Goal: Task Accomplishment & Management: Use online tool/utility

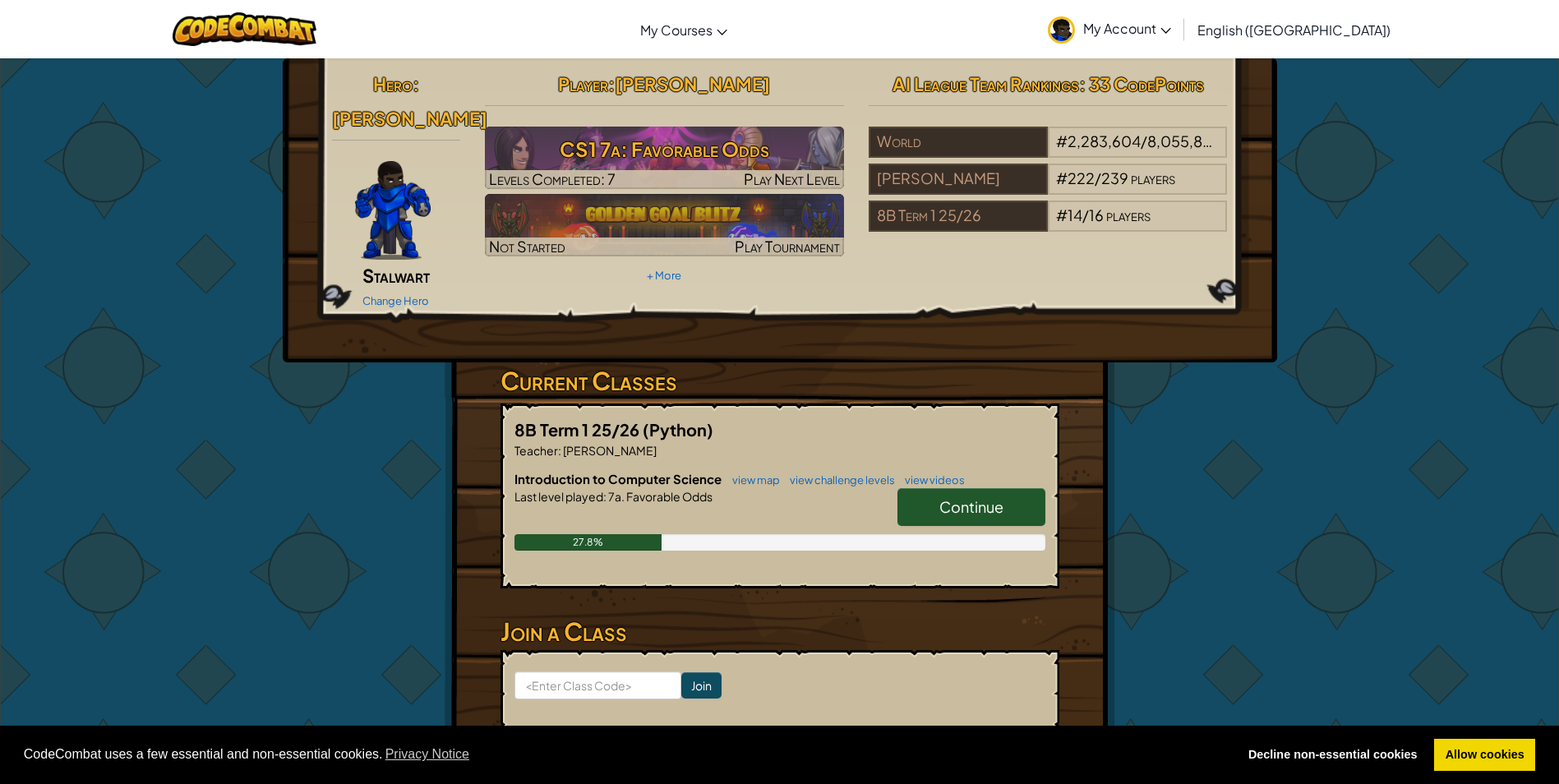
click at [940, 497] on span "Continue" at bounding box center [971, 506] width 64 height 19
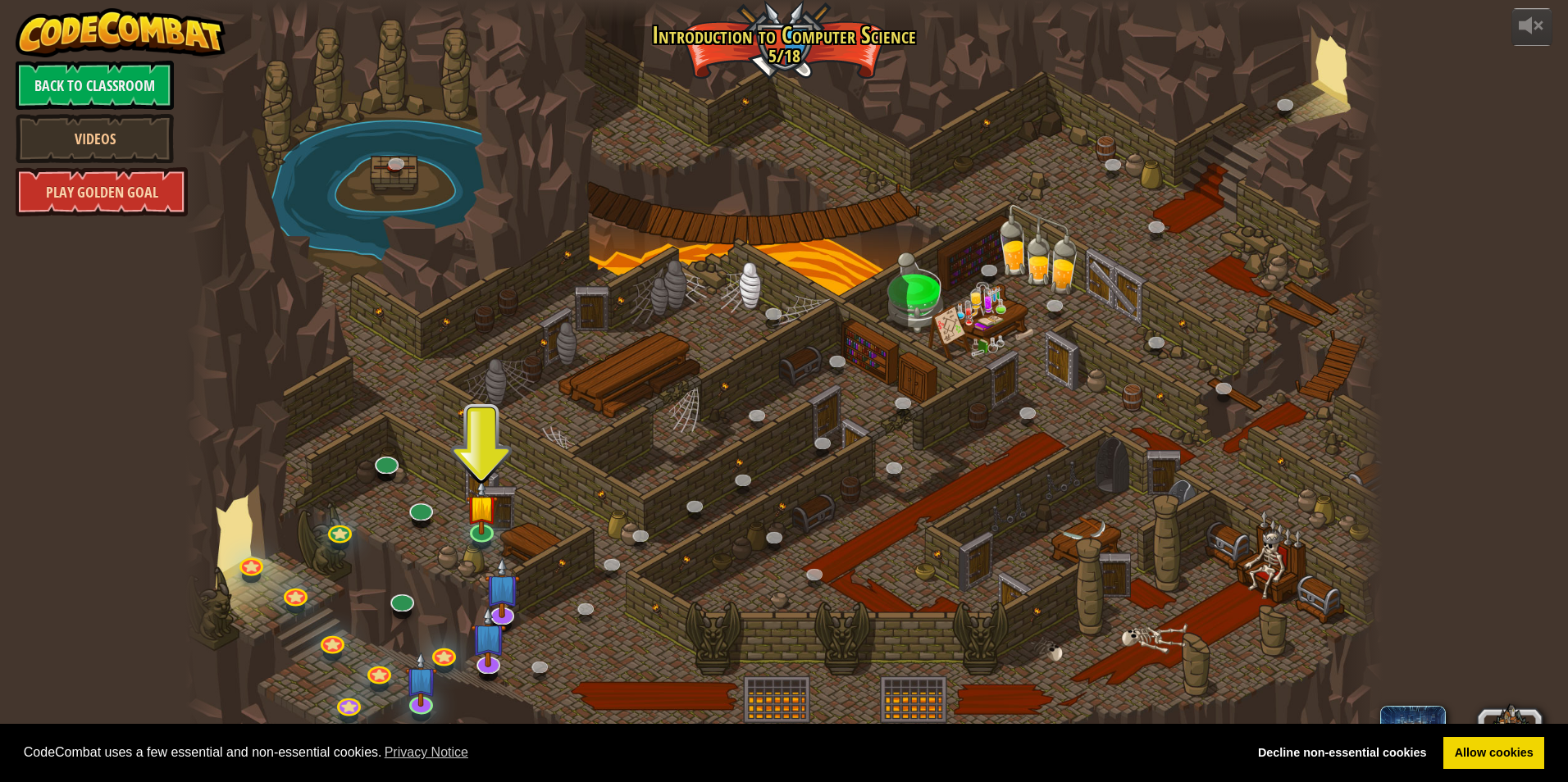
click at [58, 177] on link "Play Golden Goal" at bounding box center [102, 192] width 172 height 49
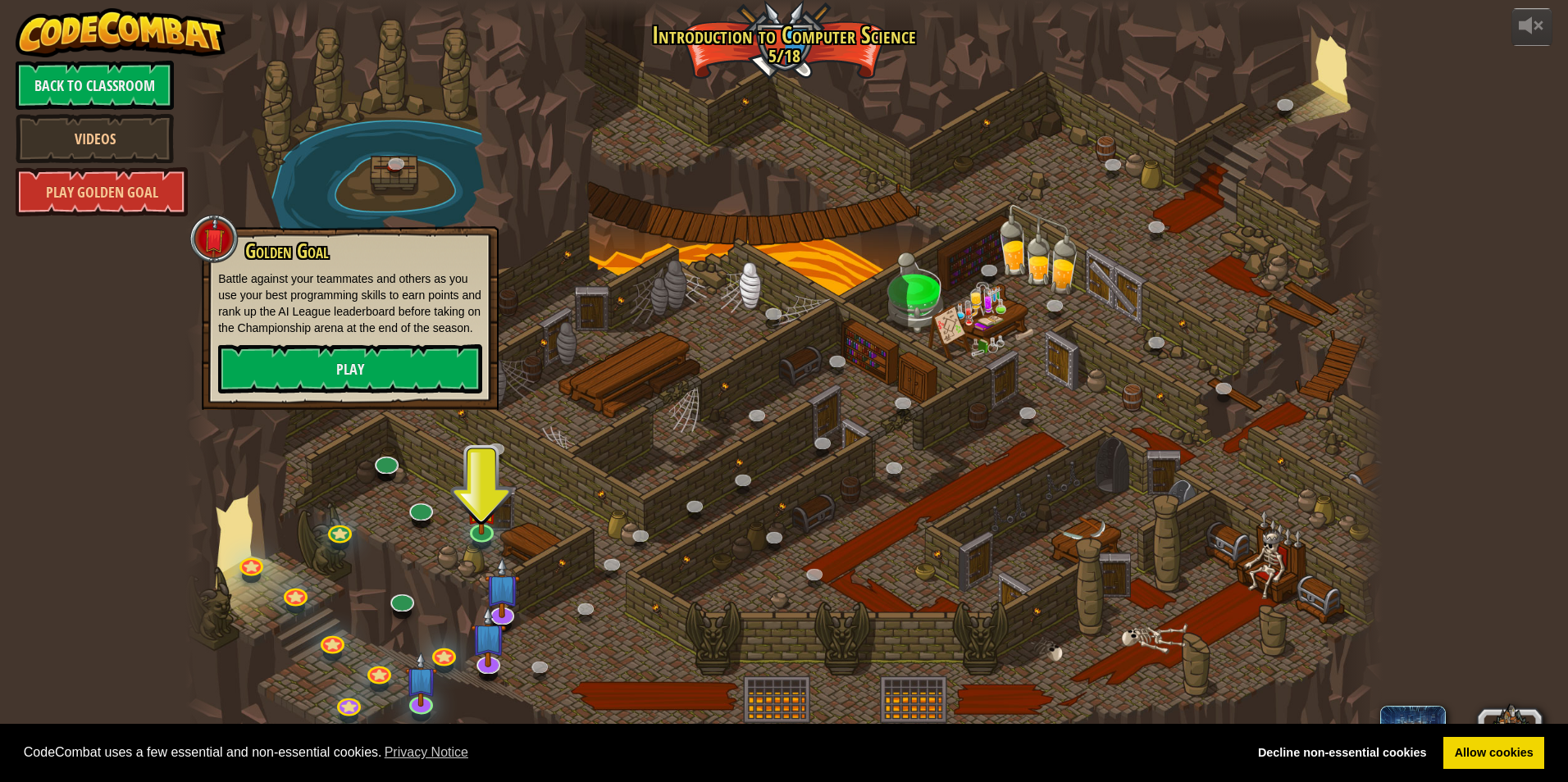
drag, startPoint x: 308, startPoint y: 162, endPoint x: 310, endPoint y: 173, distance: 11.2
click at [310, 171] on div at bounding box center [783, 391] width 1197 height 782
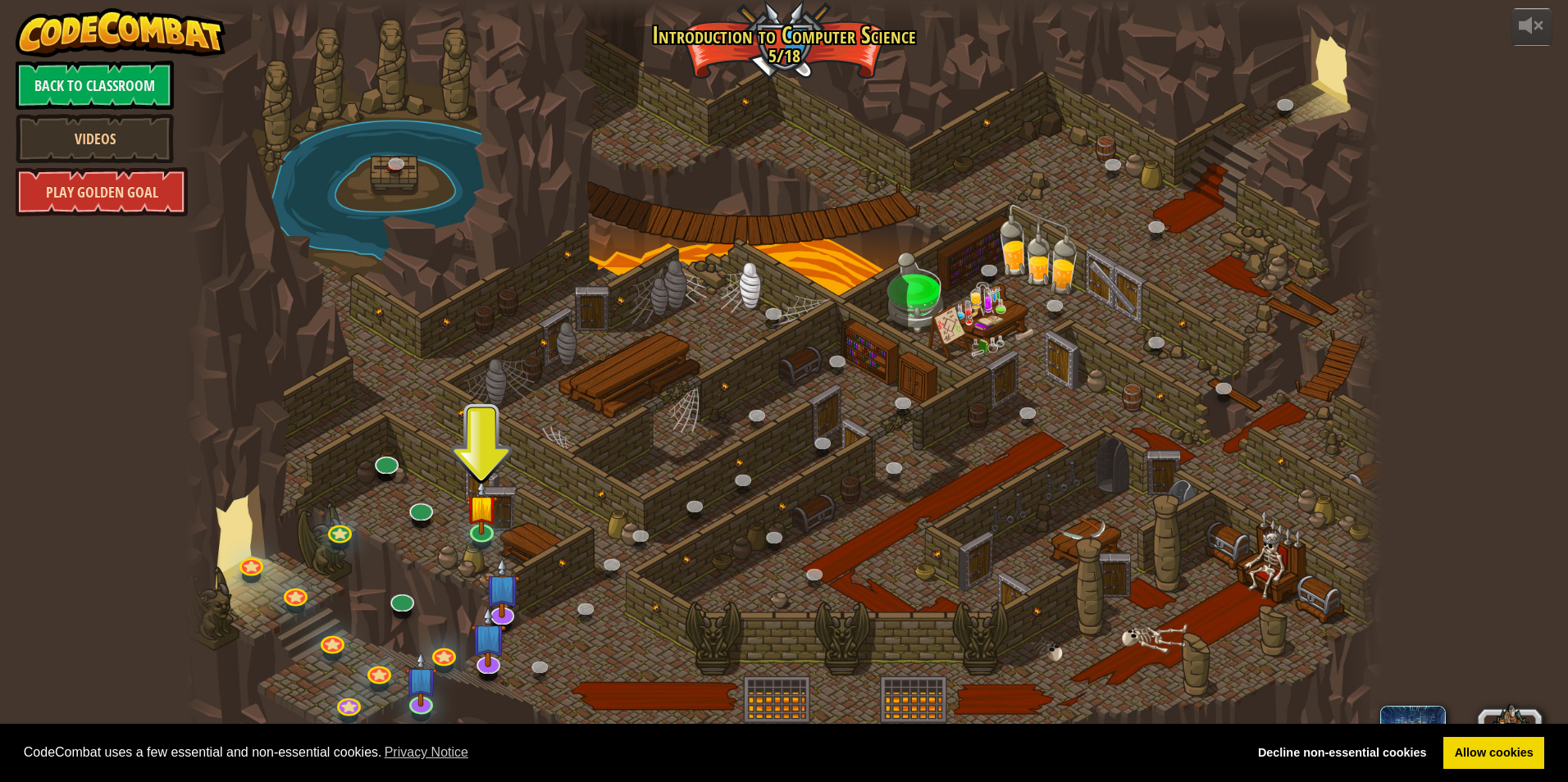
click at [144, 183] on link "Play Golden Goal" at bounding box center [102, 192] width 172 height 49
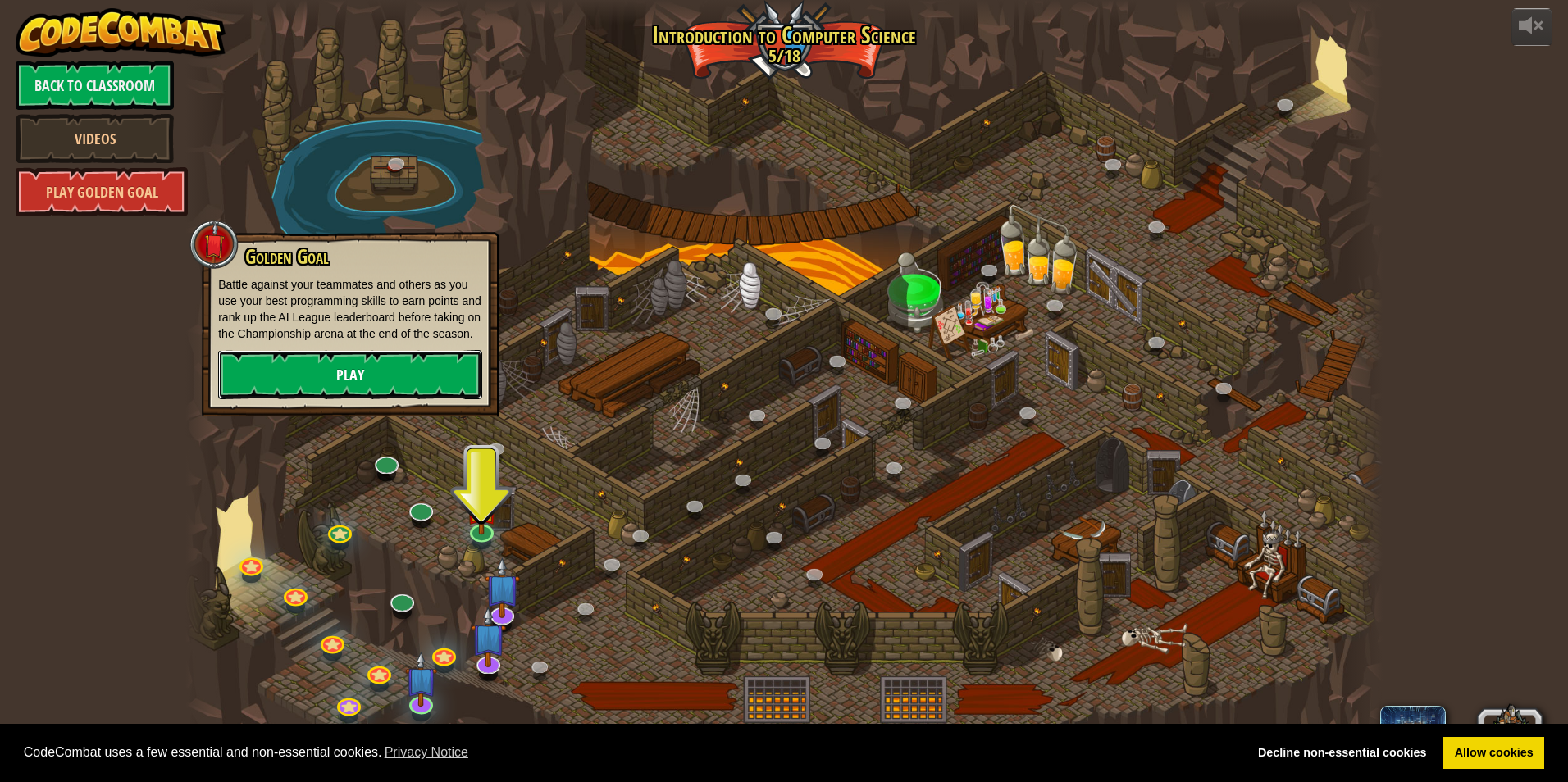
click at [402, 372] on link "Play" at bounding box center [351, 374] width 264 height 49
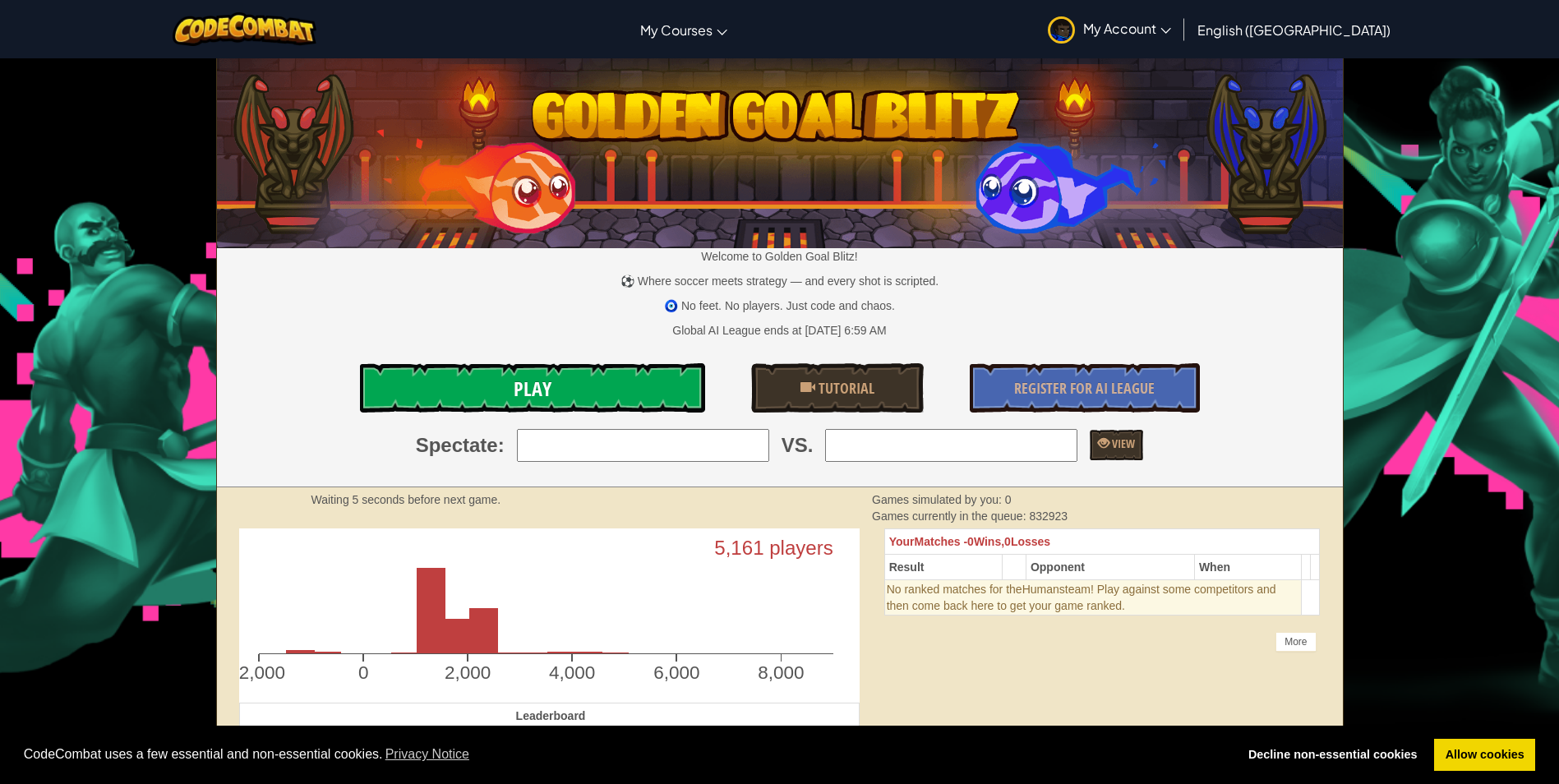
click at [510, 369] on link "Play" at bounding box center [533, 387] width 346 height 49
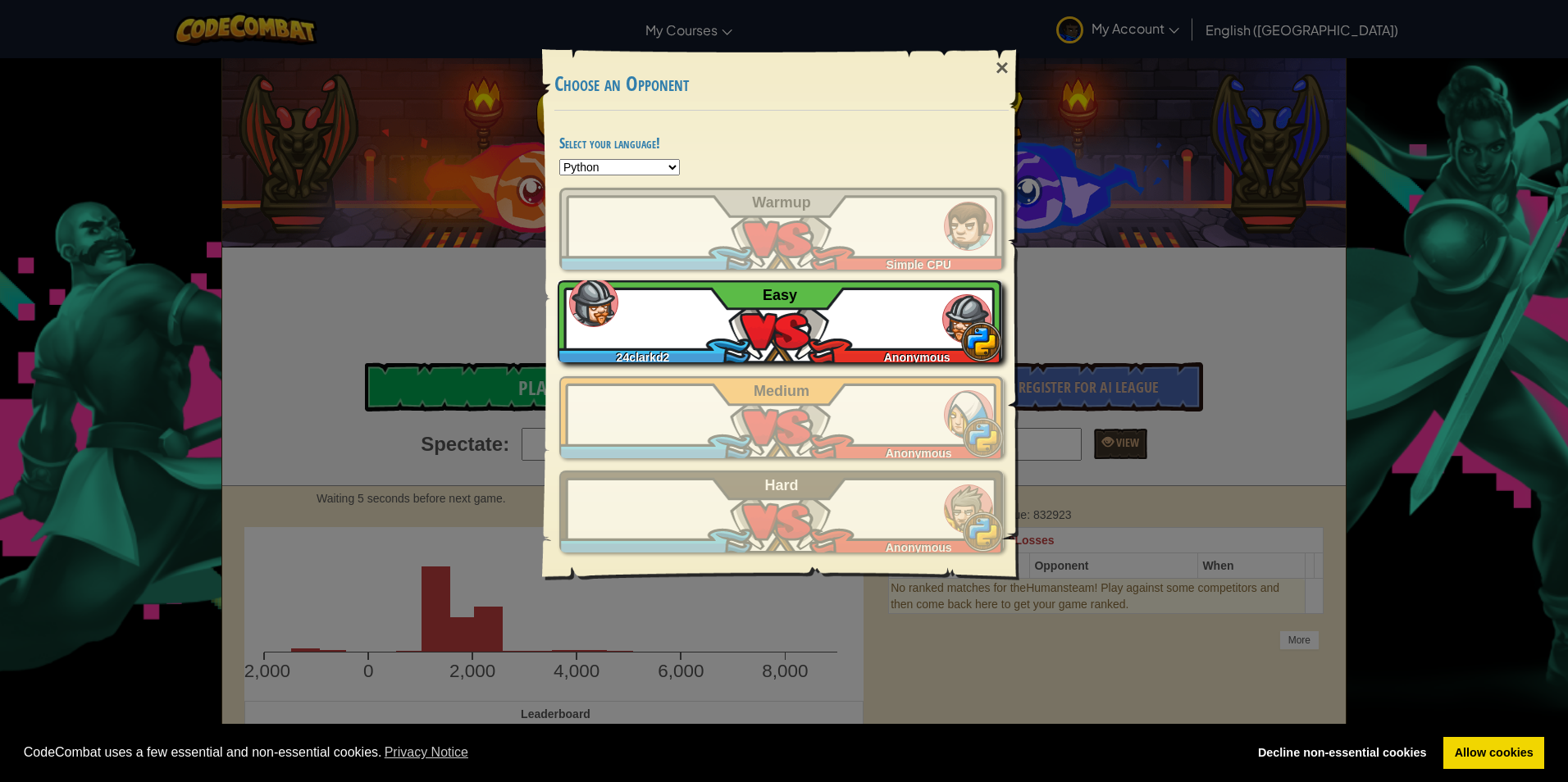
click at [835, 315] on div "24clarkd2 Anonymous Easy" at bounding box center [779, 321] width 444 height 82
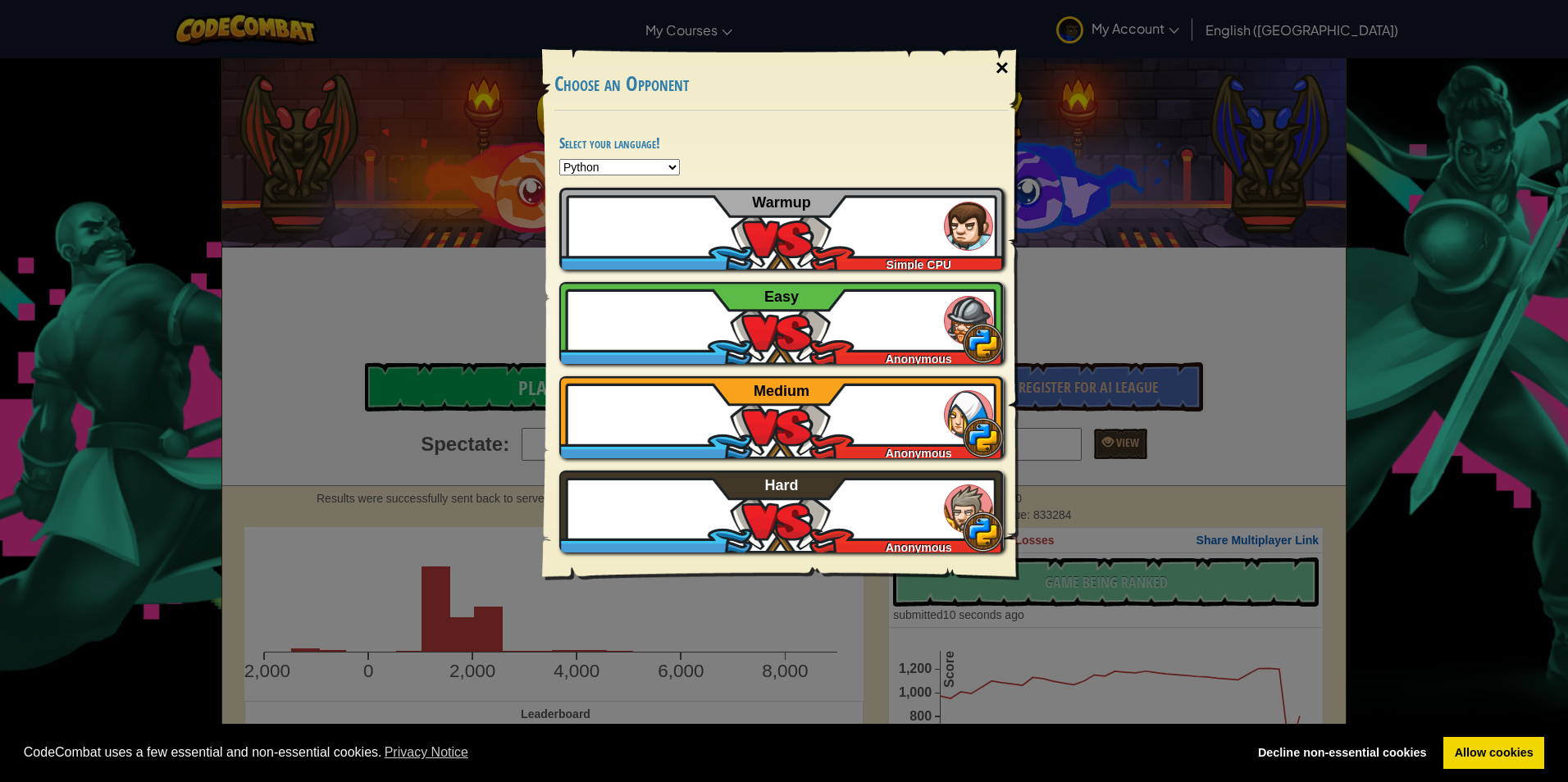
click at [1017, 64] on div "×" at bounding box center [1002, 68] width 38 height 48
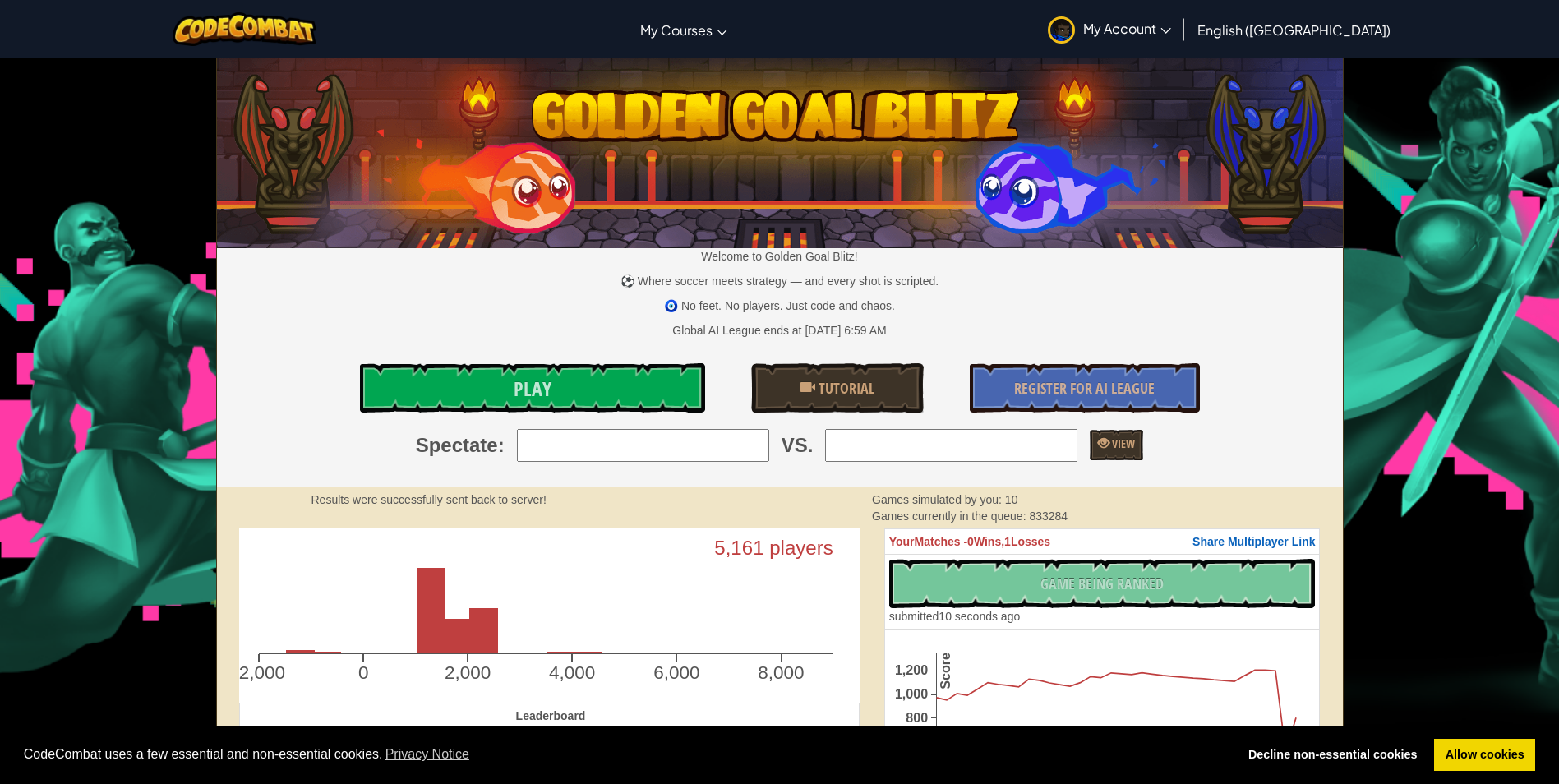
click at [1179, 39] on link "My Account" at bounding box center [1109, 29] width 140 height 52
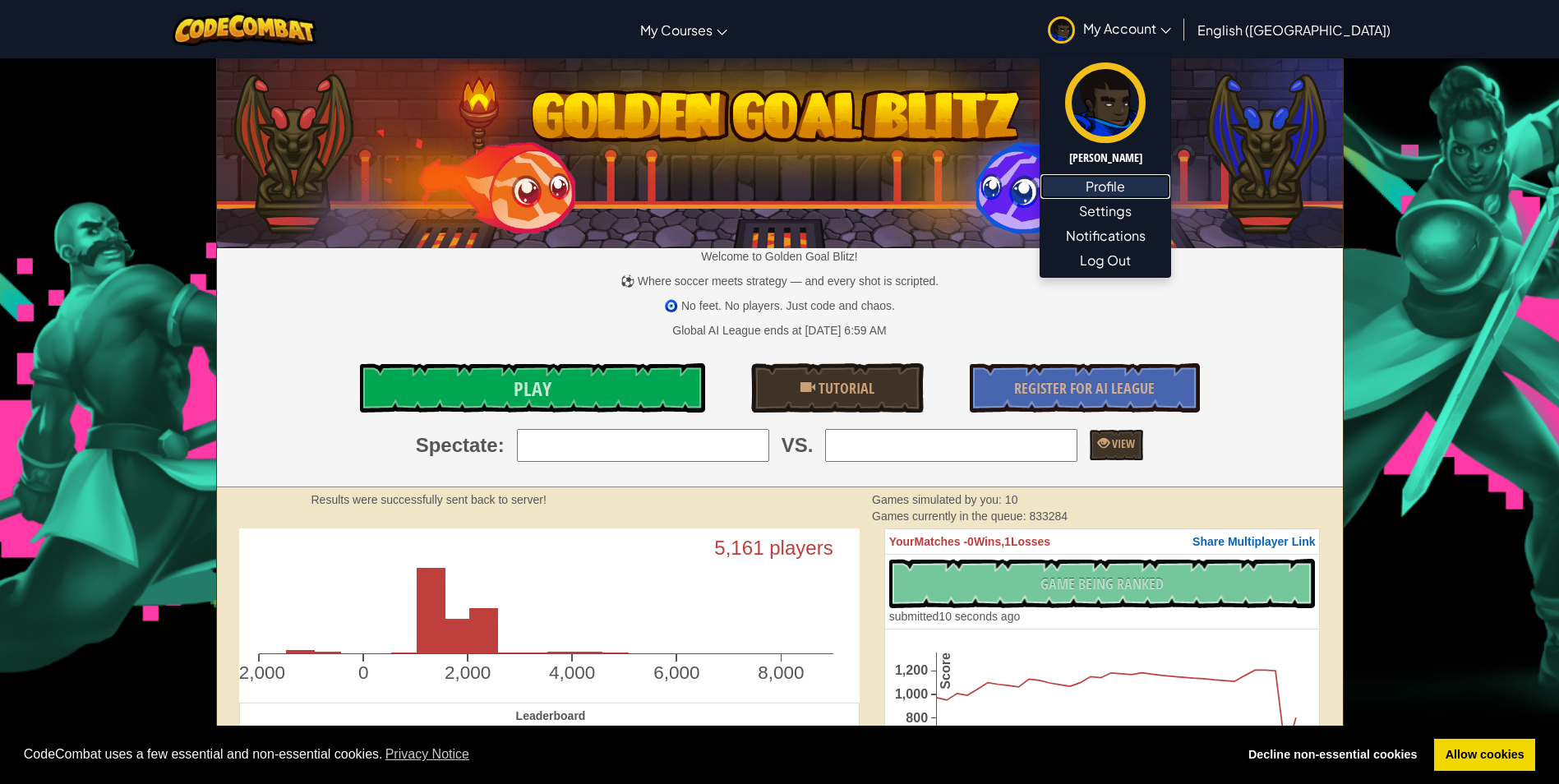
click at [1170, 179] on link "Profile" at bounding box center [1105, 186] width 130 height 24
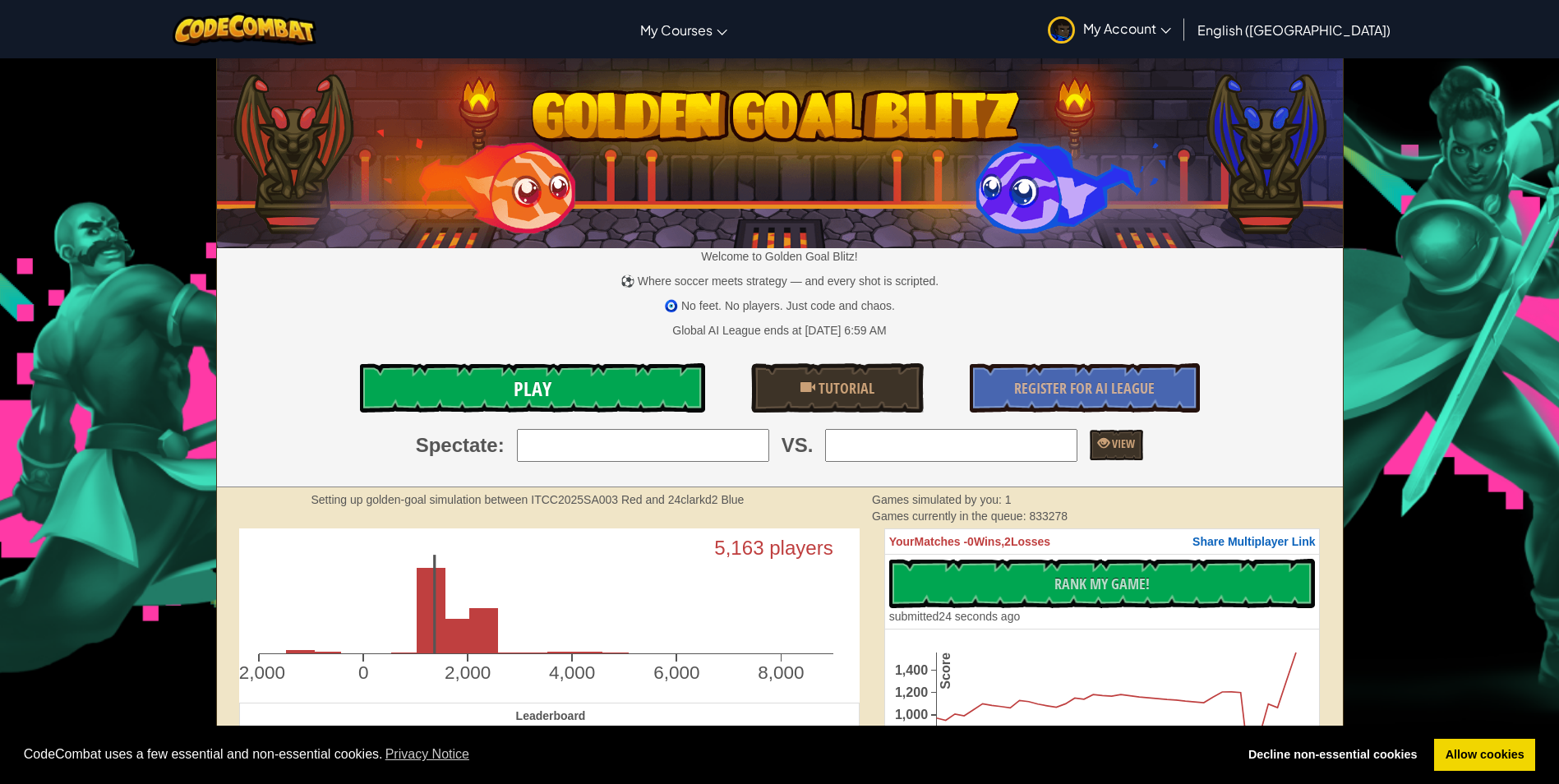
click at [673, 372] on link "Play" at bounding box center [533, 387] width 346 height 49
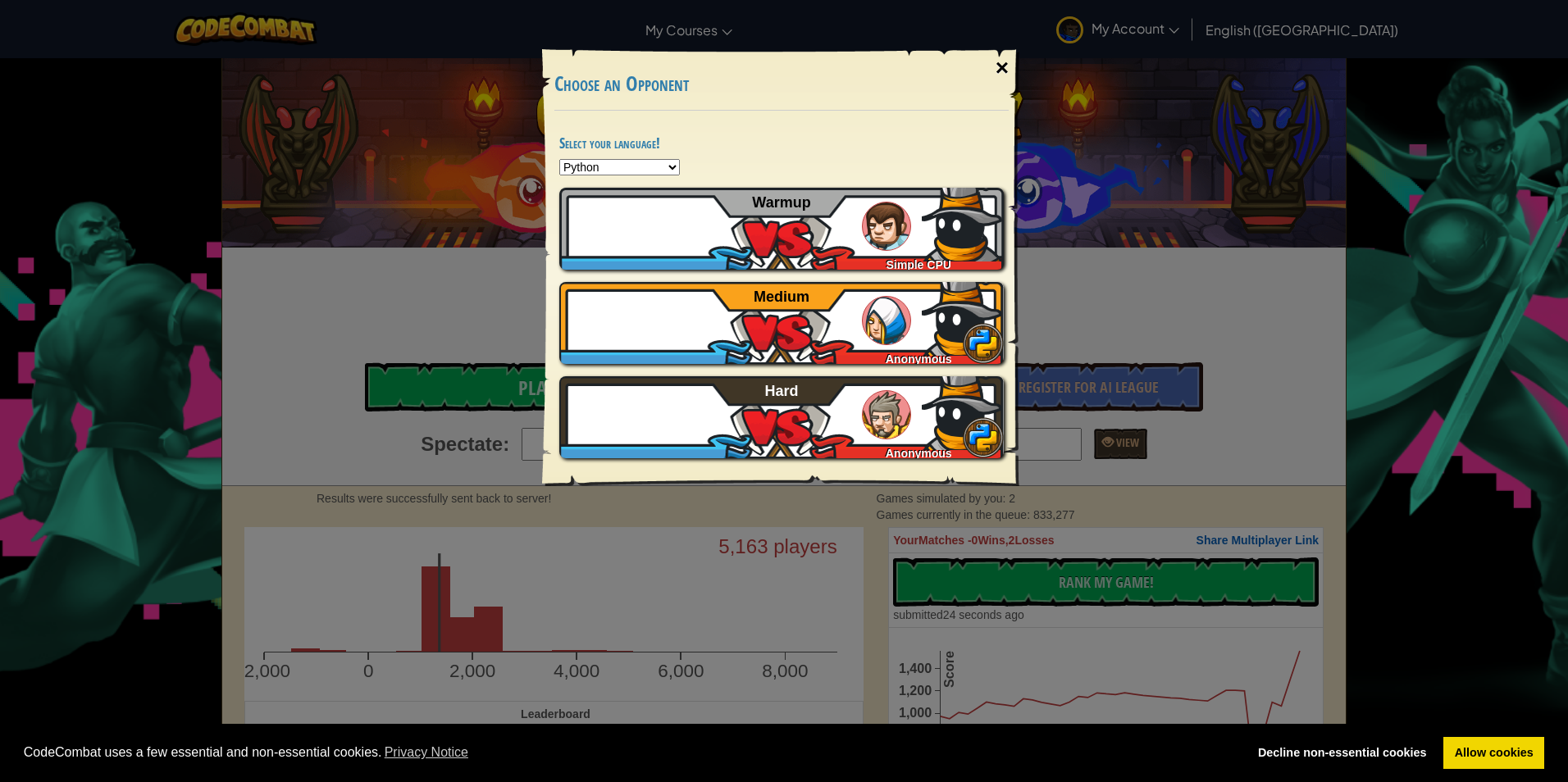
click at [994, 64] on div "×" at bounding box center [1002, 68] width 38 height 48
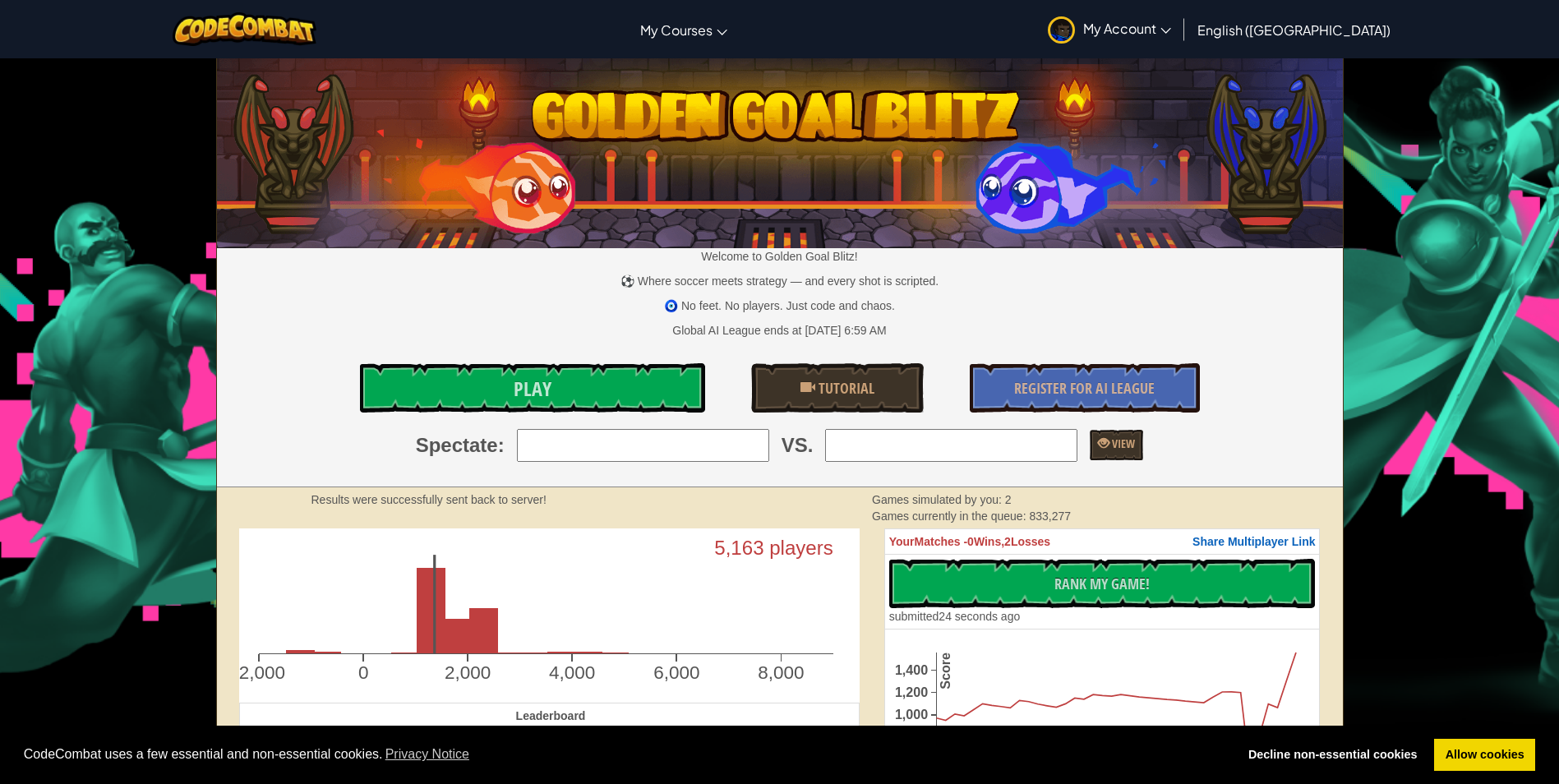
click at [1171, 22] on span "My Account" at bounding box center [1126, 29] width 88 height 18
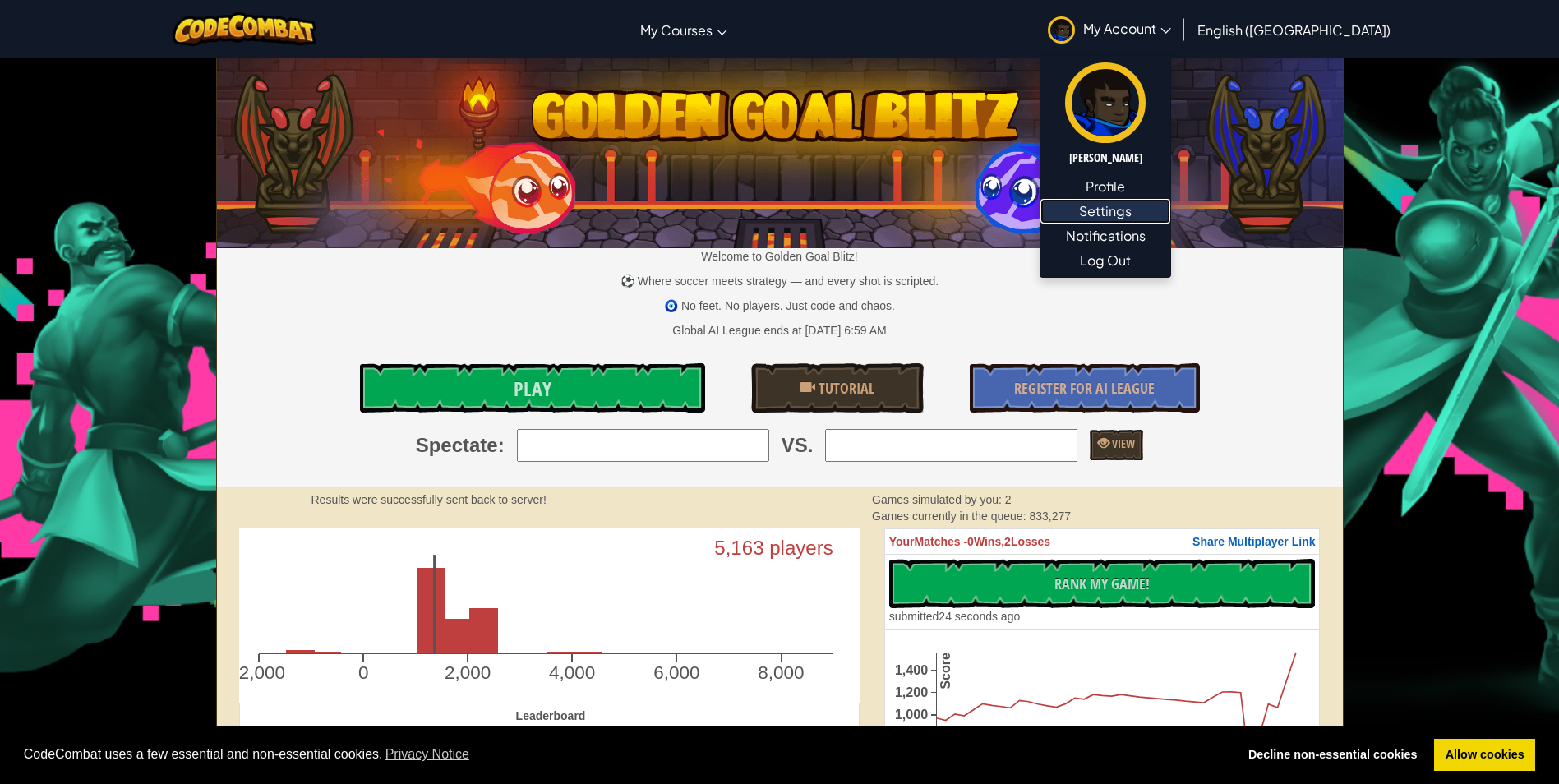
click at [1170, 203] on link "Settings" at bounding box center [1105, 210] width 130 height 24
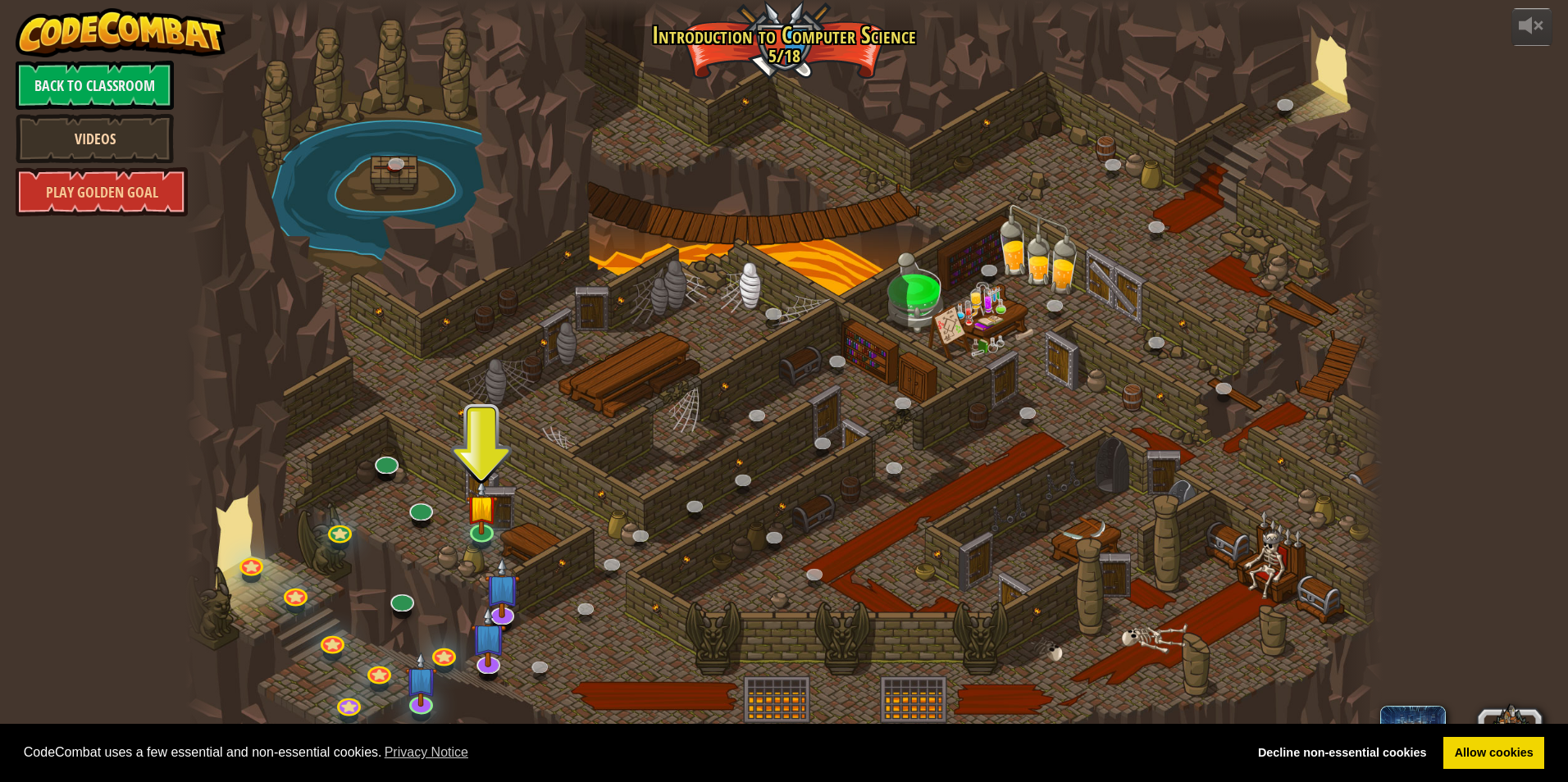
click at [128, 137] on link "Videos" at bounding box center [95, 138] width 158 height 49
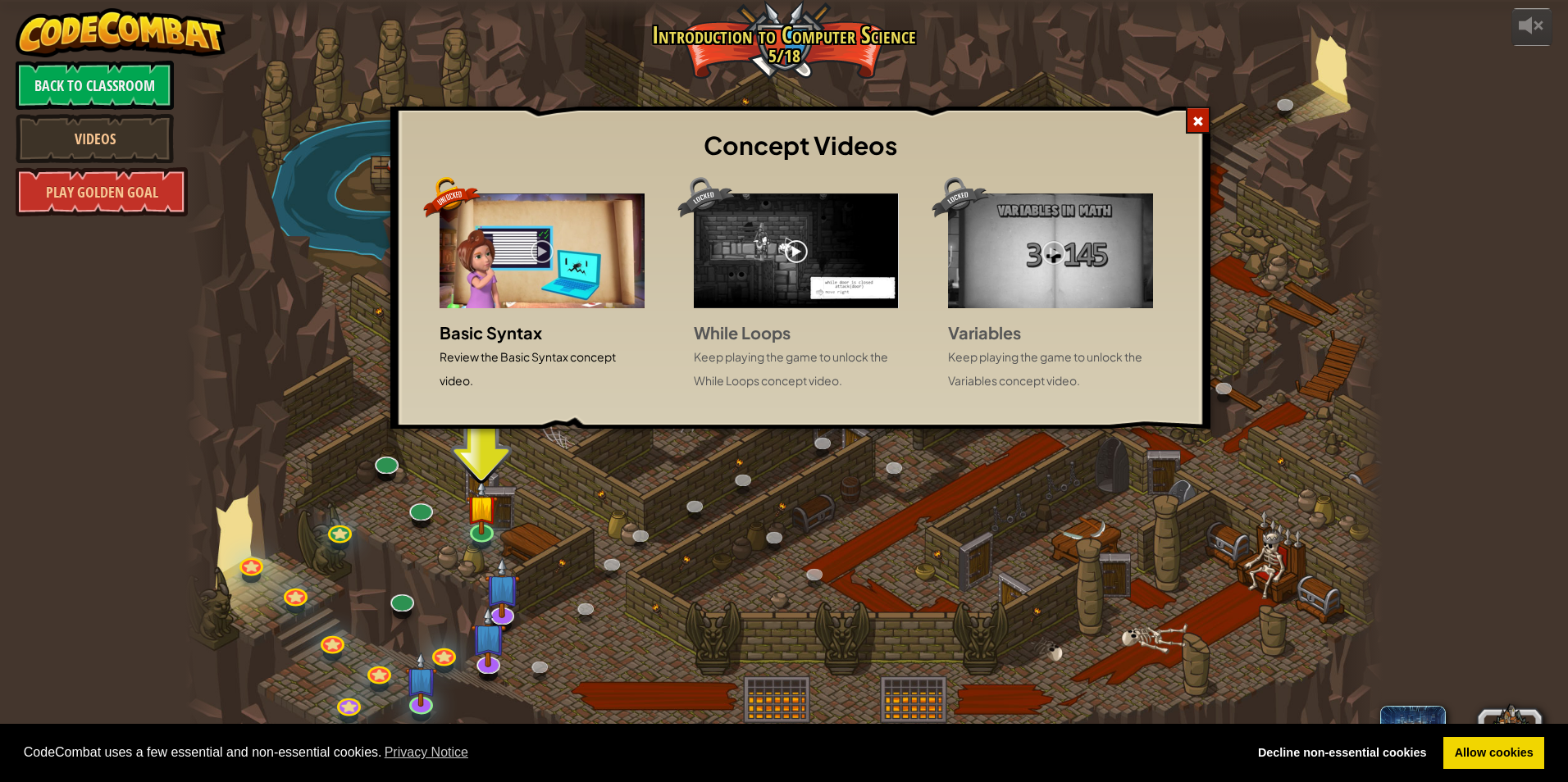
click at [1191, 118] on div at bounding box center [1197, 120] width 24 height 27
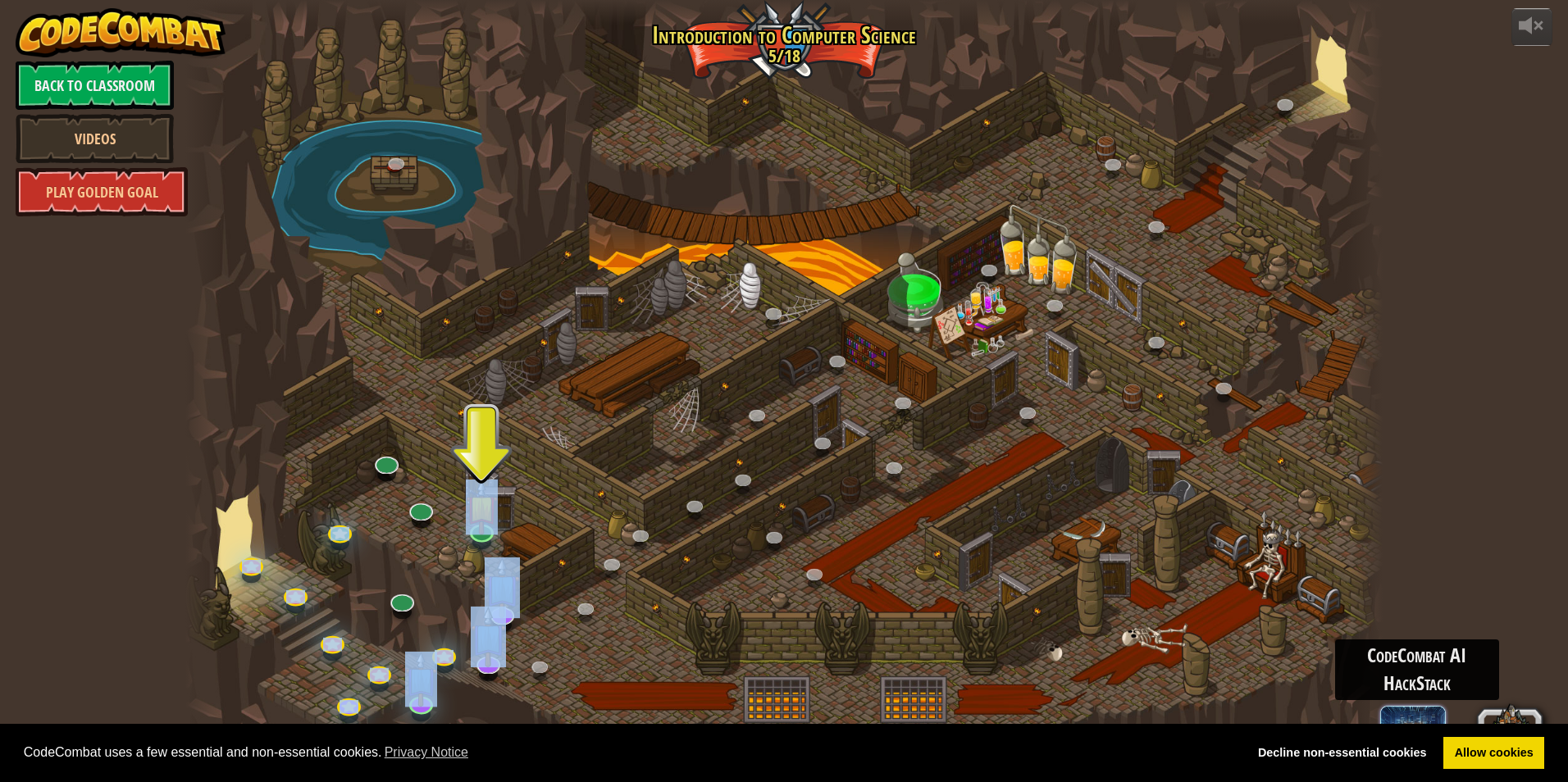
click at [1406, 706] on div "powered by Back to Classroom Videos Play Golden Goal 25. Kithgard Gates (Locked…" at bounding box center [784, 391] width 1568 height 782
click at [1413, 708] on span at bounding box center [1412, 739] width 65 height 65
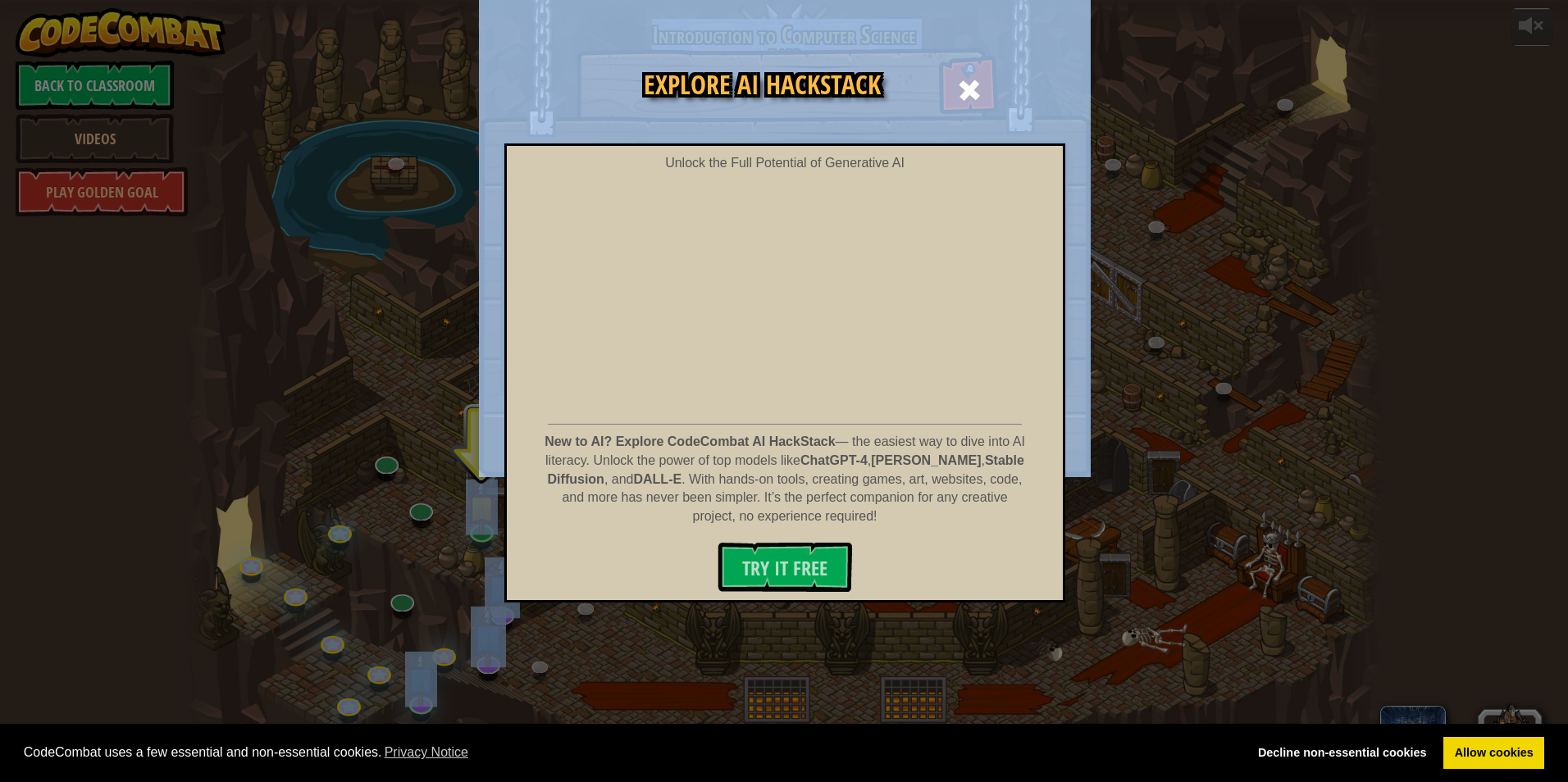
click at [1412, 708] on div "Explore AI HackStack Unlock the Full Potential of Generative AI New to AI? Expl…" at bounding box center [784, 391] width 1568 height 782
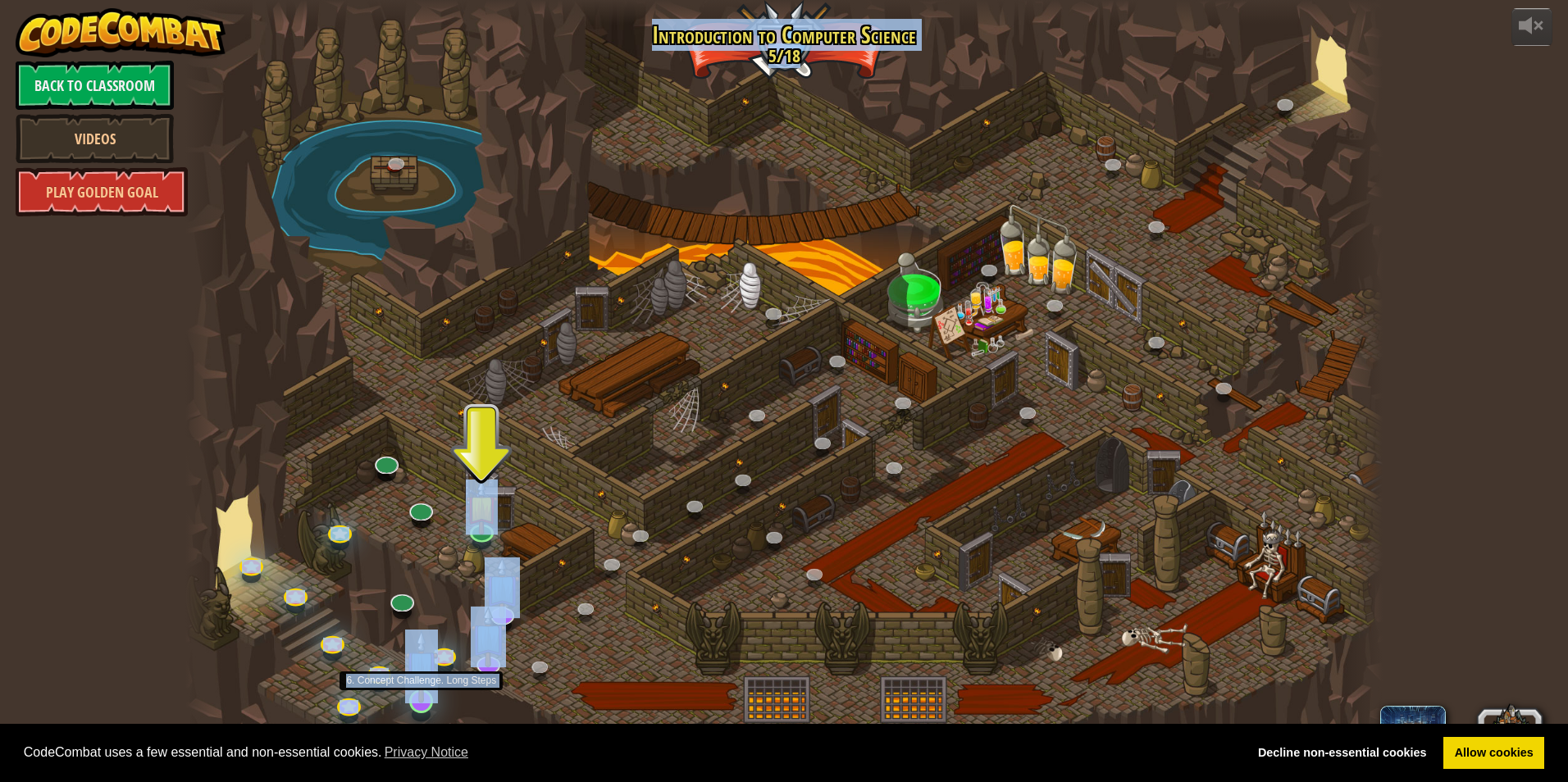
click at [428, 703] on img at bounding box center [421, 667] width 32 height 74
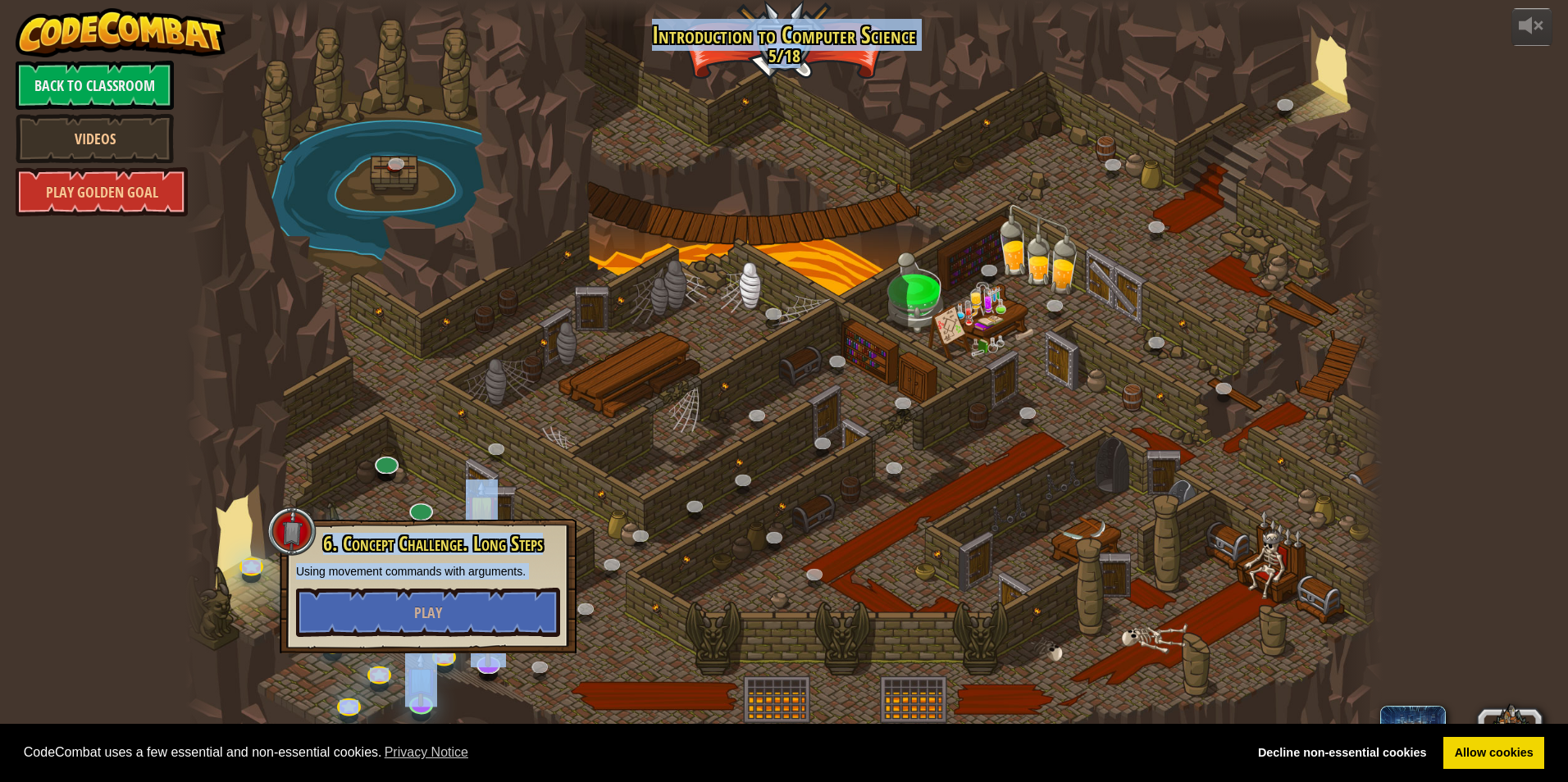
click at [633, 503] on div at bounding box center [783, 391] width 1197 height 782
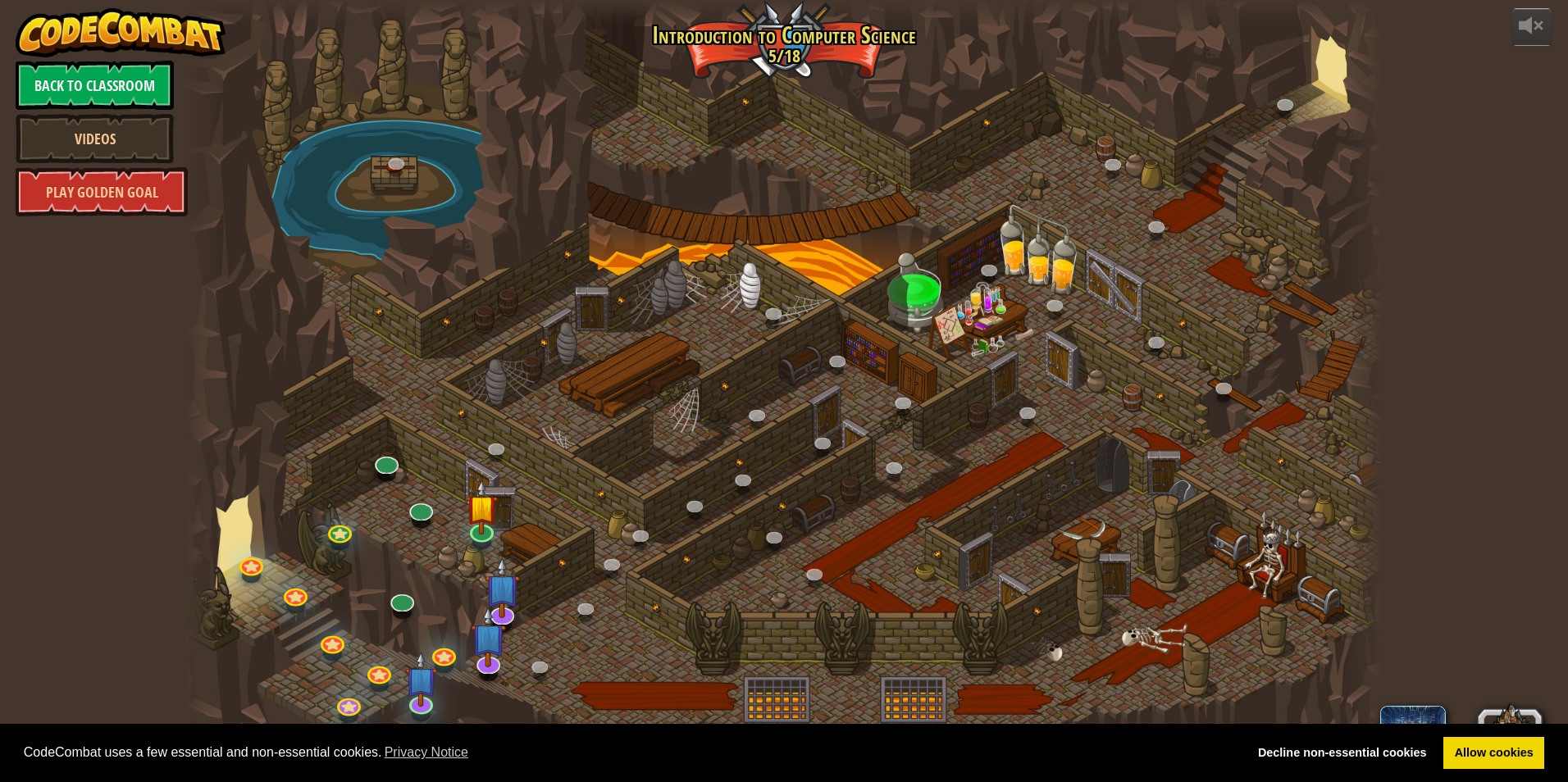
click at [1389, 705] on div "powered by Back to Classroom Videos Play Golden Goal 25. Kithgard Gates (Locked…" at bounding box center [784, 391] width 1568 height 782
click at [1401, 708] on span at bounding box center [1412, 739] width 65 height 65
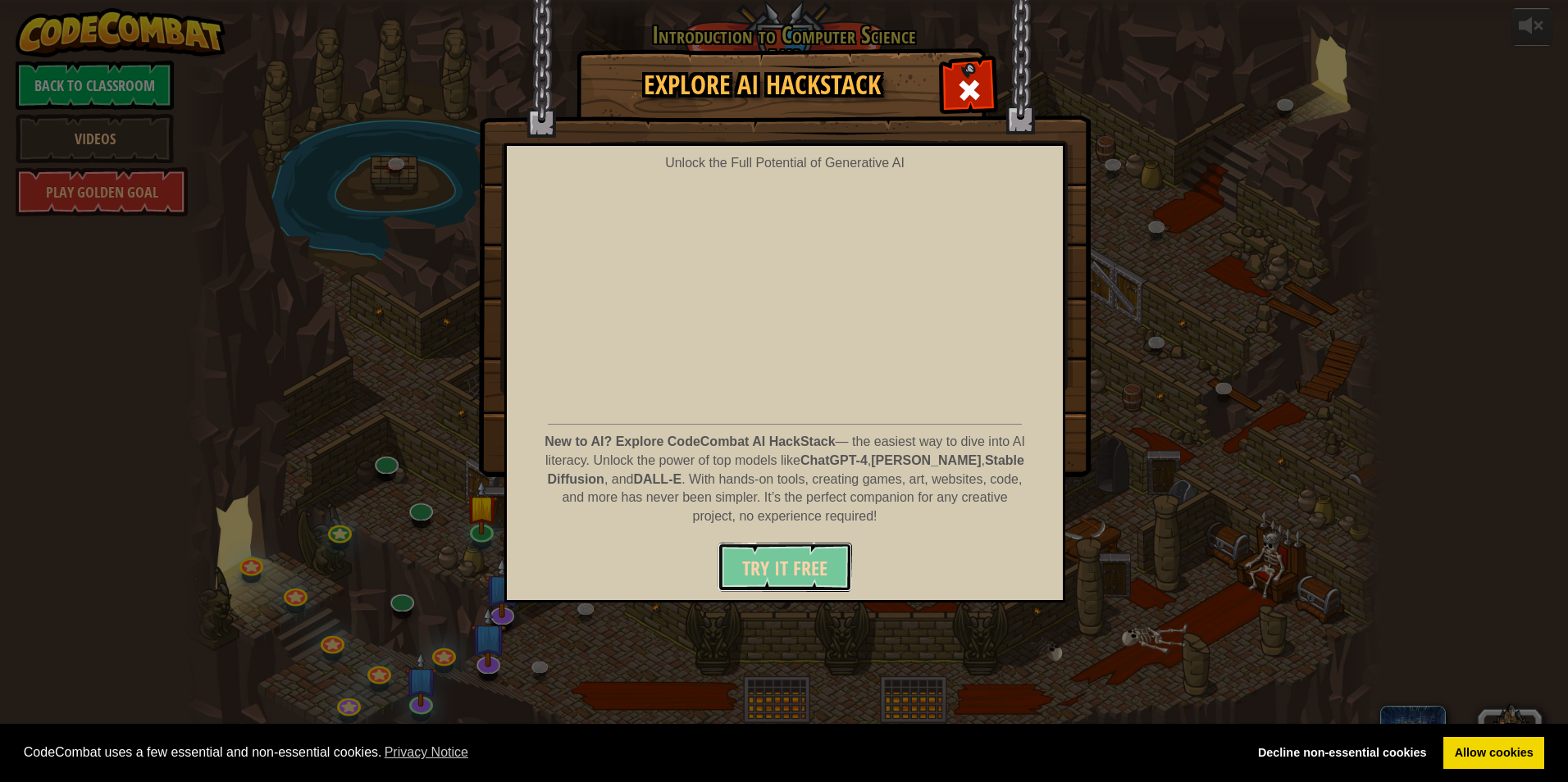
click at [768, 561] on span "Try It Free" at bounding box center [785, 567] width 85 height 26
click at [966, 71] on div at bounding box center [969, 88] width 52 height 52
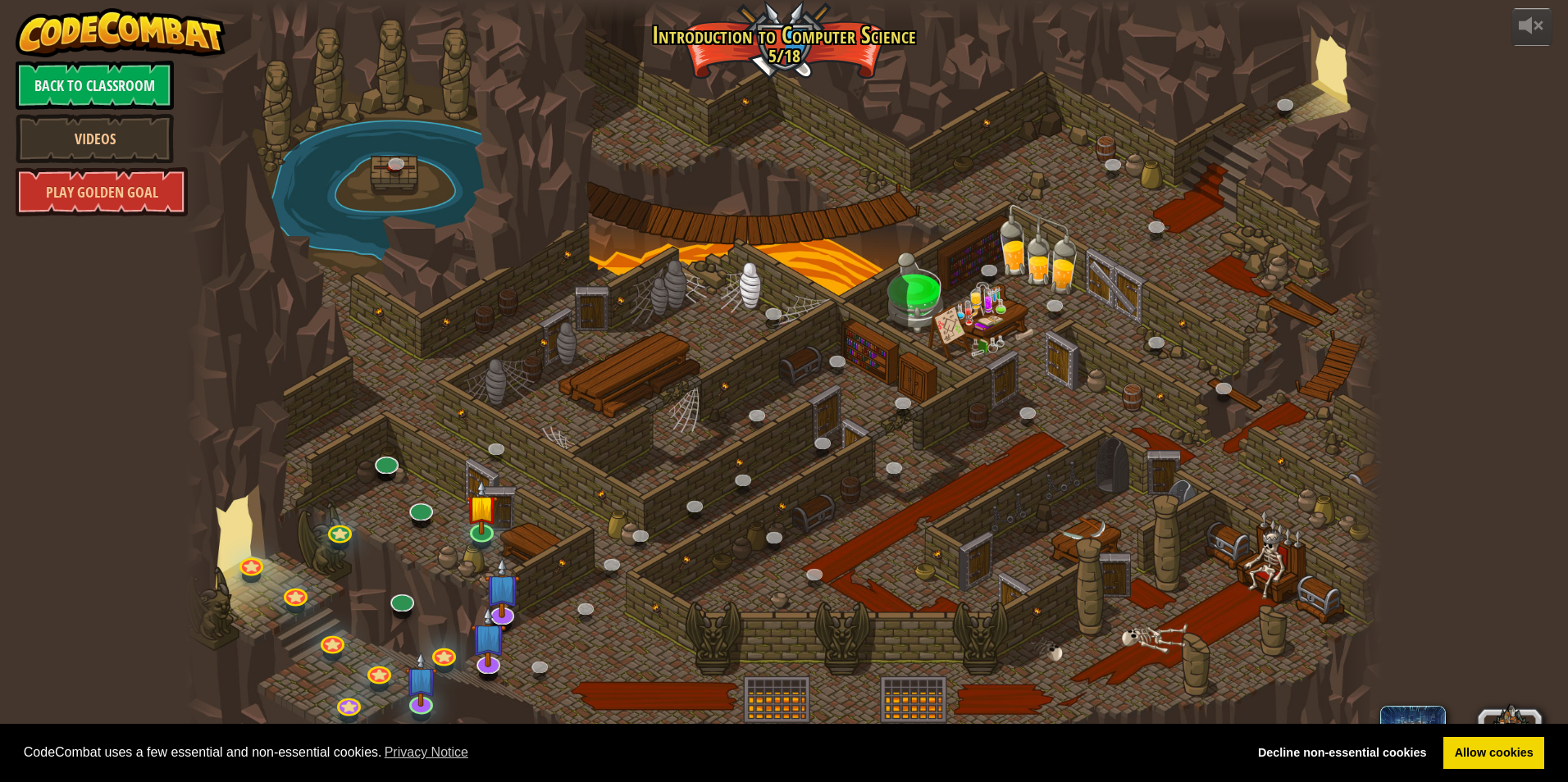
click at [483, 598] on div at bounding box center [783, 391] width 1197 height 782
click at [500, 590] on img at bounding box center [502, 573] width 35 height 80
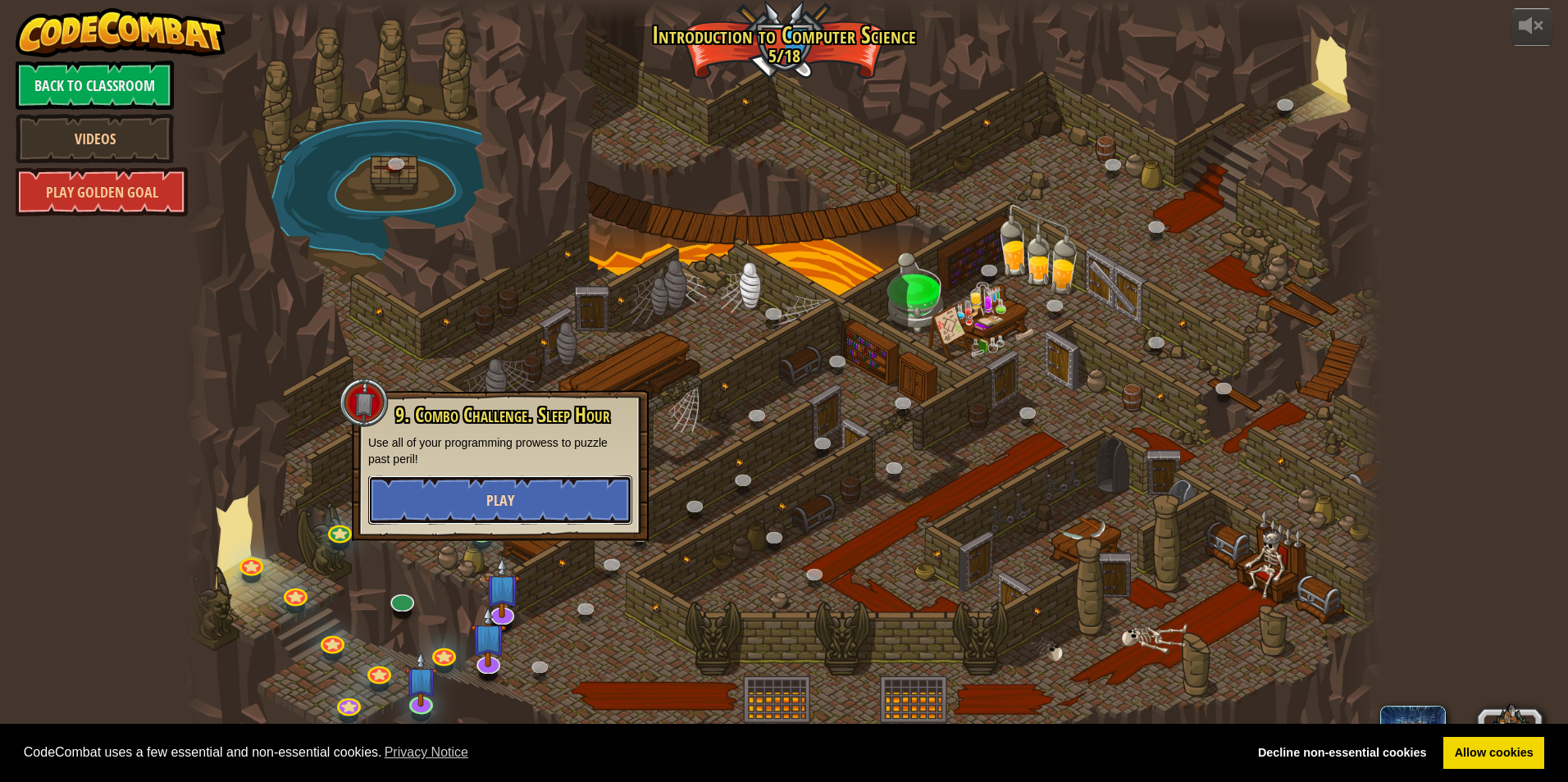
click at [550, 493] on button "Play" at bounding box center [500, 499] width 264 height 49
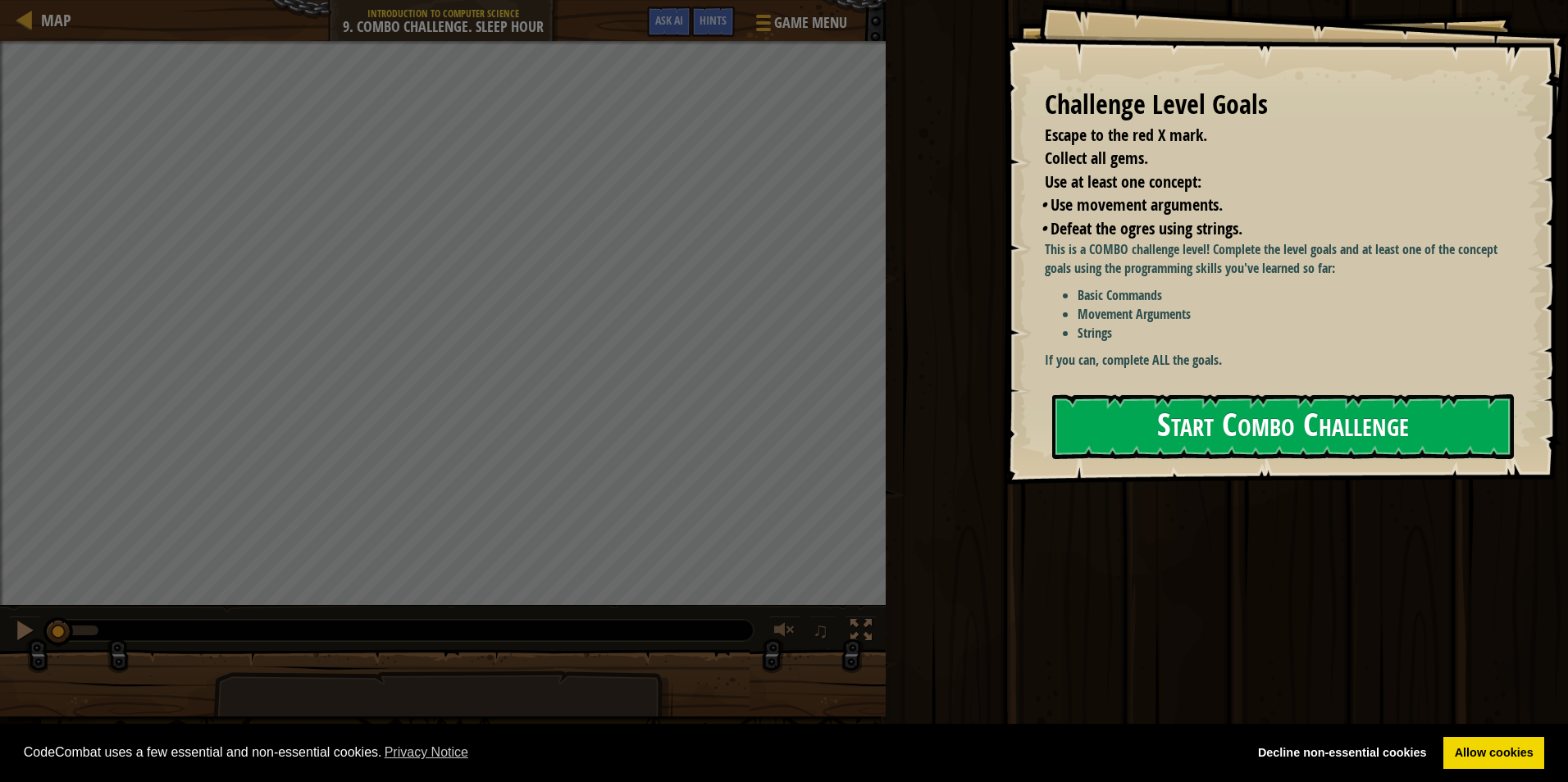
click at [1218, 420] on button "Start Combo Challenge" at bounding box center [1283, 426] width 462 height 64
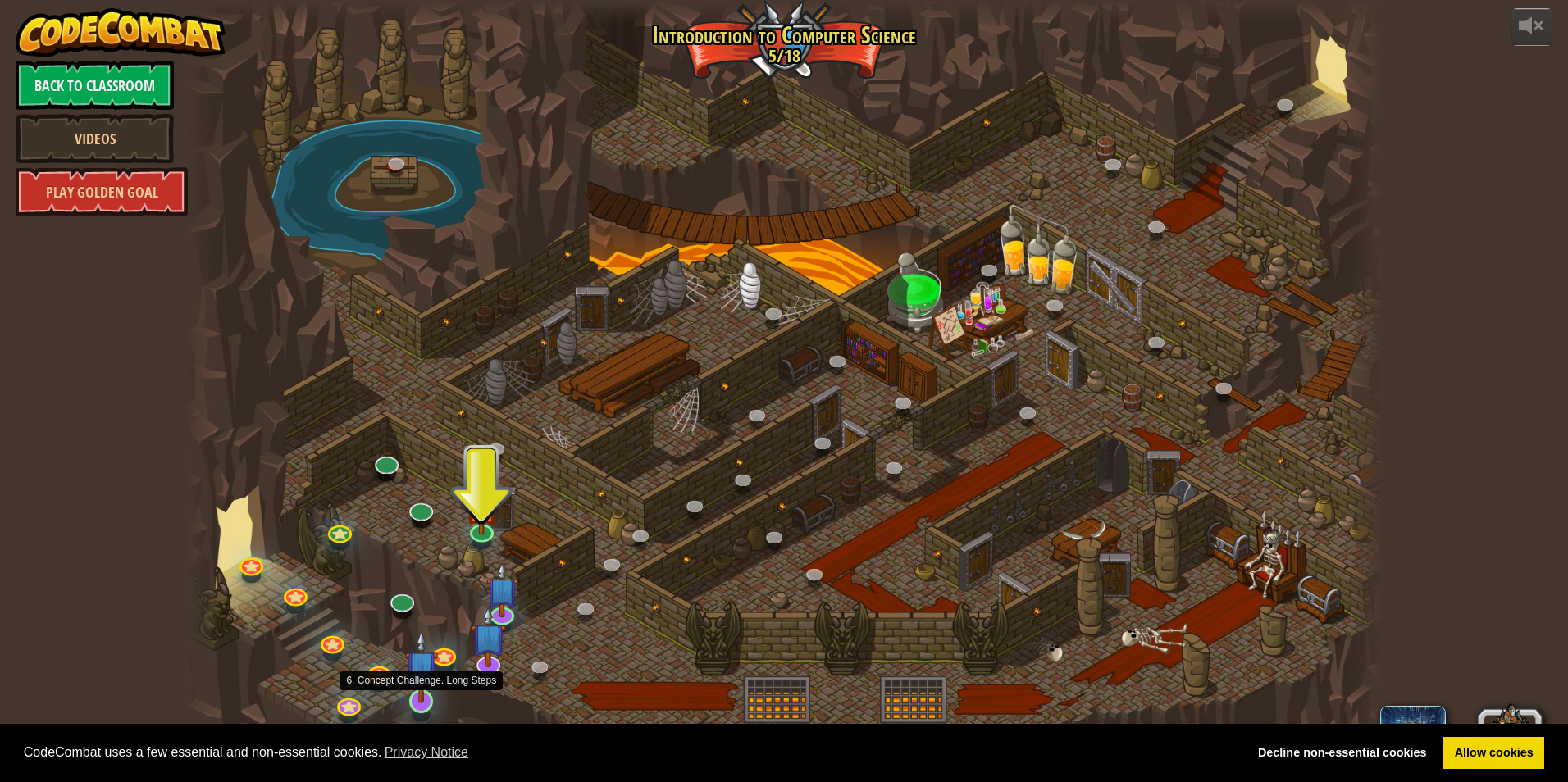
click at [412, 688] on img at bounding box center [421, 667] width 32 height 74
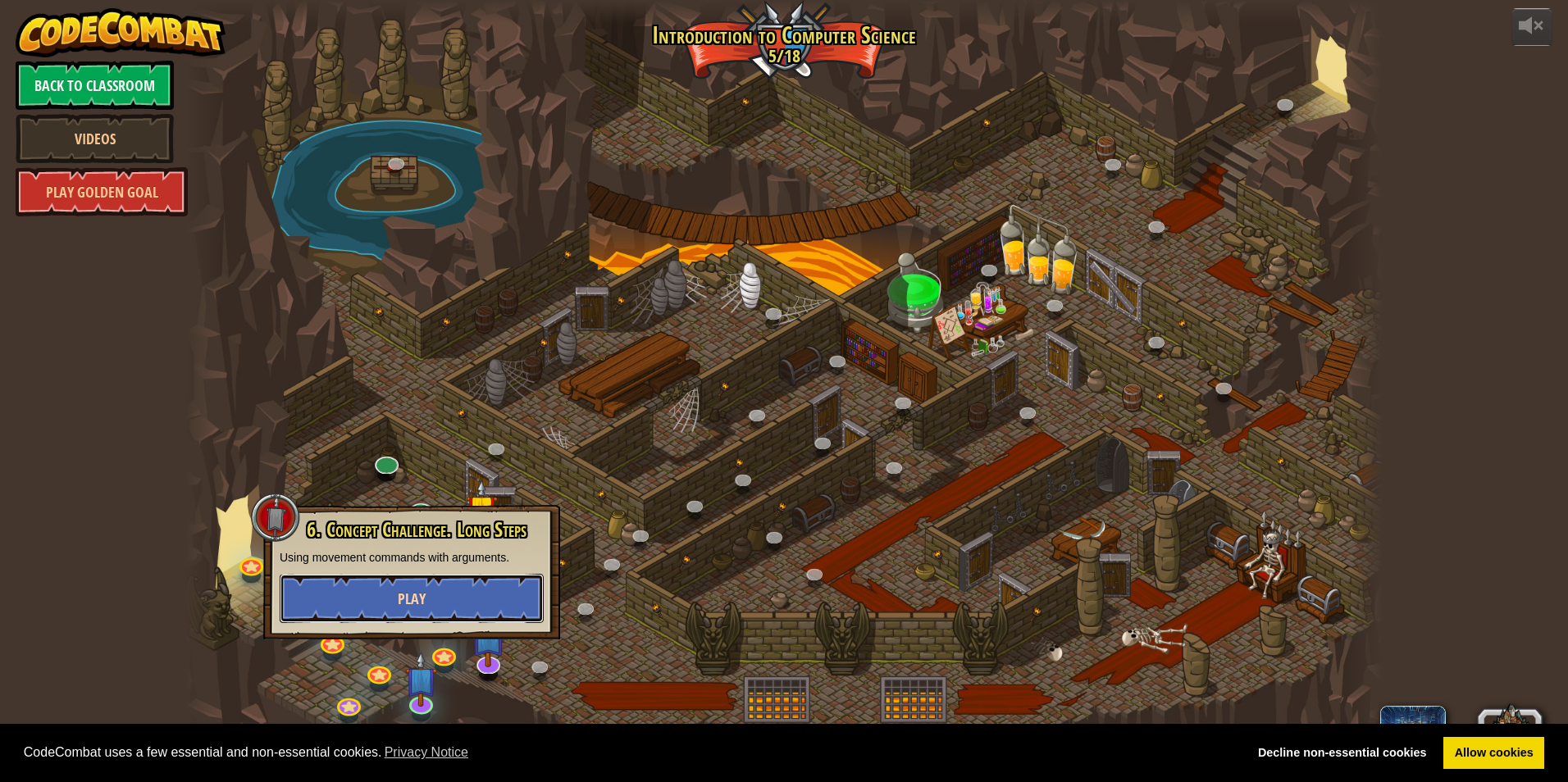
click at [422, 606] on span "Play" at bounding box center [411, 599] width 28 height 20
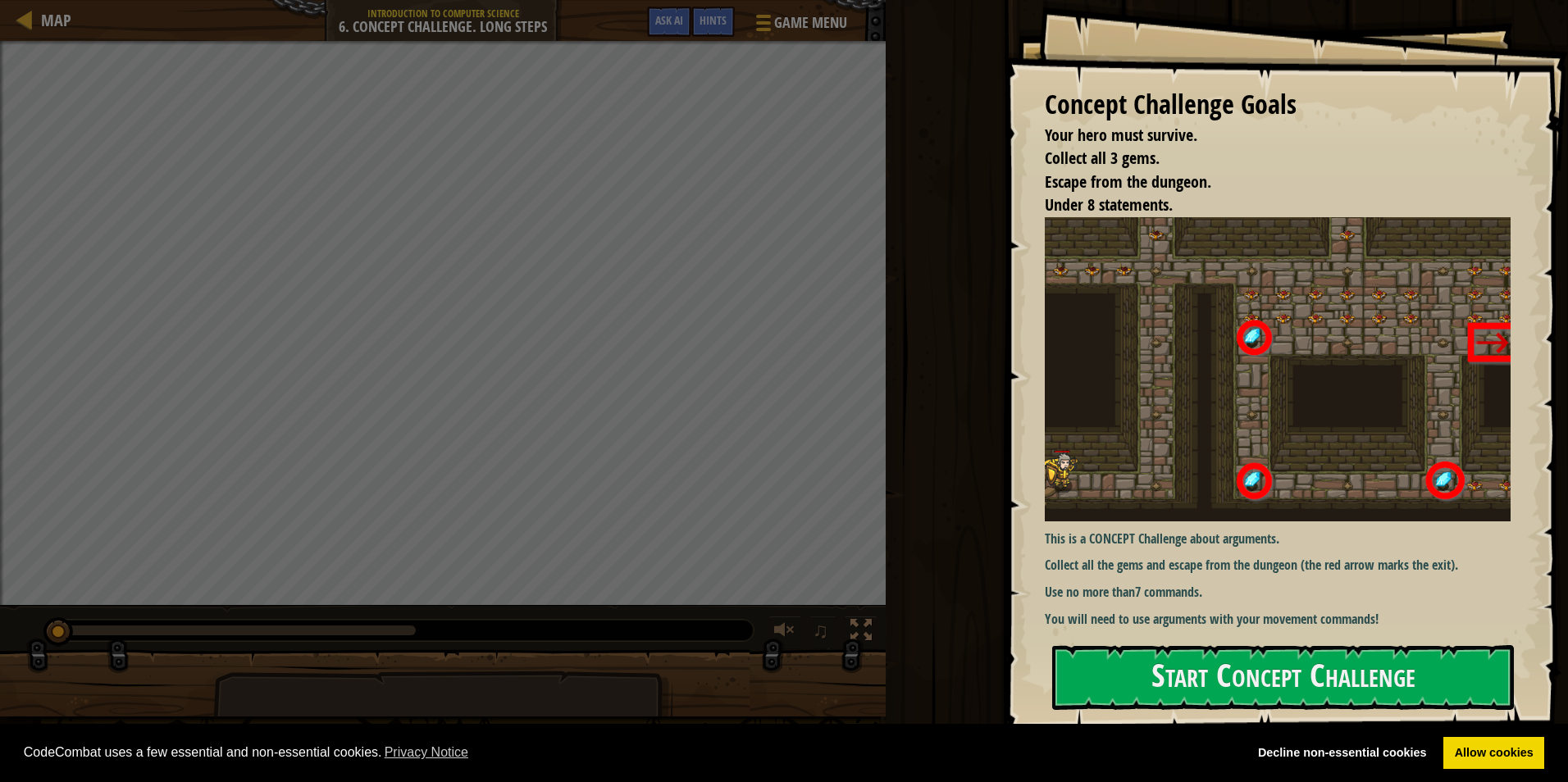
click at [1245, 734] on div "CodeCombat uses a few essential and non-essential cookies. Privacy Notice Decli…" at bounding box center [784, 753] width 1568 height 59
click at [1244, 729] on div "CodeCombat uses a few essential and non-essential cookies. Privacy Notice Decli…" at bounding box center [784, 753] width 1568 height 59
drag, startPoint x: 1245, startPoint y: 721, endPoint x: 1255, endPoint y: 687, distance: 35.4
click at [1245, 718] on div "Concept Challenge Goals Your hero must survive. Collect all 3 gems. Escape from…" at bounding box center [1285, 367] width 564 height 735
click at [1255, 679] on button "Start Concept Challenge" at bounding box center [1283, 677] width 462 height 64
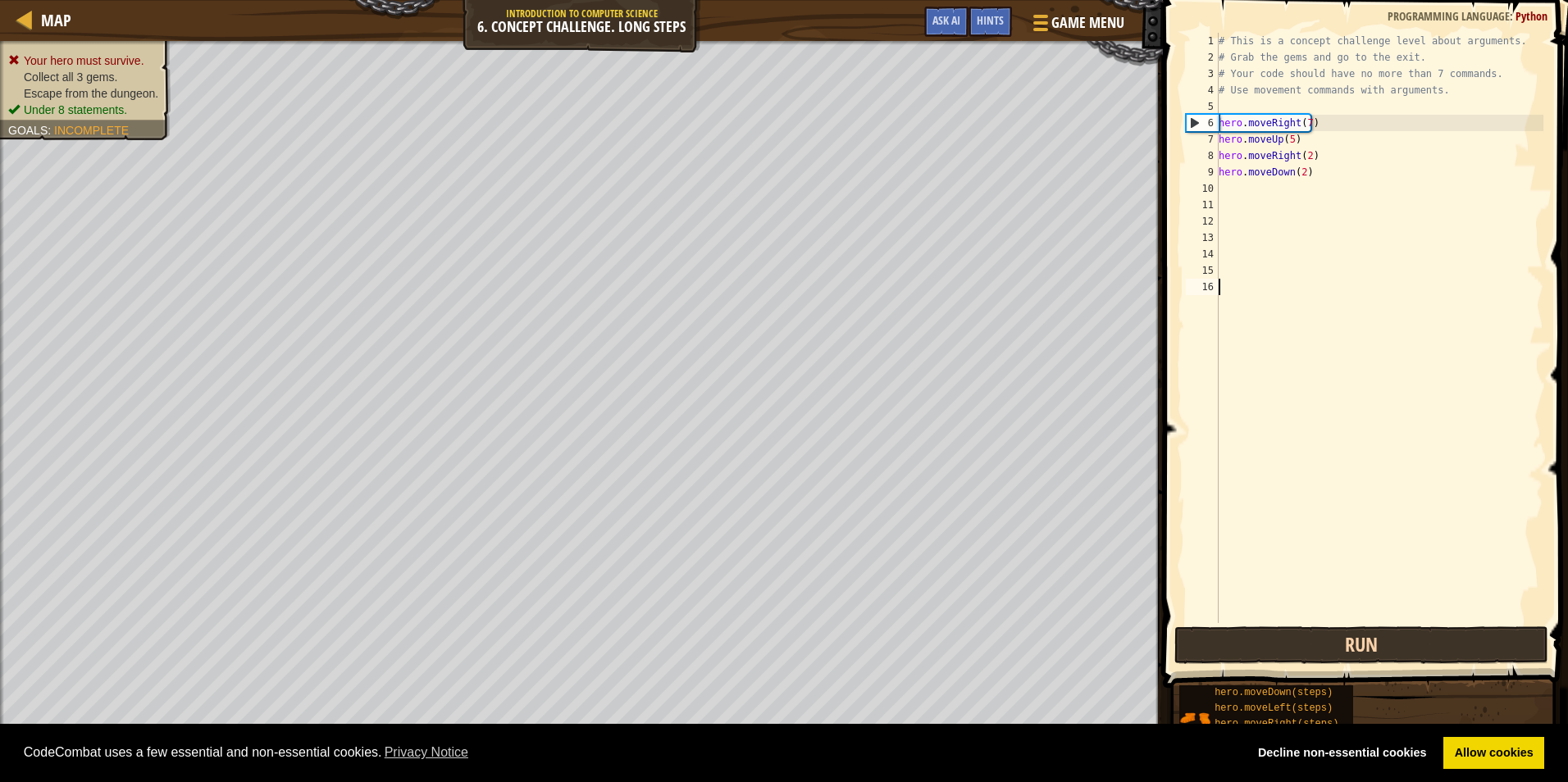
click at [1315, 631] on div "1 2 3 4 5 6 7 8 9 10 11 12 13 14 15 16 # This is a concept challenge level abou…" at bounding box center [1363, 376] width 410 height 736
click at [1313, 643] on button "Run" at bounding box center [1360, 645] width 374 height 38
click at [1313, 643] on button "Running" at bounding box center [1360, 645] width 374 height 38
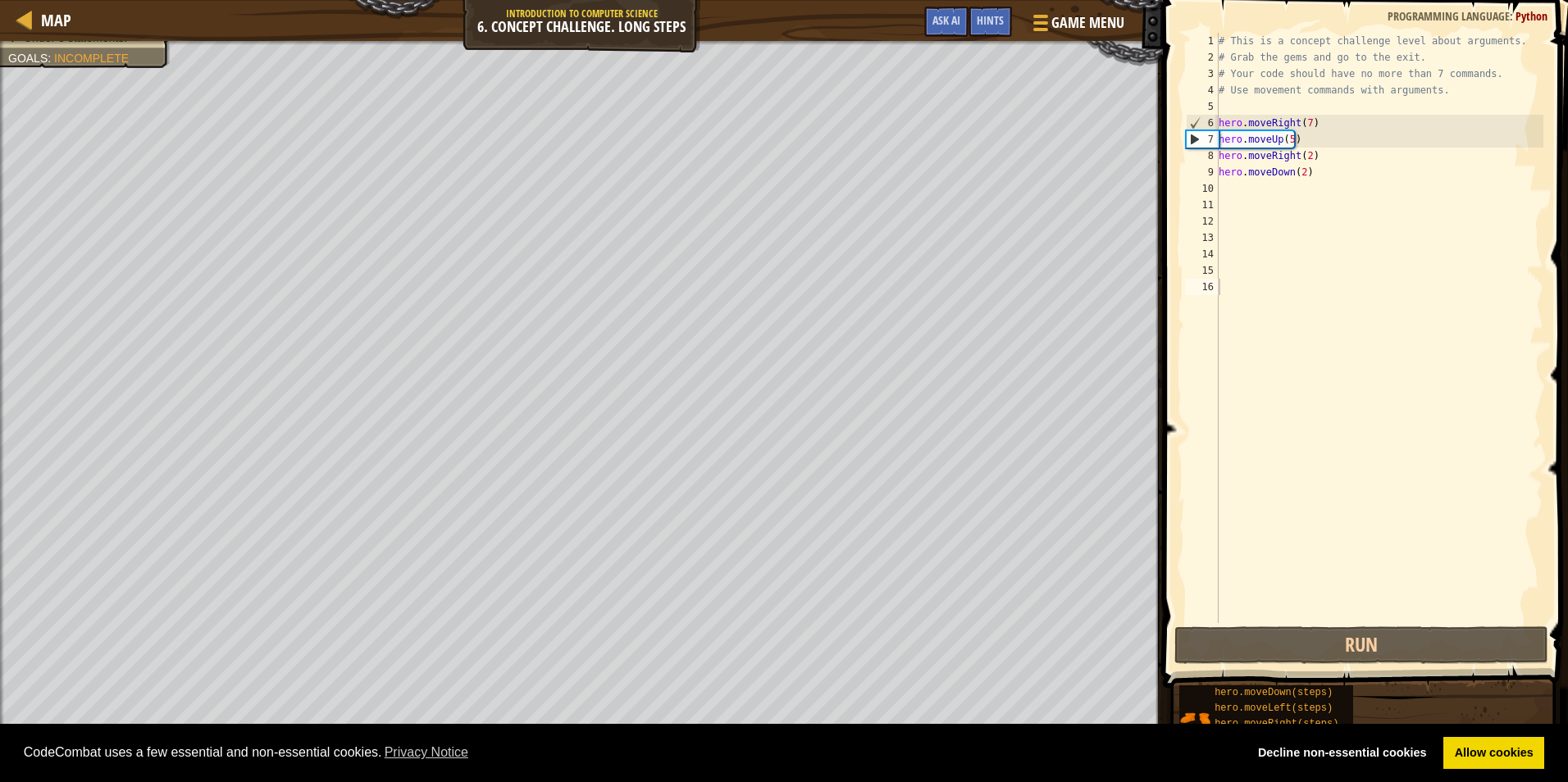
click at [1545, 14] on span "Python" at bounding box center [1531, 16] width 32 height 16
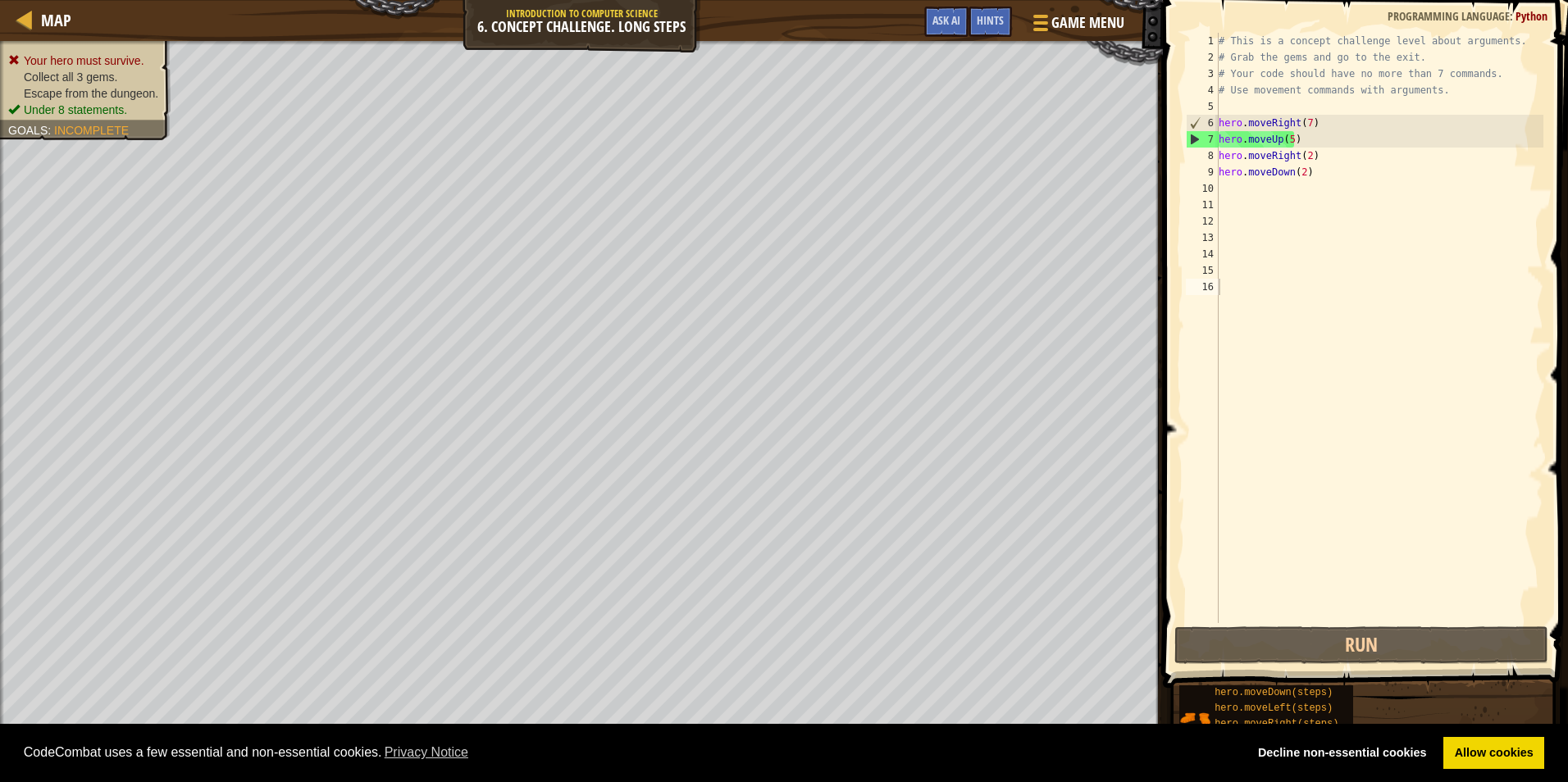
click at [69, 95] on span "Escape from the dungeon." at bounding box center [90, 94] width 135 height 13
click at [74, 69] on li "Collect all 3 gems." at bounding box center [83, 77] width 150 height 17
click at [70, 105] on span "Under 8 statements." at bounding box center [74, 110] width 103 height 13
click at [72, 88] on span "Escape from the dungeon." at bounding box center [90, 94] width 135 height 13
click at [99, 63] on ul "Your hero must survive. Collect all 3 gems. Escape from the dungeon. Under 8 st…" at bounding box center [85, 85] width 154 height 65
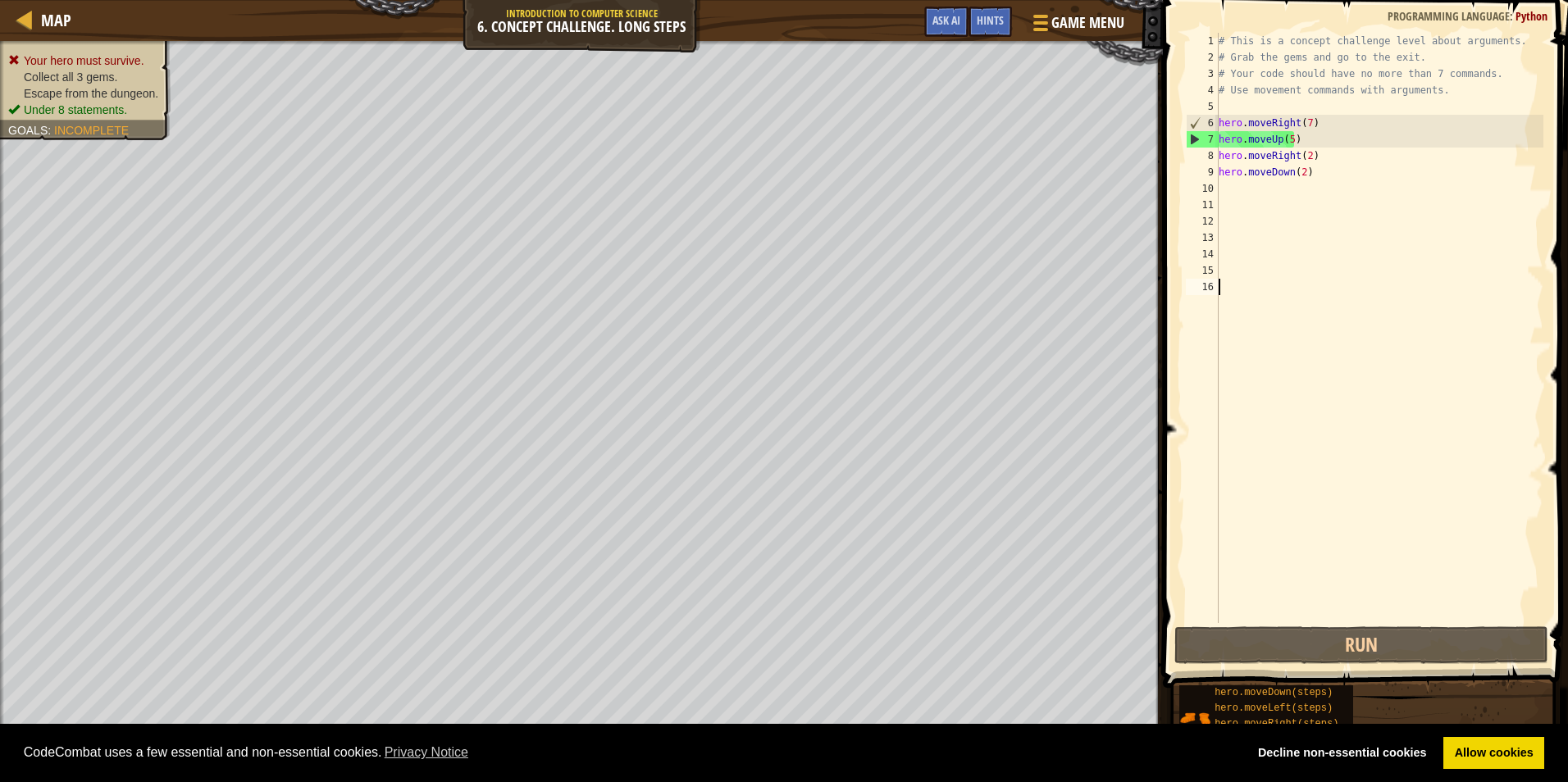
click at [123, 75] on li "Collect all 3 gems." at bounding box center [83, 77] width 150 height 17
click at [124, 78] on li "Collect all 3 gems." at bounding box center [83, 77] width 150 height 17
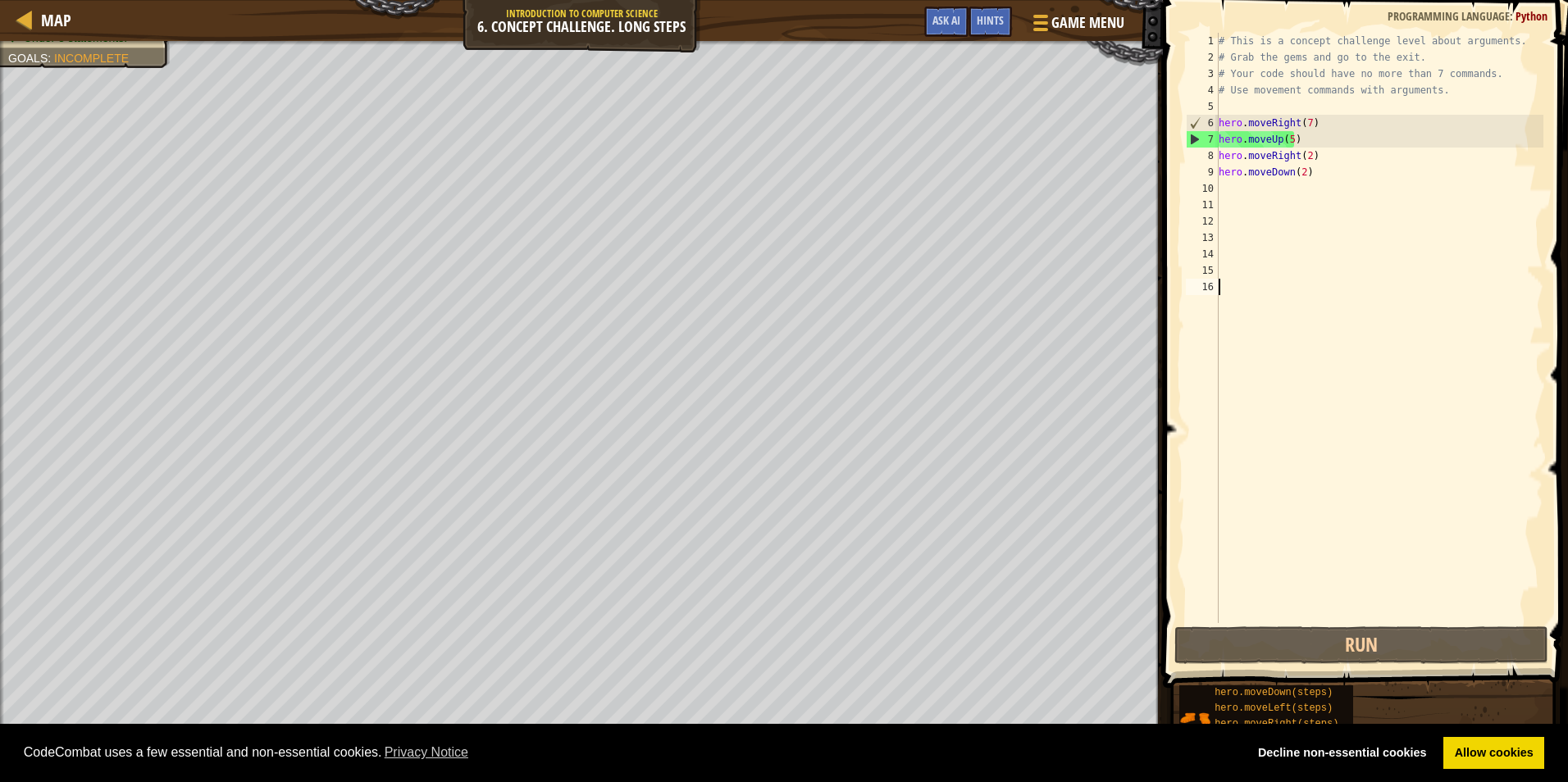
click at [1391, 616] on div "# This is a concept challenge level about arguments. # Grab the gems and go to …" at bounding box center [1379, 344] width 328 height 623
click at [1391, 639] on button "Run" at bounding box center [1360, 645] width 374 height 38
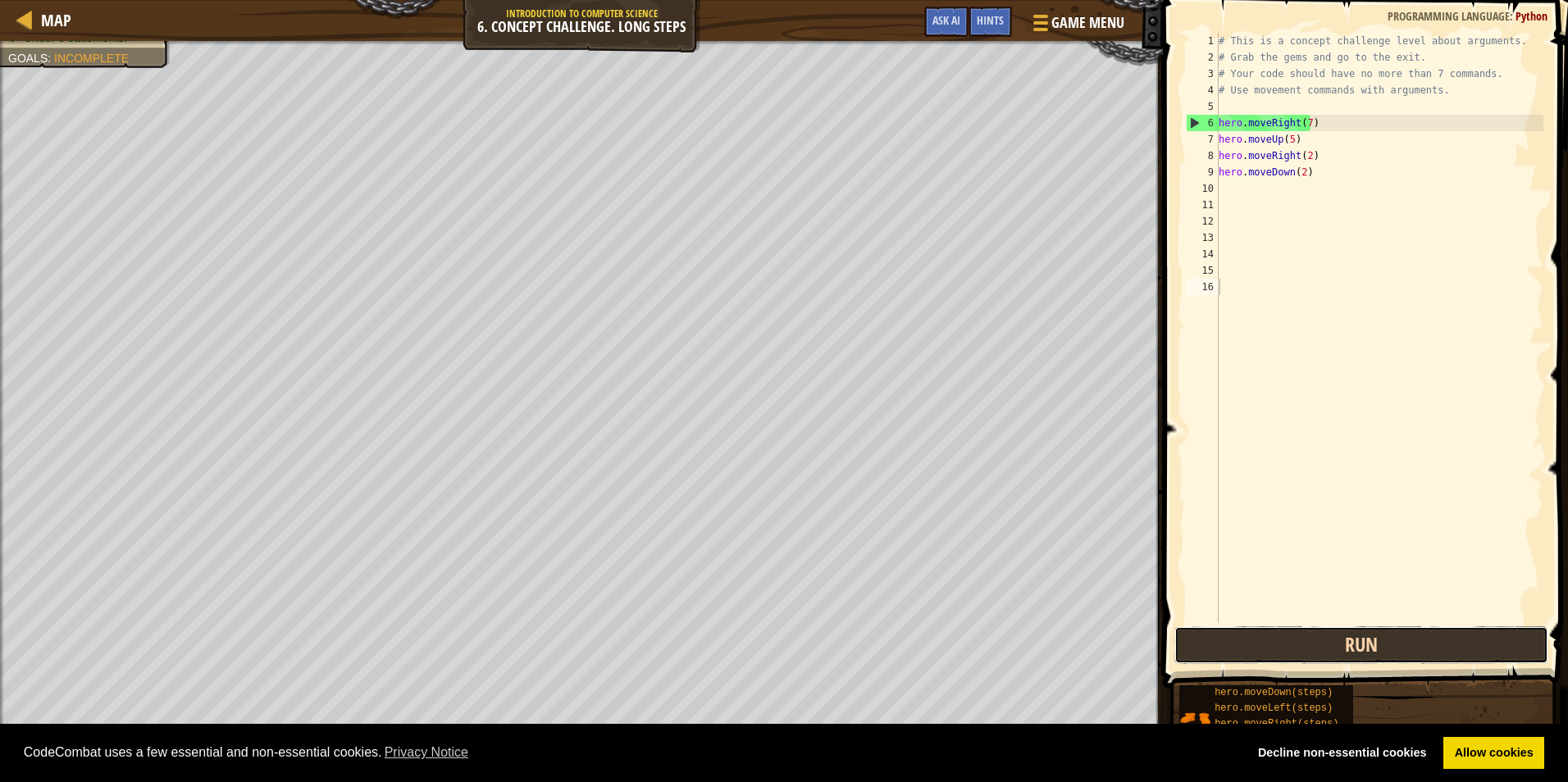
click at [1323, 663] on button "Run" at bounding box center [1360, 645] width 374 height 38
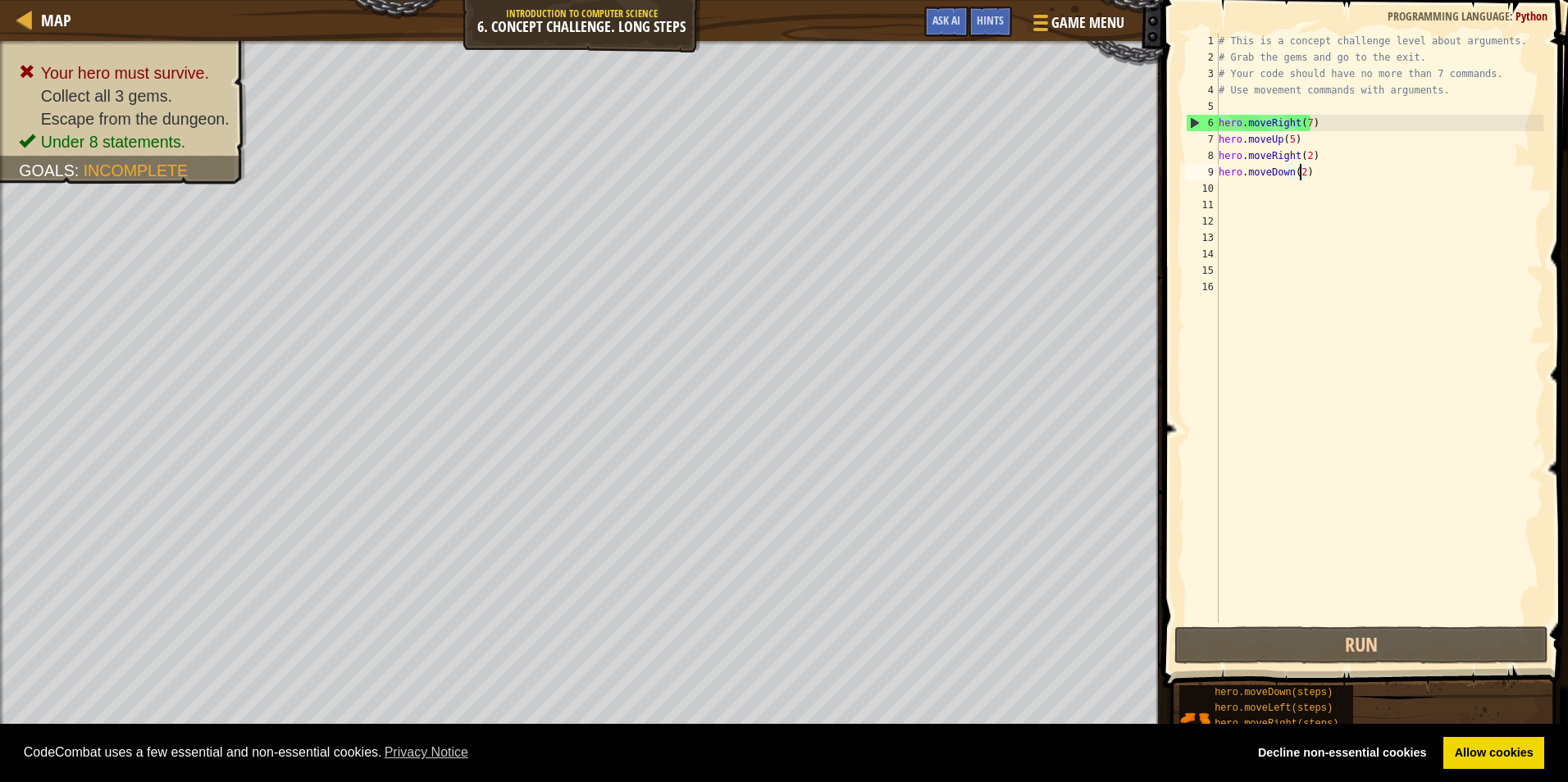
click at [1298, 172] on div "# This is a concept challenge level about arguments. # Grab the gems and go to …" at bounding box center [1379, 344] width 328 height 623
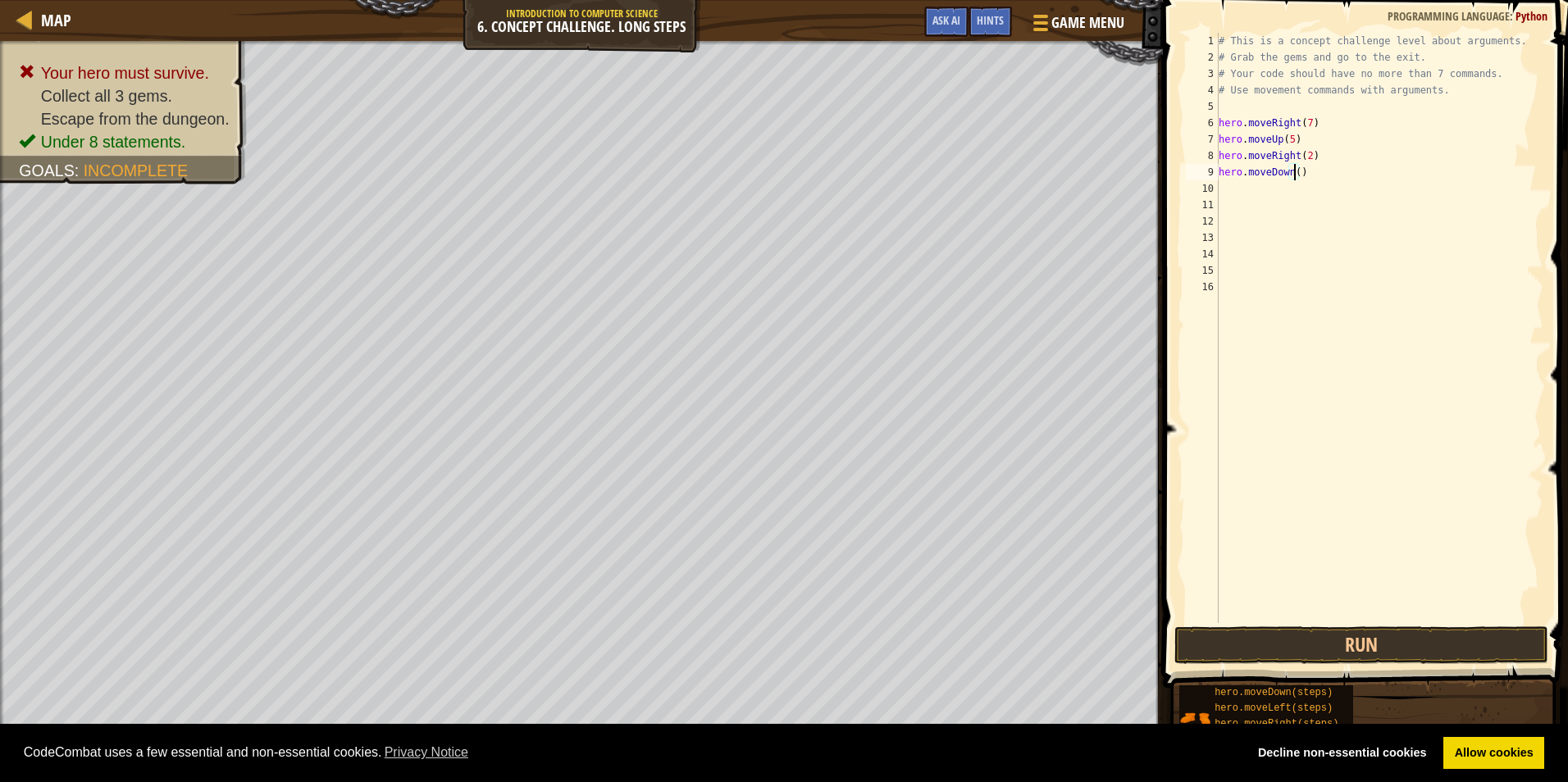
scroll to position [8, 7]
click at [1277, 652] on button "Run" at bounding box center [1360, 645] width 374 height 38
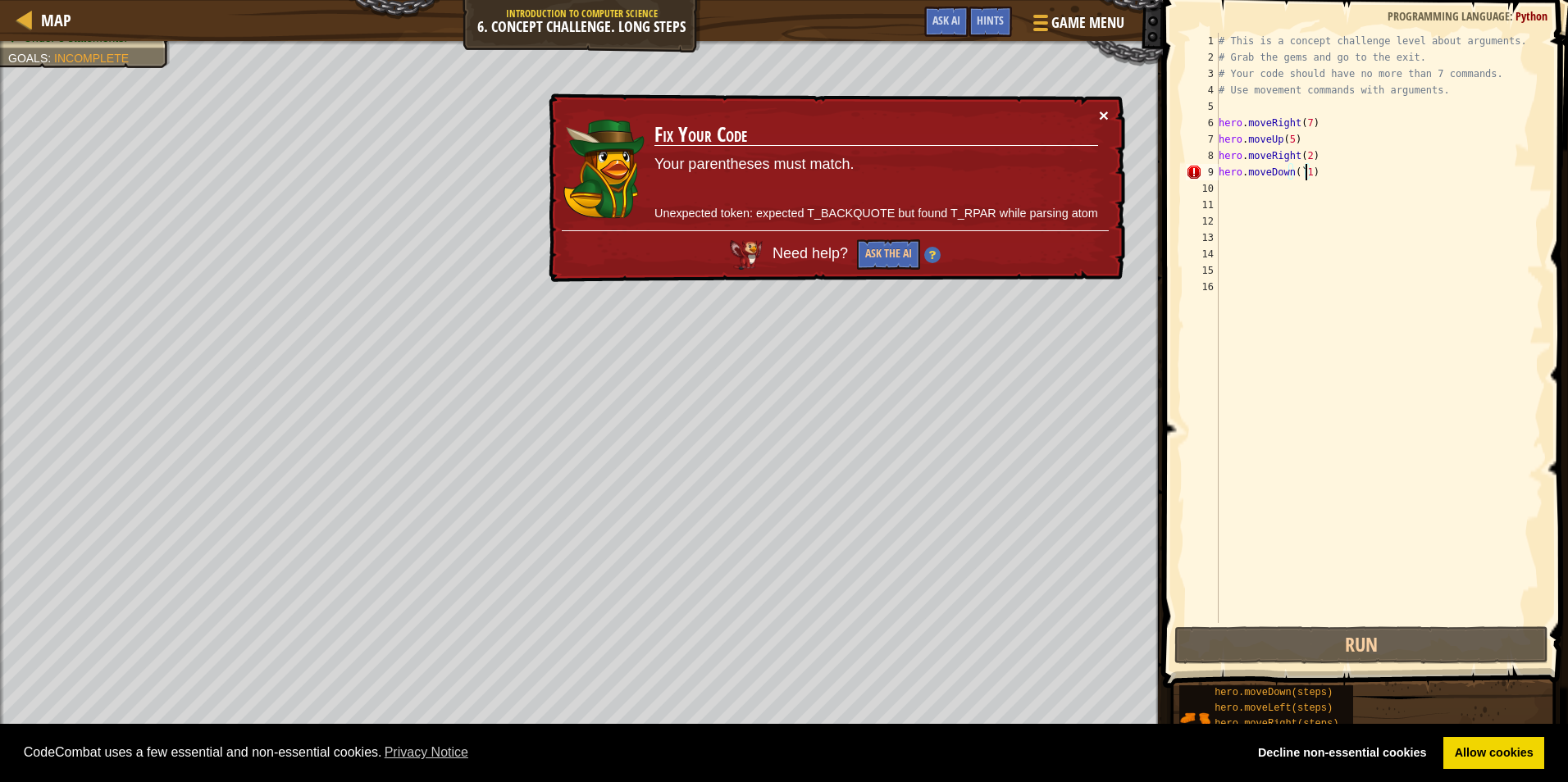
click at [1107, 106] on button "×" at bounding box center [1104, 115] width 10 height 18
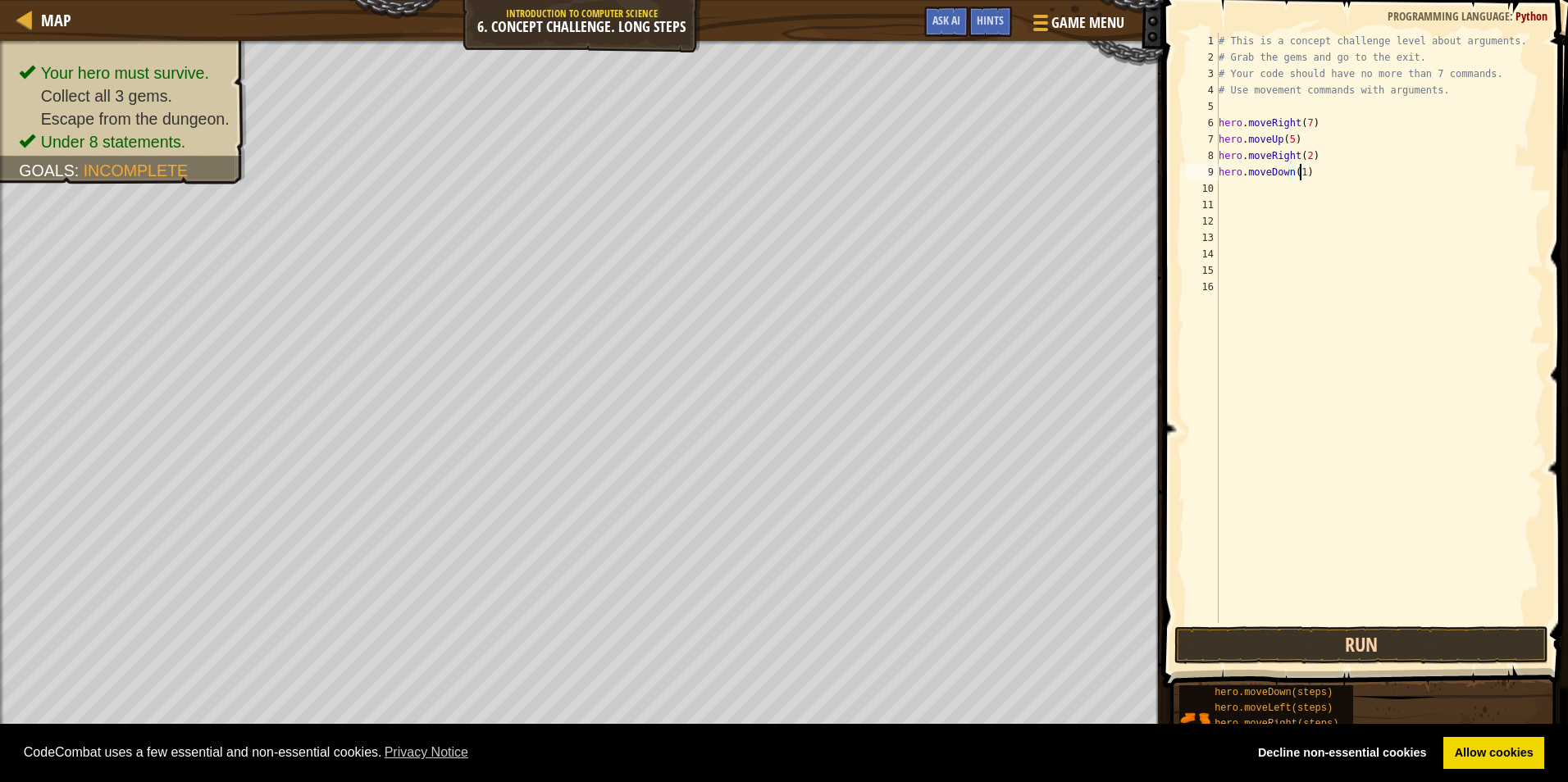
type textarea "hero.moveDown(1)"
click at [1212, 647] on button "Run" at bounding box center [1360, 645] width 374 height 38
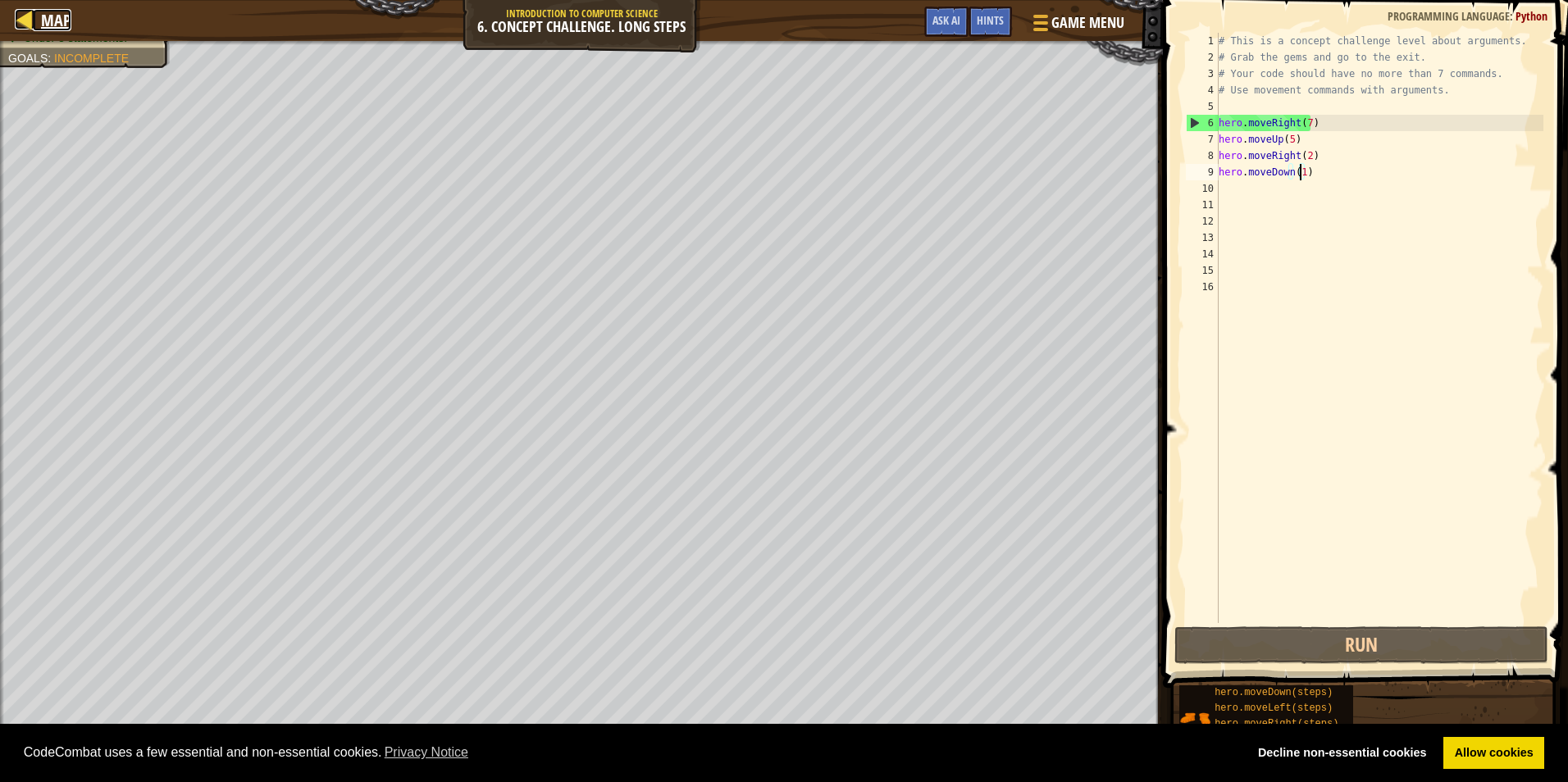
click at [20, 19] on div at bounding box center [25, 19] width 20 height 20
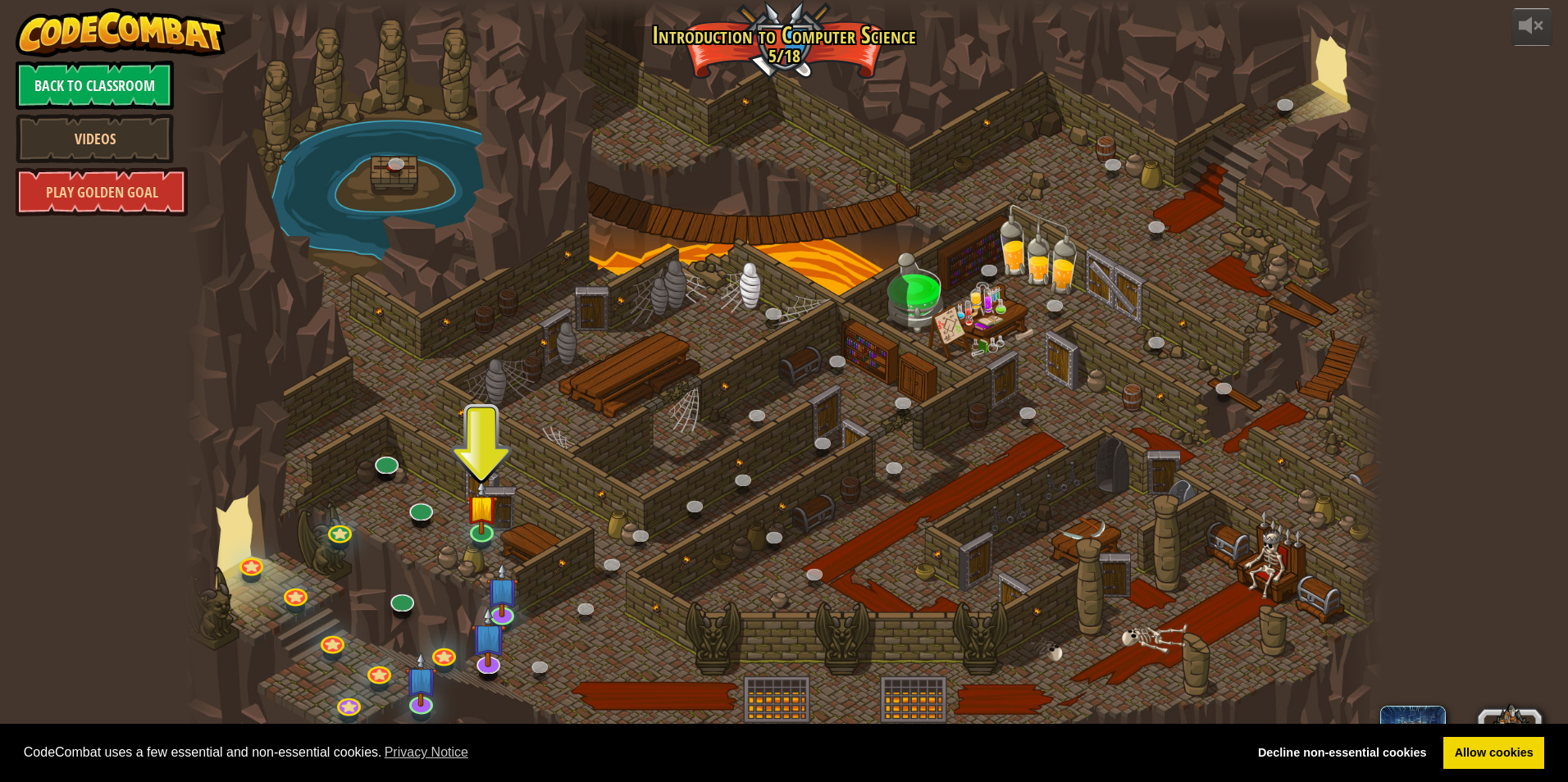
click at [809, 42] on div at bounding box center [783, 391] width 1197 height 782
click at [102, 123] on link "Videos" at bounding box center [95, 138] width 158 height 49
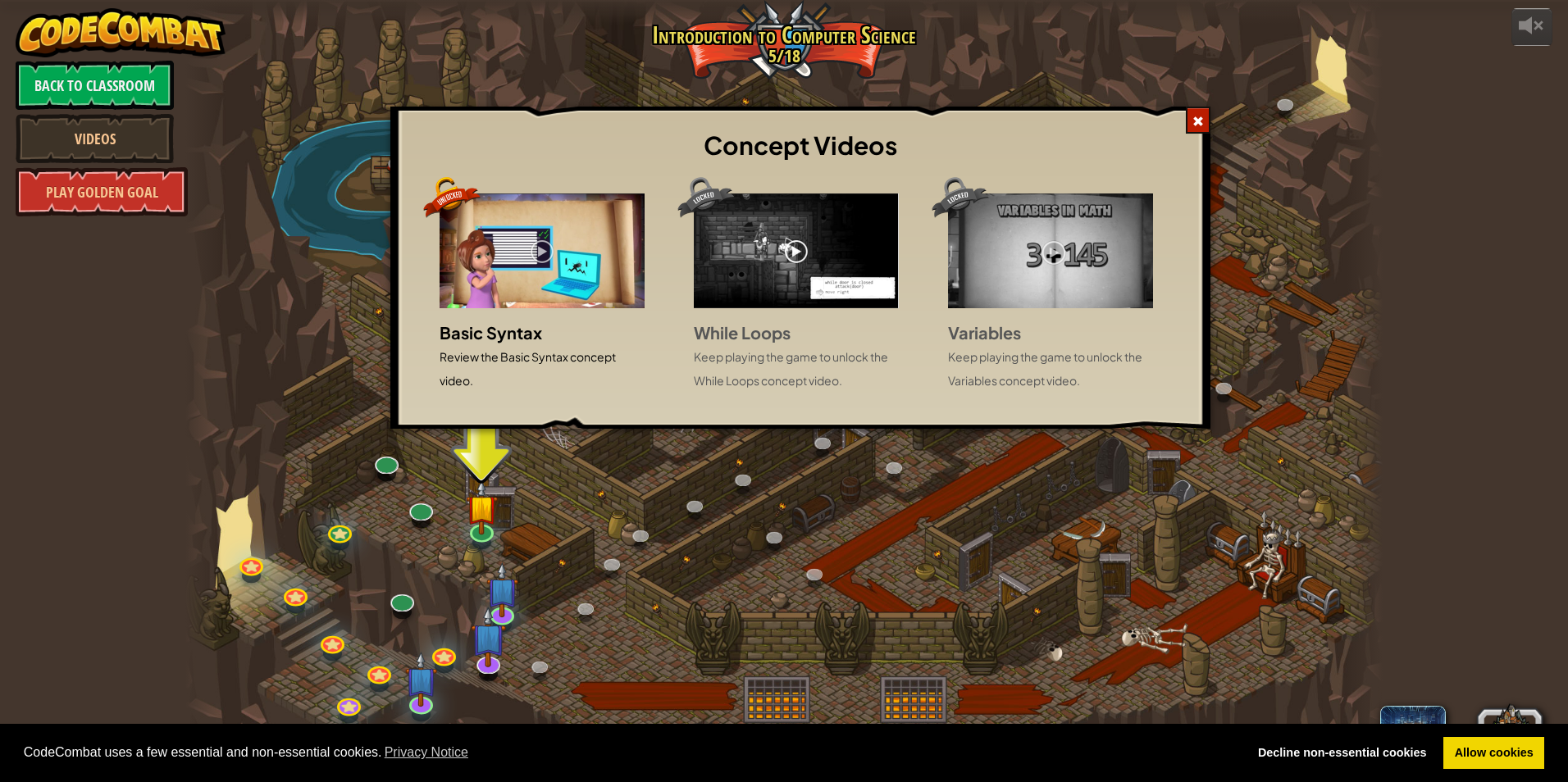
drag, startPoint x: 1218, startPoint y: 112, endPoint x: 1207, endPoint y: 115, distance: 11.4
click at [1210, 113] on div "Concept Videos Basic Syntax Review the Basic Syntax concept video. While Loops …" at bounding box center [784, 391] width 1568 height 782
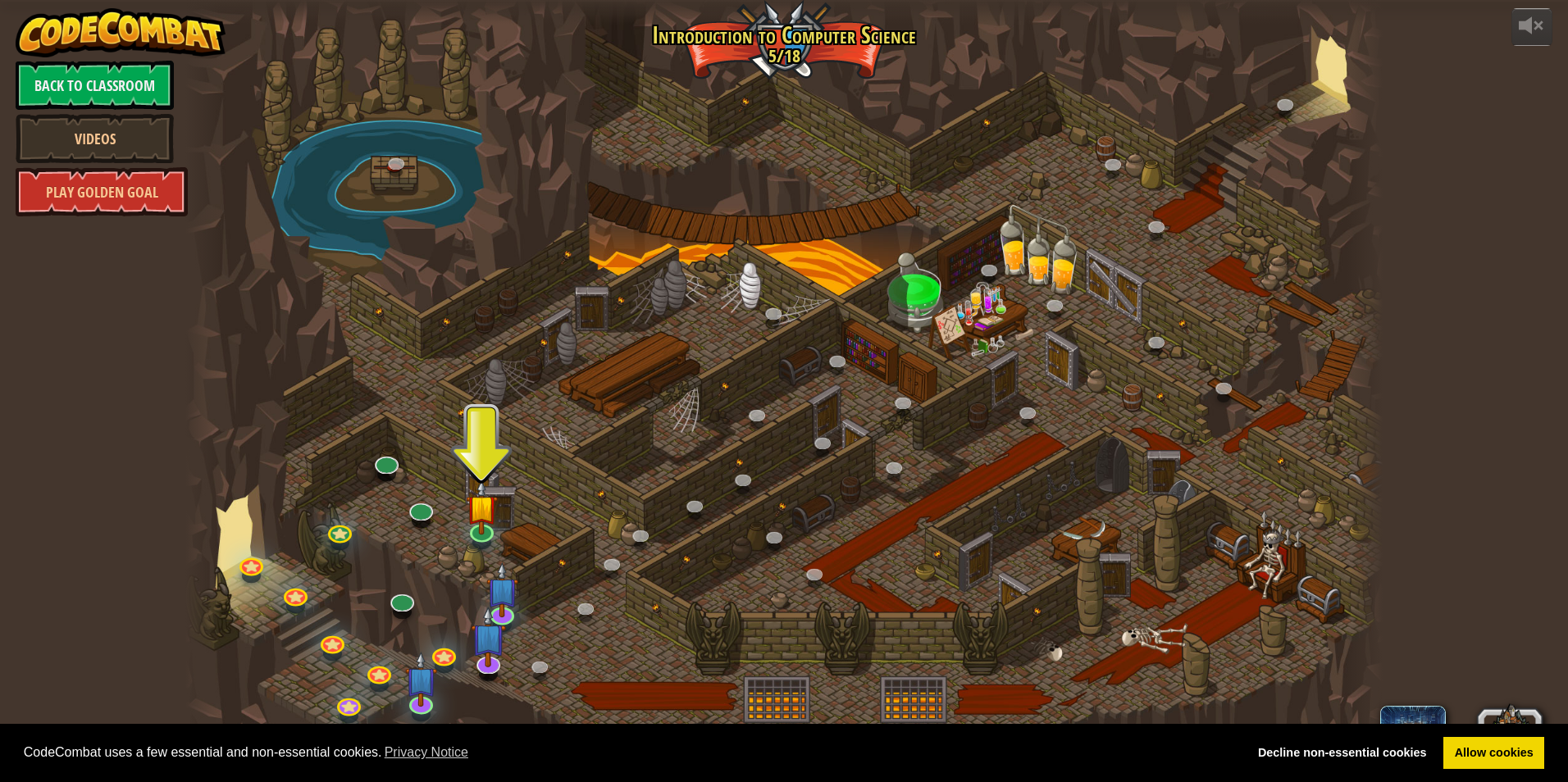
click at [1204, 115] on div at bounding box center [783, 391] width 1197 height 782
click at [95, 175] on link "Play Golden Goal" at bounding box center [102, 192] width 172 height 49
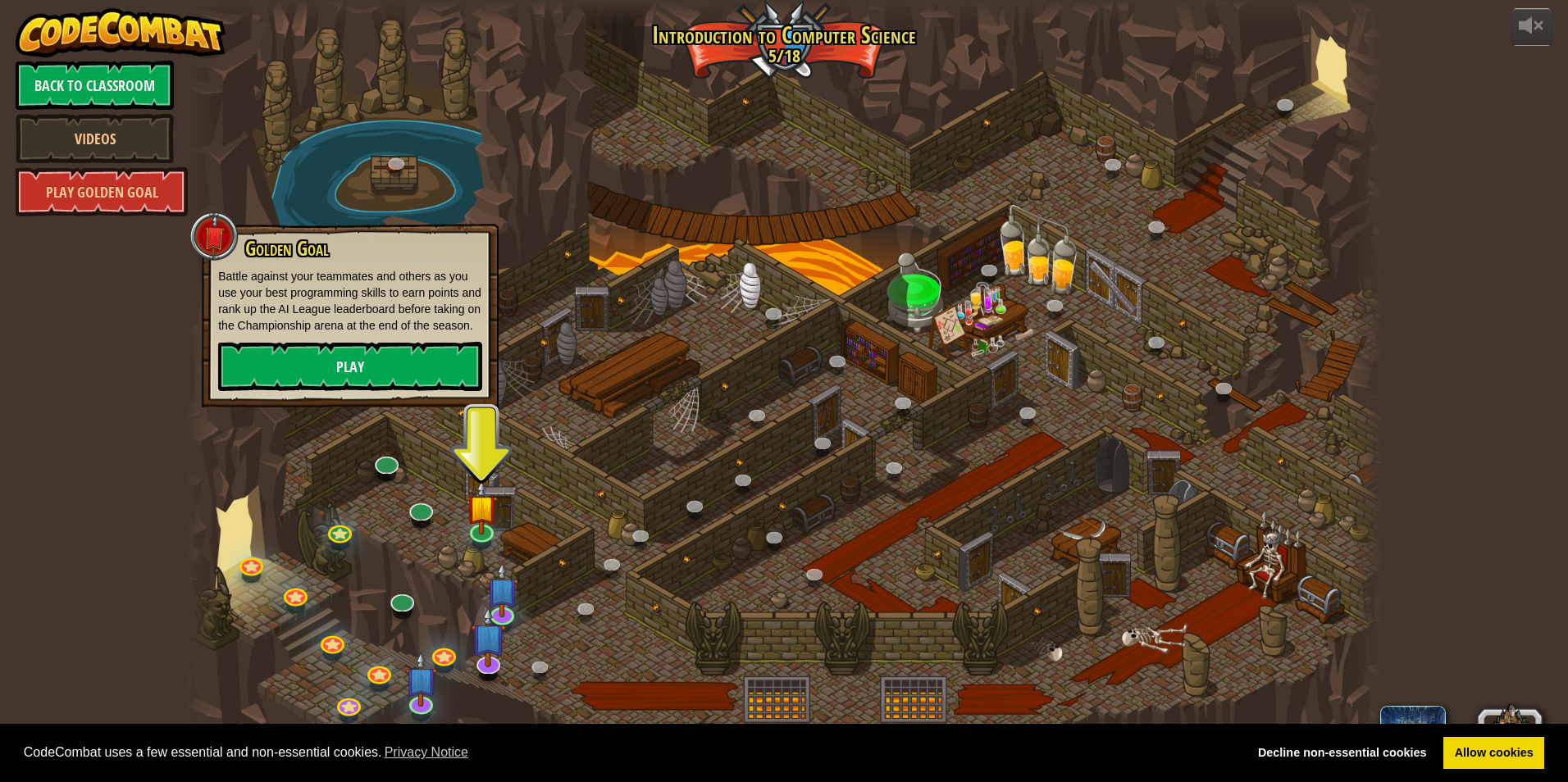
click at [359, 224] on div "Golden Goal Battle against your teammates and others as you use your best progr…" at bounding box center [350, 315] width 297 height 183
click at [477, 517] on img at bounding box center [482, 494] width 32 height 74
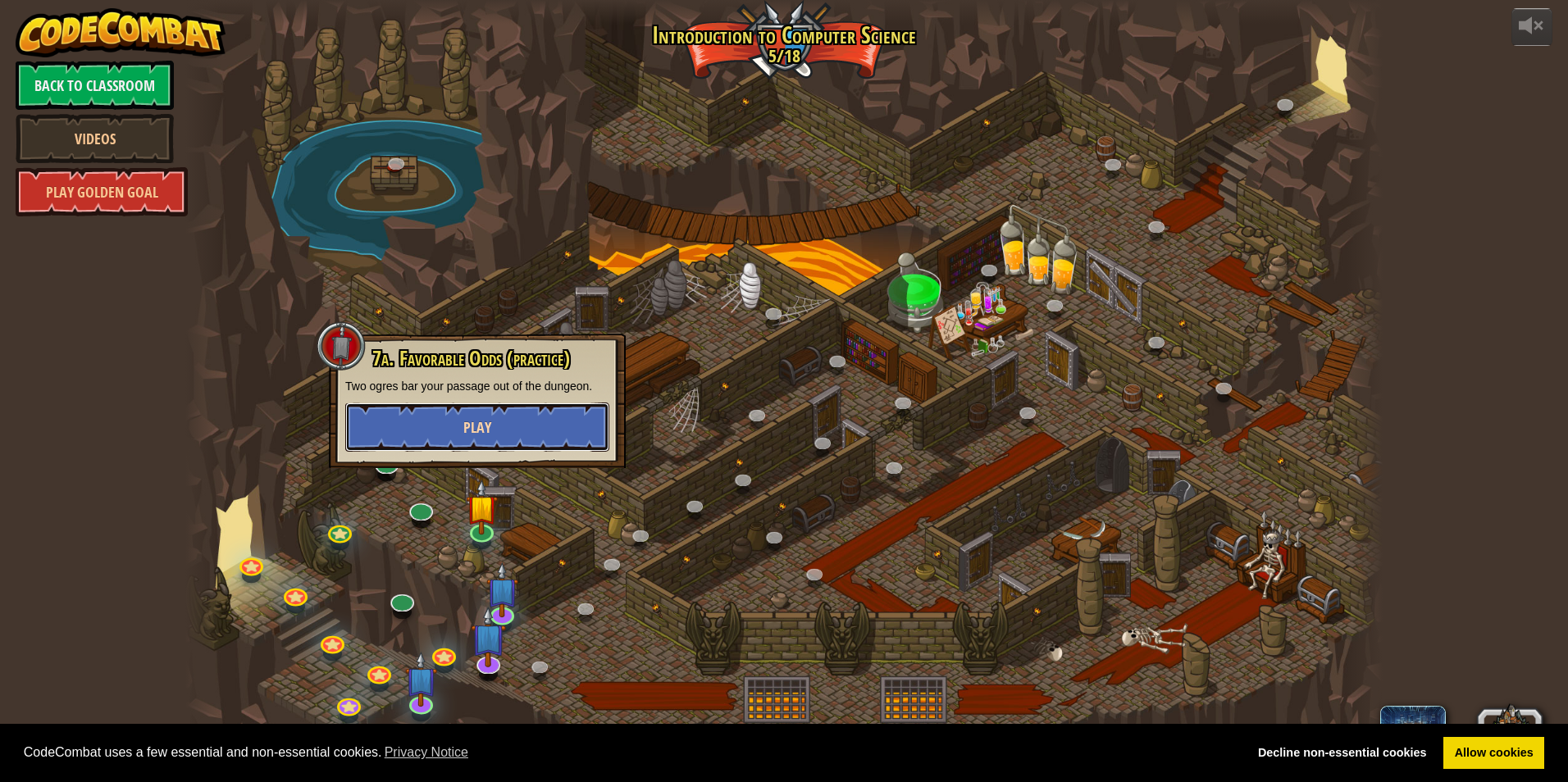
click at [492, 442] on button "Play" at bounding box center [478, 427] width 264 height 49
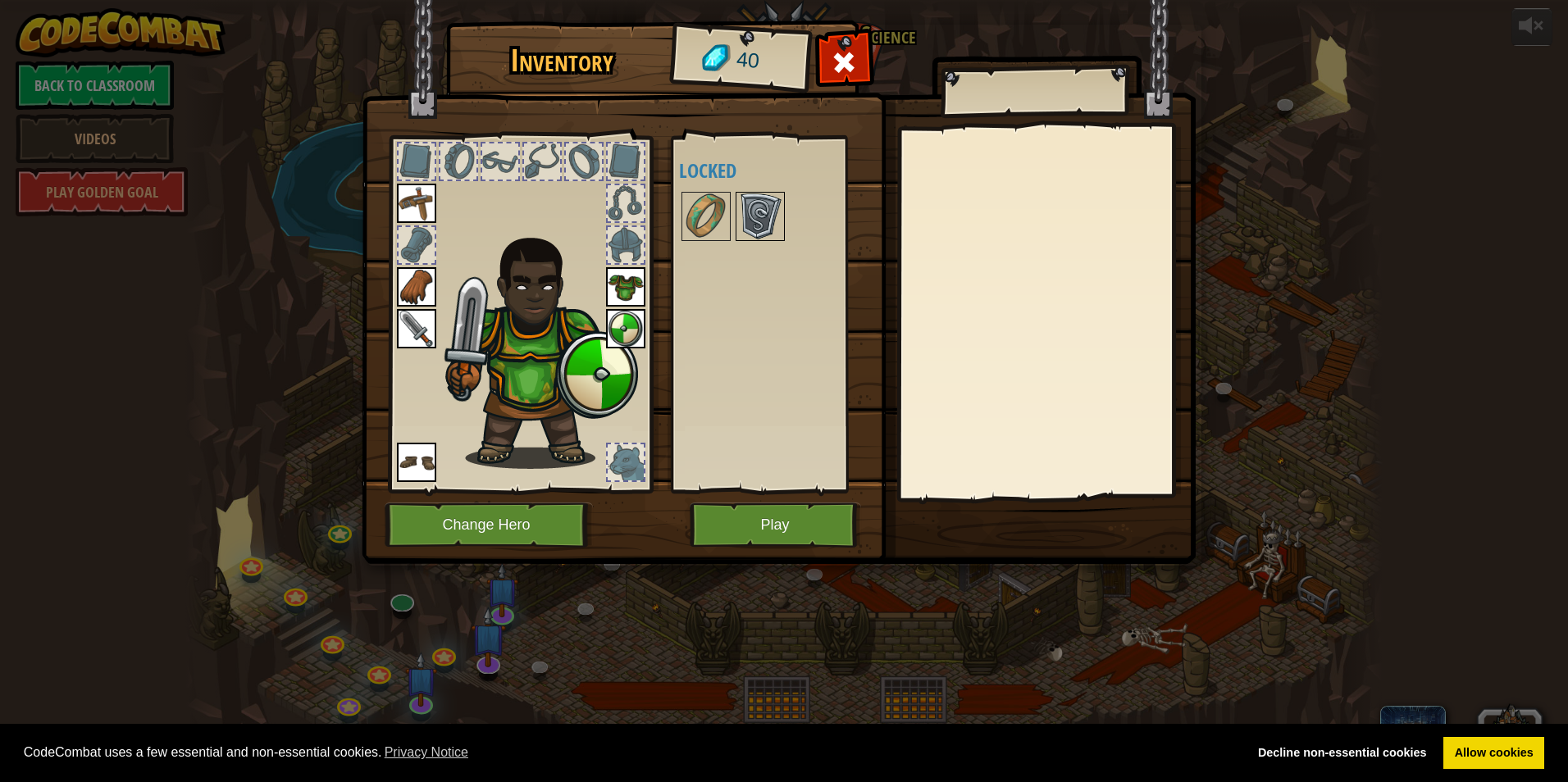
click at [746, 217] on img at bounding box center [760, 216] width 46 height 46
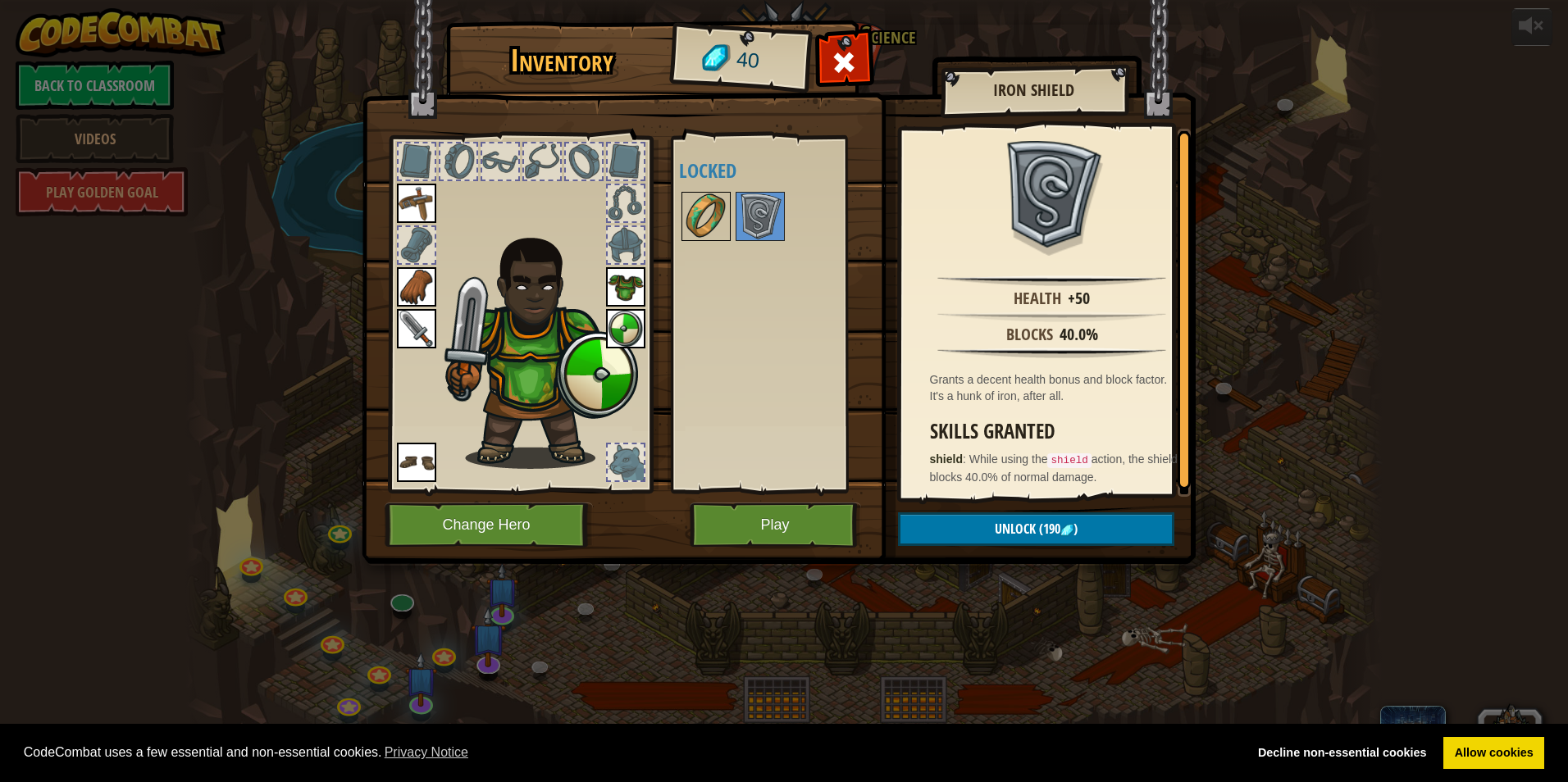
click at [719, 202] on img at bounding box center [705, 216] width 46 height 46
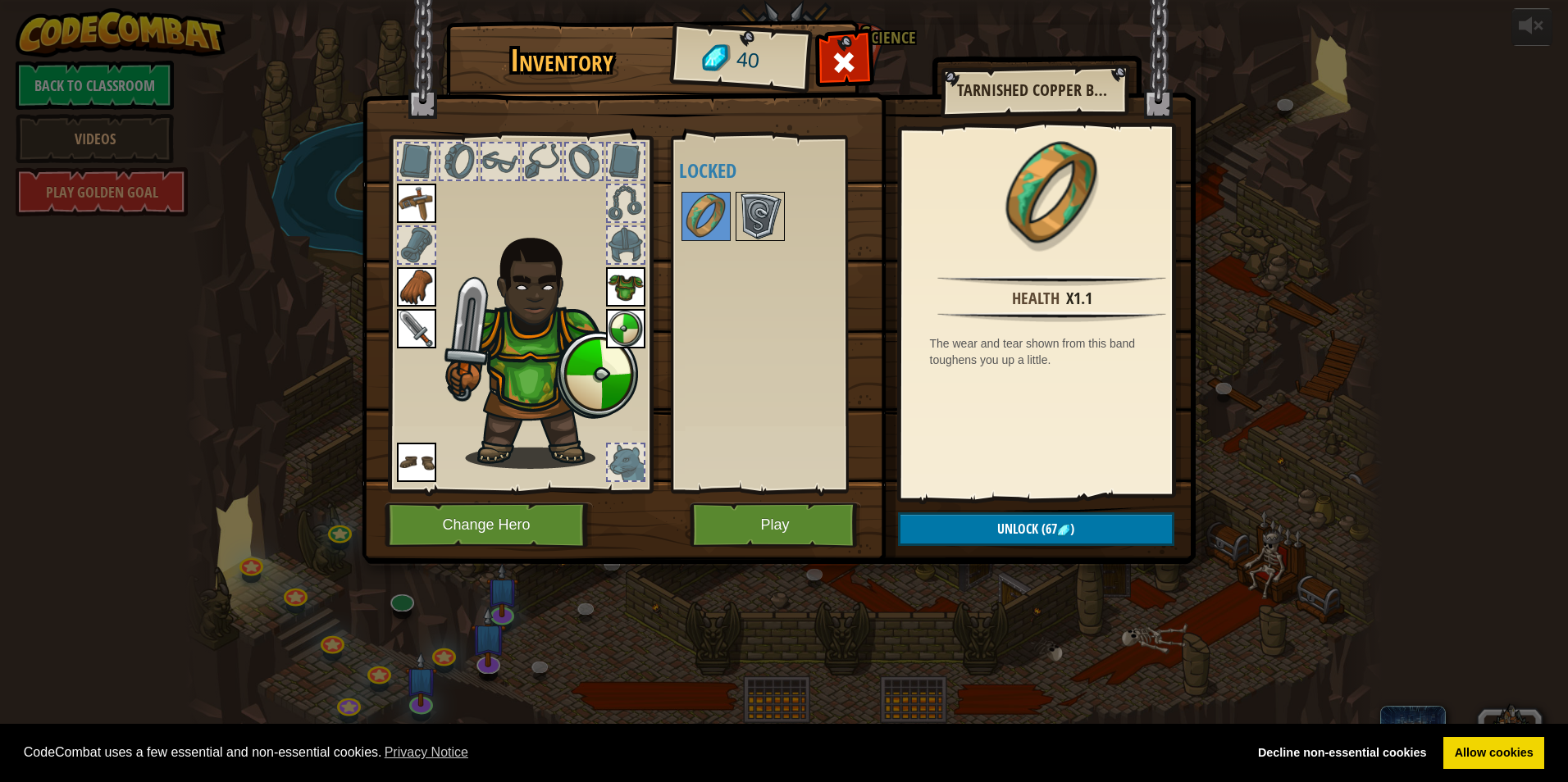
click at [758, 207] on img at bounding box center [760, 216] width 46 height 46
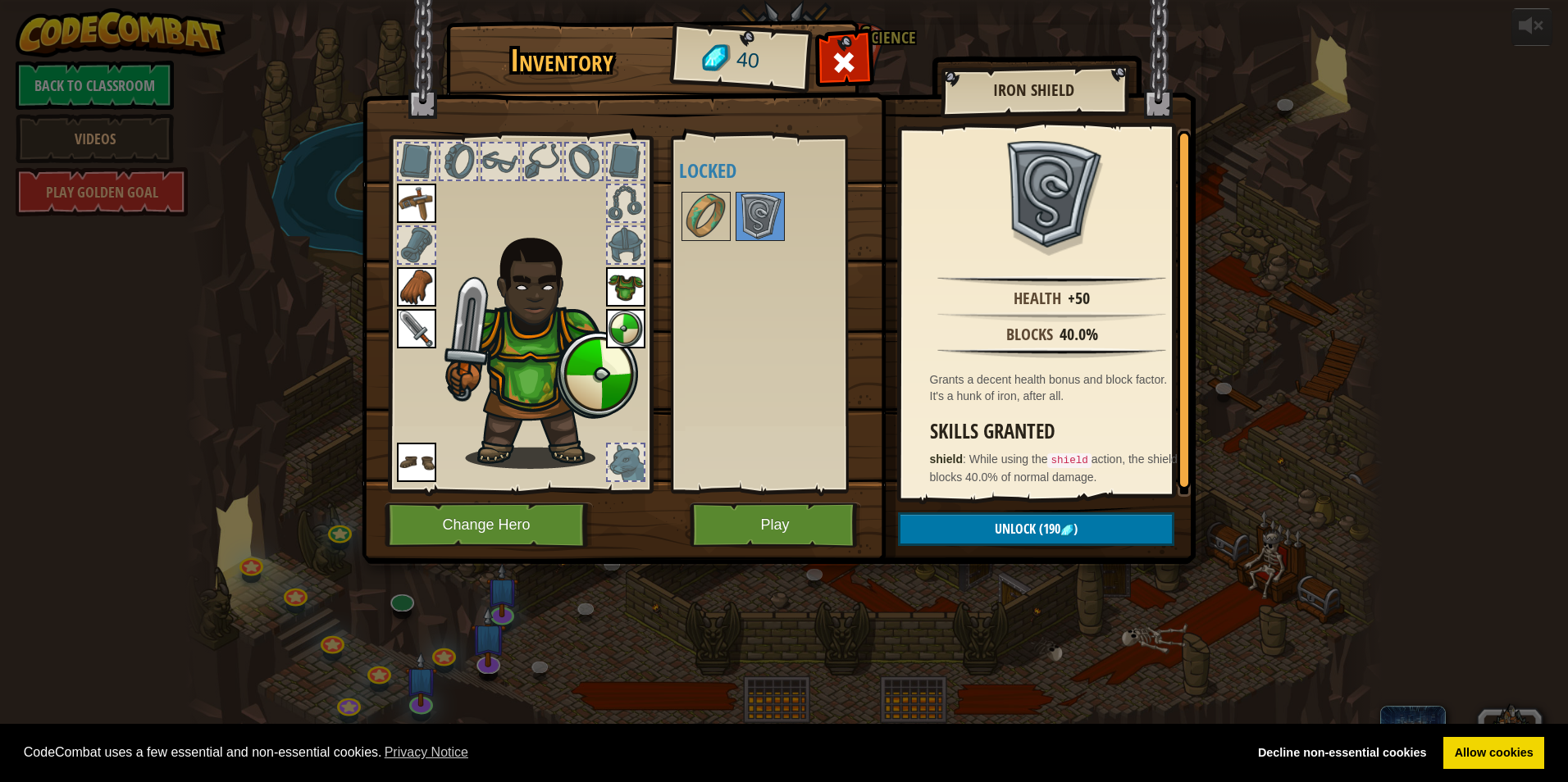
click at [622, 251] on div at bounding box center [625, 244] width 36 height 36
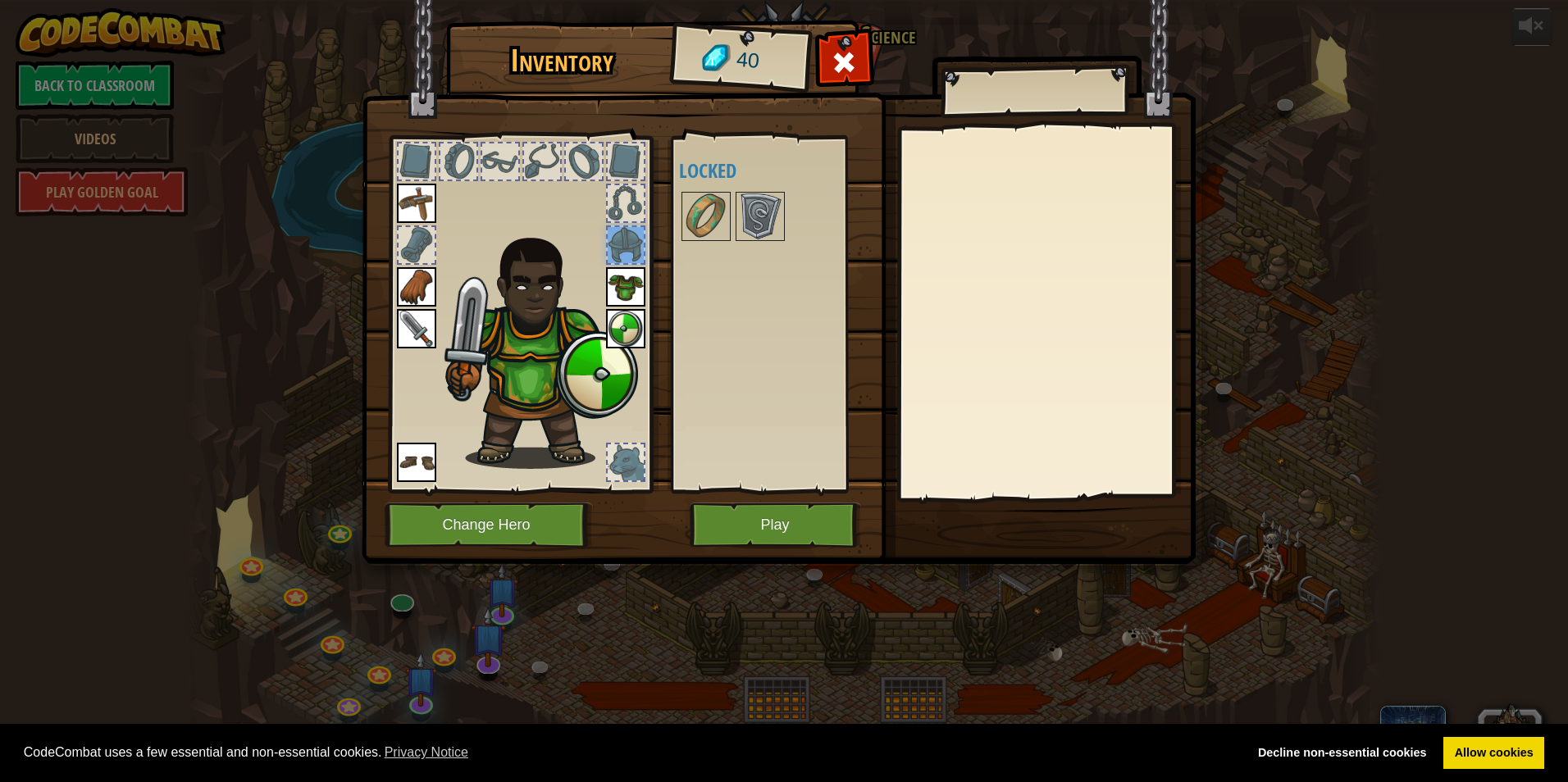
click at [623, 219] on div at bounding box center [625, 202] width 39 height 39
drag, startPoint x: 628, startPoint y: 182, endPoint x: 636, endPoint y: 167, distance: 17.0
click at [635, 169] on div at bounding box center [520, 309] width 270 height 369
click at [729, 217] on div at bounding box center [705, 216] width 49 height 49
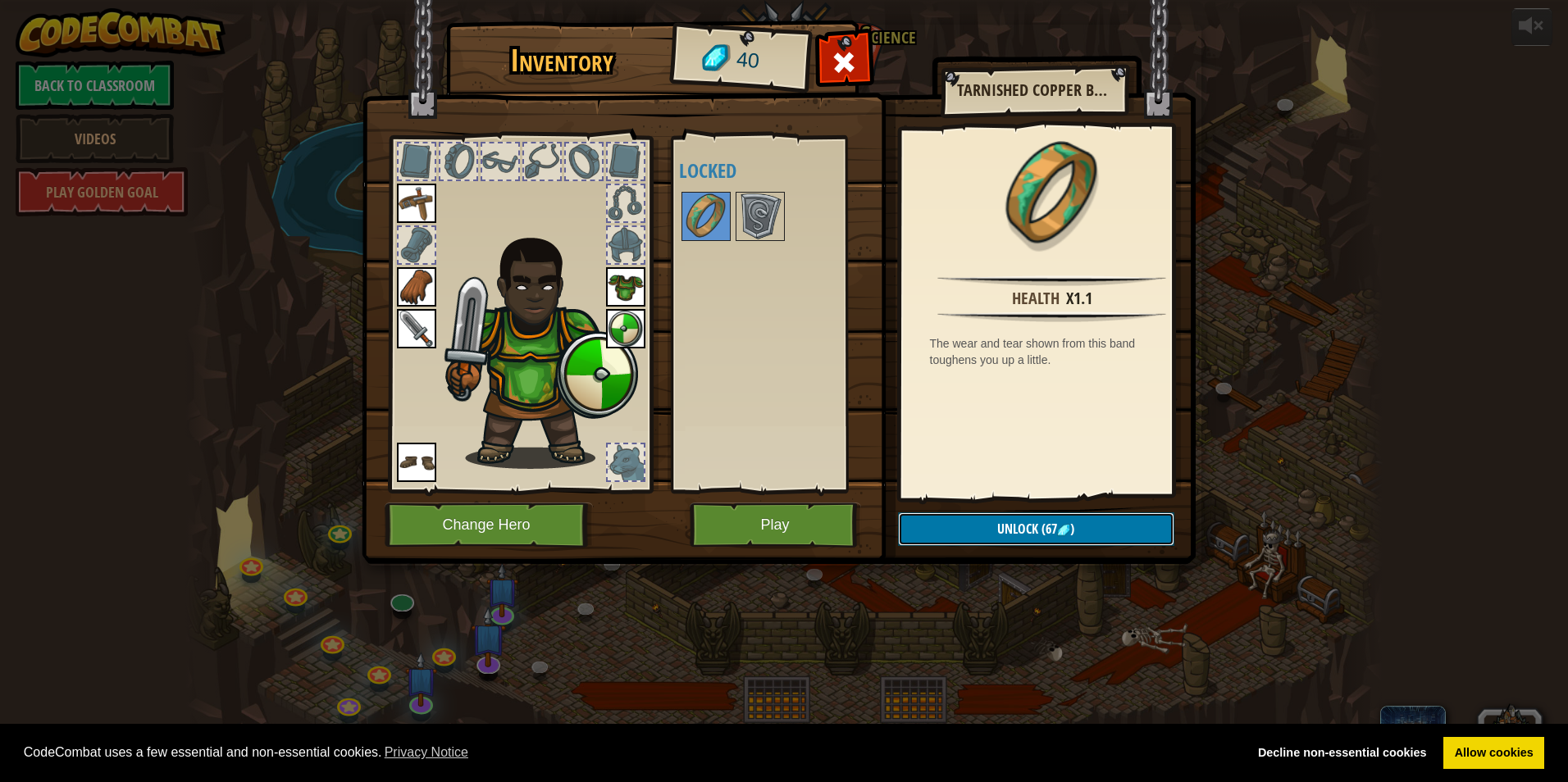
click at [1002, 529] on span "Unlock" at bounding box center [1017, 529] width 41 height 18
click at [1000, 527] on span "Unlock" at bounding box center [1017, 529] width 41 height 18
click at [999, 526] on span "Unlock" at bounding box center [1017, 529] width 41 height 18
click at [992, 529] on button "Unlock (67 )" at bounding box center [1036, 529] width 276 height 33
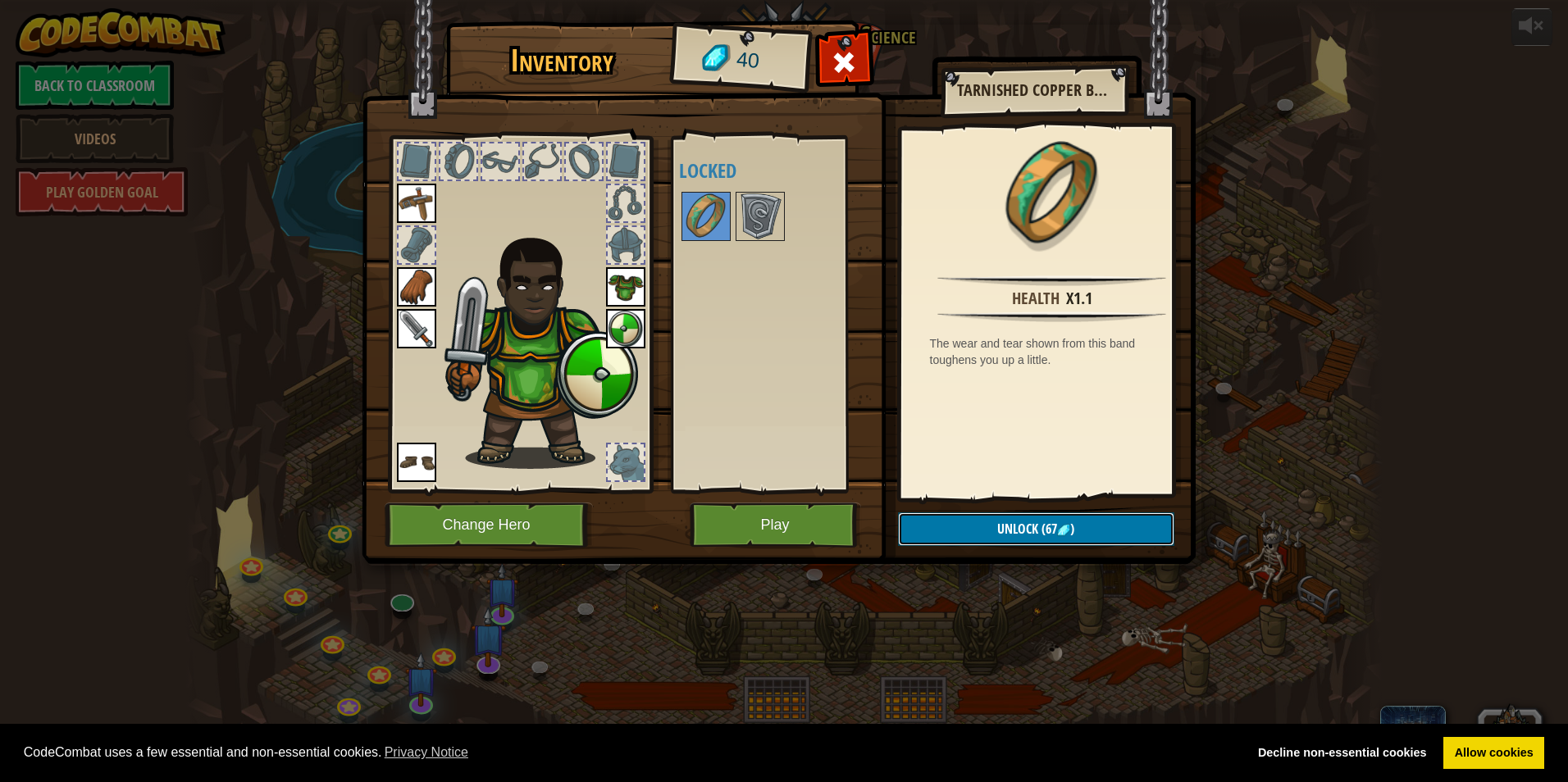
drag, startPoint x: 992, startPoint y: 525, endPoint x: 290, endPoint y: 345, distance: 724.7
click at [935, 510] on div "Inventory 40 Available Equip Equip Equip Equip Equip Equip (double-click to equ…" at bounding box center [784, 294] width 834 height 541
click at [420, 447] on img at bounding box center [416, 462] width 39 height 39
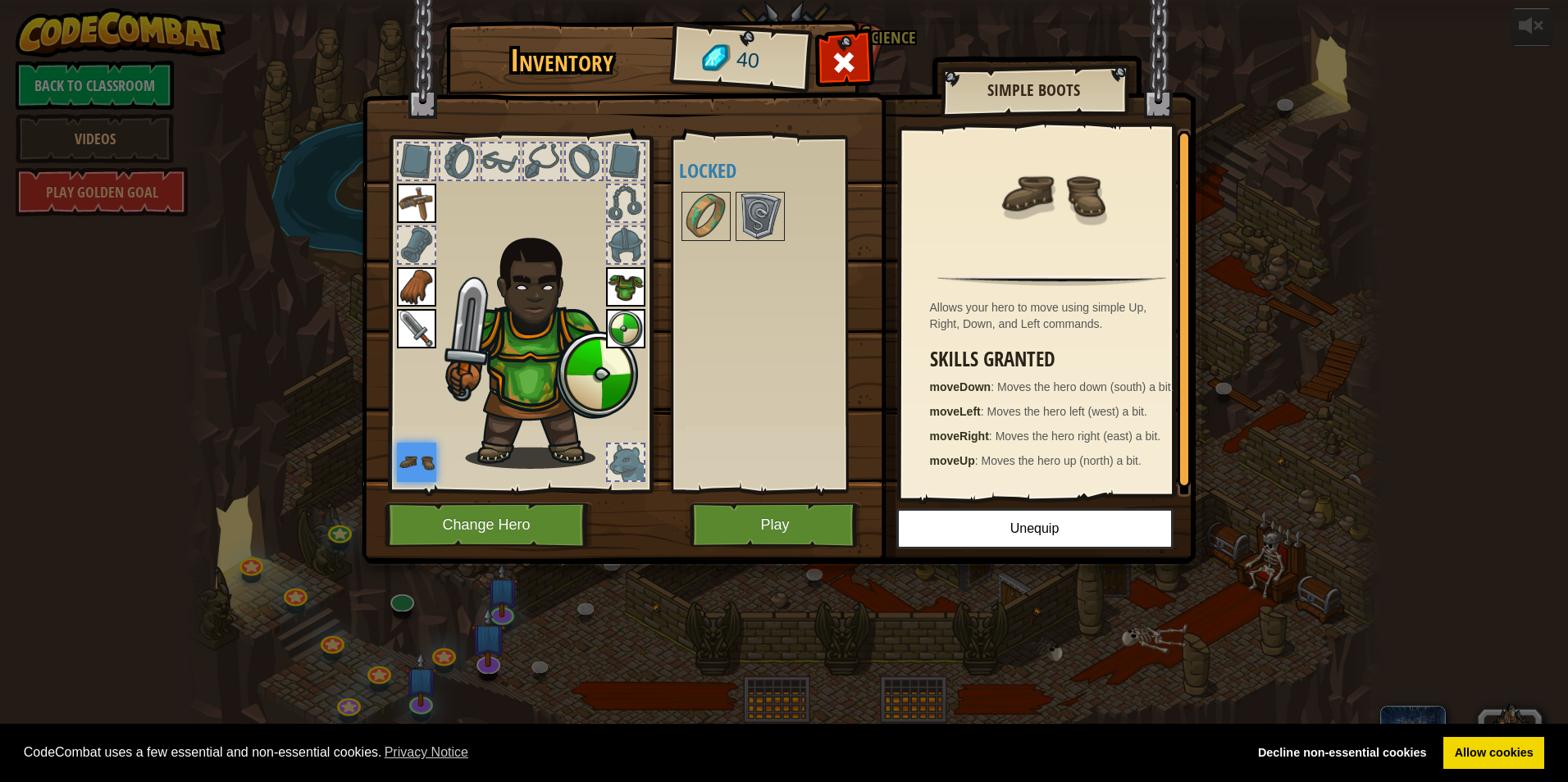
click at [614, 458] on div at bounding box center [625, 462] width 36 height 36
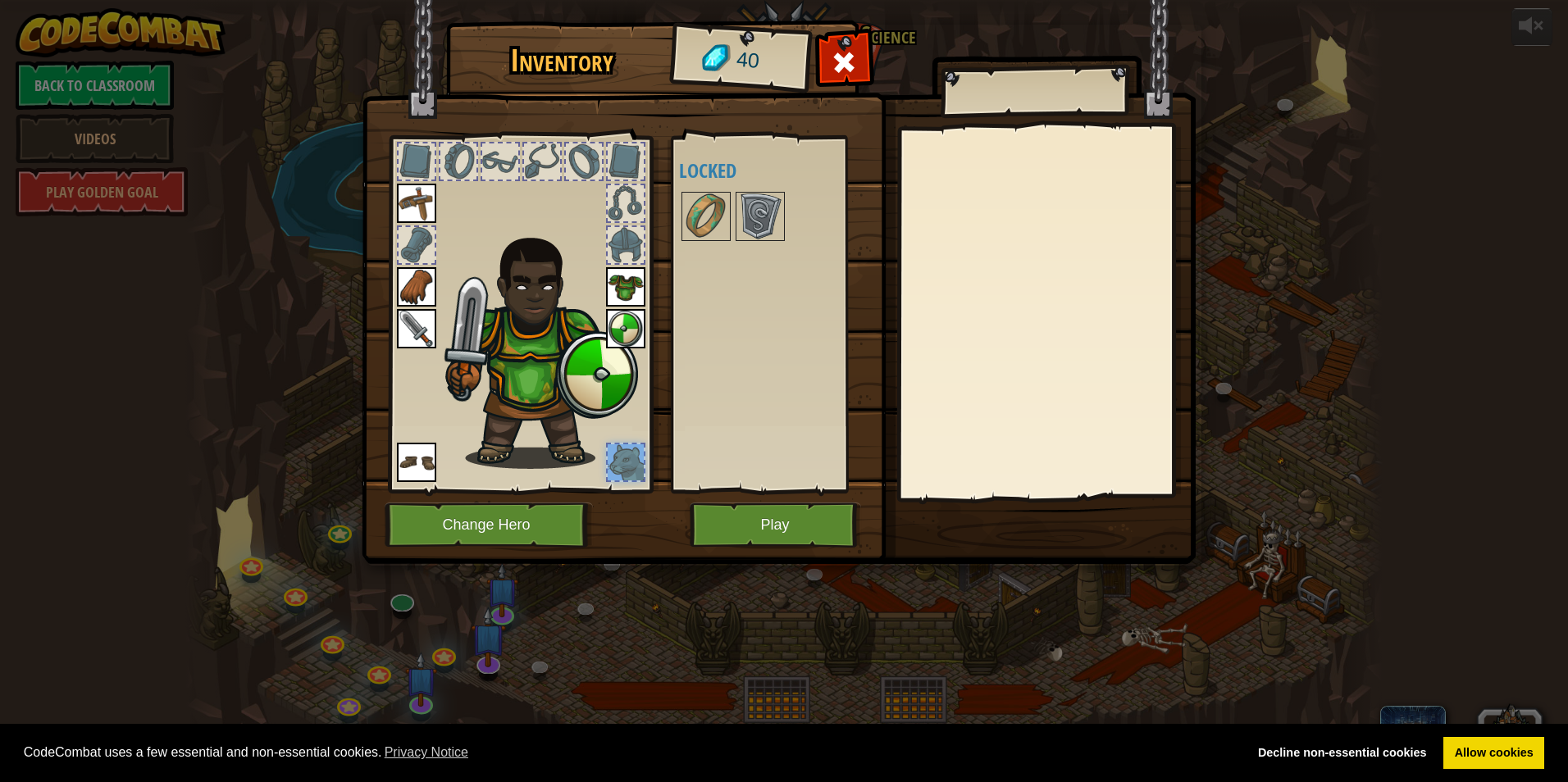
click at [612, 454] on div at bounding box center [625, 462] width 36 height 36
drag, startPoint x: 612, startPoint y: 454, endPoint x: 407, endPoint y: 321, distance: 244.4
click at [612, 452] on div at bounding box center [625, 462] width 36 height 36
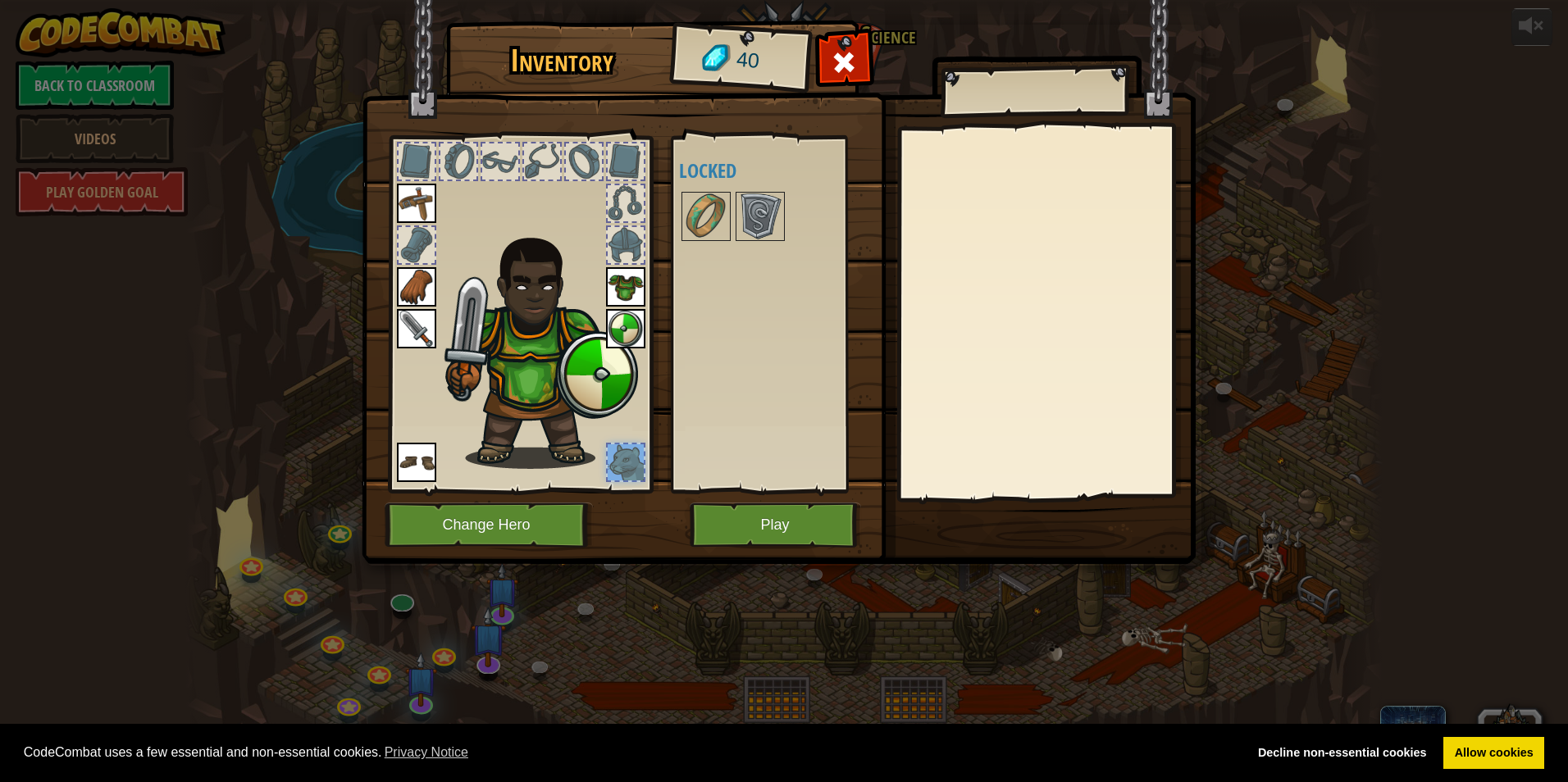
click at [409, 253] on div at bounding box center [416, 244] width 36 height 36
click at [390, 147] on div at bounding box center [520, 309] width 270 height 369
click at [407, 154] on div at bounding box center [416, 161] width 36 height 36
click at [487, 163] on div at bounding box center [500, 161] width 36 height 36
drag, startPoint x: 498, startPoint y: 162, endPoint x: 520, endPoint y: 161, distance: 22.0
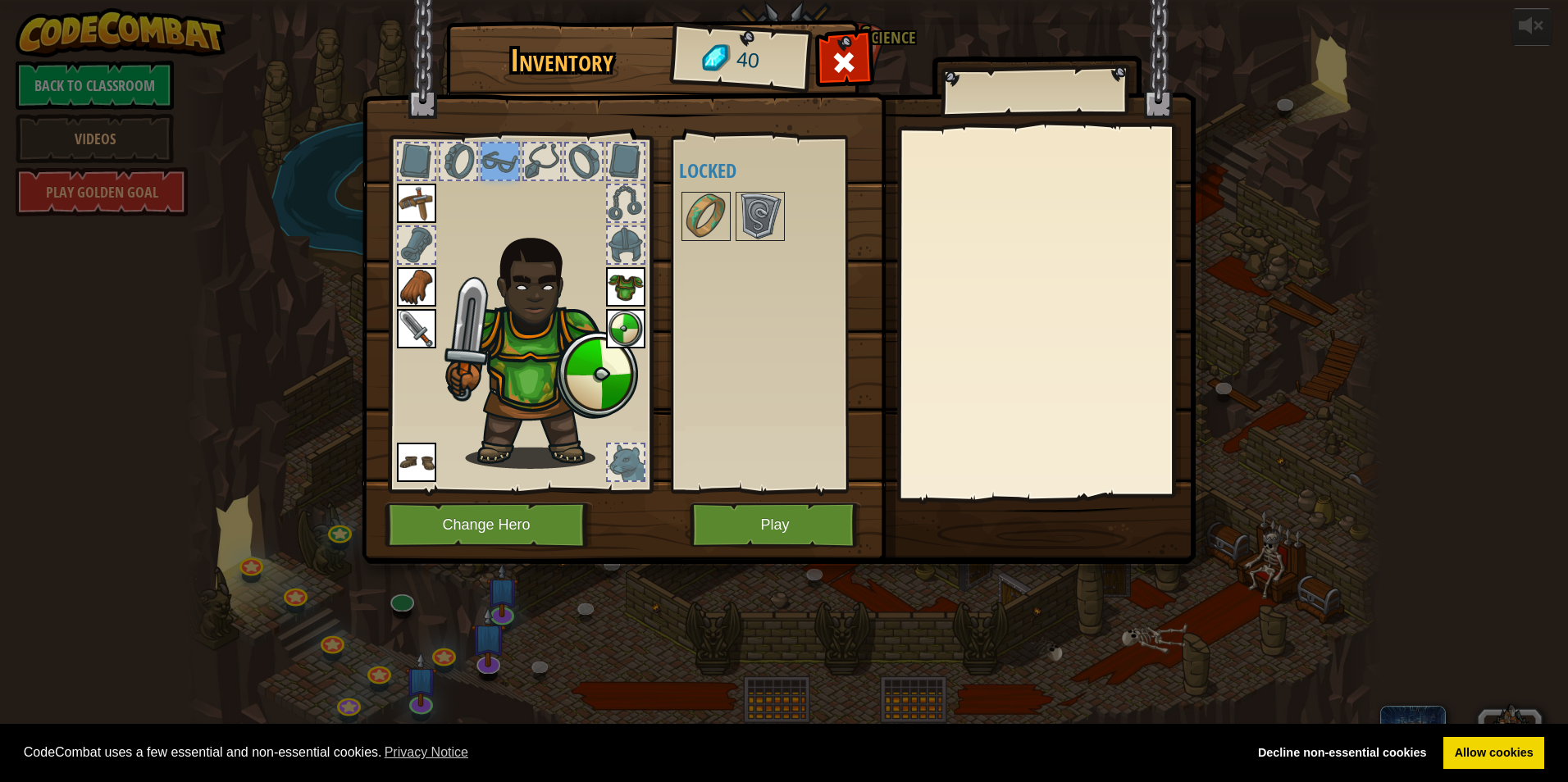
click at [499, 162] on div at bounding box center [500, 161] width 36 height 36
drag, startPoint x: 520, startPoint y: 161, endPoint x: 550, endPoint y: 165, distance: 30.3
click at [533, 162] on div at bounding box center [520, 309] width 270 height 369
drag, startPoint x: 562, startPoint y: 167, endPoint x: 591, endPoint y: 169, distance: 29.1
click at [586, 169] on div at bounding box center [520, 309] width 270 height 369
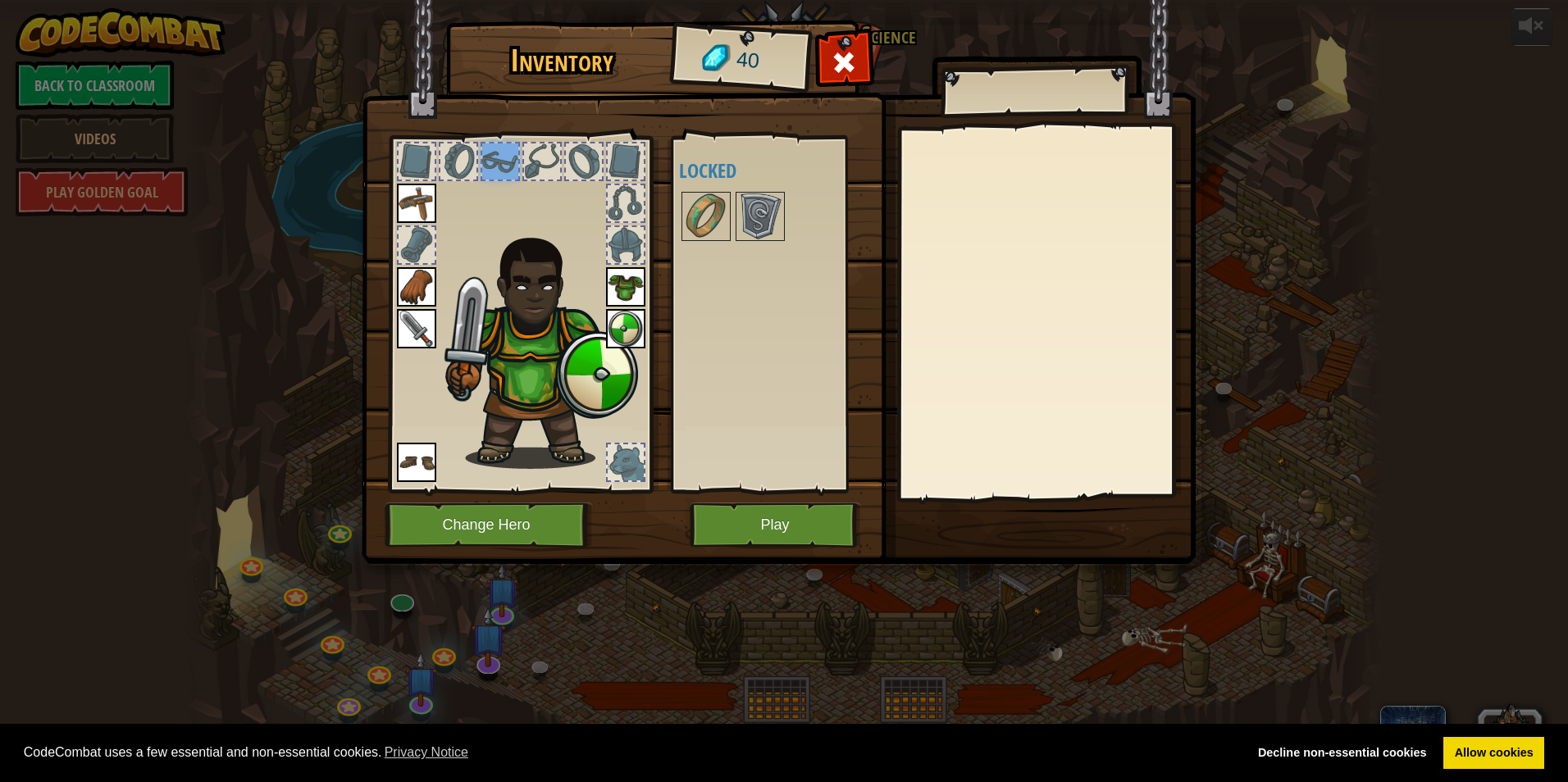
click at [623, 166] on div at bounding box center [625, 161] width 36 height 36
click at [745, 54] on span "40" at bounding box center [747, 60] width 25 height 31
drag, startPoint x: 735, startPoint y: 20, endPoint x: 638, endPoint y: 92, distance: 120.8
click at [638, 92] on img at bounding box center [778, 266] width 834 height 595
click at [757, 230] on img at bounding box center [760, 216] width 46 height 46
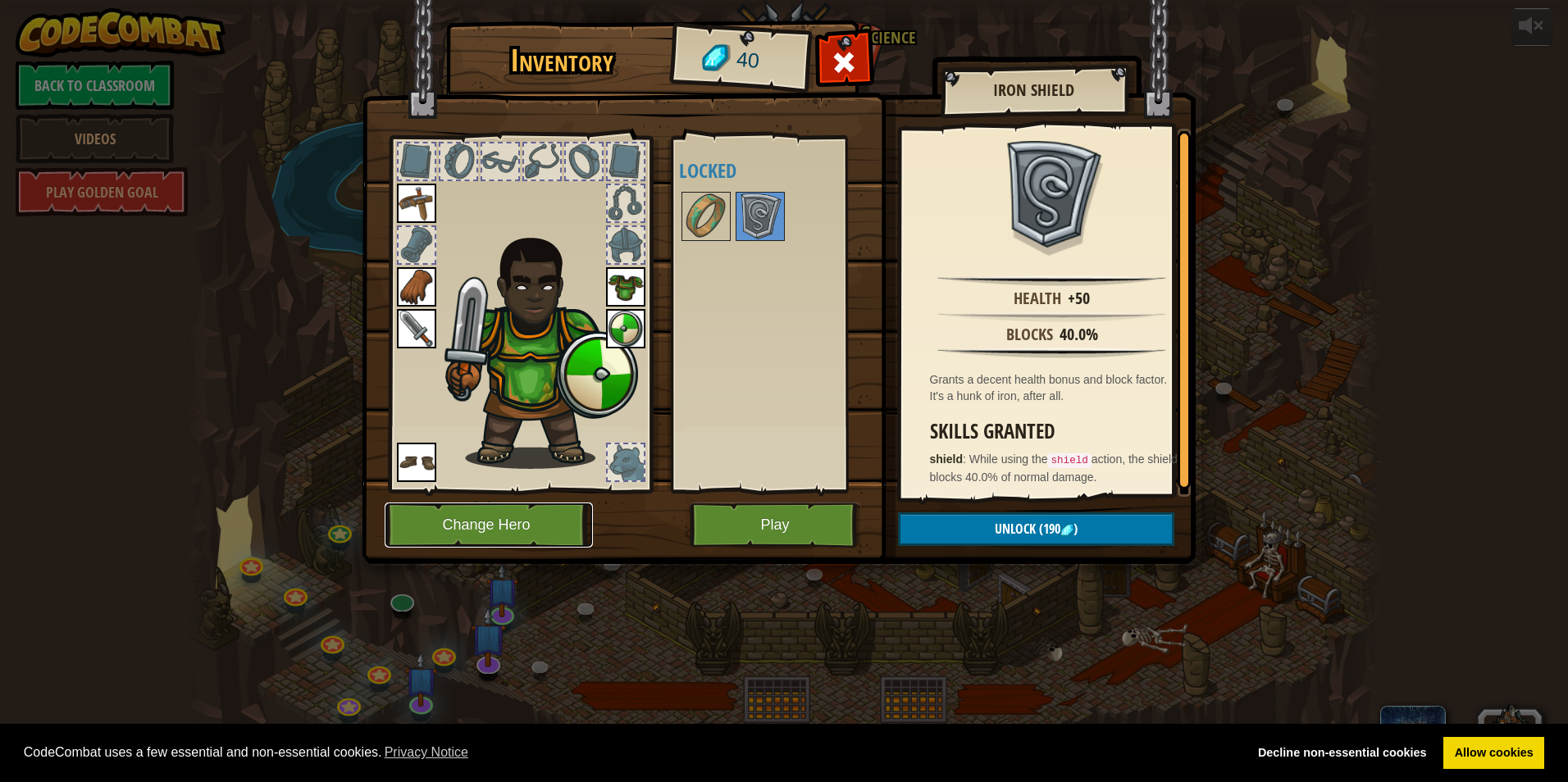
click at [574, 529] on button "Change Hero" at bounding box center [489, 525] width 208 height 45
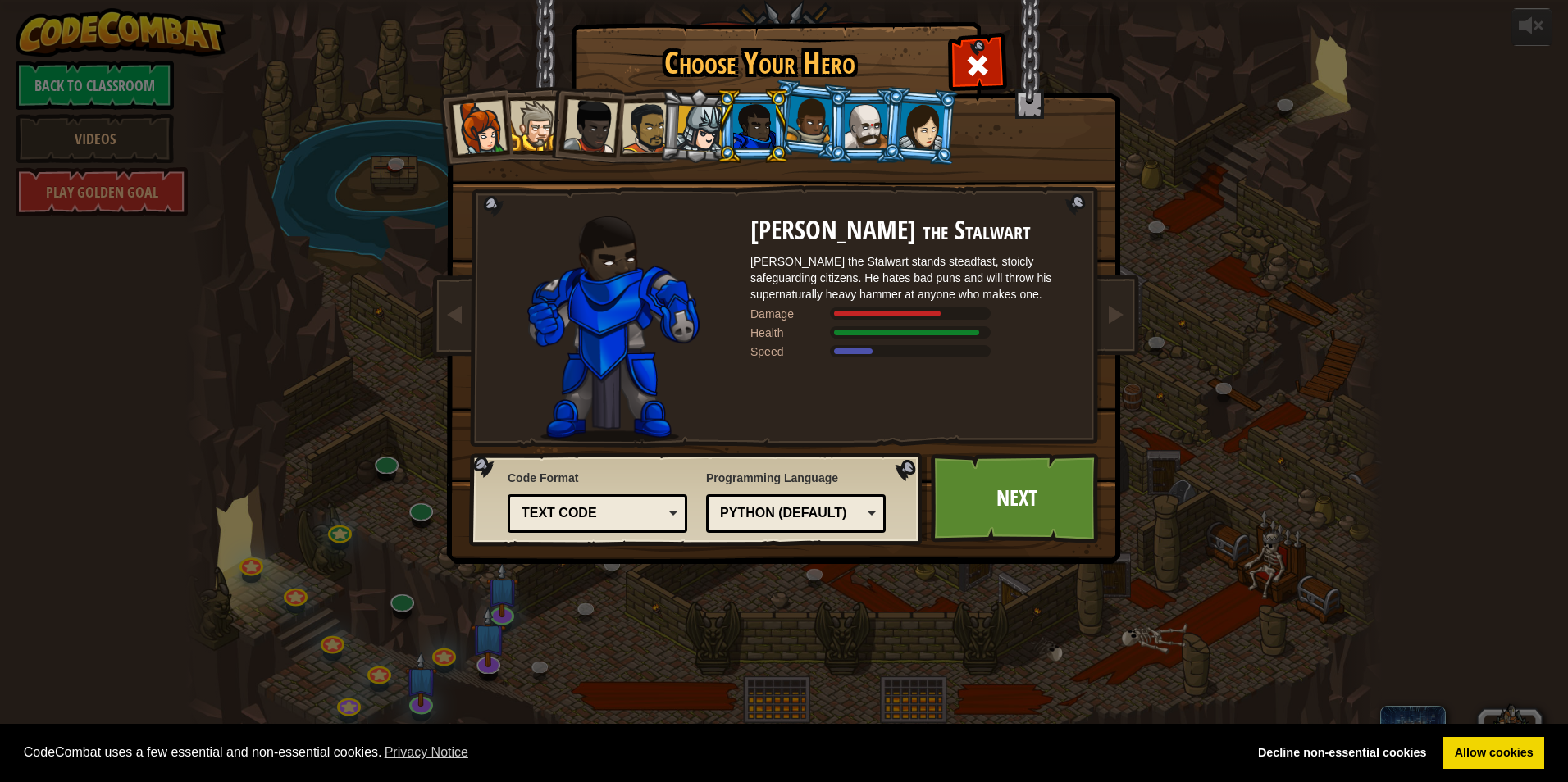
click at [643, 108] on div at bounding box center [647, 127] width 51 height 51
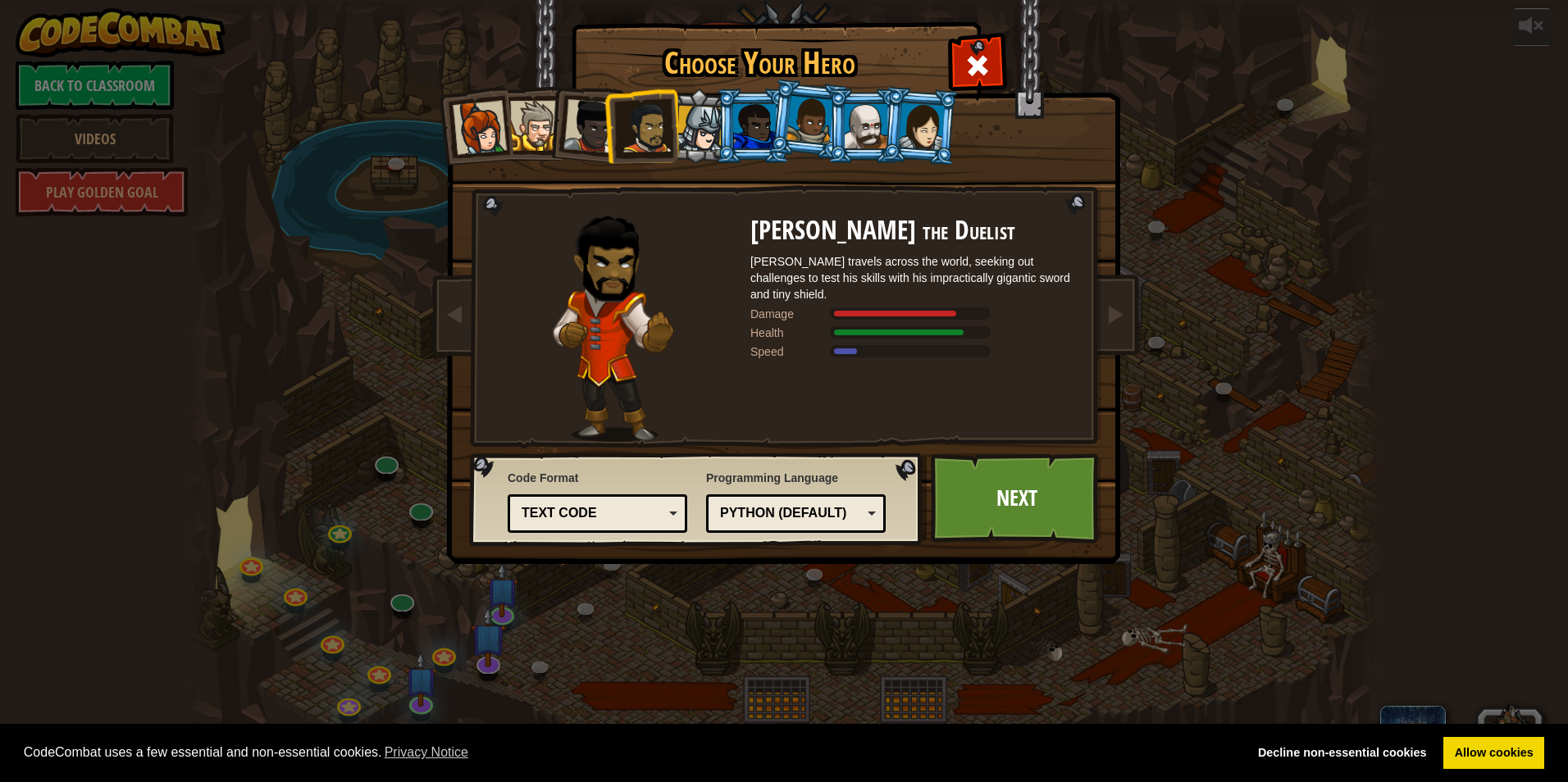
click at [574, 119] on div at bounding box center [590, 126] width 54 height 54
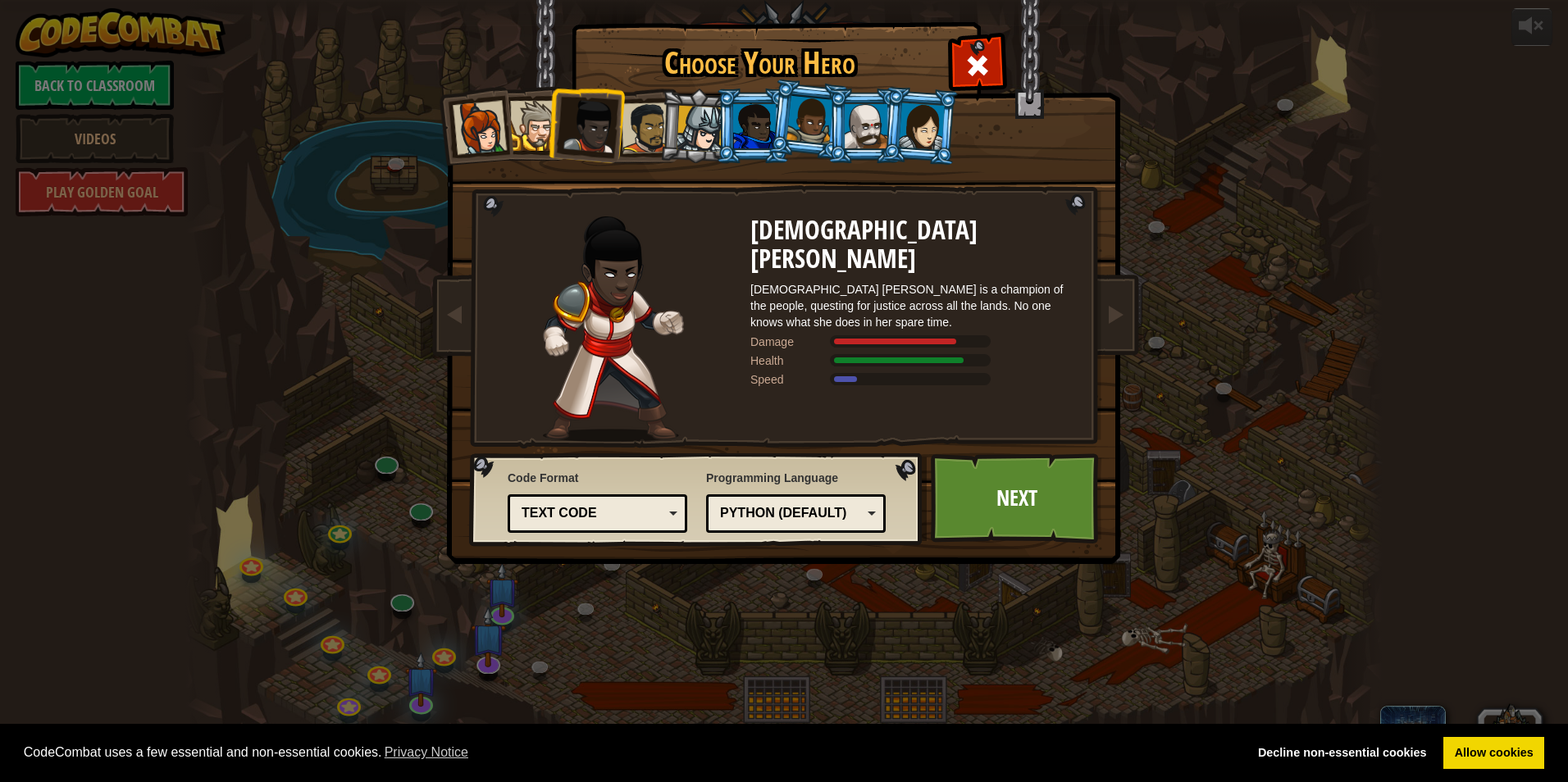
click at [534, 141] on div at bounding box center [535, 126] width 50 height 50
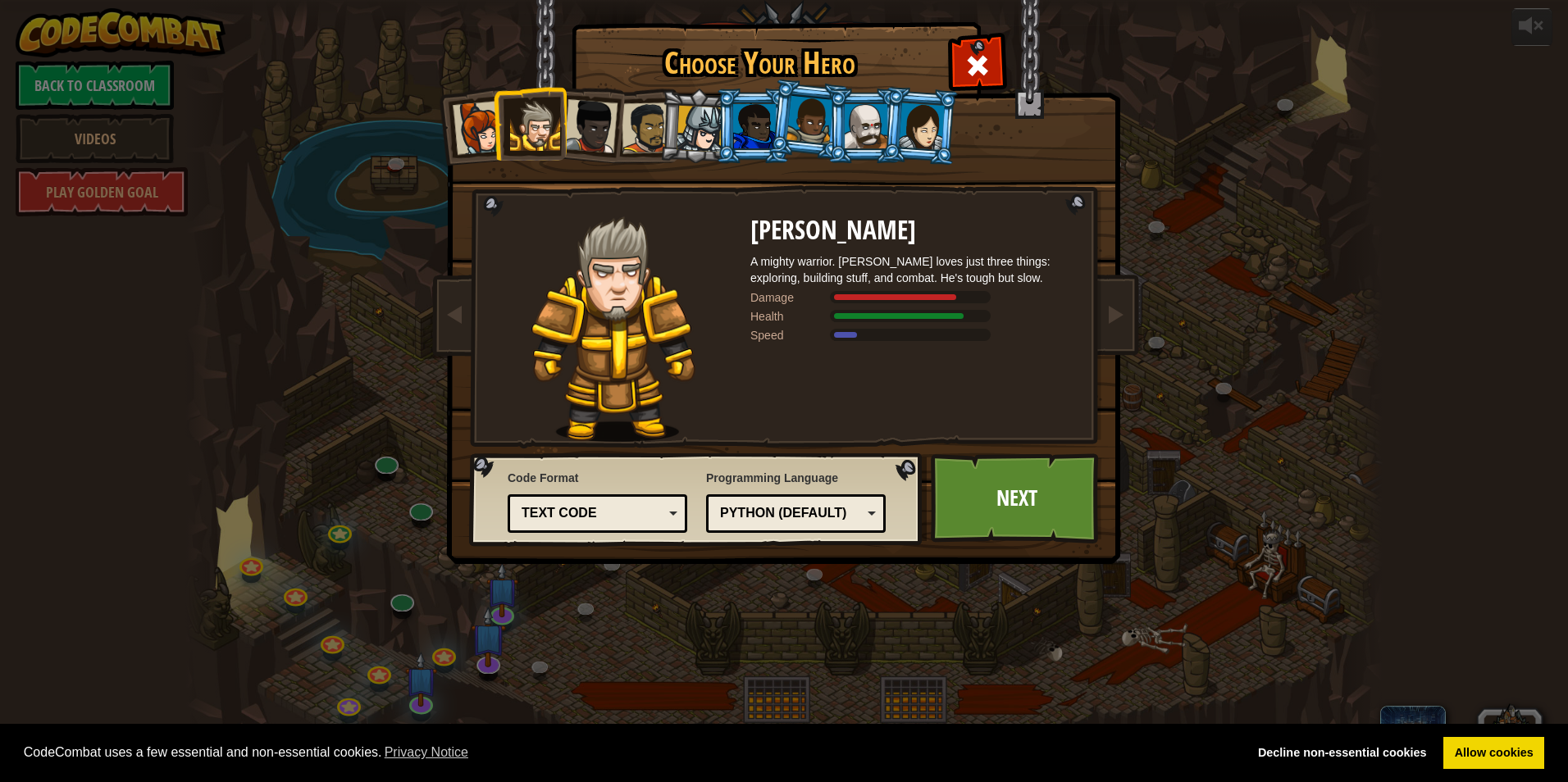
click at [499, 120] on li at bounding box center [530, 123] width 74 height 74
click at [477, 124] on div at bounding box center [479, 128] width 54 height 54
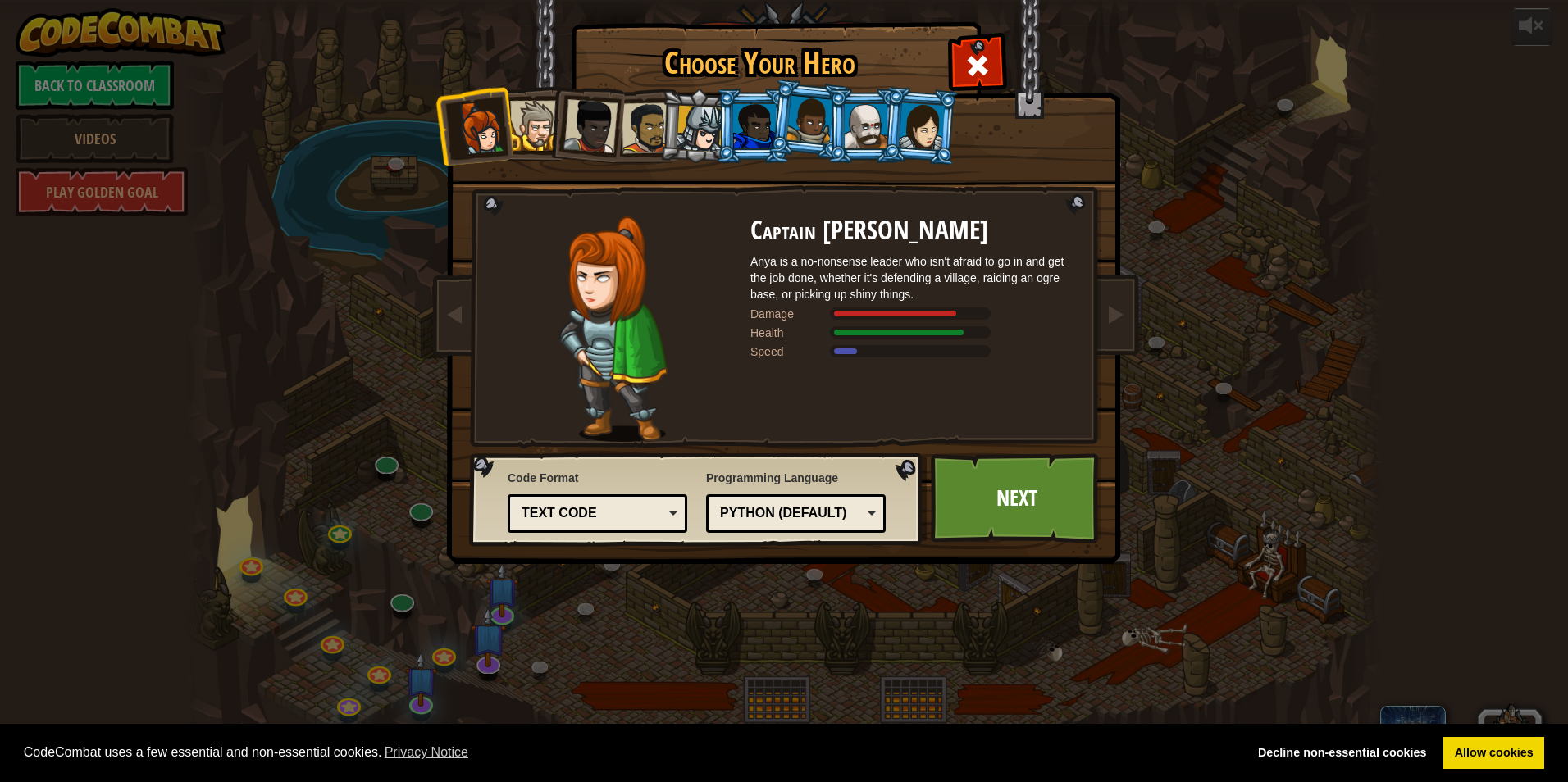
click at [538, 122] on div at bounding box center [535, 126] width 50 height 50
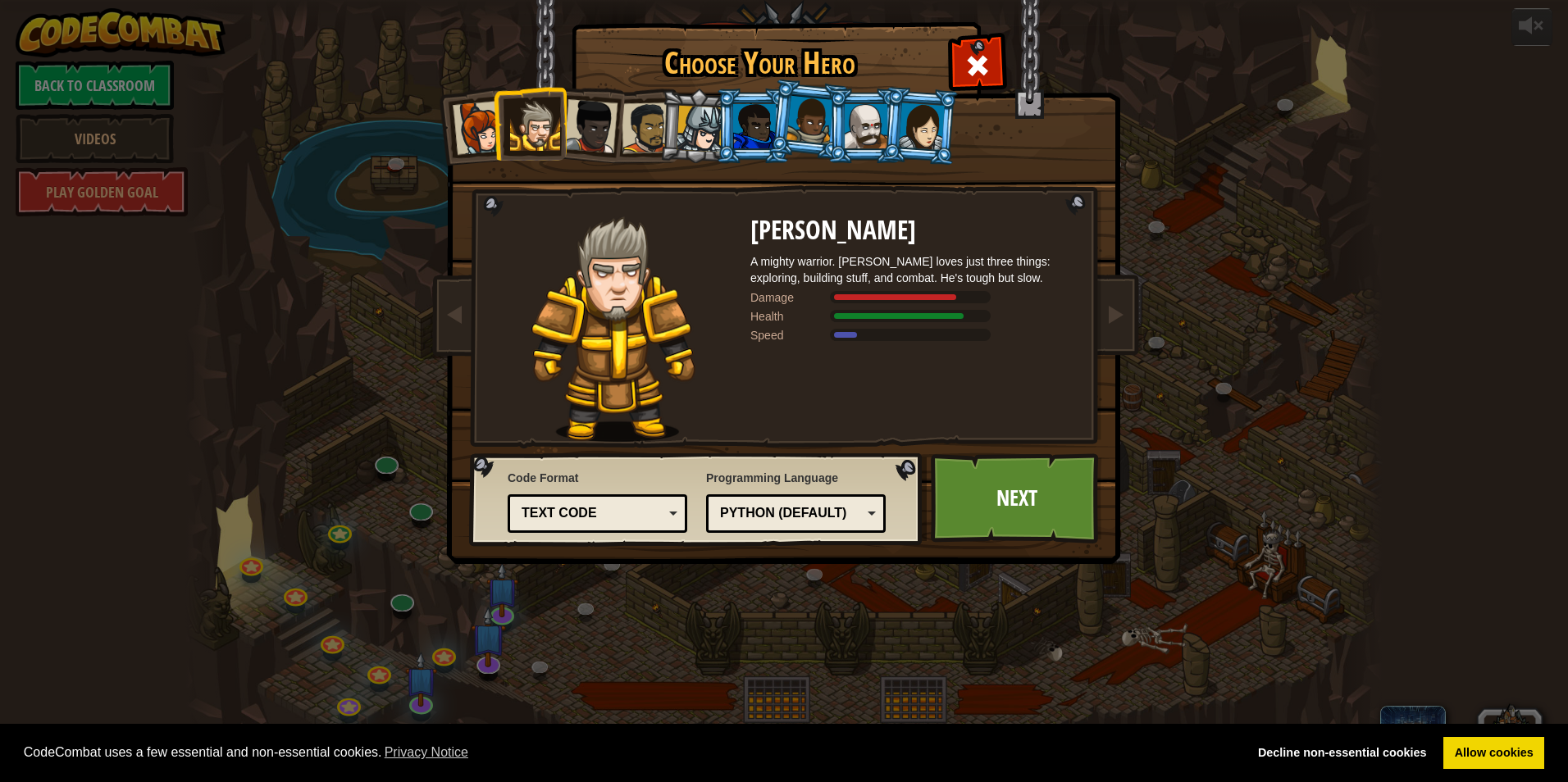
drag, startPoint x: 569, startPoint y: 115, endPoint x: 583, endPoint y: 115, distance: 14.0
click at [571, 115] on div at bounding box center [590, 126] width 54 height 54
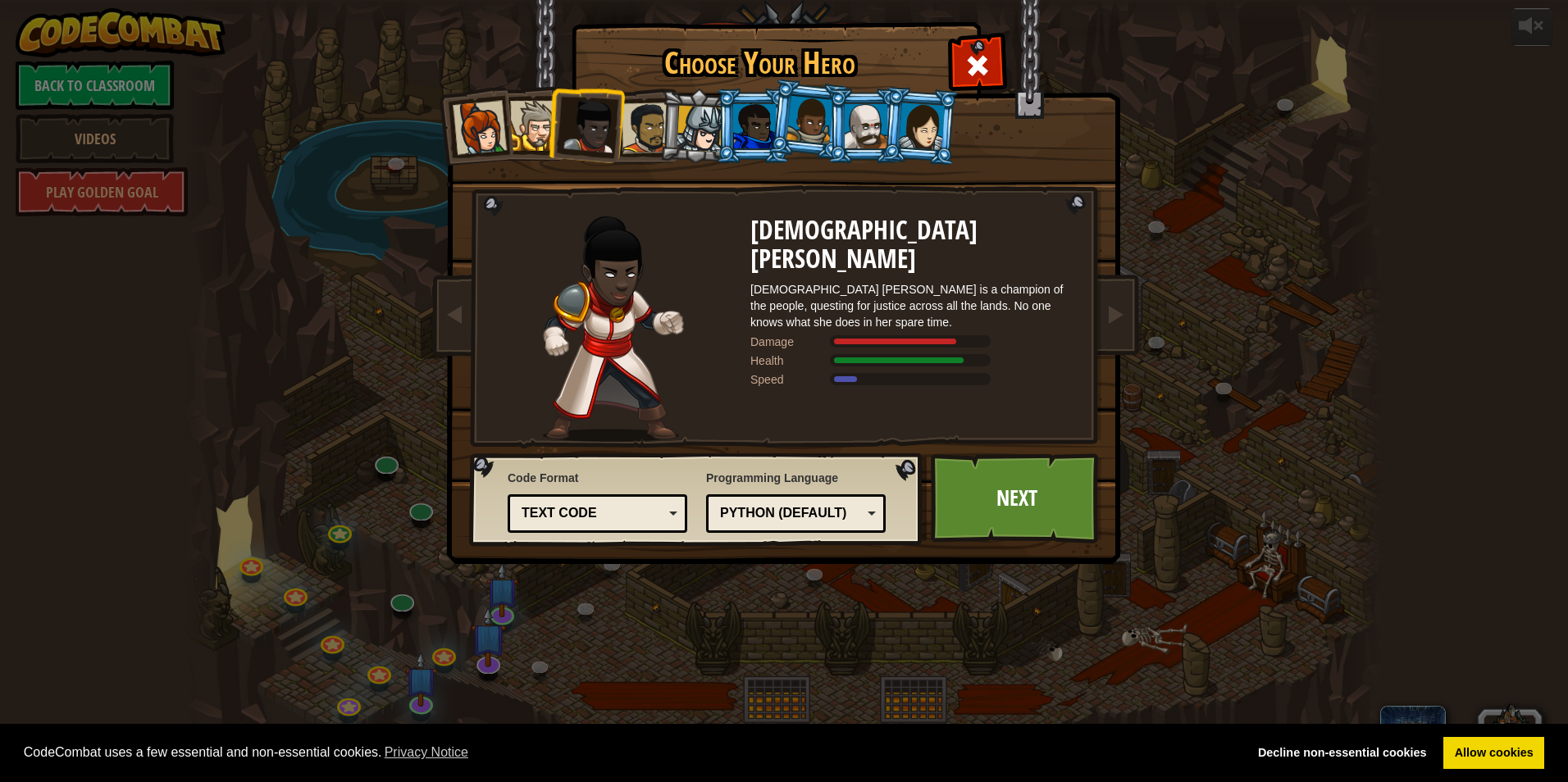
click at [635, 123] on div at bounding box center [647, 127] width 51 height 51
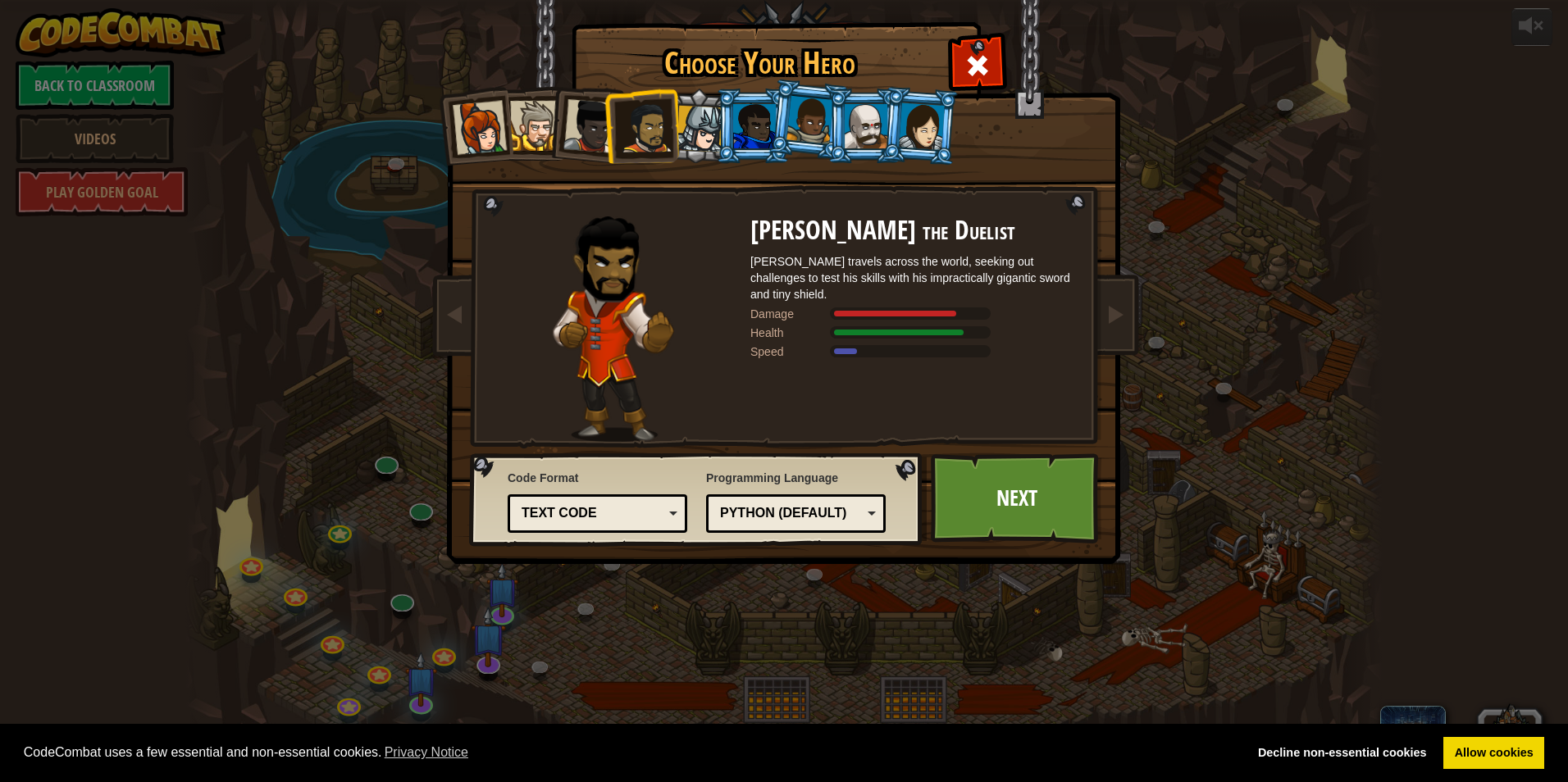
click at [666, 125] on div at bounding box center [647, 127] width 51 height 51
click at [700, 125] on div at bounding box center [699, 129] width 47 height 47
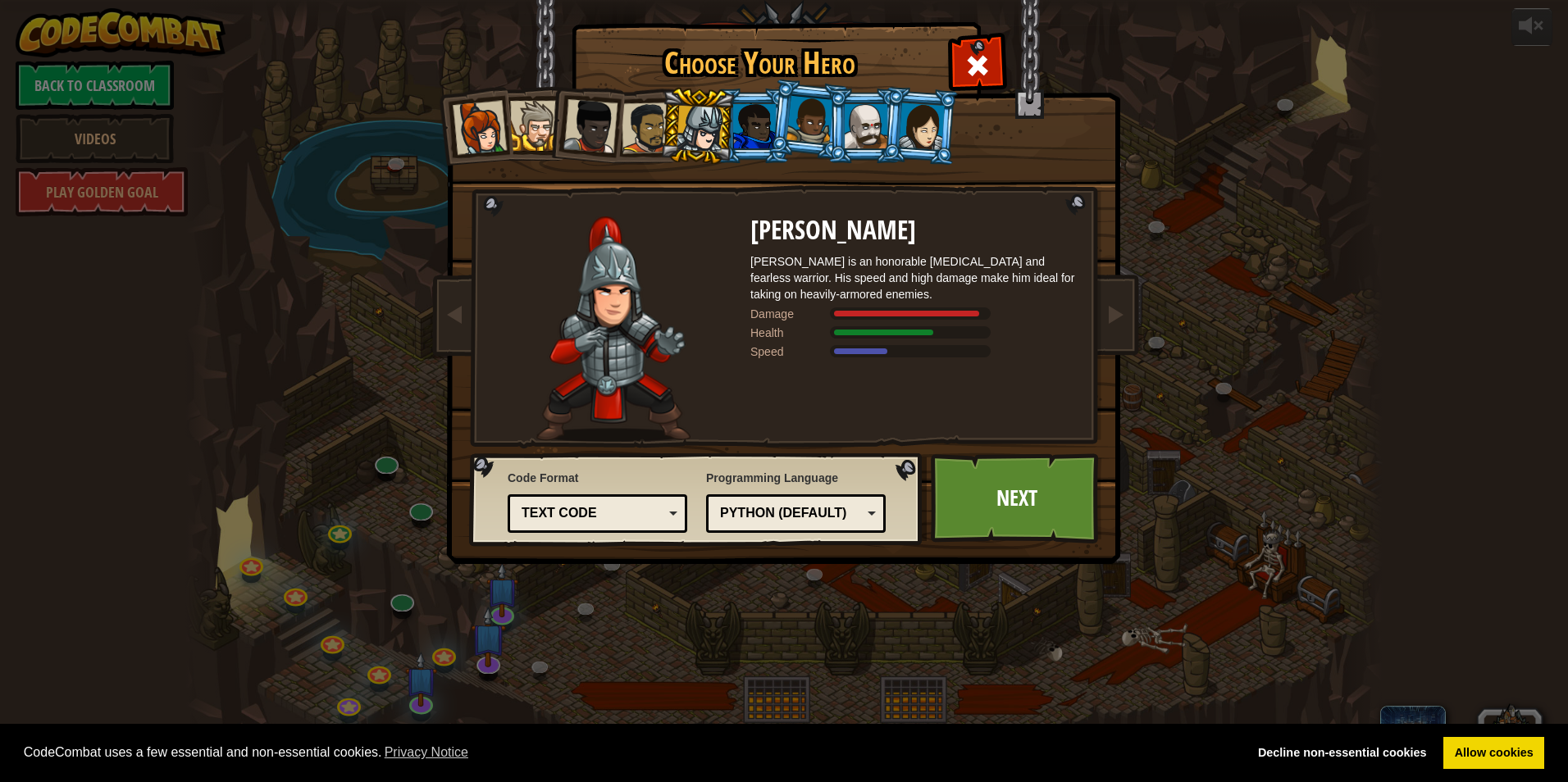
click at [750, 130] on div at bounding box center [754, 125] width 43 height 44
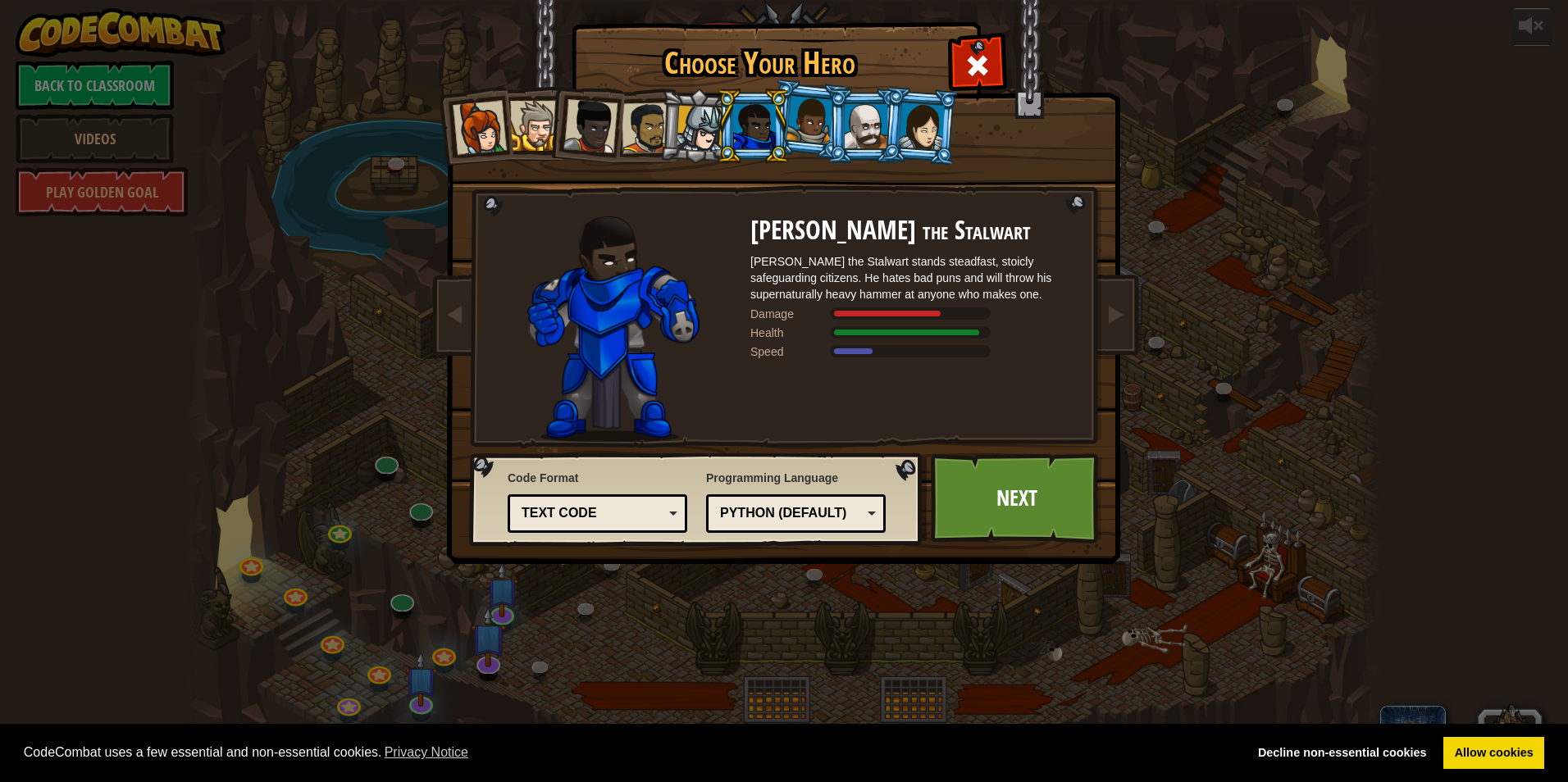
click at [803, 117] on div at bounding box center [810, 120] width 47 height 49
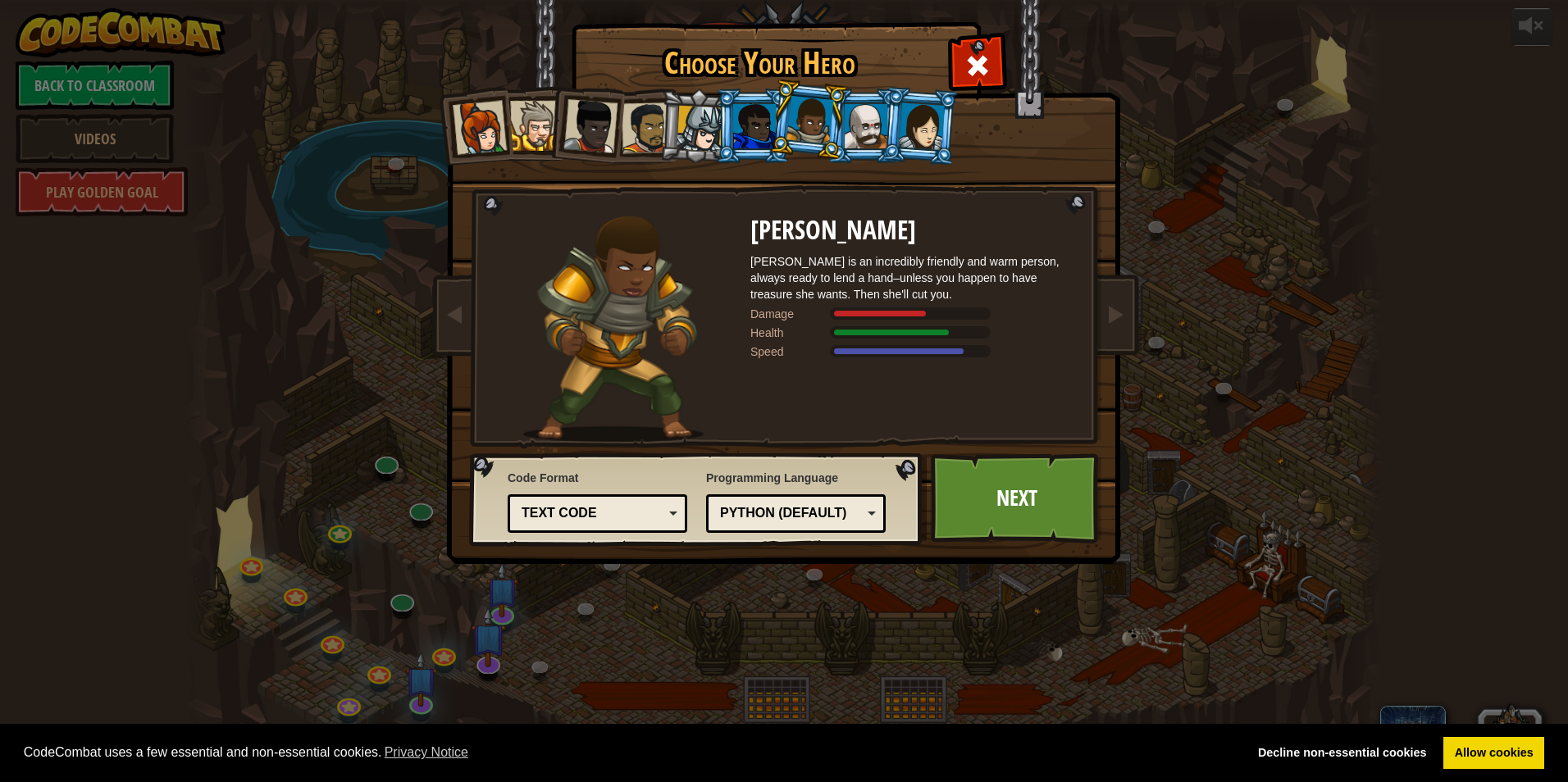
click at [842, 131] on li at bounding box center [807, 120] width 81 height 82
click at [865, 130] on div at bounding box center [865, 125] width 43 height 44
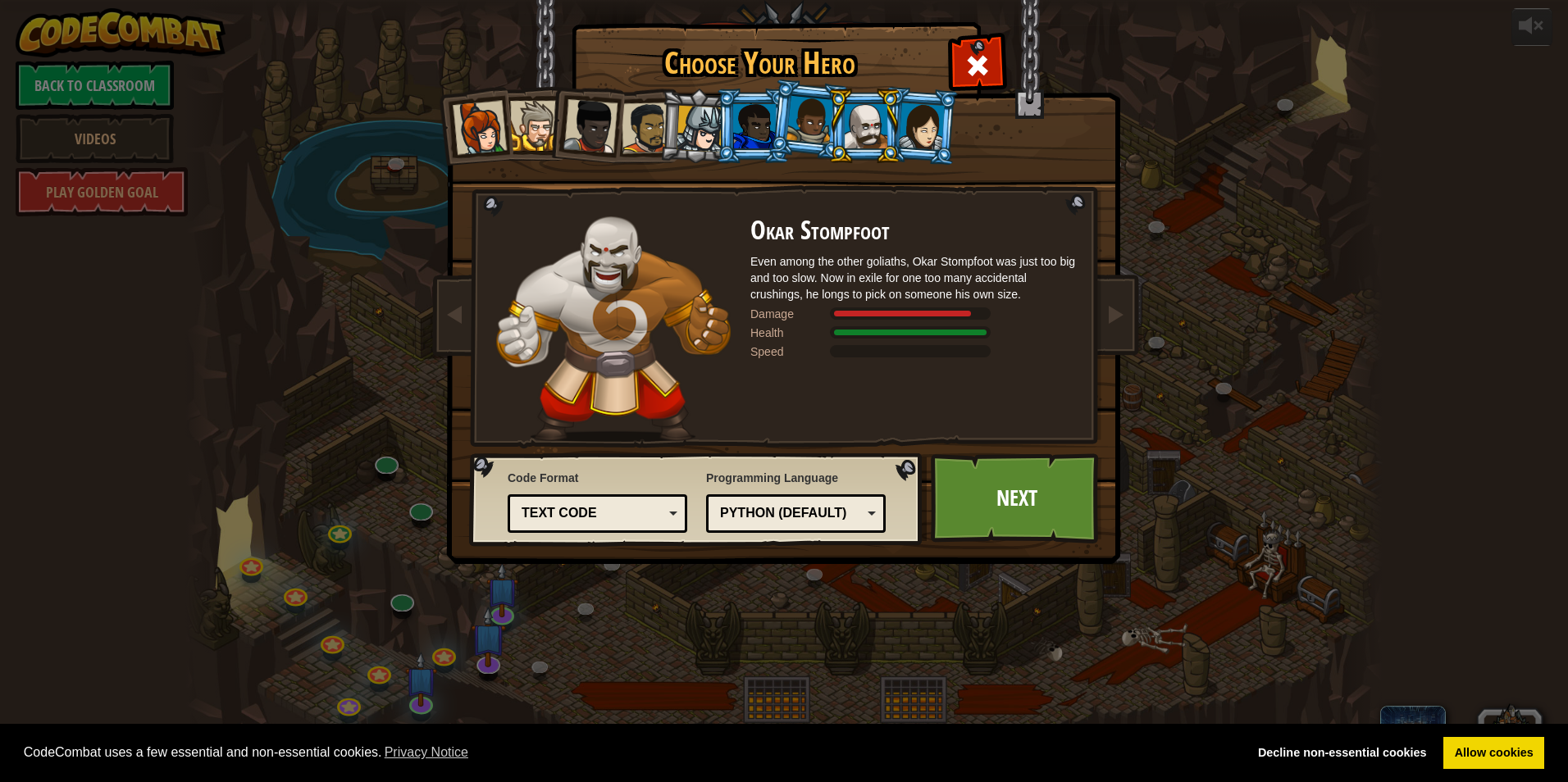
click at [930, 133] on div at bounding box center [921, 125] width 46 height 47
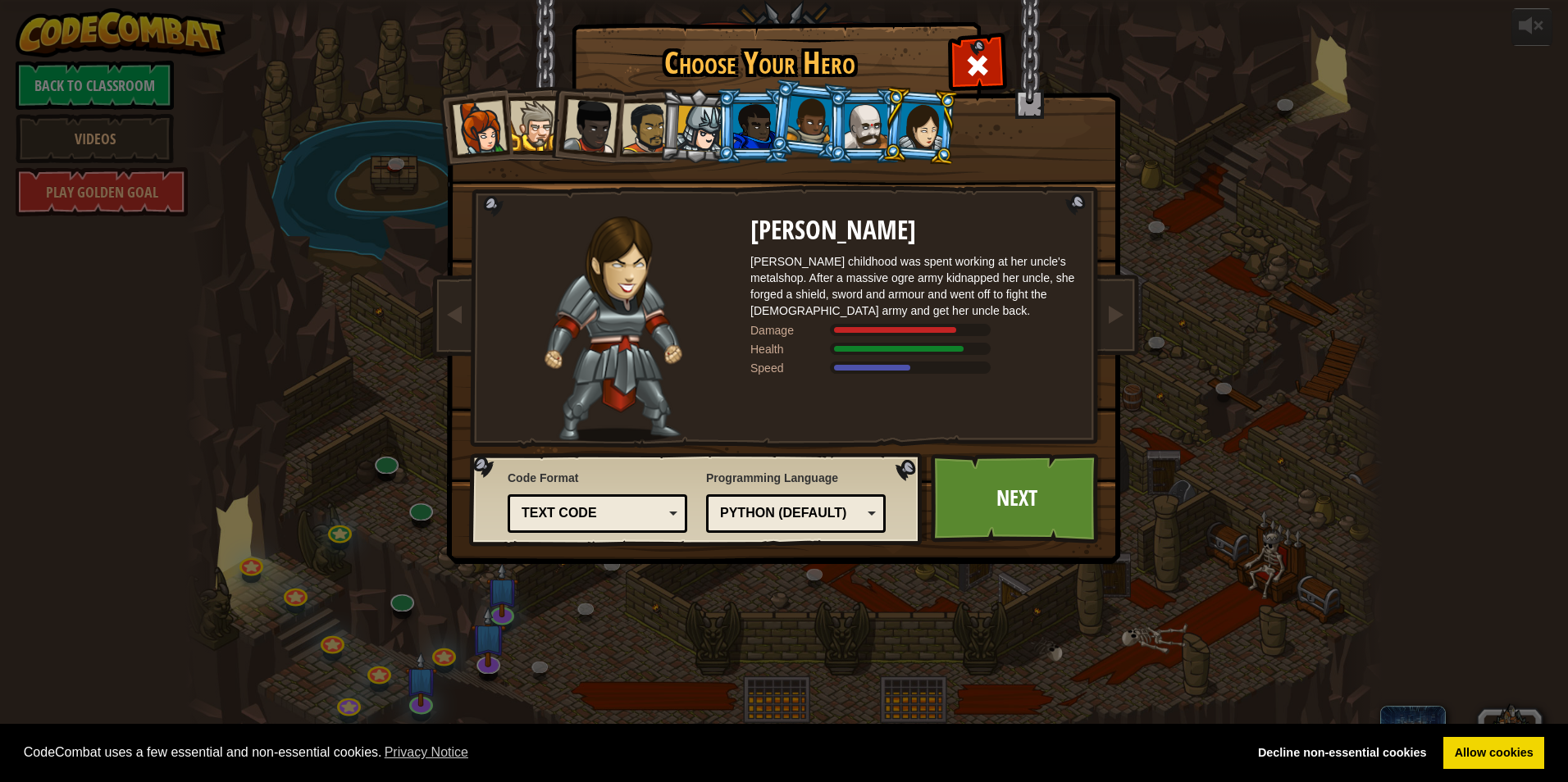
click at [862, 113] on div at bounding box center [865, 125] width 43 height 44
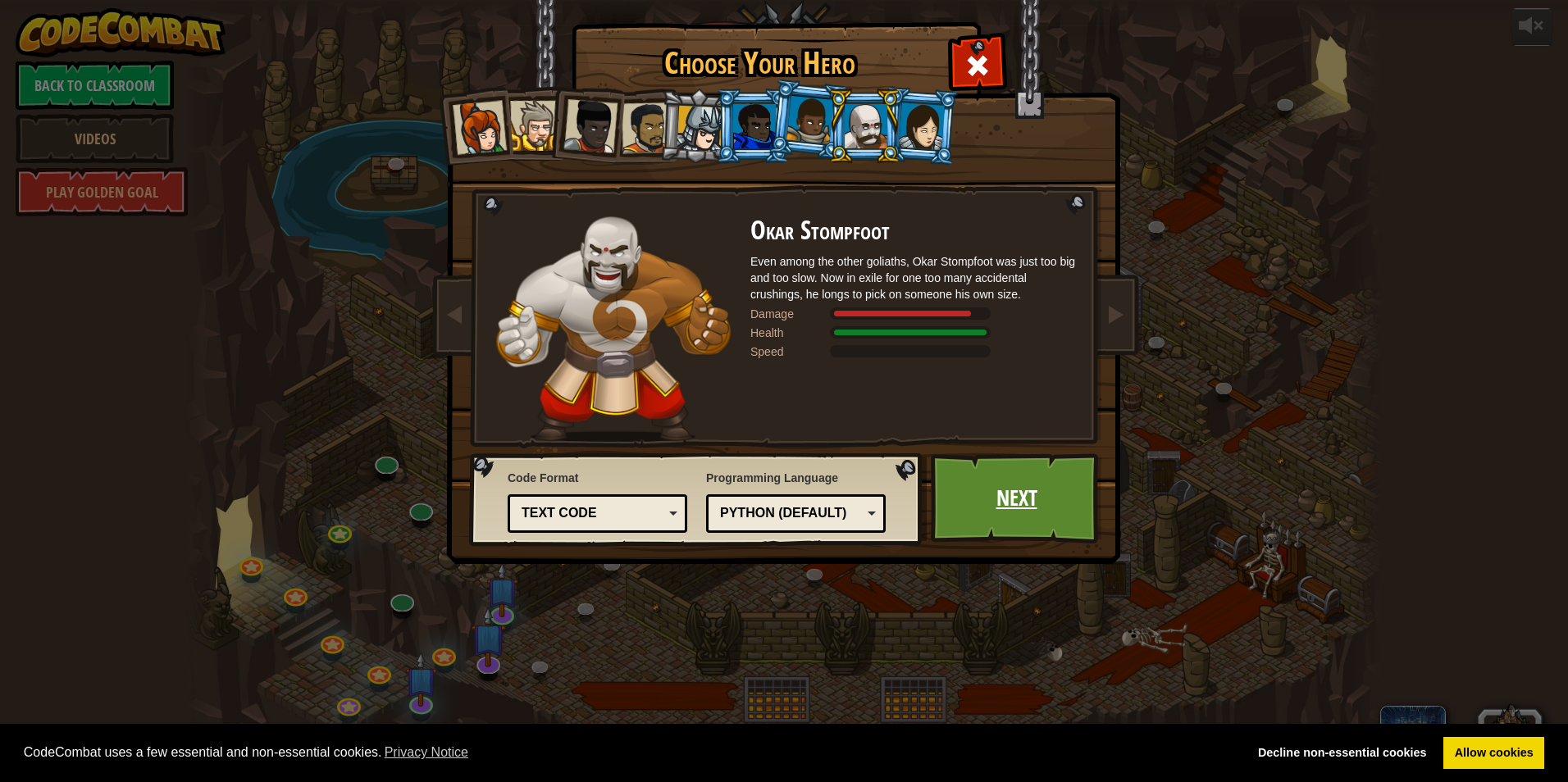
click at [1013, 479] on link "Next" at bounding box center [1016, 498] width 172 height 90
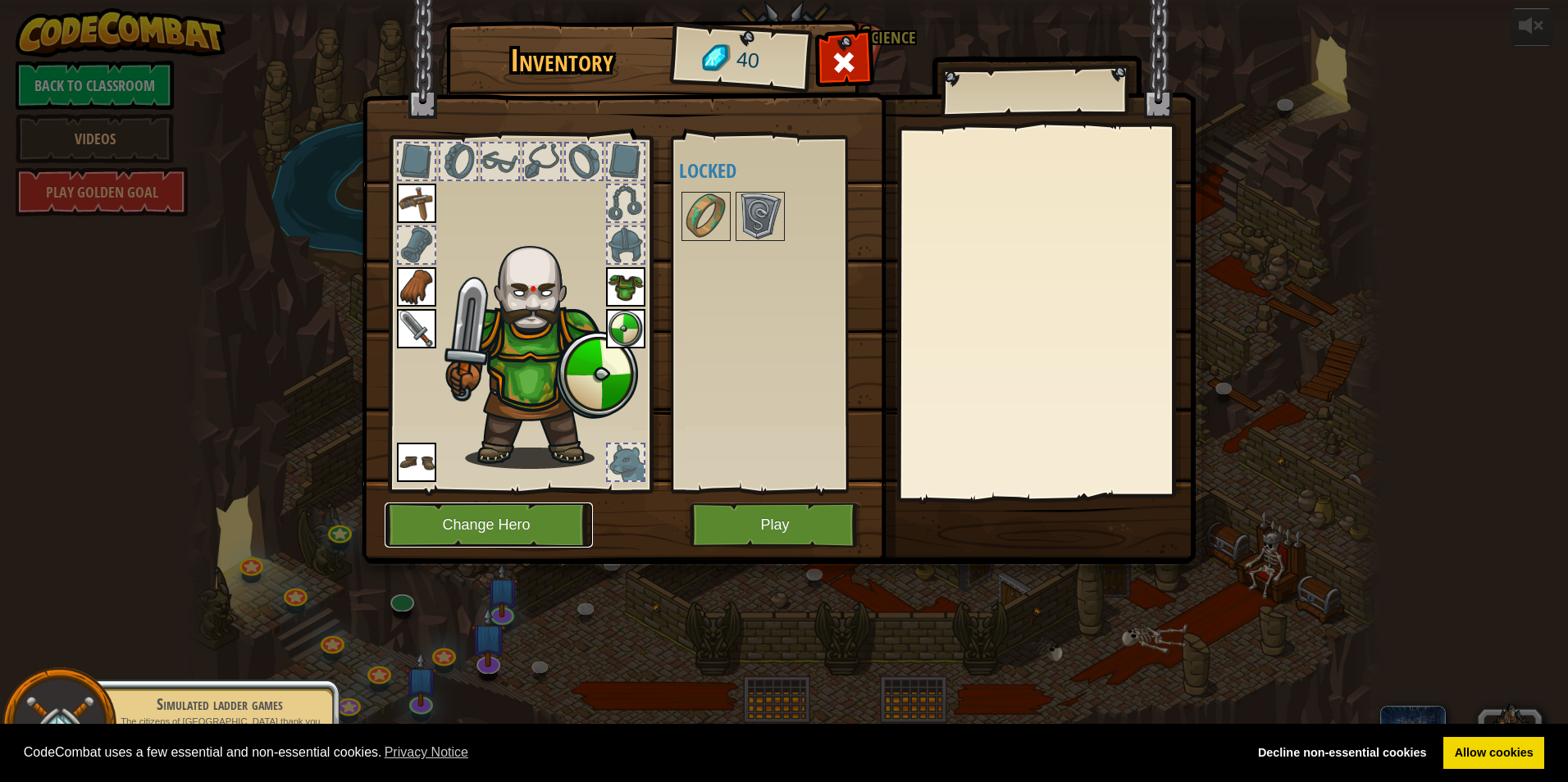
click at [500, 512] on button "Change Hero" at bounding box center [489, 525] width 208 height 45
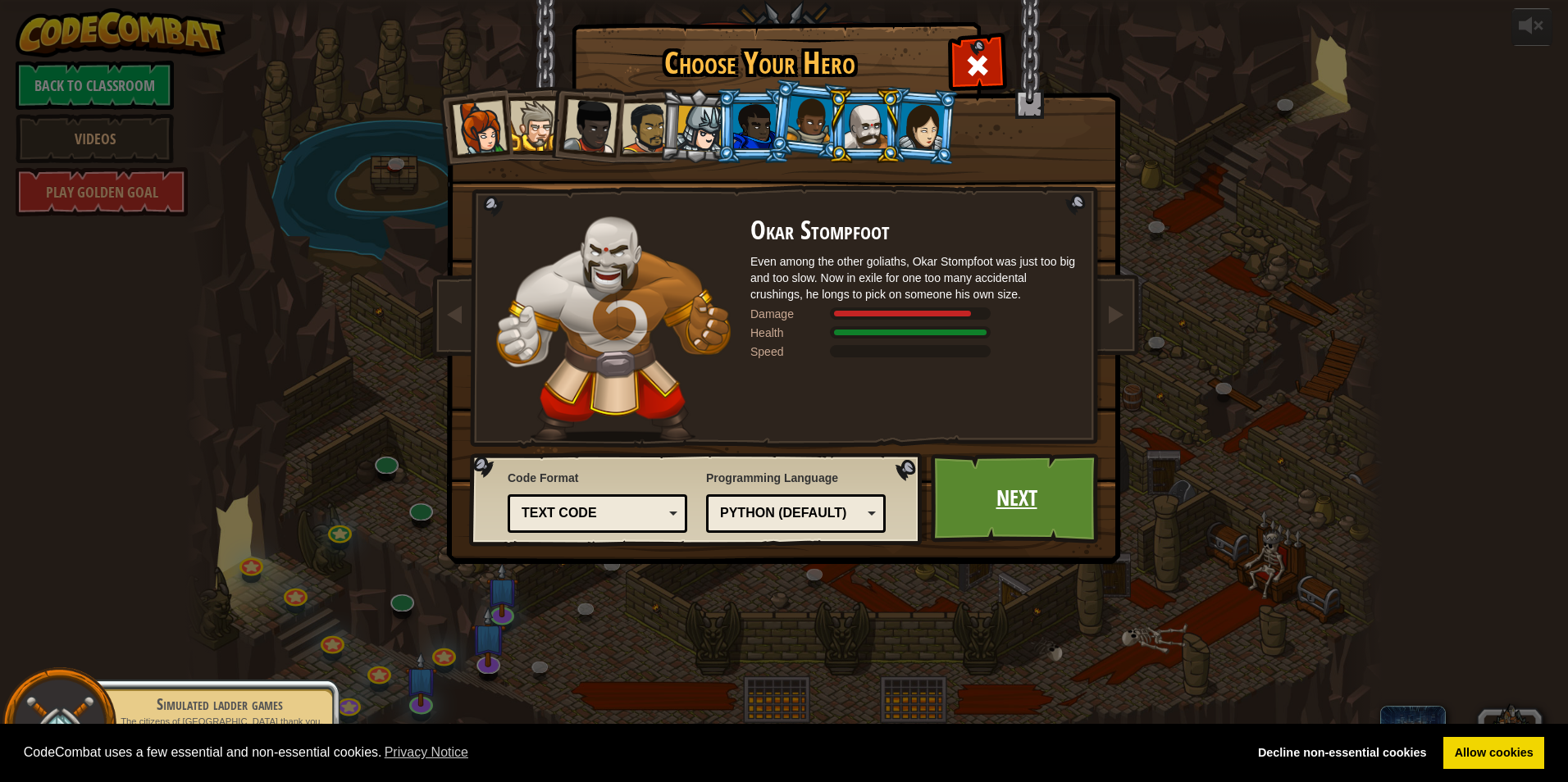
click at [1079, 497] on link "Next" at bounding box center [1016, 498] width 172 height 90
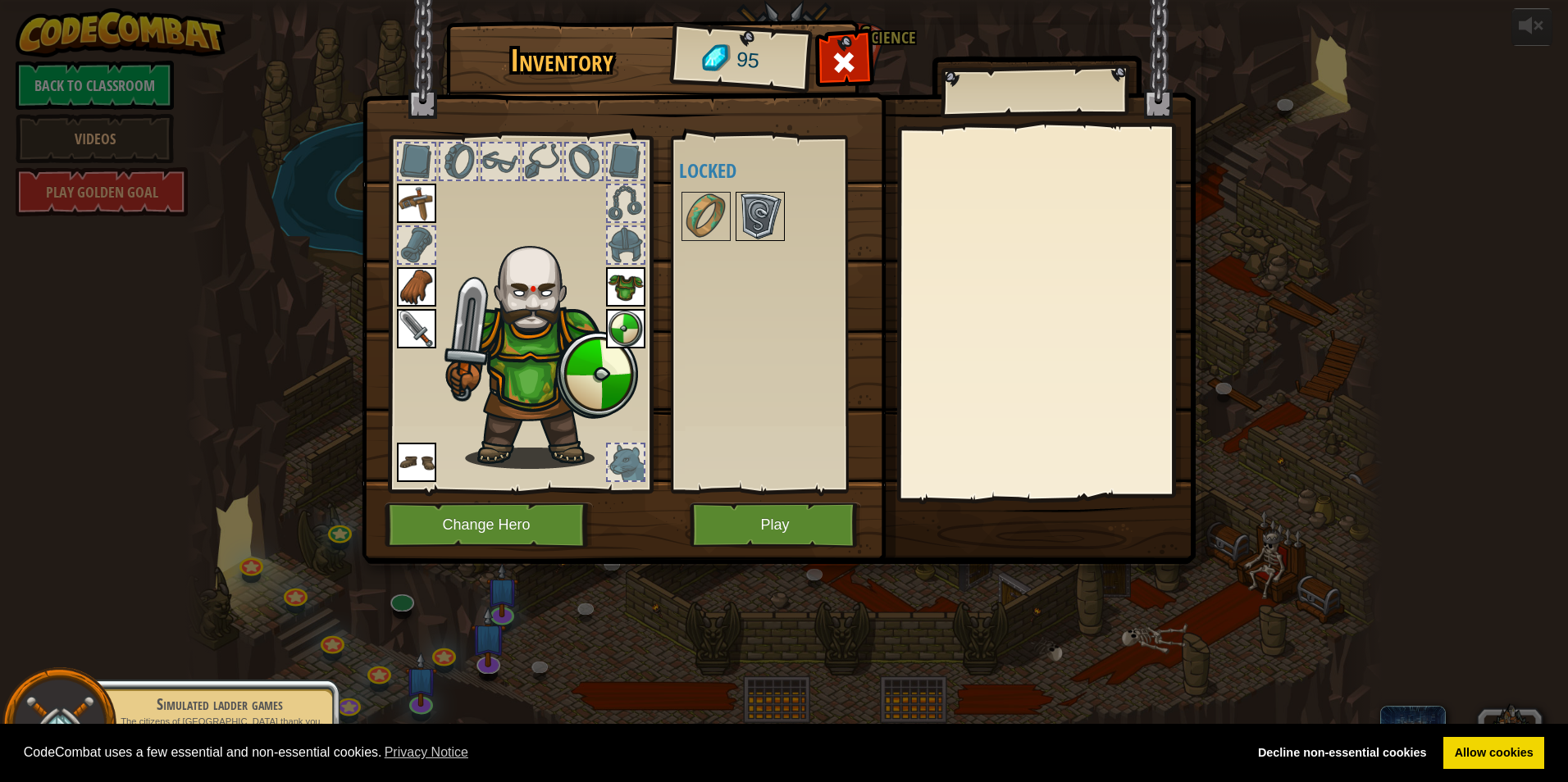
click at [752, 217] on img at bounding box center [760, 216] width 46 height 46
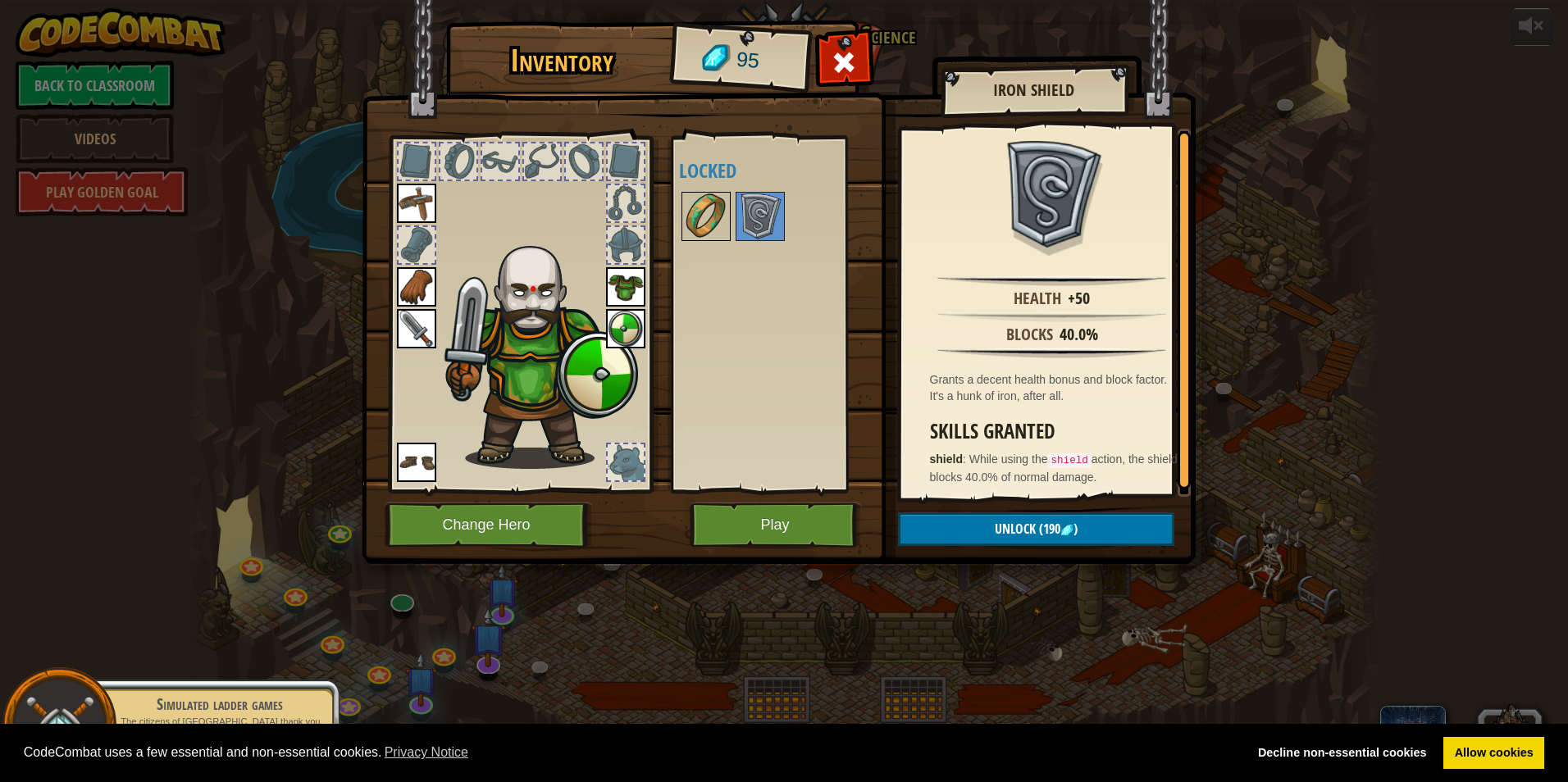
click at [709, 213] on img at bounding box center [705, 216] width 46 height 46
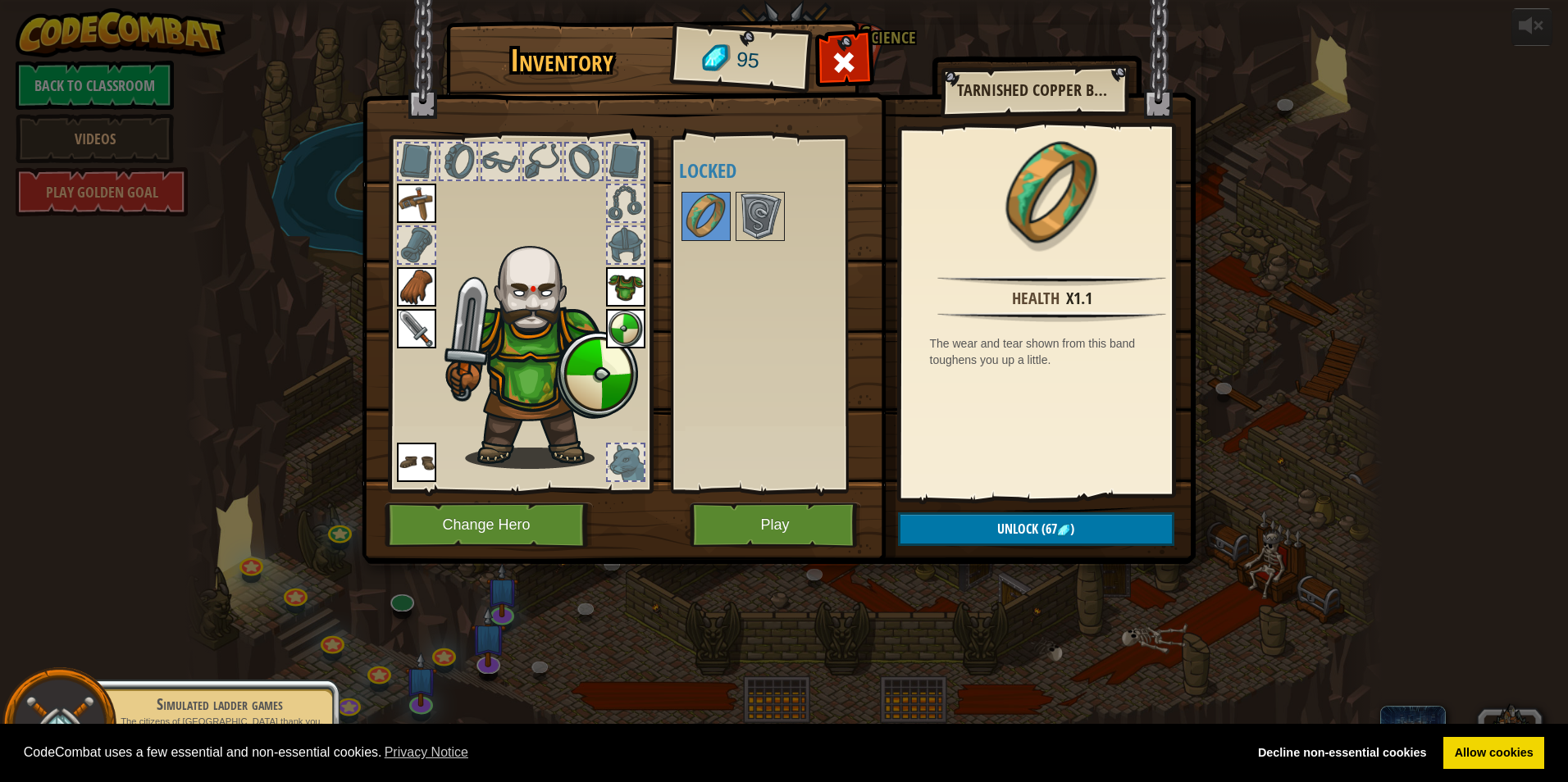
click at [619, 149] on div at bounding box center [625, 161] width 36 height 36
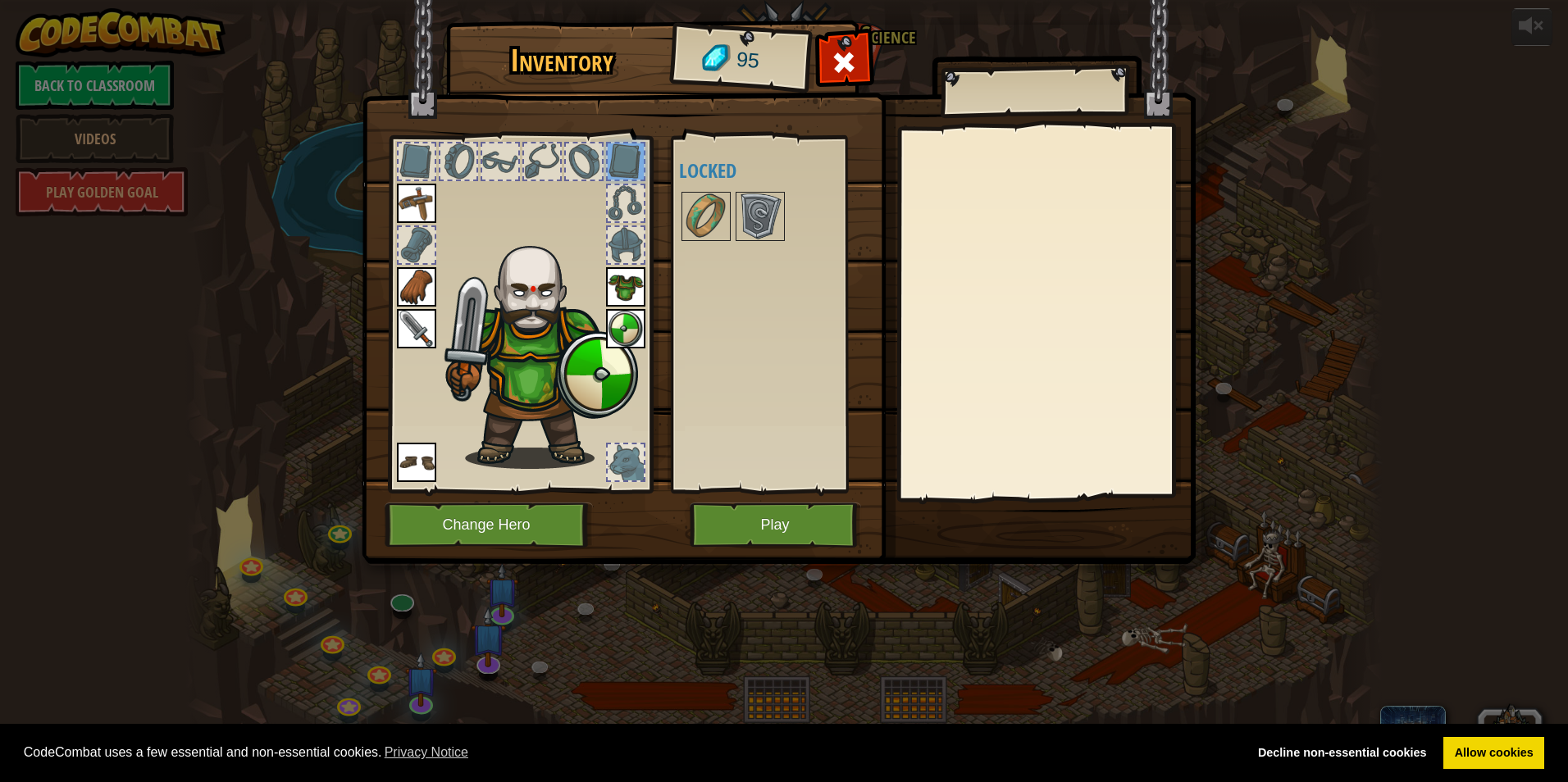
click at [641, 191] on div at bounding box center [625, 202] width 36 height 36
click at [715, 202] on img at bounding box center [705, 216] width 46 height 46
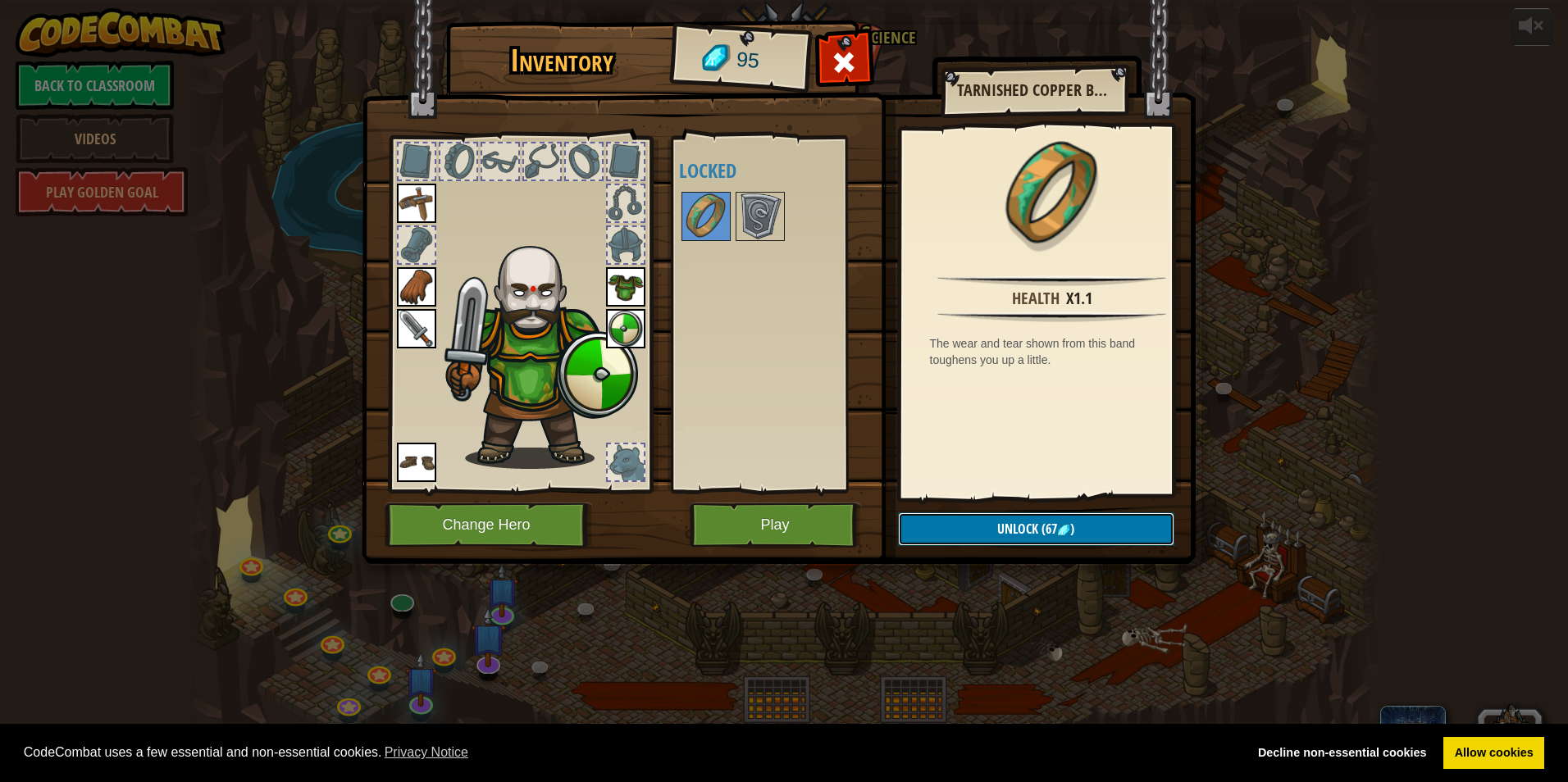
click at [1034, 526] on span "Unlock" at bounding box center [1017, 529] width 41 height 18
click at [1013, 529] on button "Confirm" at bounding box center [1036, 529] width 276 height 33
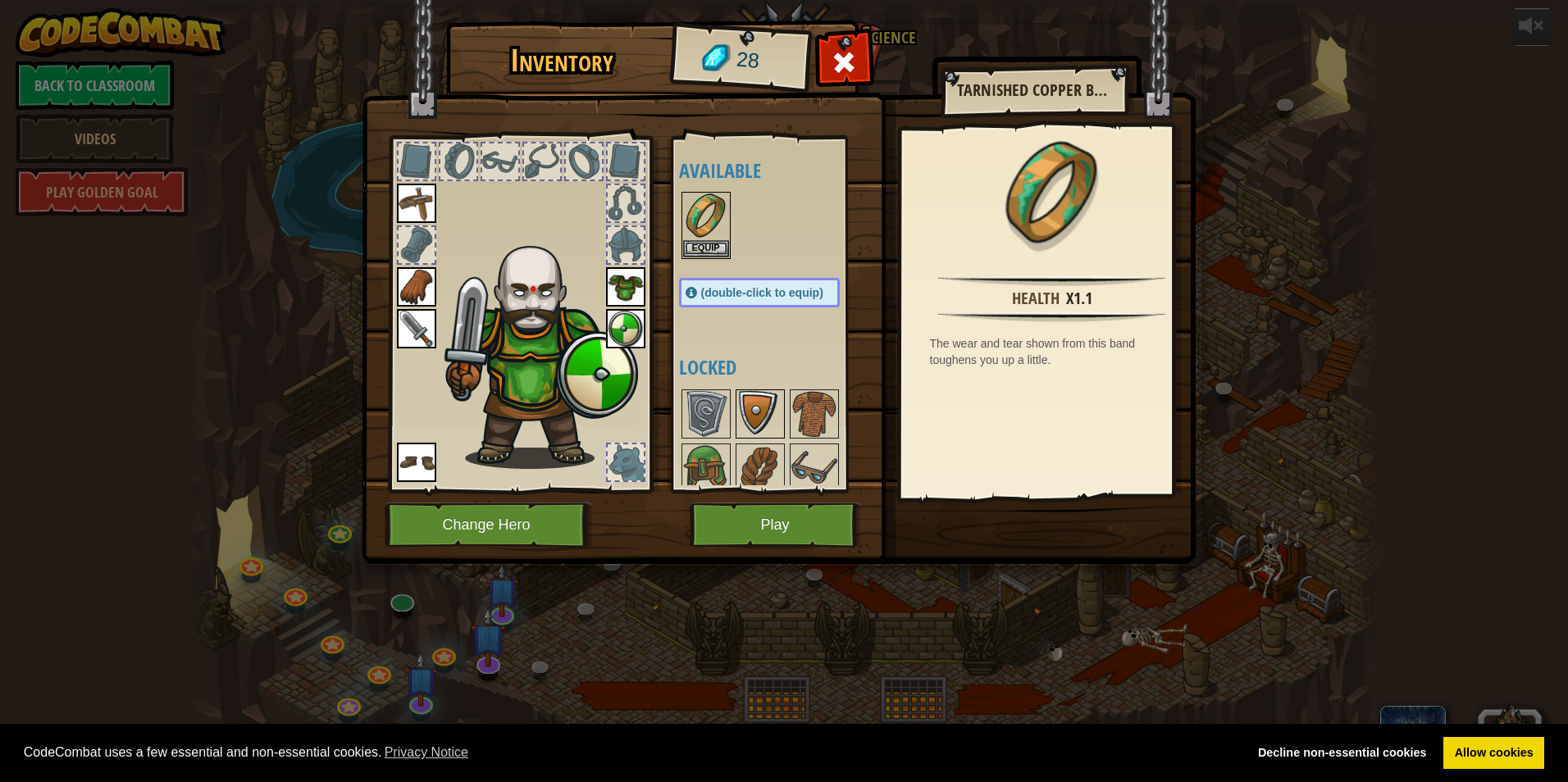
scroll to position [64, 0]
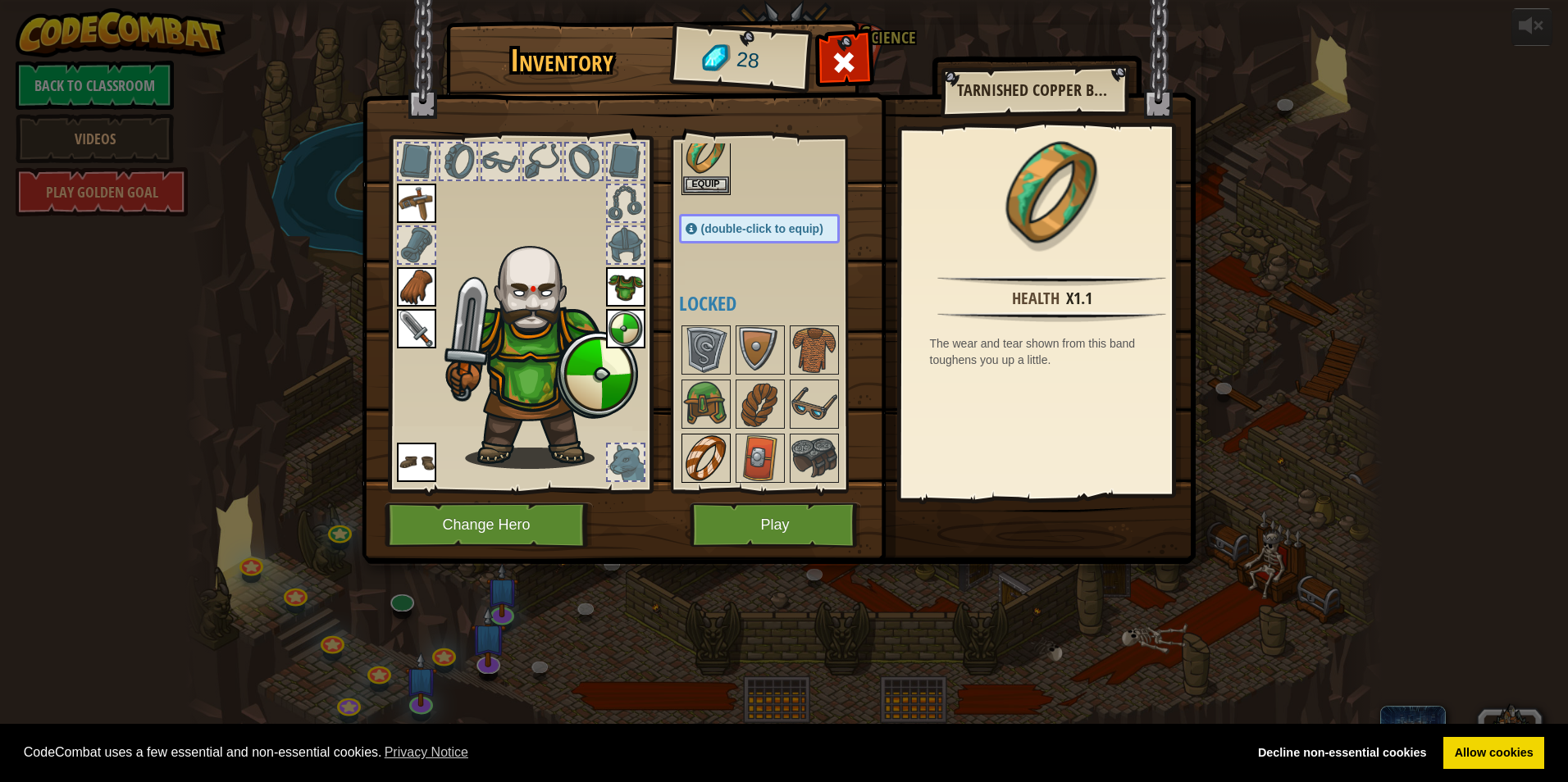
click at [702, 453] on img at bounding box center [705, 457] width 46 height 46
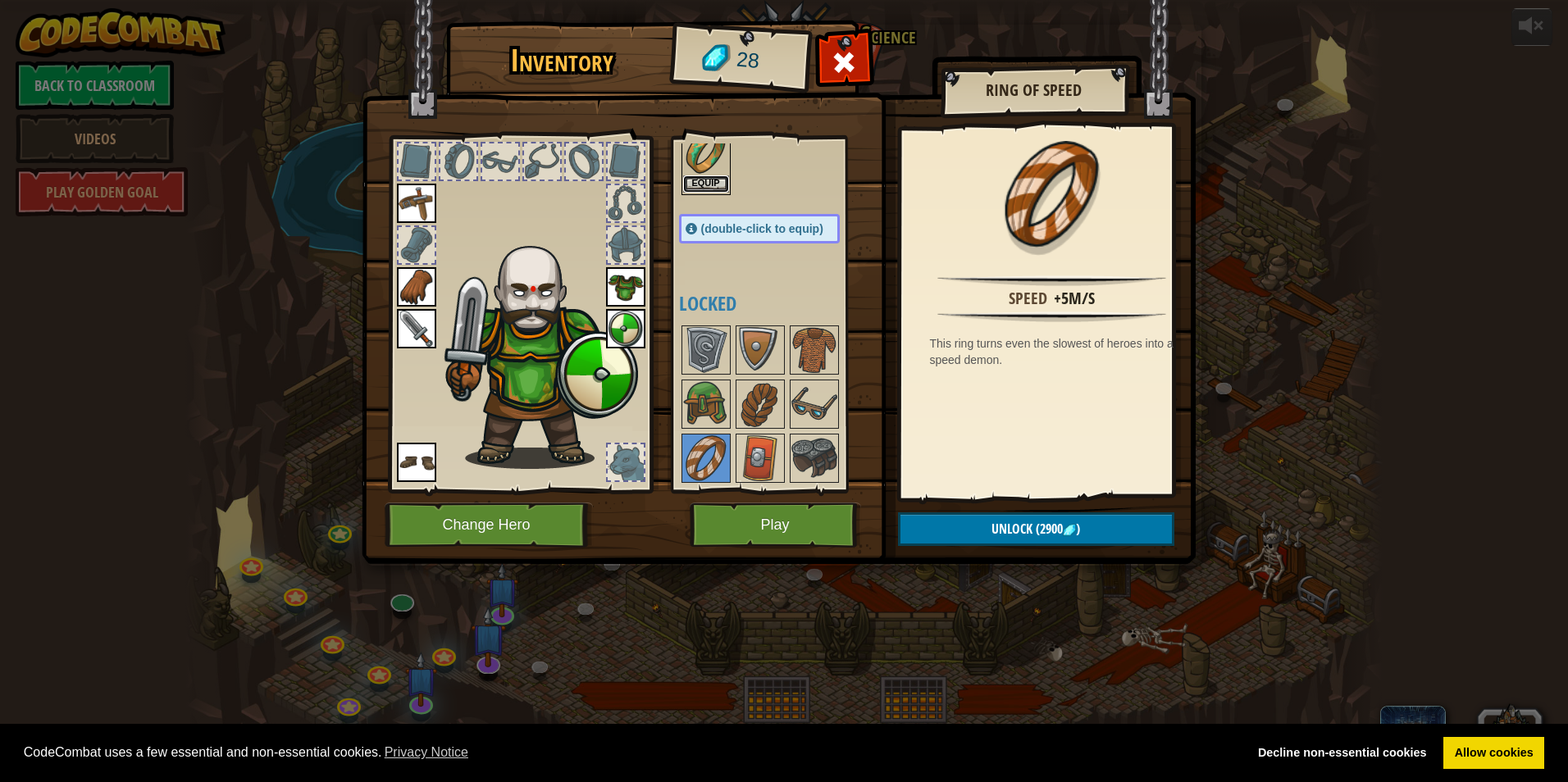
click at [706, 183] on button "Equip" at bounding box center [705, 184] width 46 height 18
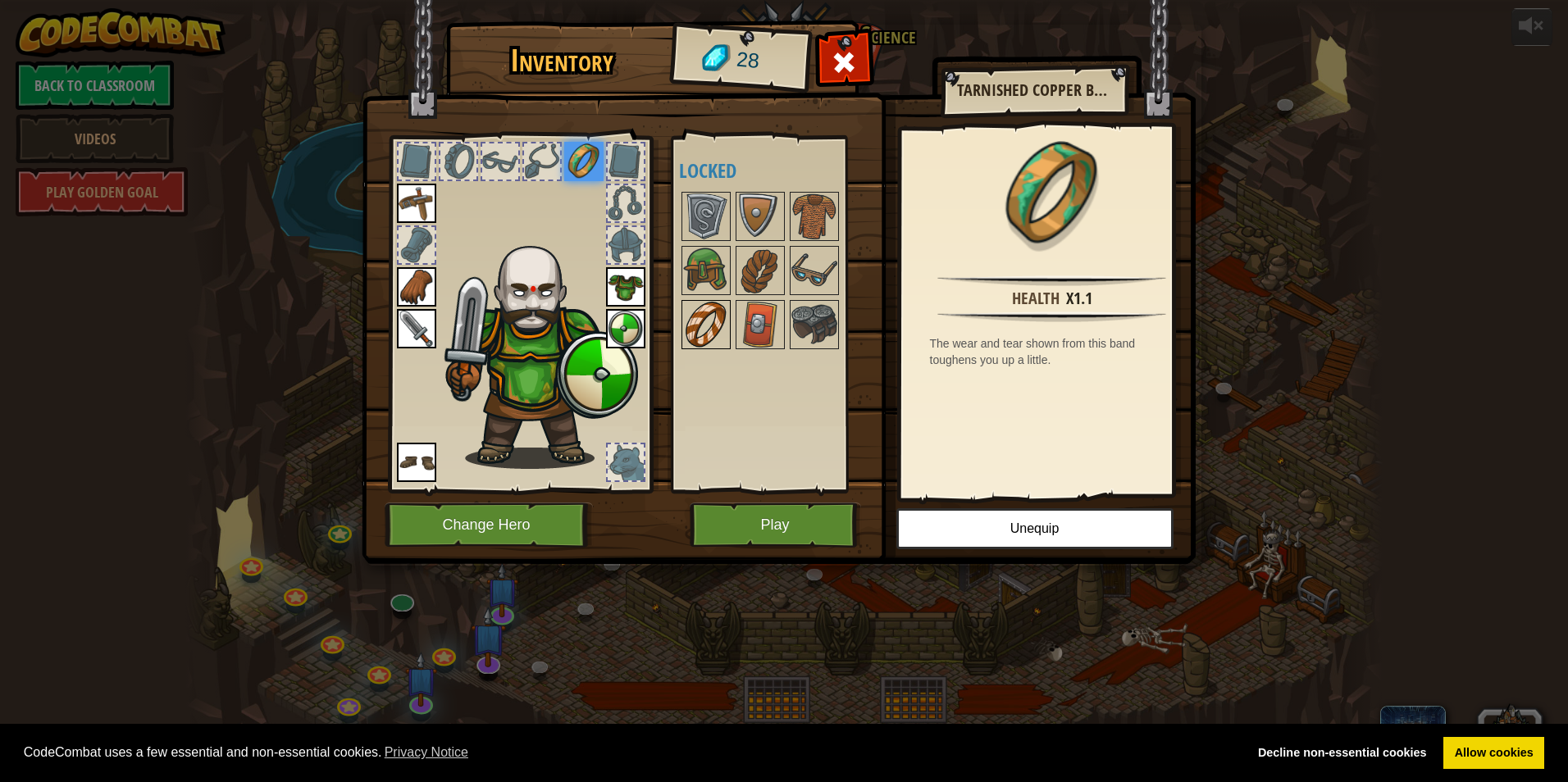
drag, startPoint x: 729, startPoint y: 319, endPoint x: 720, endPoint y: 317, distance: 9.2
click at [724, 318] on div at bounding box center [705, 325] width 49 height 49
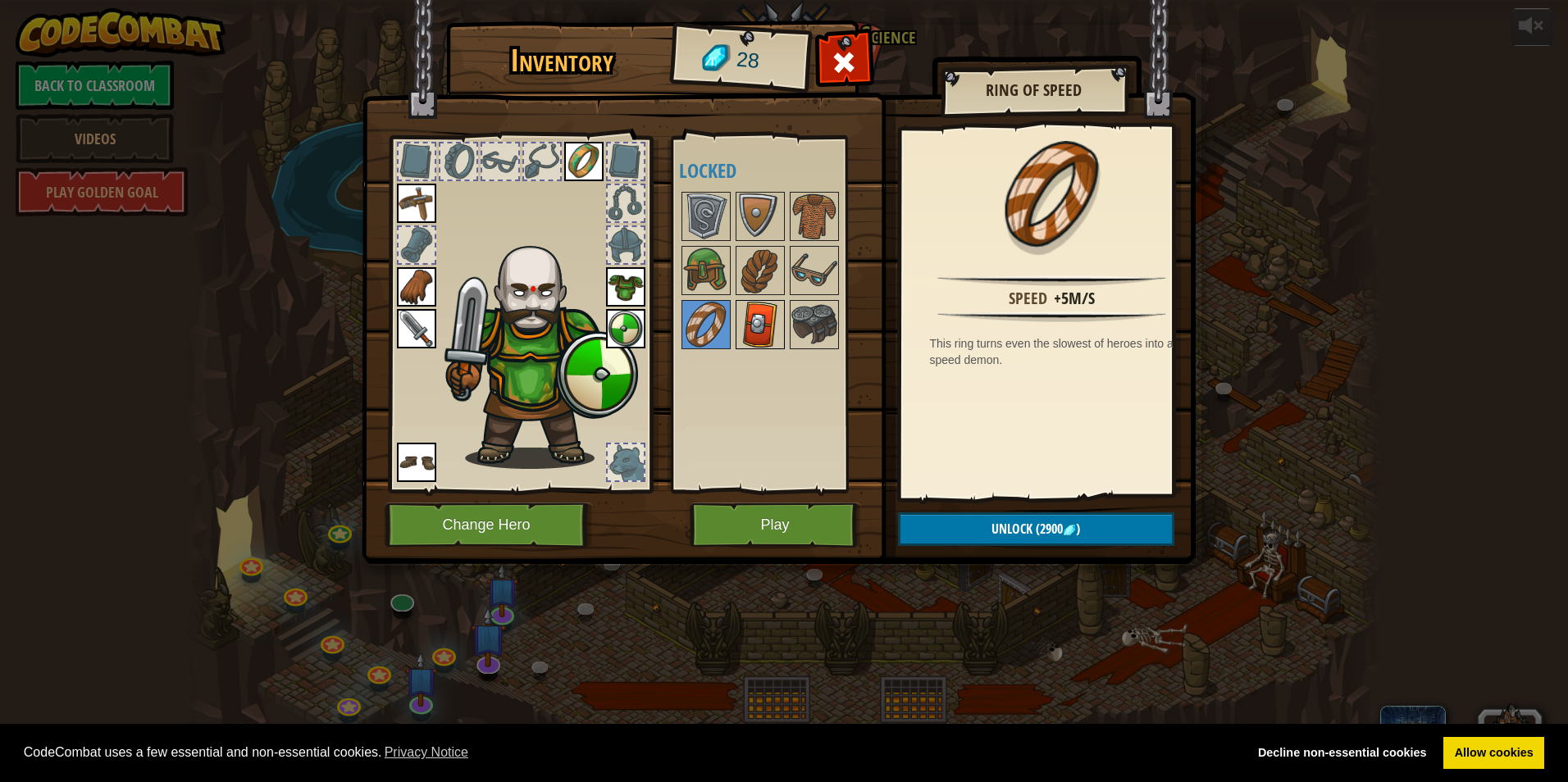
click at [746, 326] on img at bounding box center [760, 325] width 46 height 46
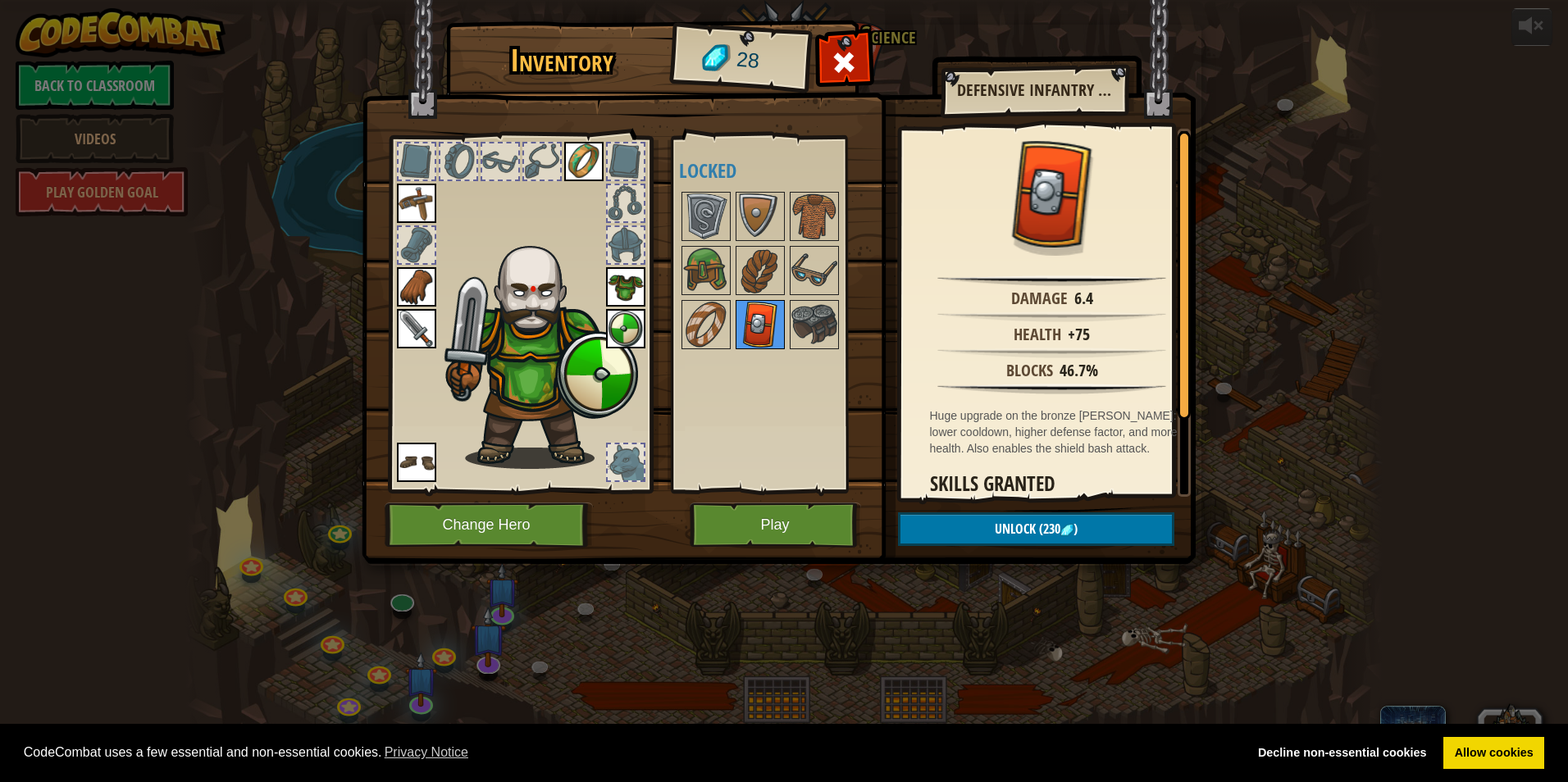
click at [777, 324] on img at bounding box center [760, 325] width 46 height 46
click at [805, 319] on img at bounding box center [814, 325] width 46 height 46
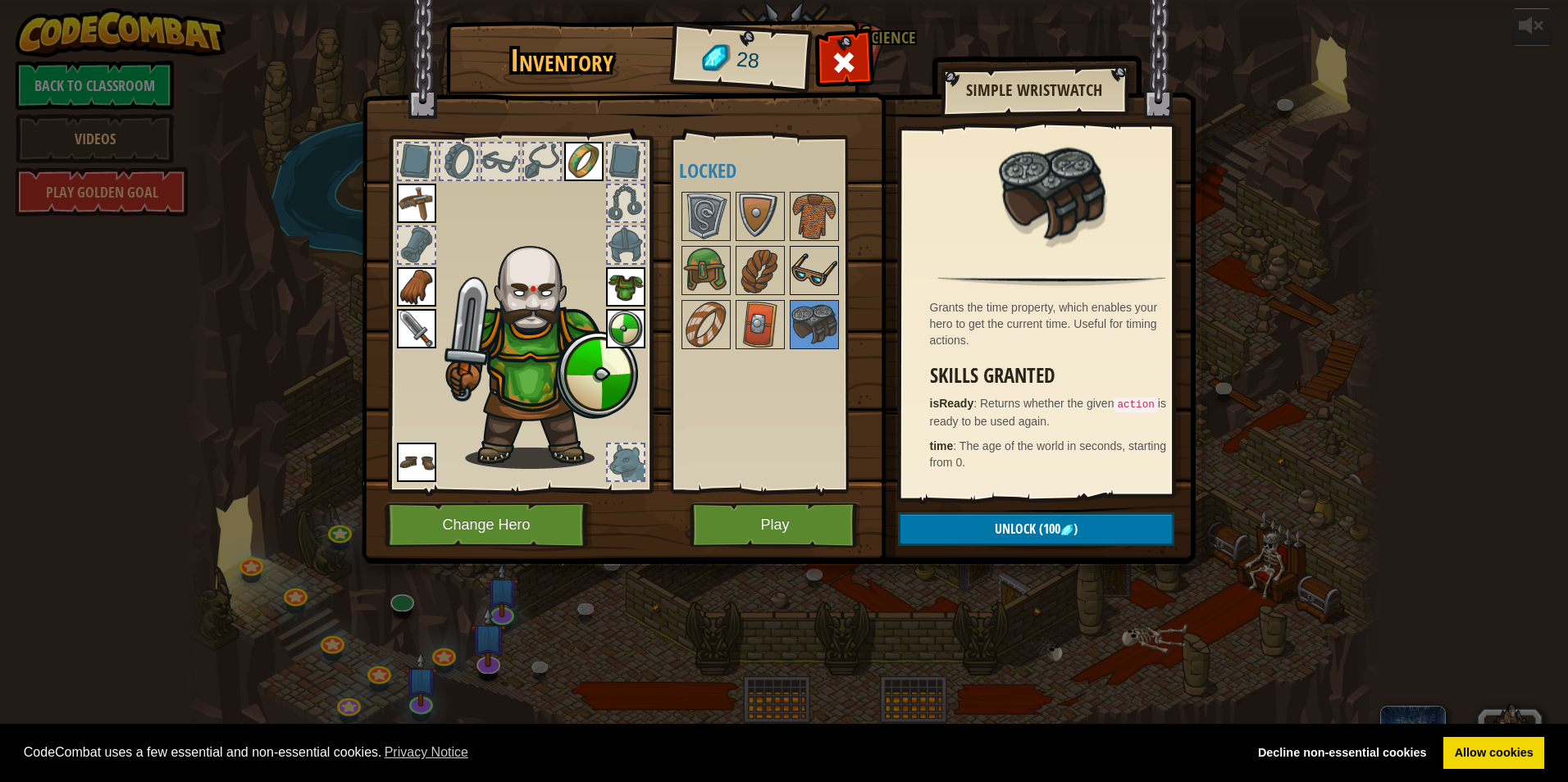
click at [805, 289] on img at bounding box center [814, 270] width 46 height 46
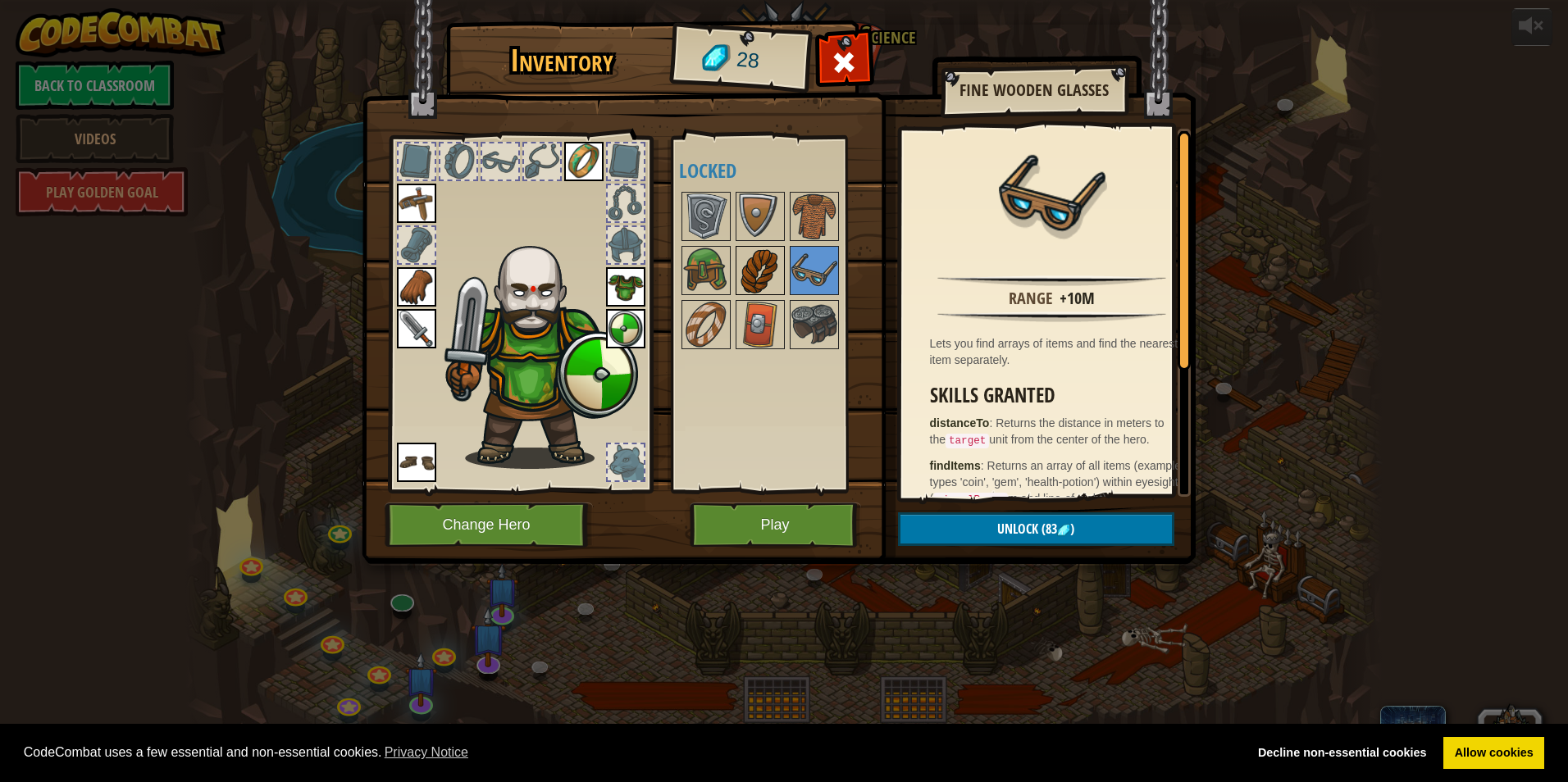
click at [757, 281] on img at bounding box center [760, 270] width 46 height 46
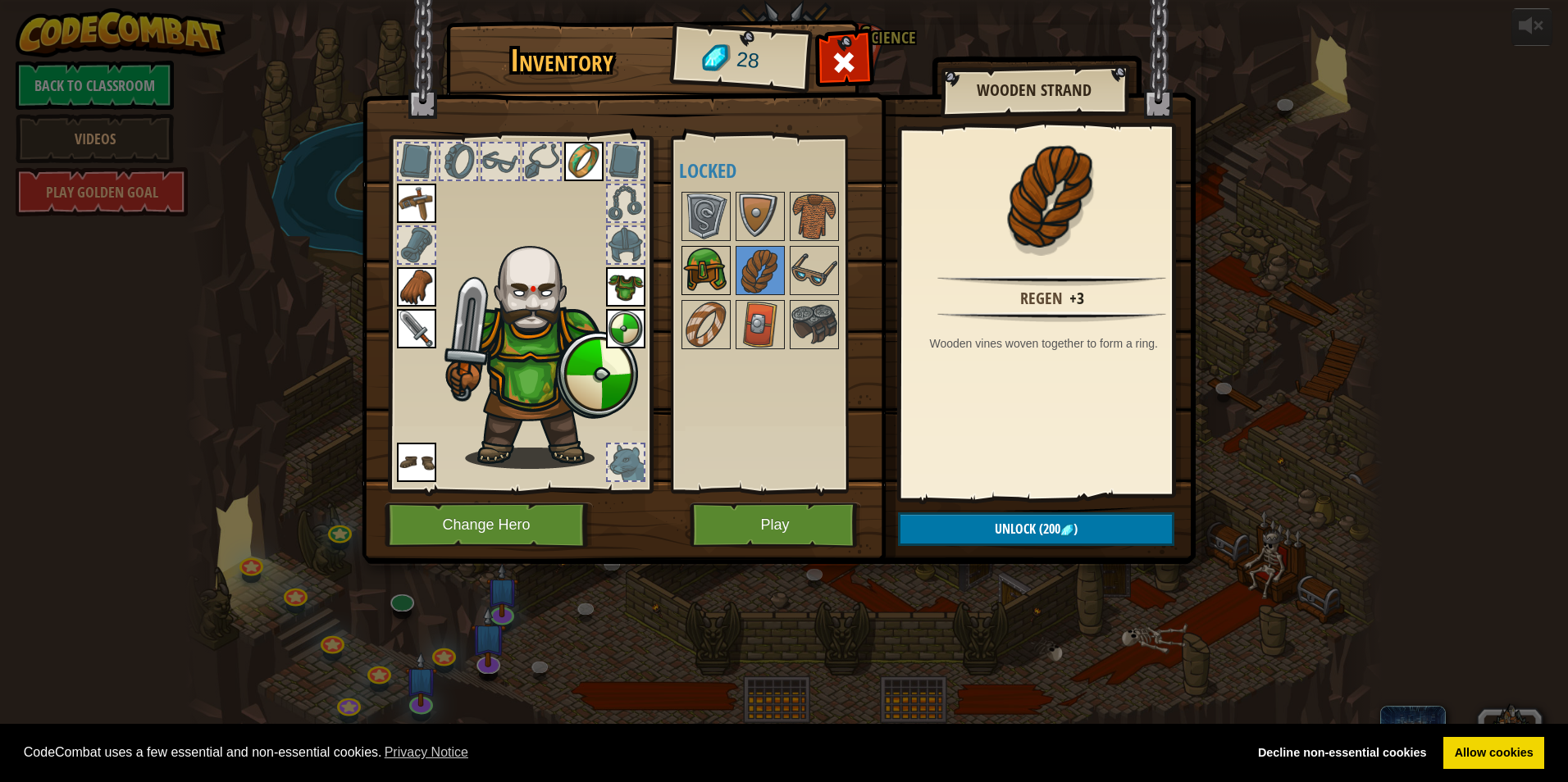
click at [719, 269] on img at bounding box center [705, 270] width 46 height 46
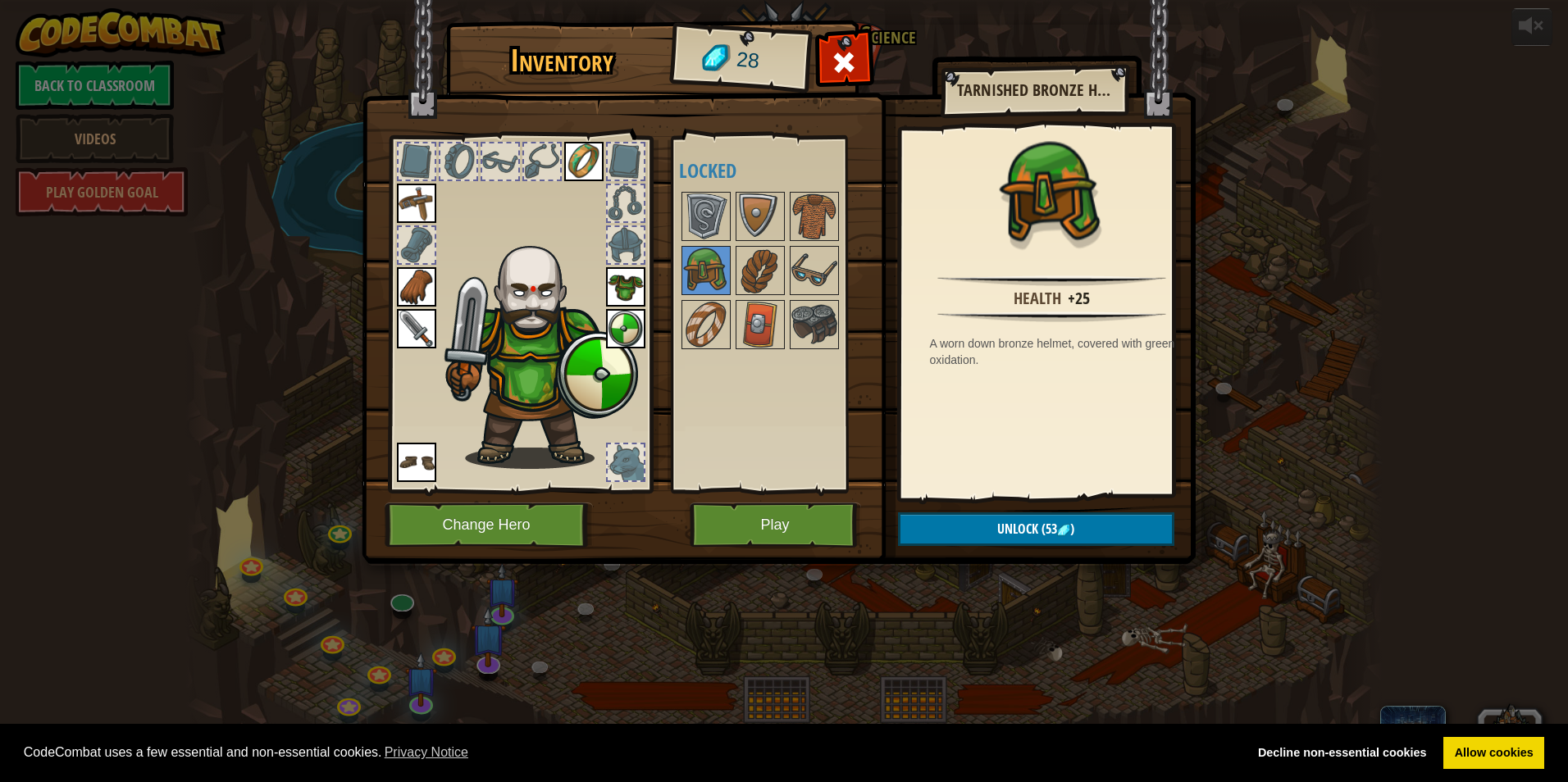
click at [733, 214] on div at bounding box center [775, 270] width 193 height 162
click at [713, 222] on img at bounding box center [705, 216] width 46 height 46
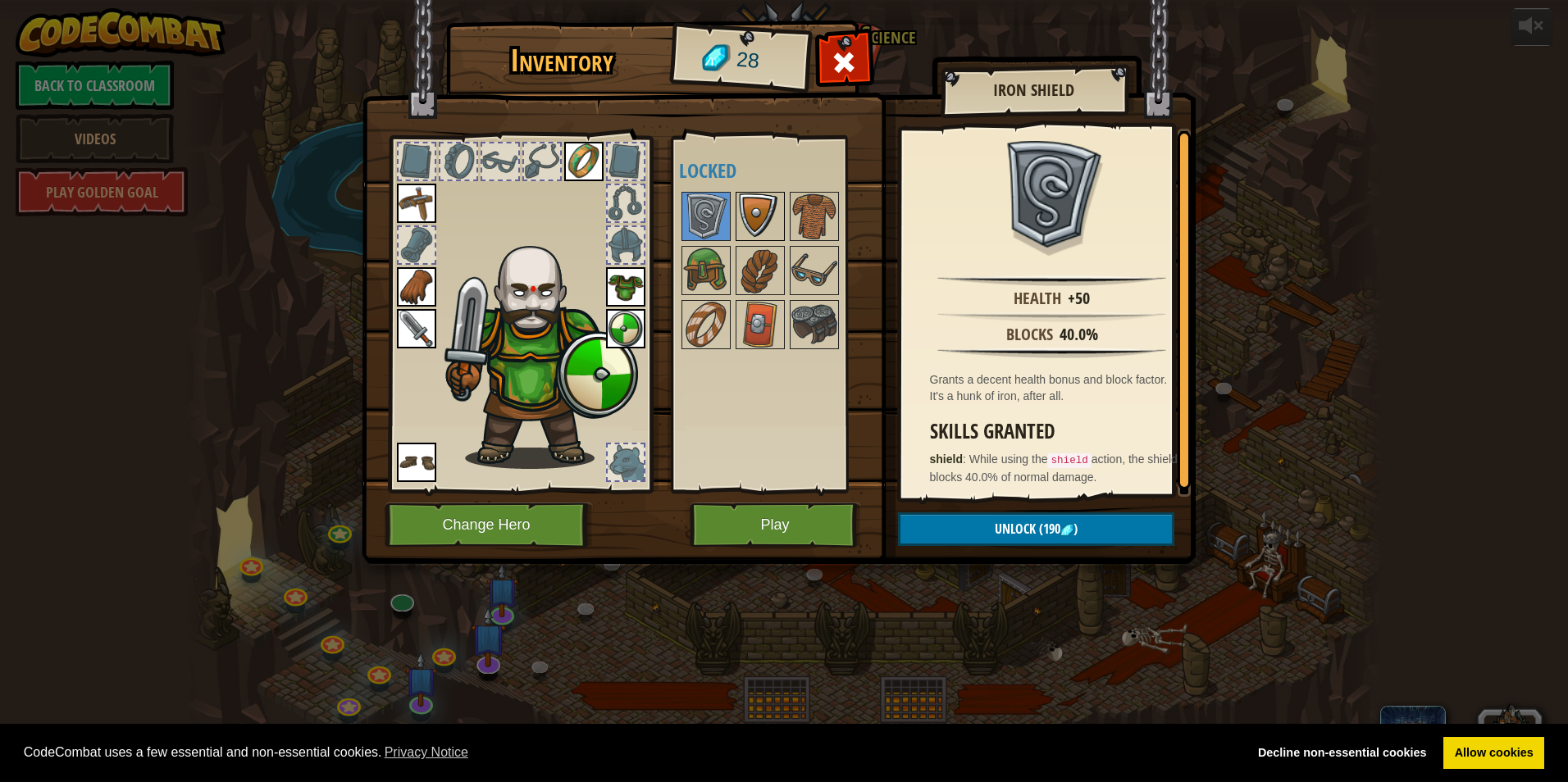
click at [758, 212] on img at bounding box center [760, 216] width 46 height 46
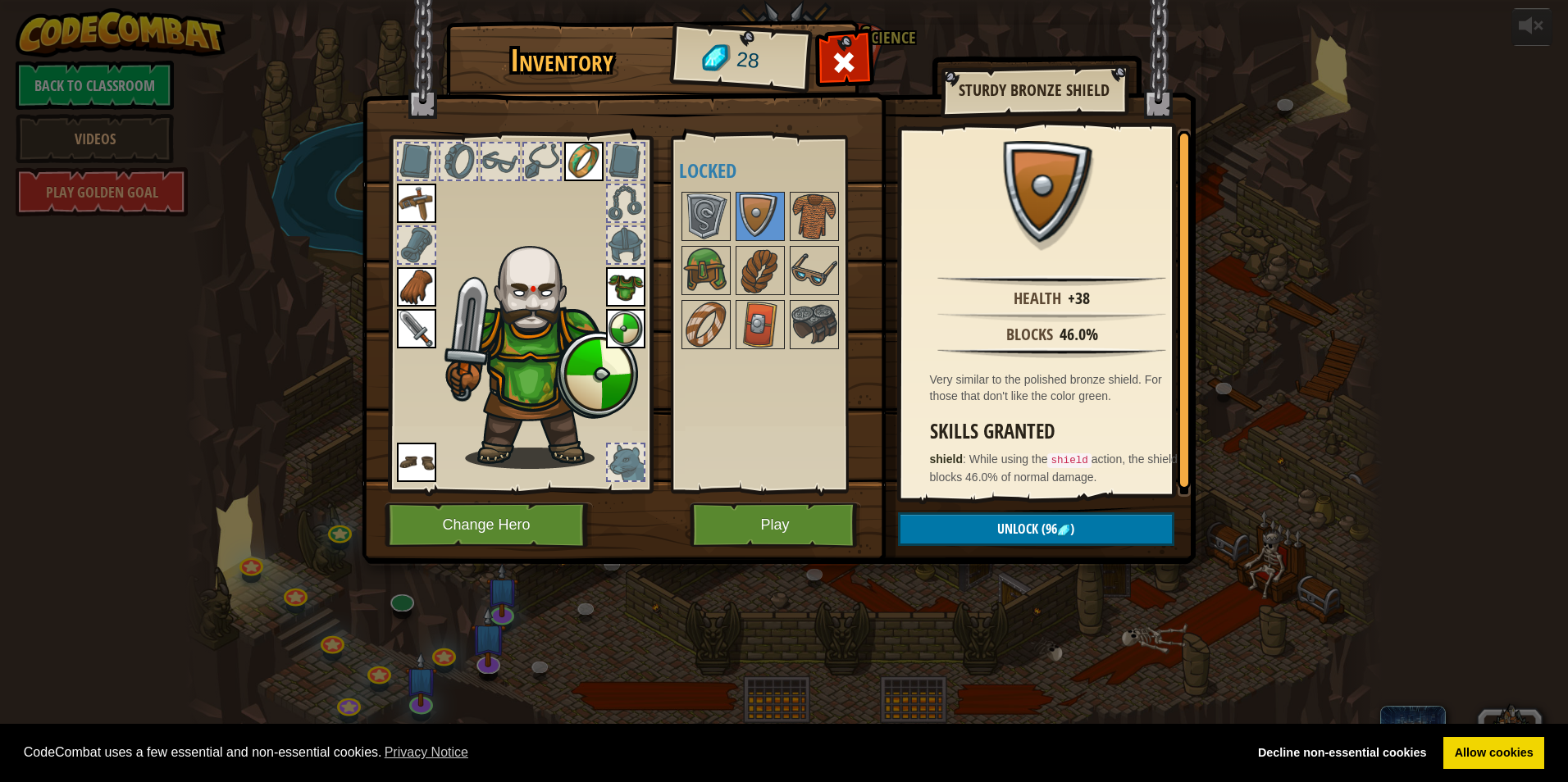
click at [839, 207] on div at bounding box center [775, 270] width 193 height 162
drag, startPoint x: 820, startPoint y: 209, endPoint x: 792, endPoint y: 233, distance: 36.9
click at [817, 212] on img at bounding box center [814, 216] width 46 height 46
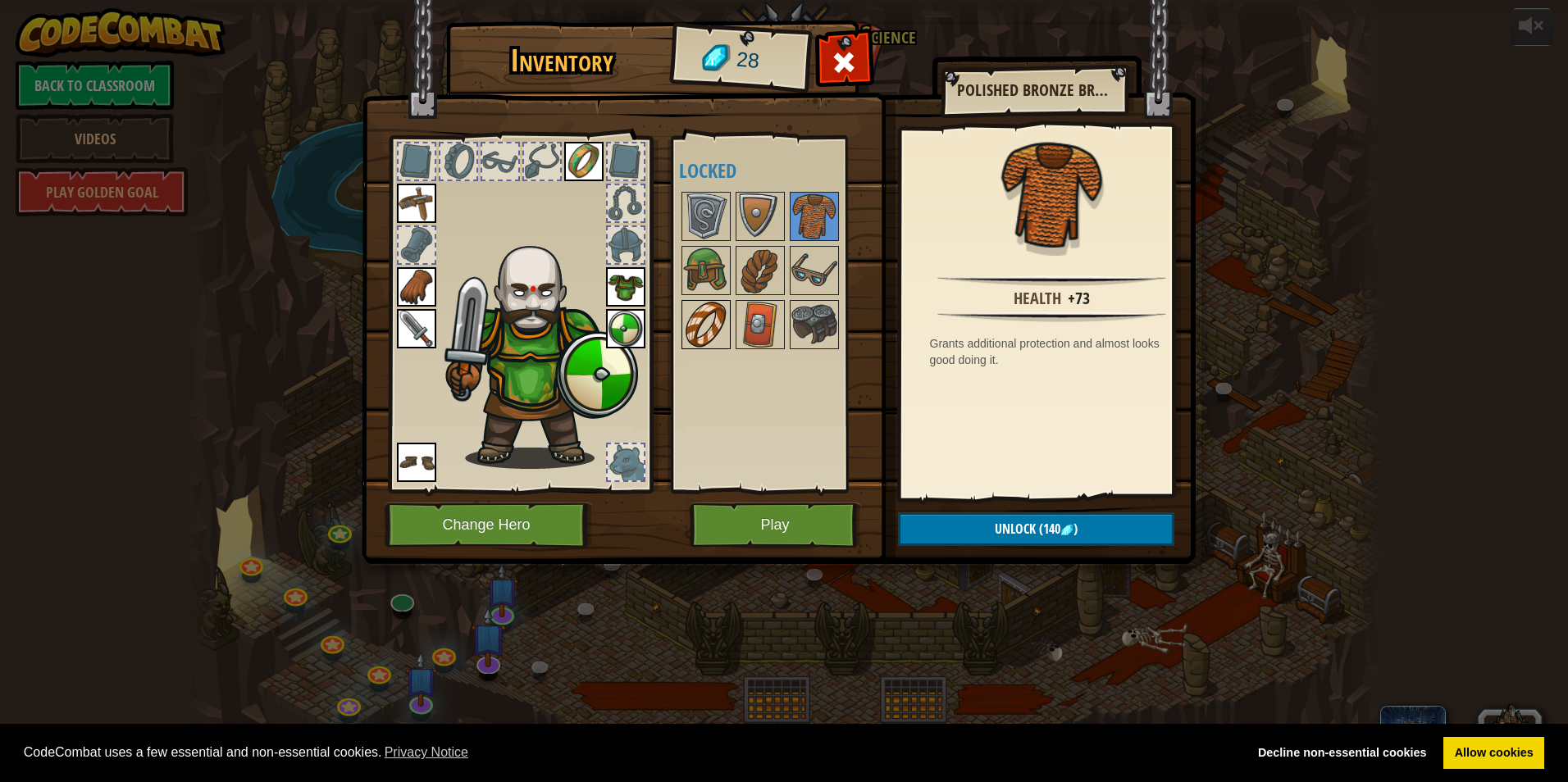
click at [708, 314] on img at bounding box center [705, 325] width 46 height 46
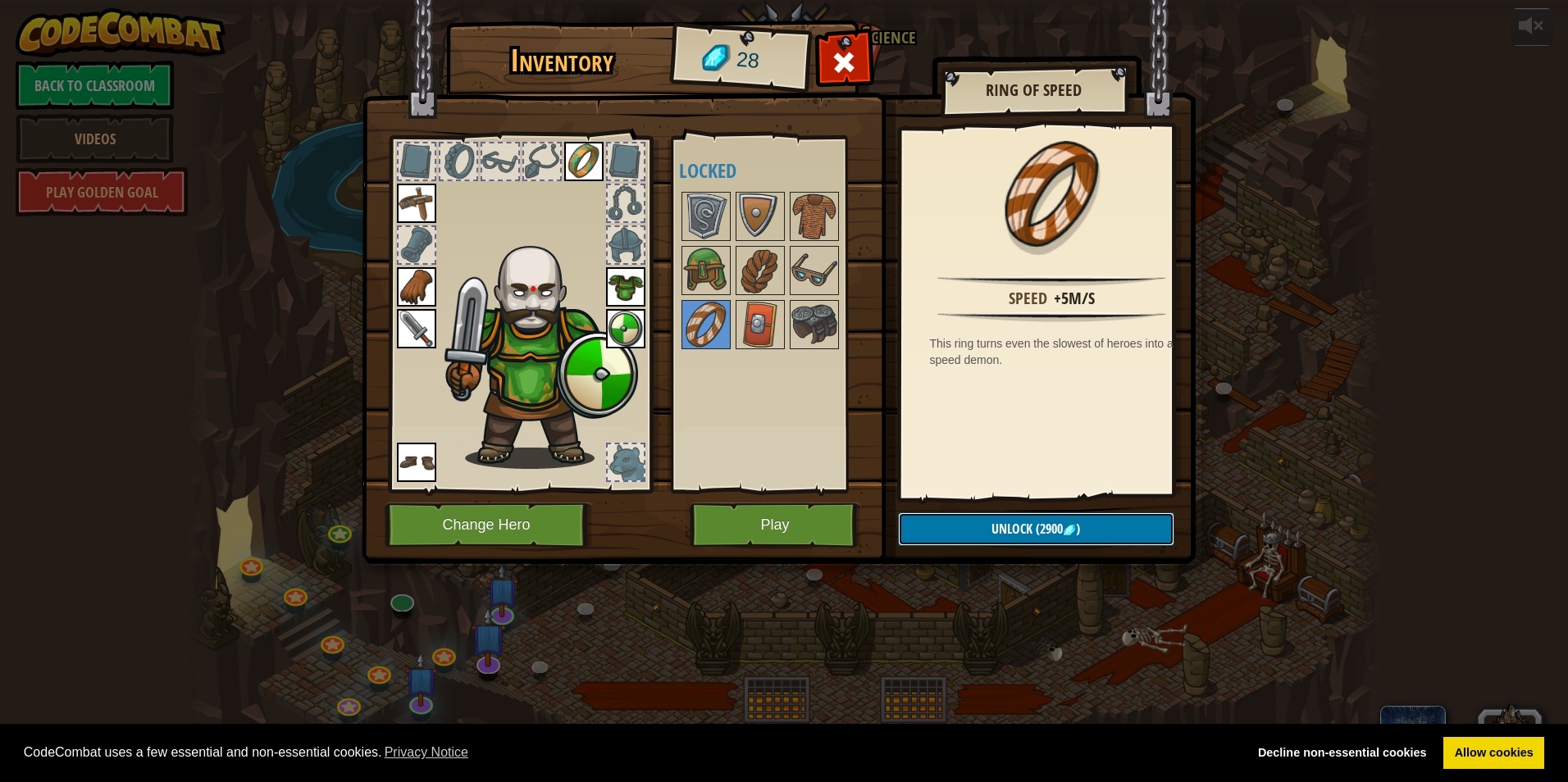
click at [1037, 531] on span "(2900" at bounding box center [1048, 529] width 30 height 18
click at [1040, 534] on span "(2900" at bounding box center [1048, 529] width 30 height 18
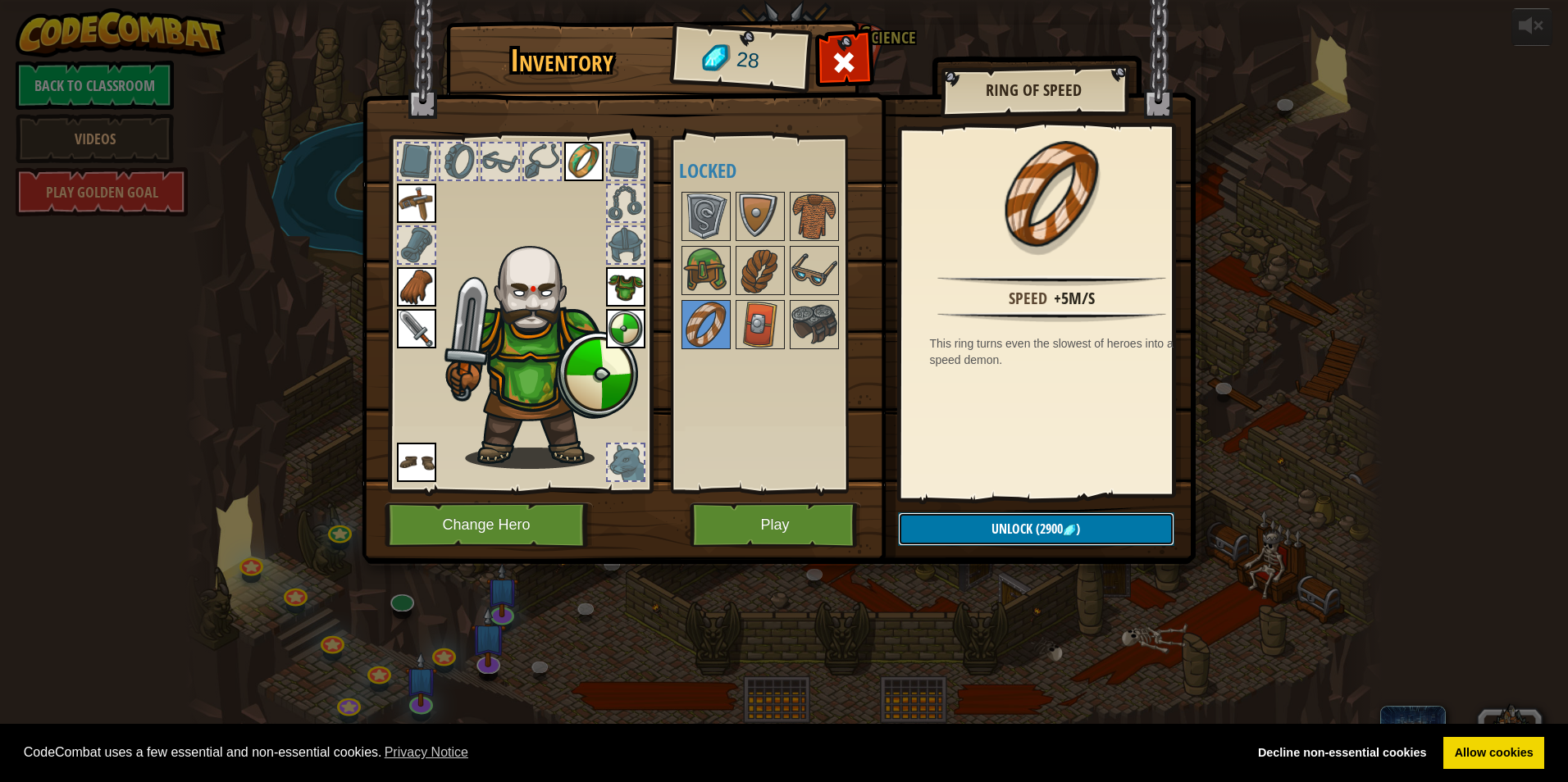
click at [1040, 534] on span "(2900" at bounding box center [1048, 529] width 30 height 18
click at [858, 46] on div at bounding box center [844, 67] width 52 height 52
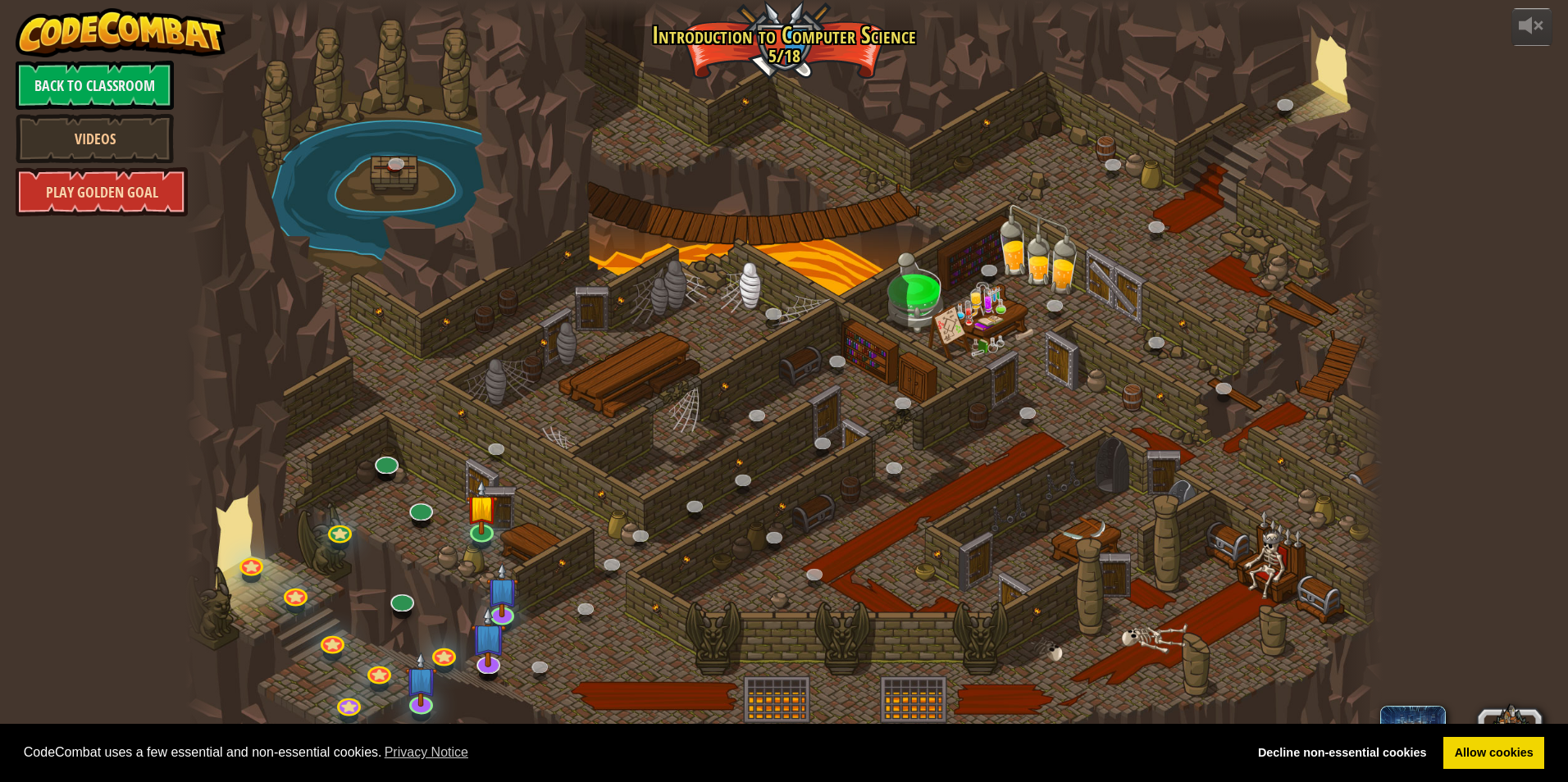
click at [141, 187] on link "Play Golden Goal" at bounding box center [102, 192] width 172 height 49
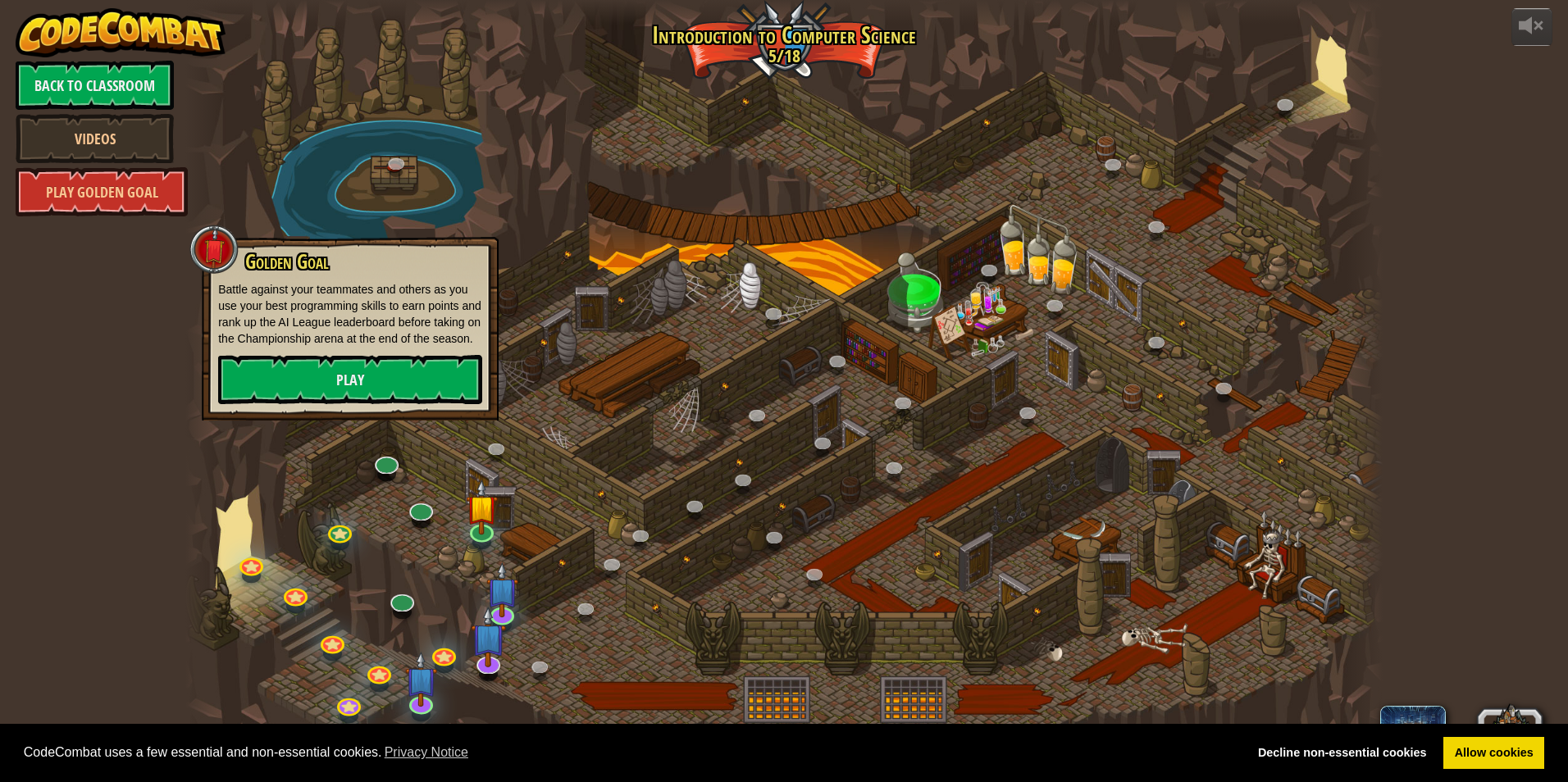
drag, startPoint x: 550, startPoint y: 358, endPoint x: 506, endPoint y: 395, distance: 57.5
click at [549, 359] on div at bounding box center [783, 391] width 1197 height 782
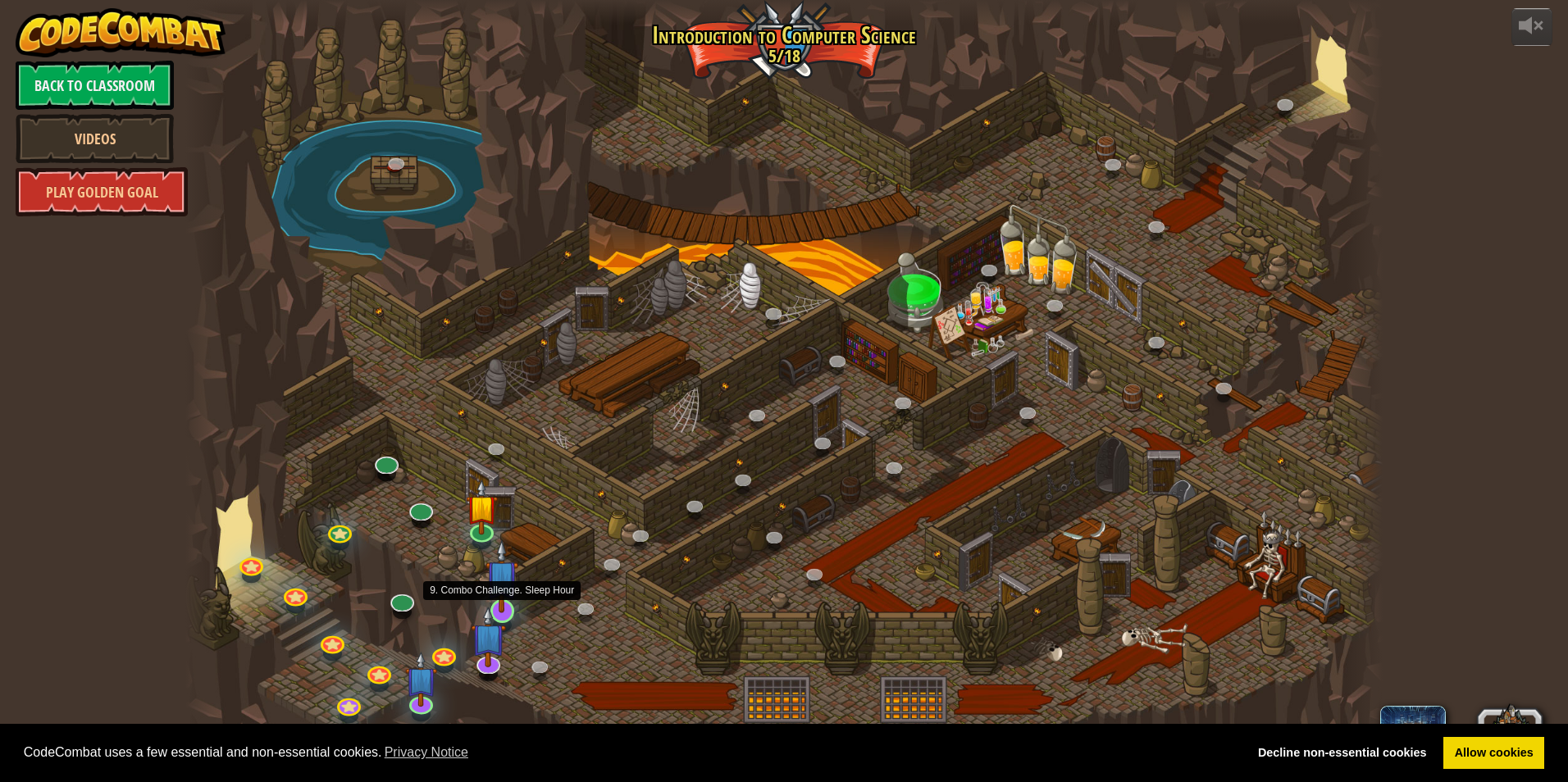
click at [492, 594] on img at bounding box center [501, 576] width 32 height 74
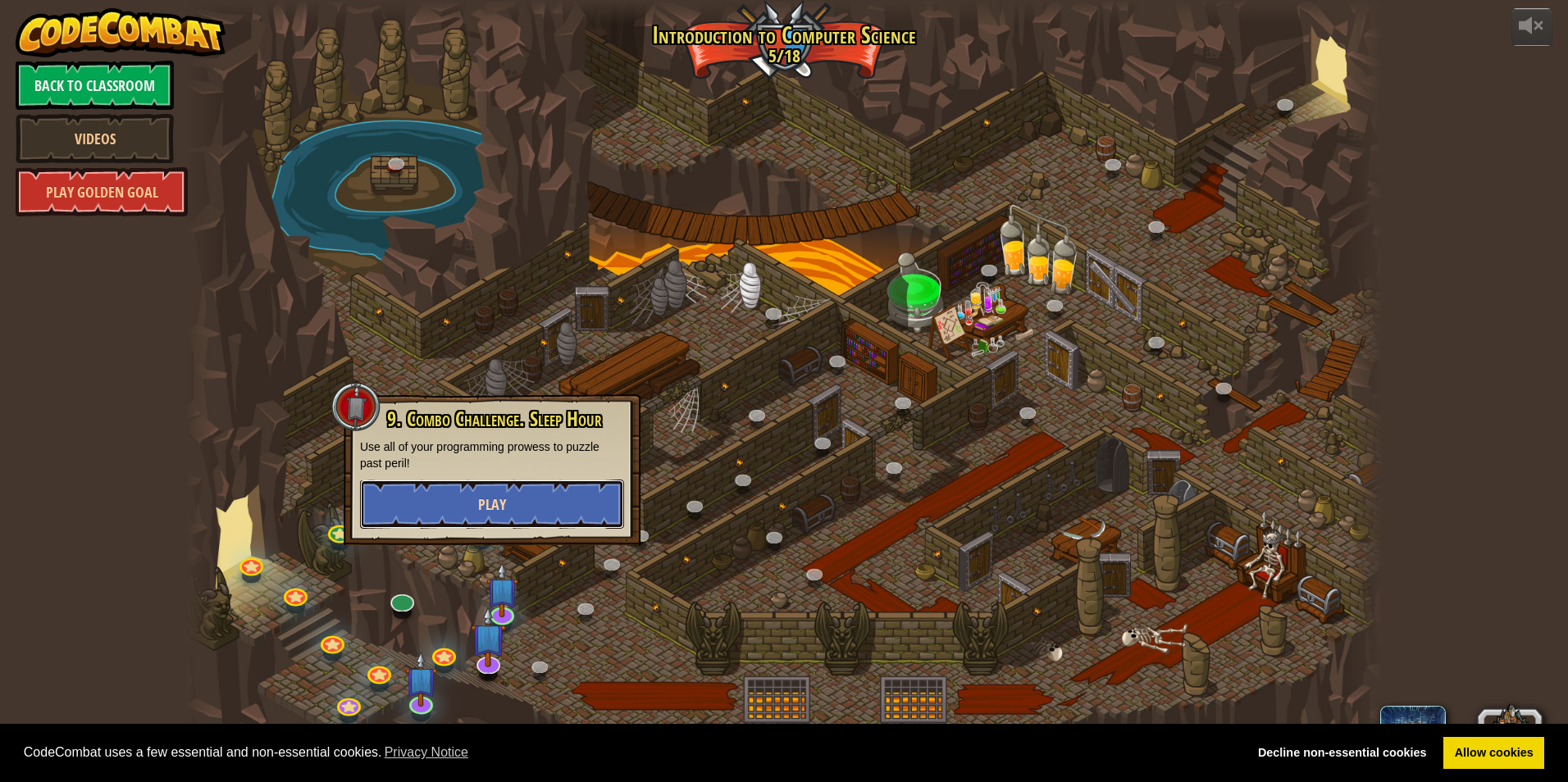
click at [407, 490] on button "Play" at bounding box center [492, 503] width 264 height 49
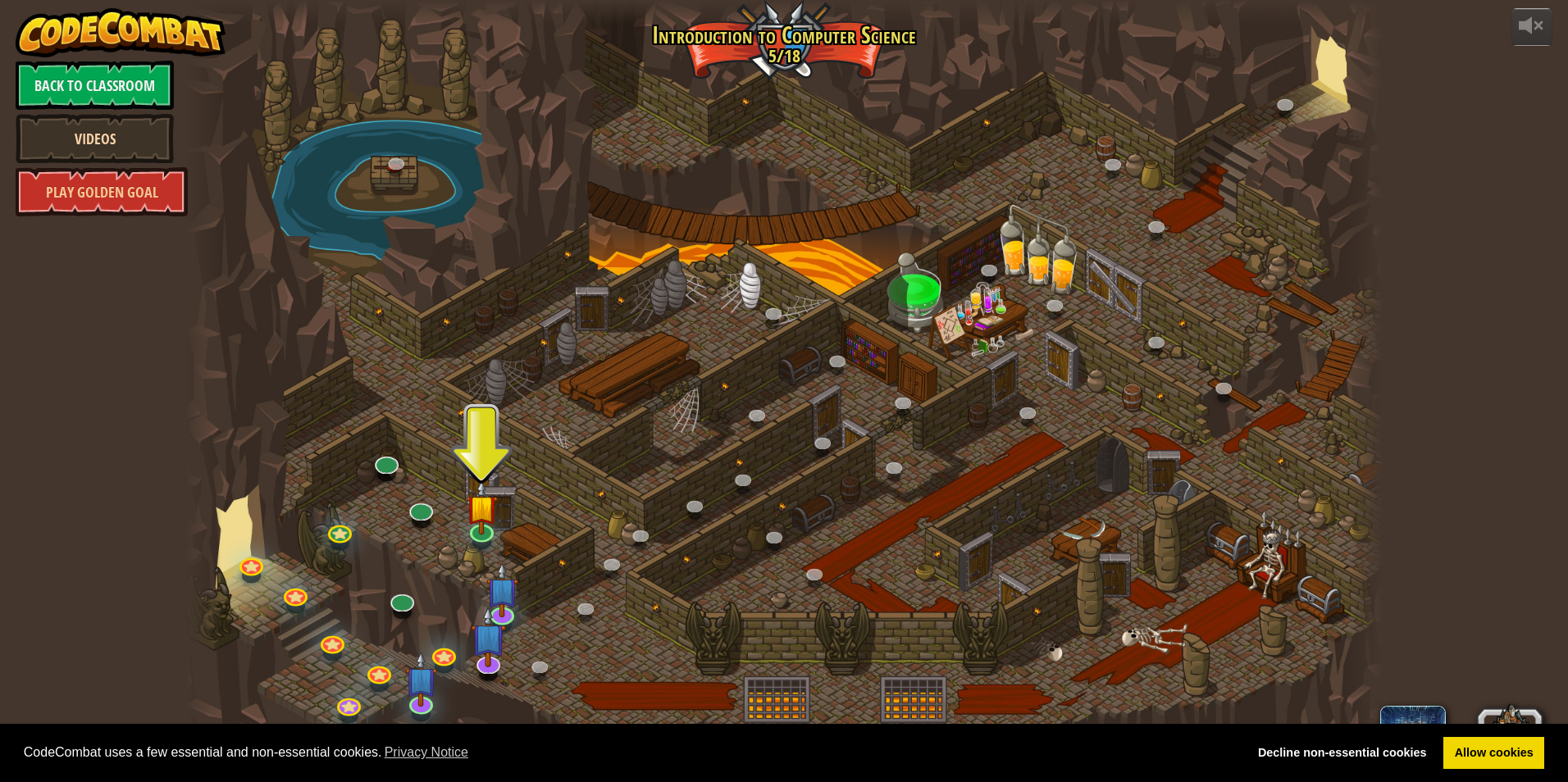
click at [147, 164] on div "Back to Classroom Videos Play Golden Goal" at bounding box center [95, 139] width 158 height 156
click at [129, 191] on link "Play Golden Goal" at bounding box center [102, 192] width 172 height 49
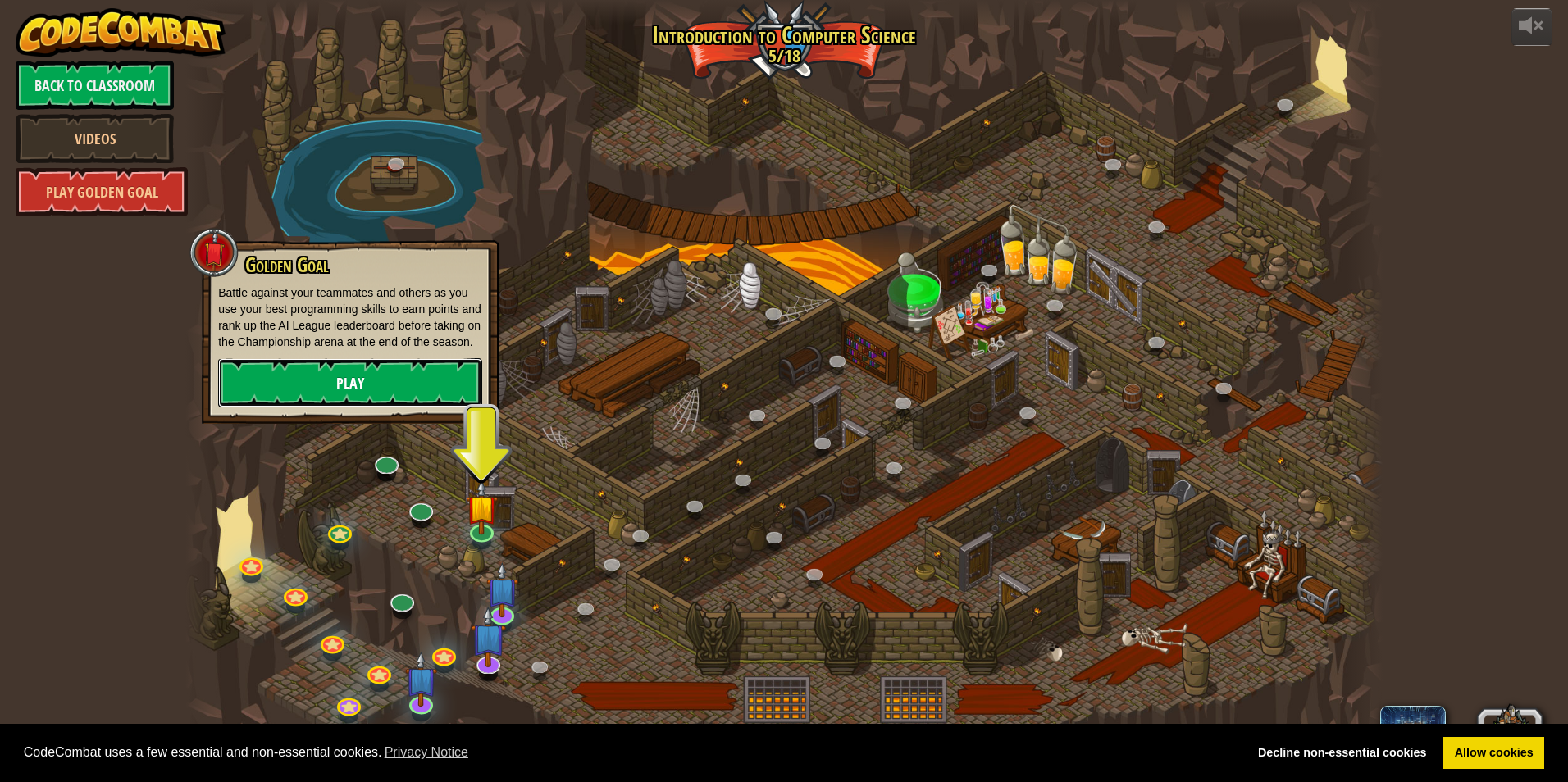
click at [274, 379] on link "Play" at bounding box center [351, 382] width 264 height 49
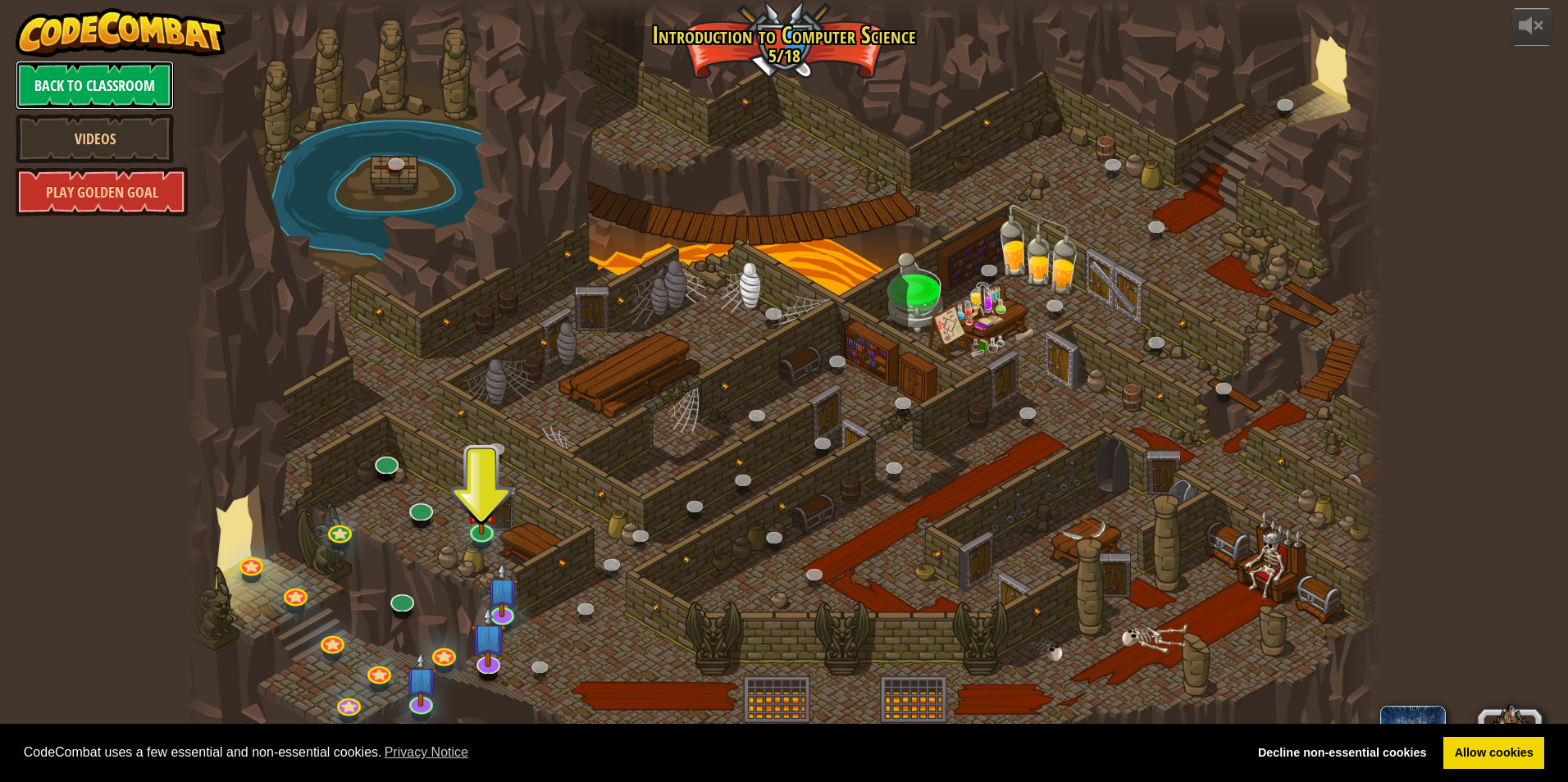
click at [122, 79] on link "Back to Classroom" at bounding box center [95, 85] width 158 height 49
click at [412, 154] on div at bounding box center [783, 391] width 1197 height 782
click at [403, 158] on link at bounding box center [397, 163] width 33 height 33
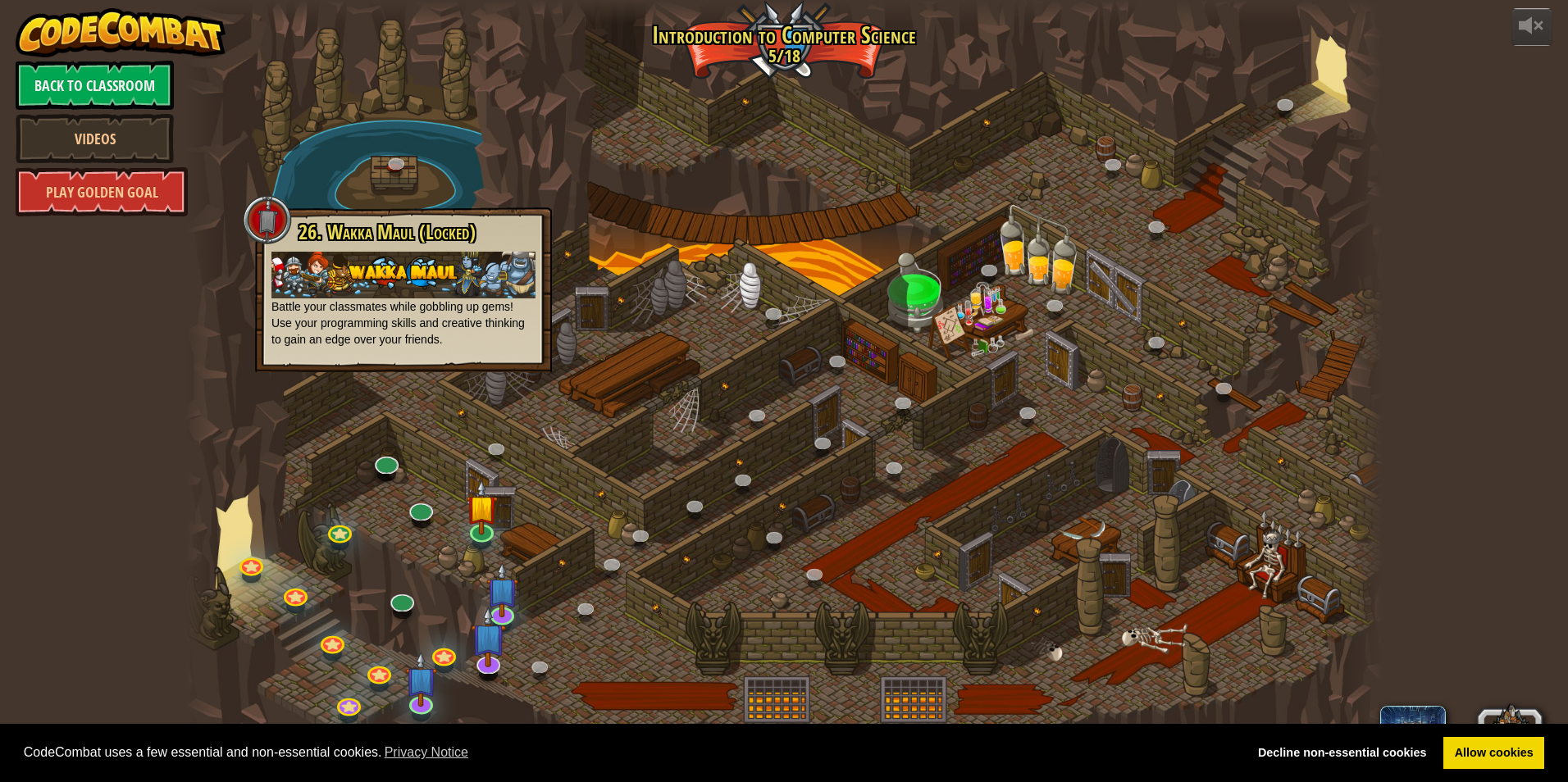
drag, startPoint x: 423, startPoint y: 314, endPoint x: 437, endPoint y: 304, distance: 17.2
click at [423, 314] on p "Battle your classmates while gobbling up gems! Use your programming skills and …" at bounding box center [403, 299] width 264 height 96
click at [953, 277] on div at bounding box center [783, 391] width 1197 height 782
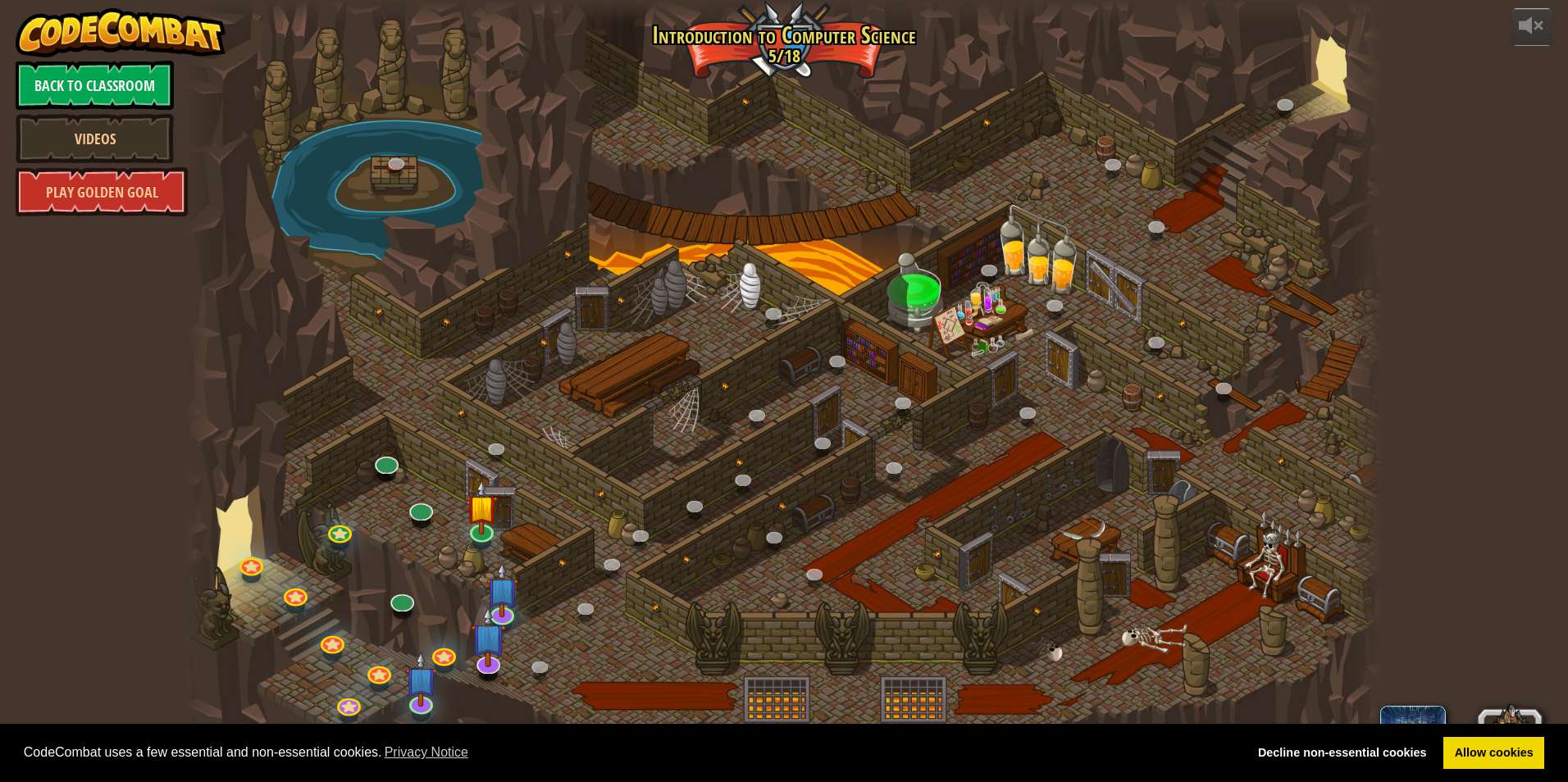
click at [775, 42] on div at bounding box center [783, 391] width 1197 height 782
click at [483, 651] on img at bounding box center [489, 623] width 35 height 80
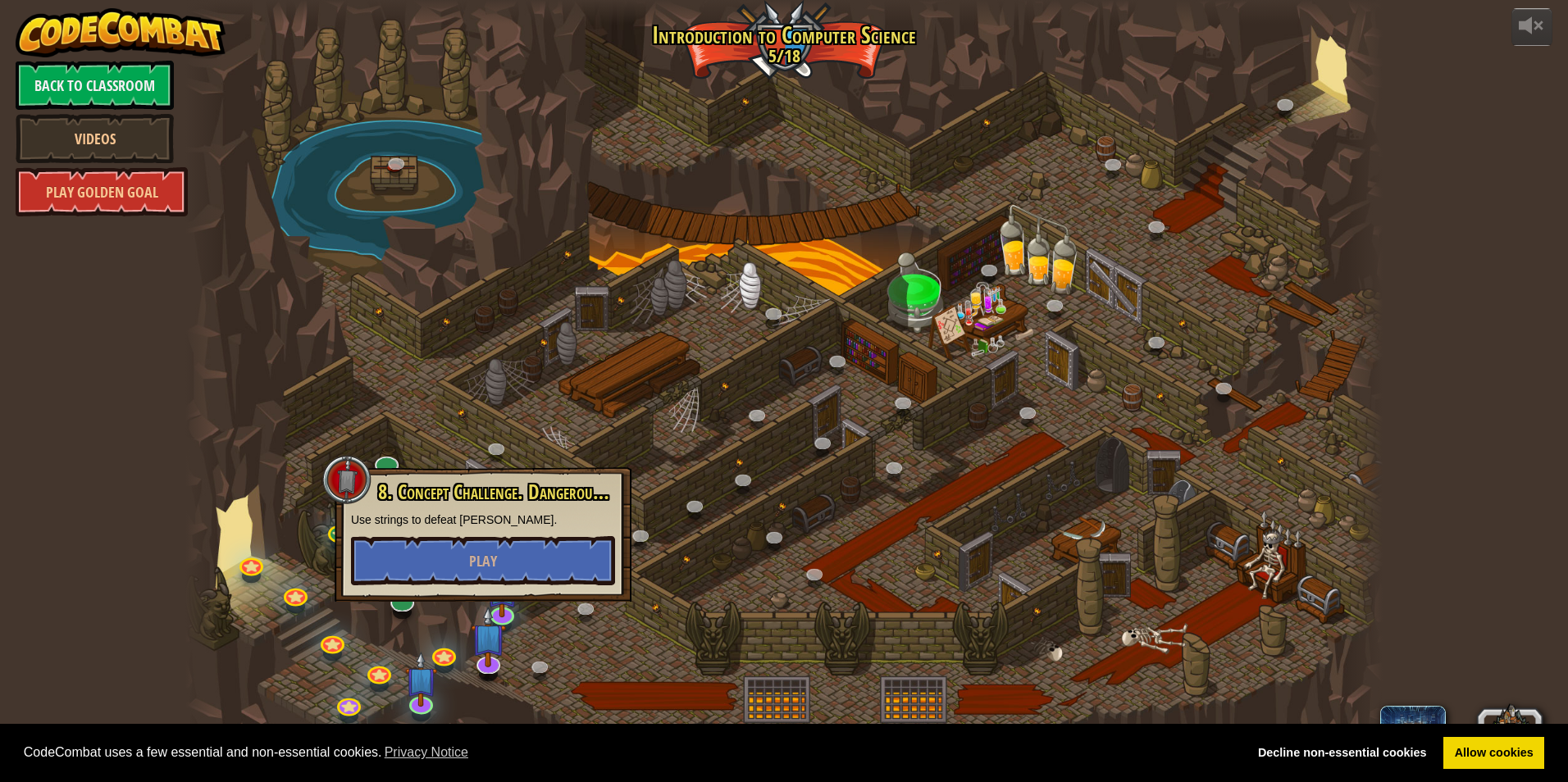
click at [713, 411] on div at bounding box center [783, 391] width 1197 height 782
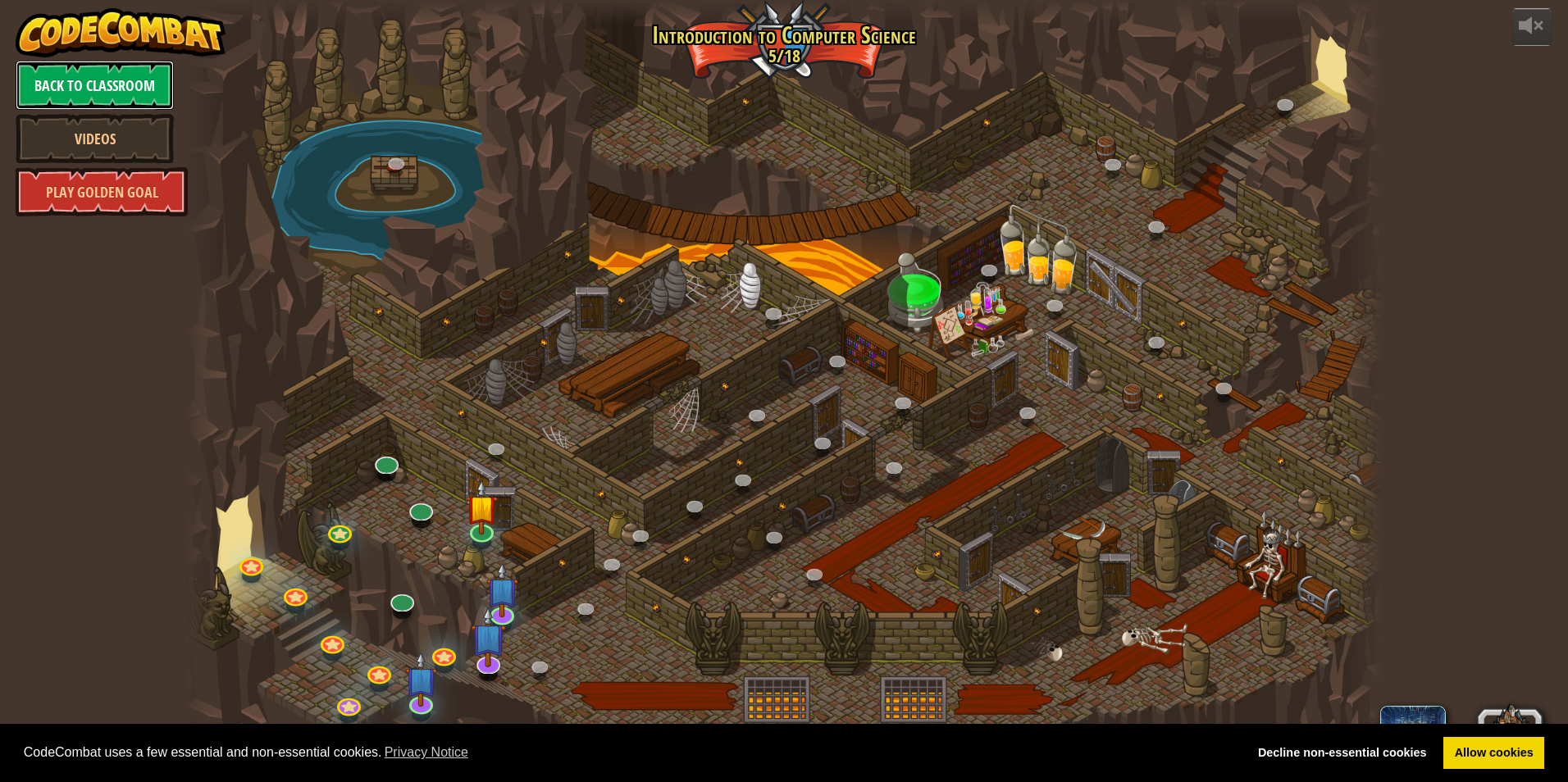
click at [102, 89] on link "Back to Classroom" at bounding box center [95, 85] width 158 height 49
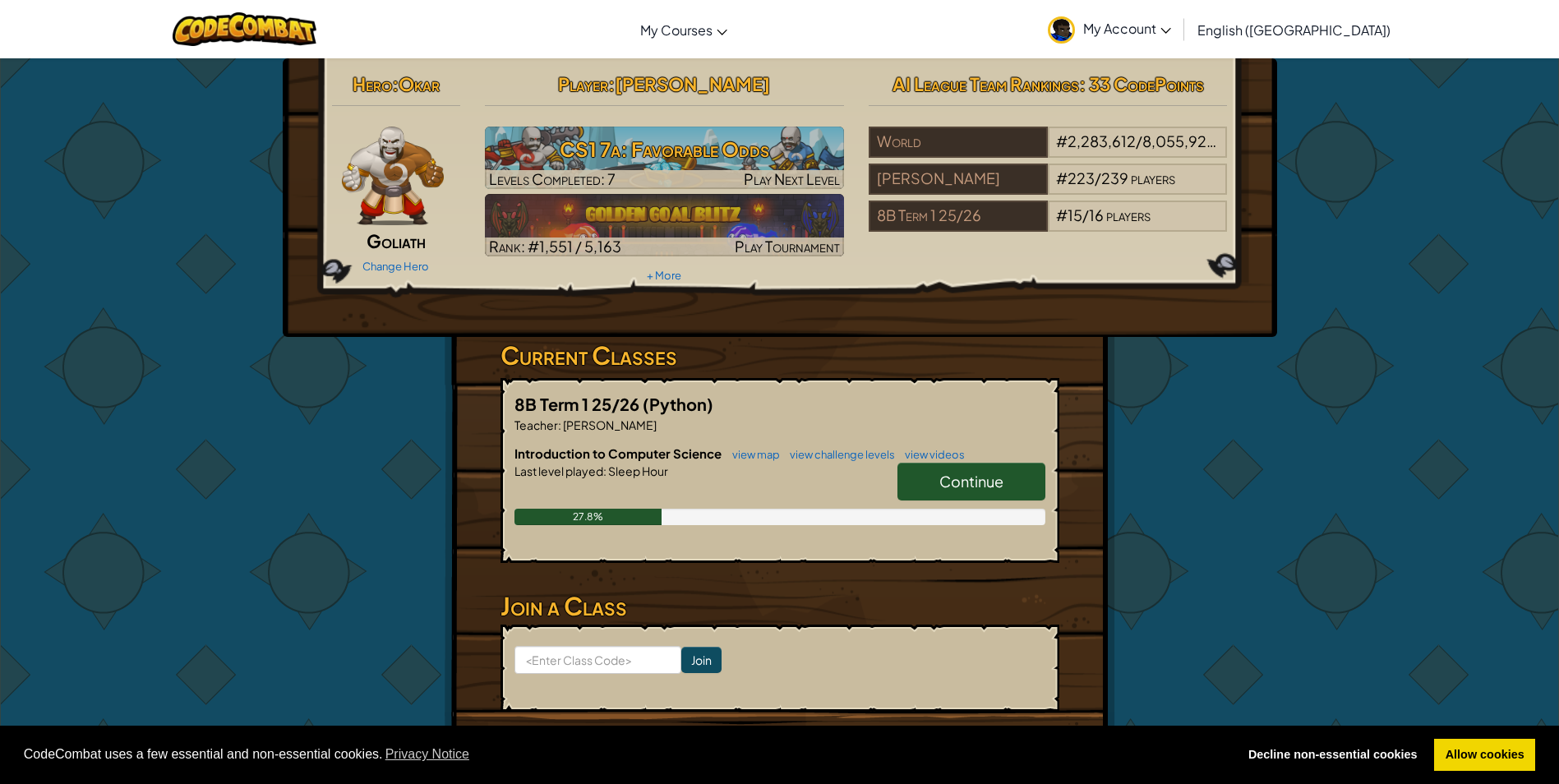
click at [1024, 472] on link "Continue" at bounding box center [971, 481] width 148 height 38
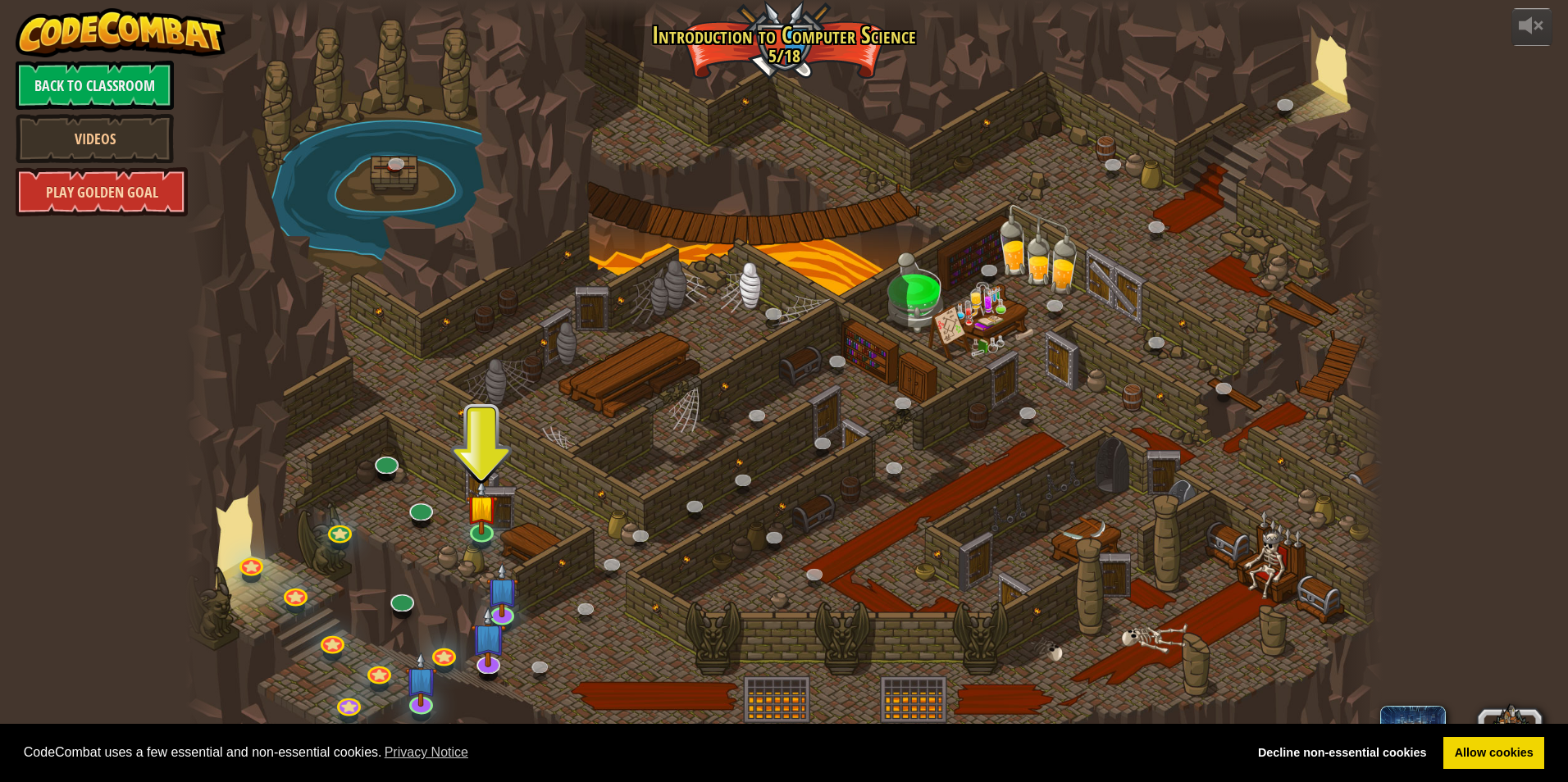
click at [115, 196] on link "Play Golden Goal" at bounding box center [102, 192] width 172 height 49
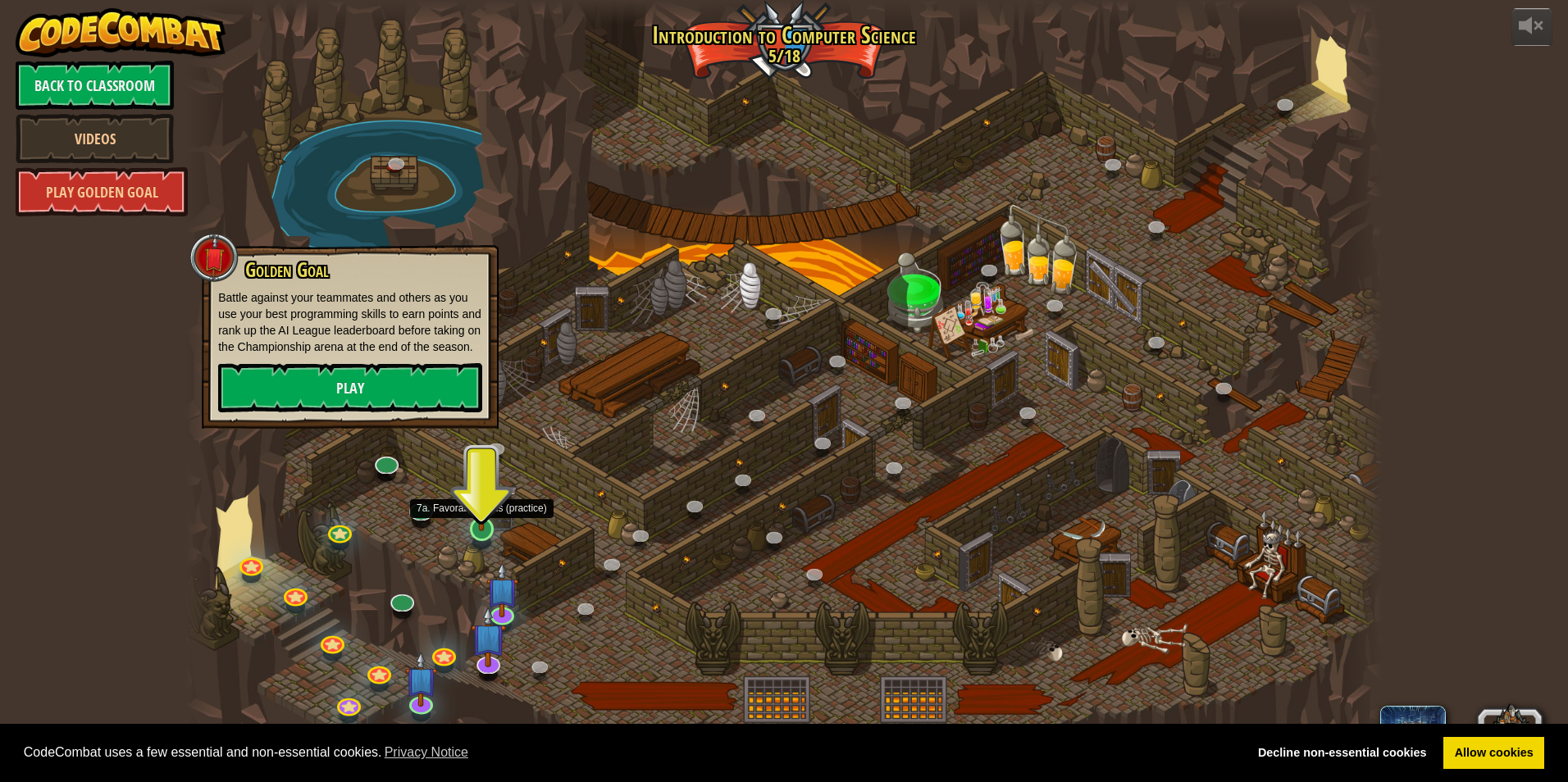
click at [489, 514] on img at bounding box center [482, 494] width 32 height 74
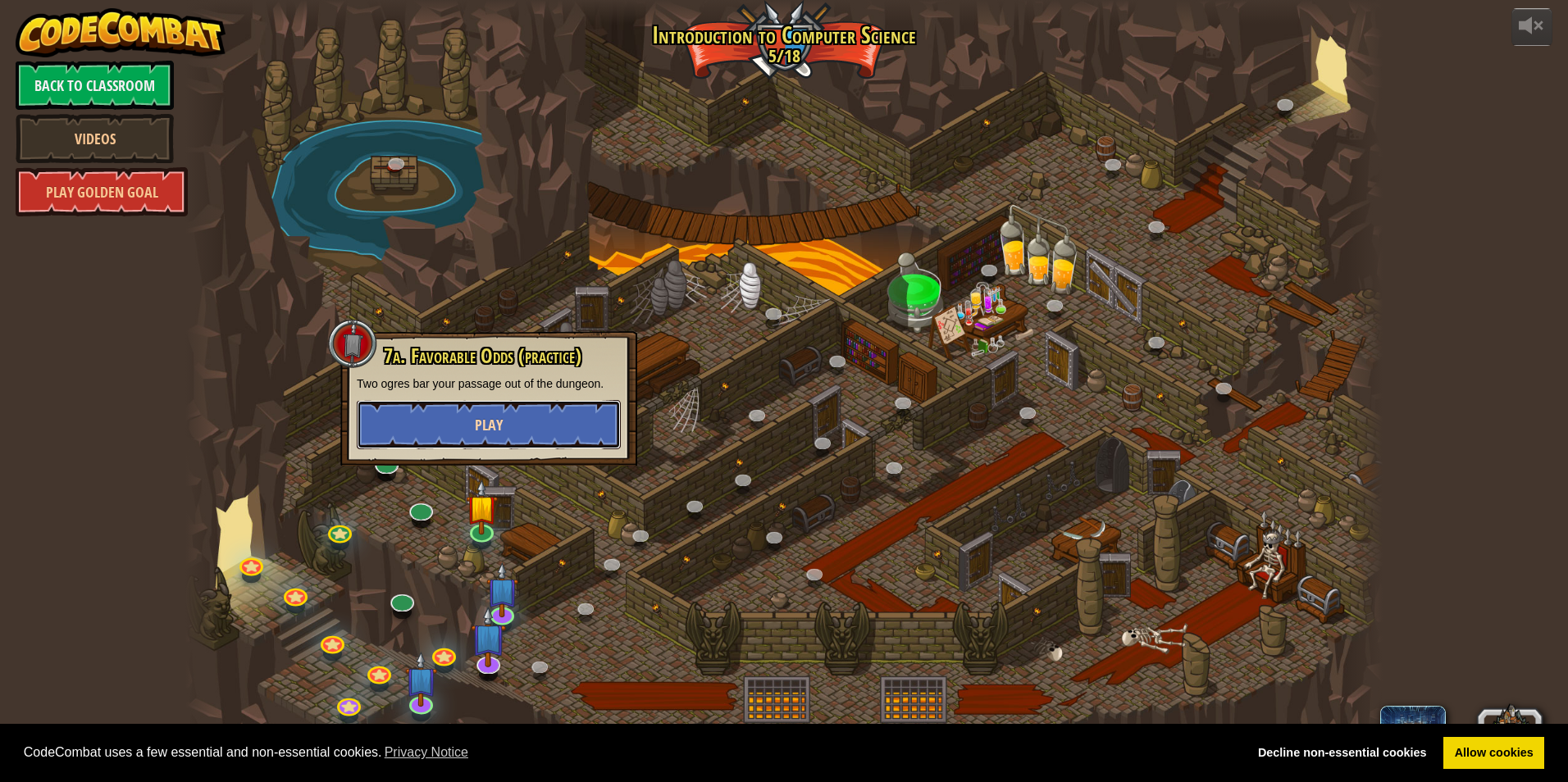
click at [530, 442] on button "Play" at bounding box center [489, 424] width 264 height 49
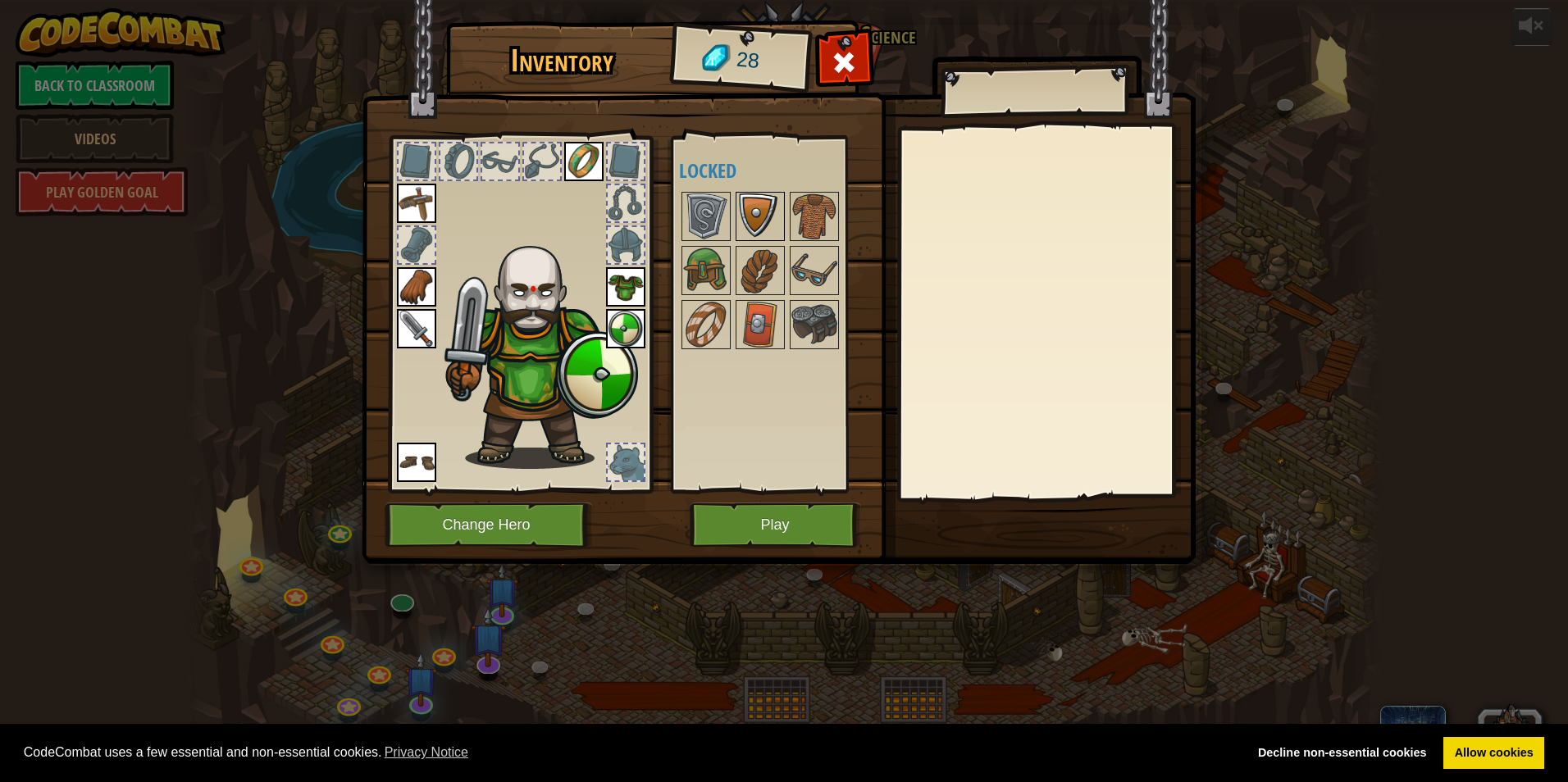
click at [781, 200] on img at bounding box center [760, 216] width 46 height 46
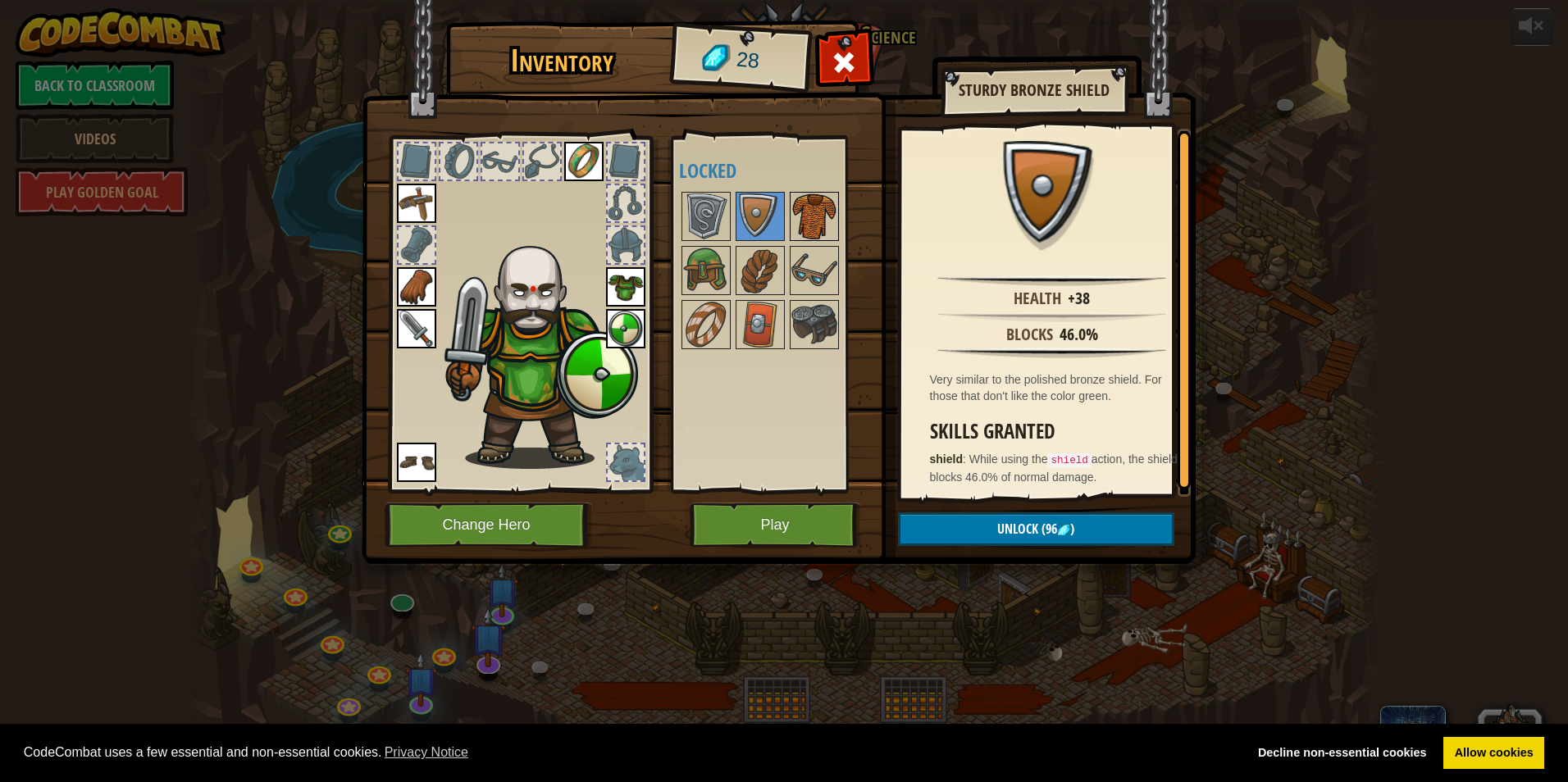
click at [809, 199] on img at bounding box center [814, 216] width 46 height 46
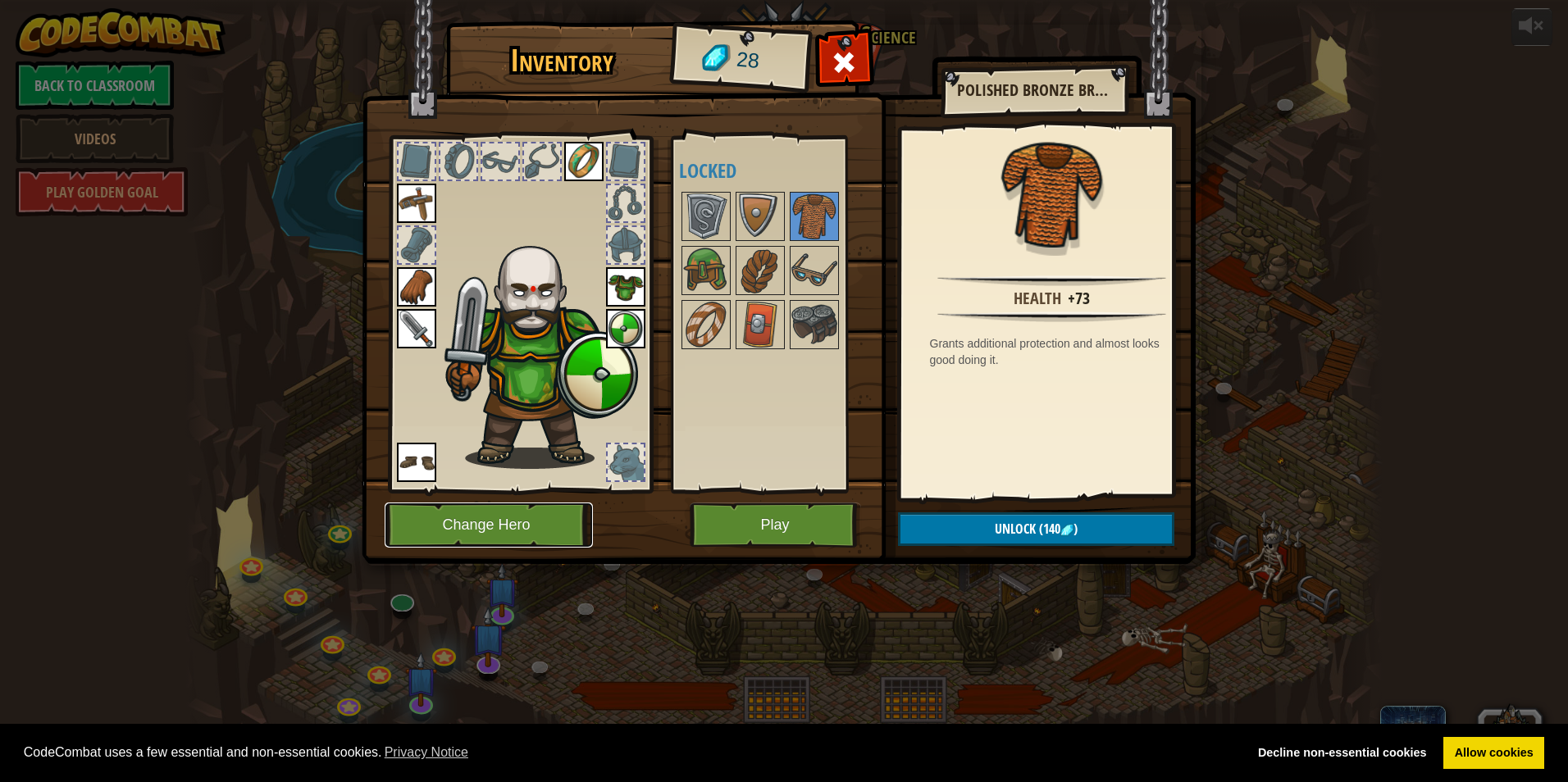
click at [556, 536] on button "Change Hero" at bounding box center [489, 525] width 208 height 45
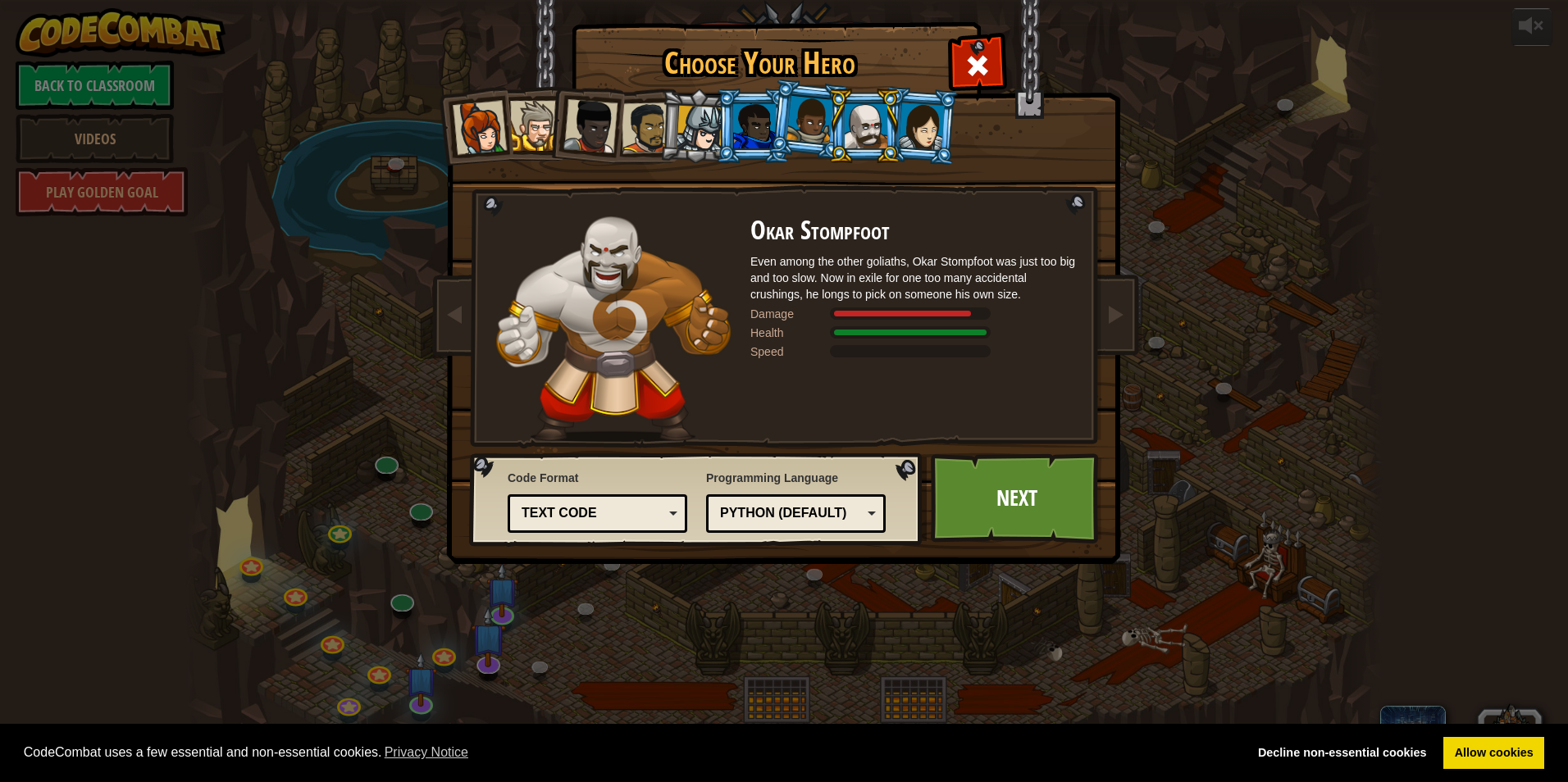
click at [909, 126] on div at bounding box center [921, 125] width 46 height 47
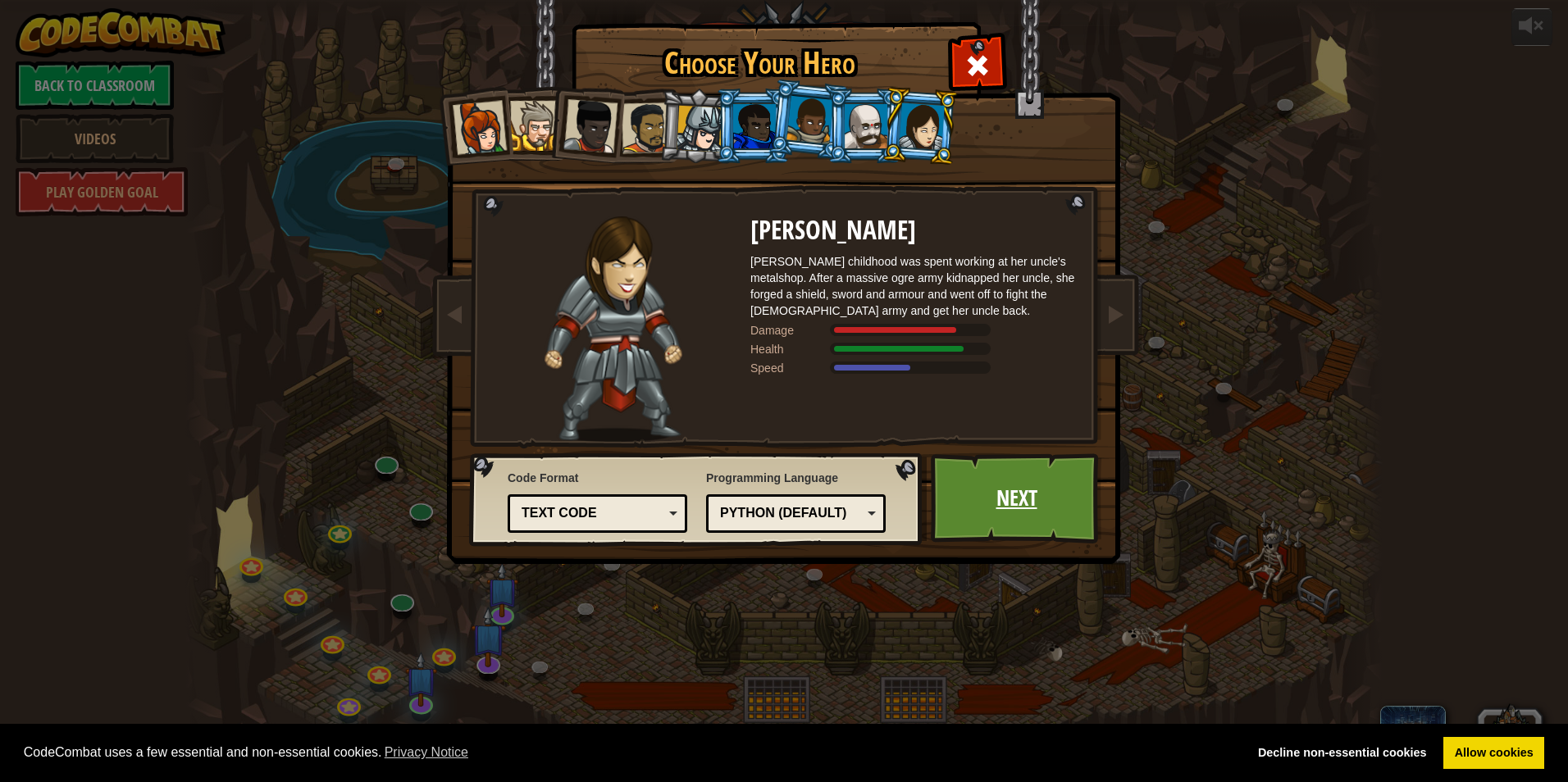
click at [1025, 483] on link "Next" at bounding box center [1016, 498] width 172 height 90
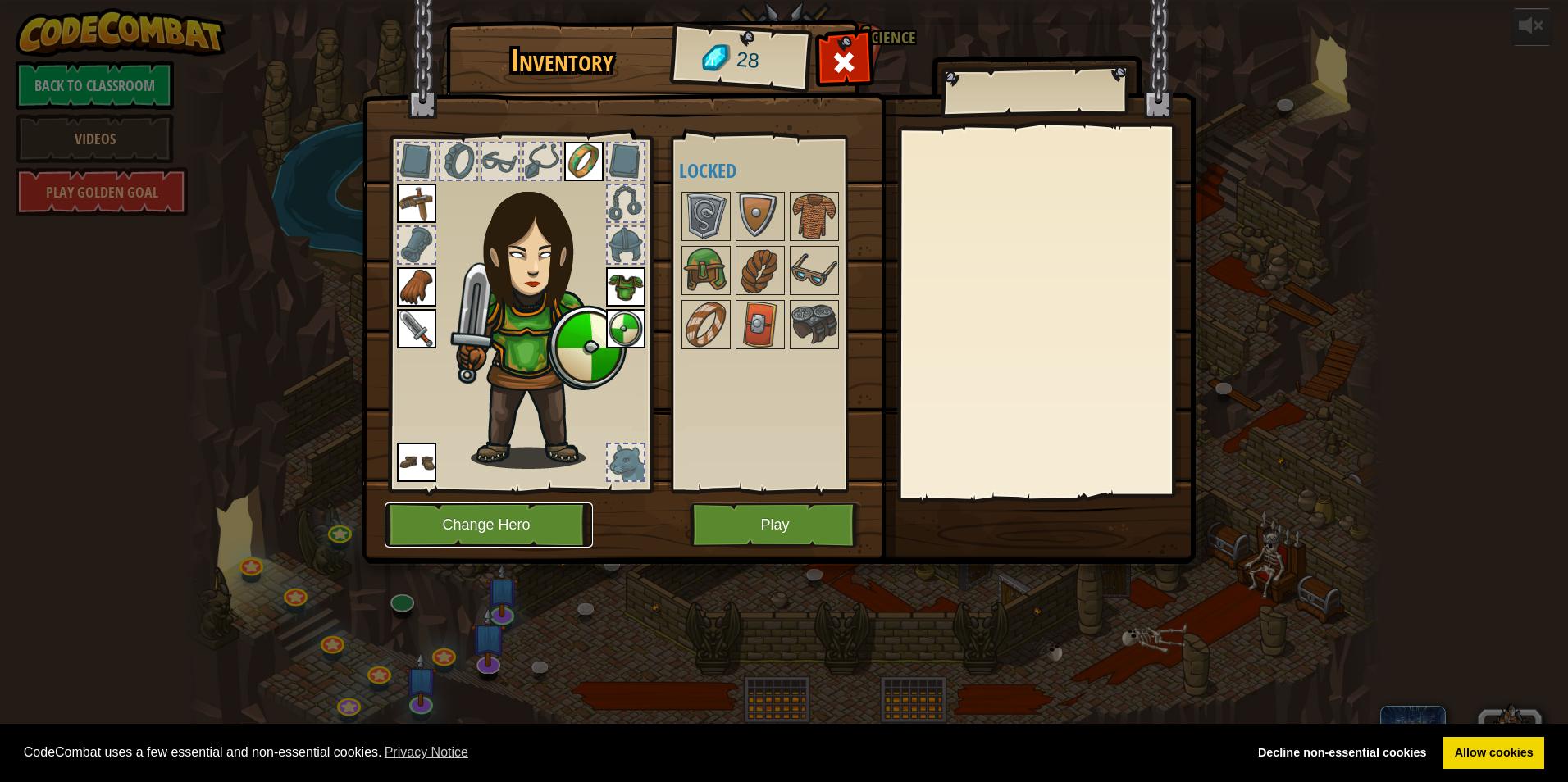
click at [438, 529] on button "Change Hero" at bounding box center [489, 525] width 208 height 45
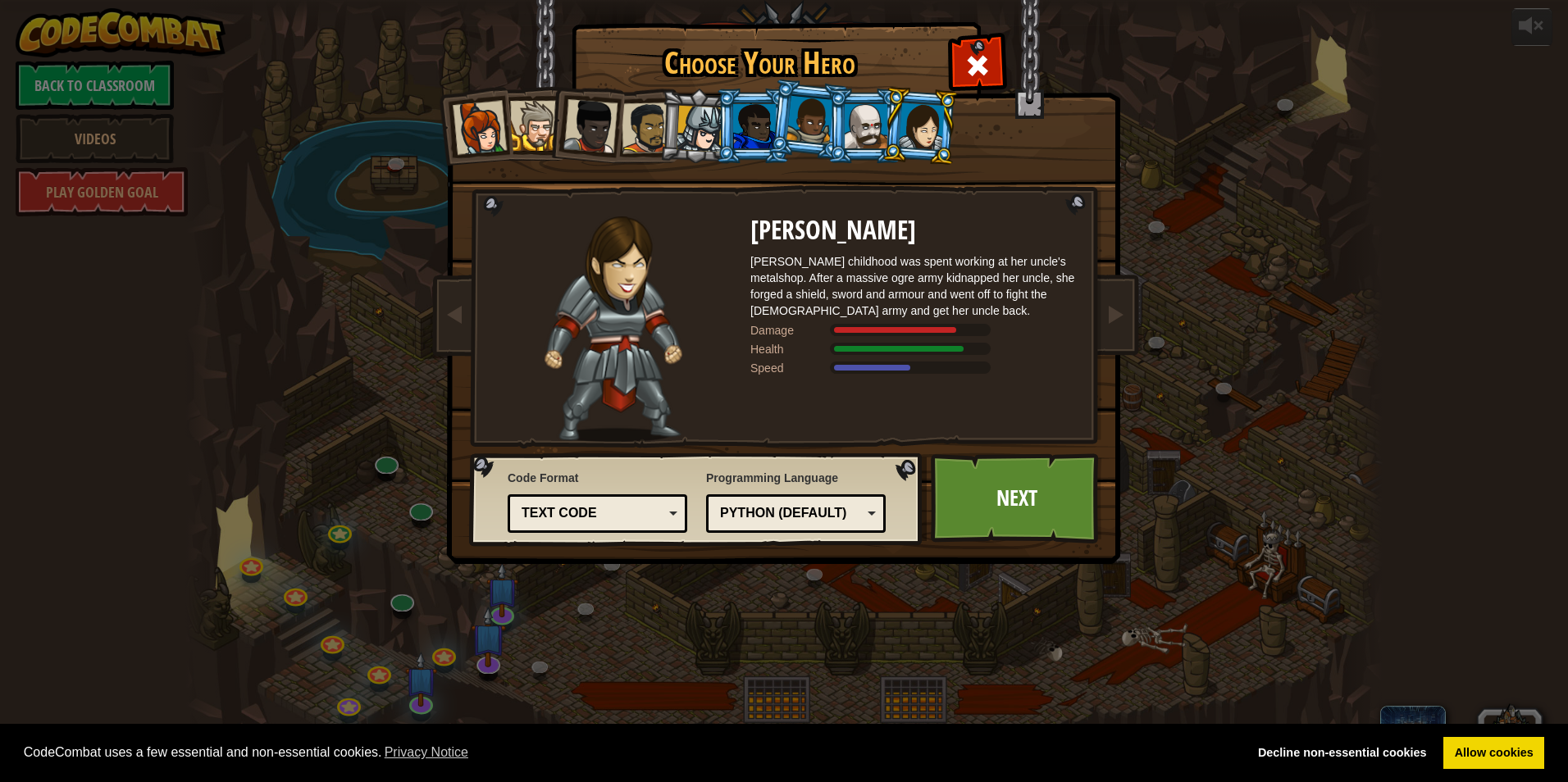
click at [529, 138] on div at bounding box center [535, 126] width 50 height 50
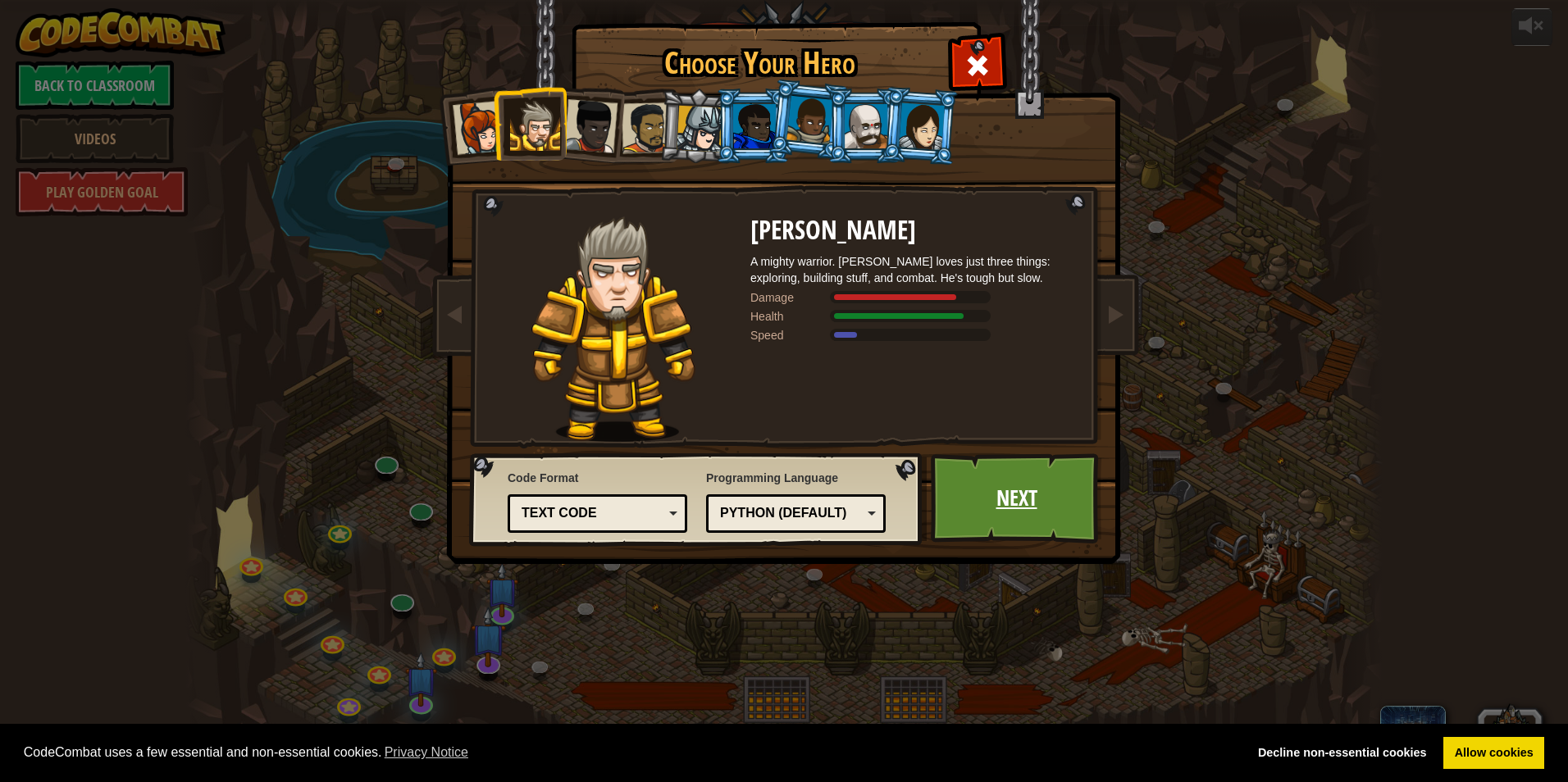
click at [961, 485] on link "Next" at bounding box center [1016, 498] width 172 height 90
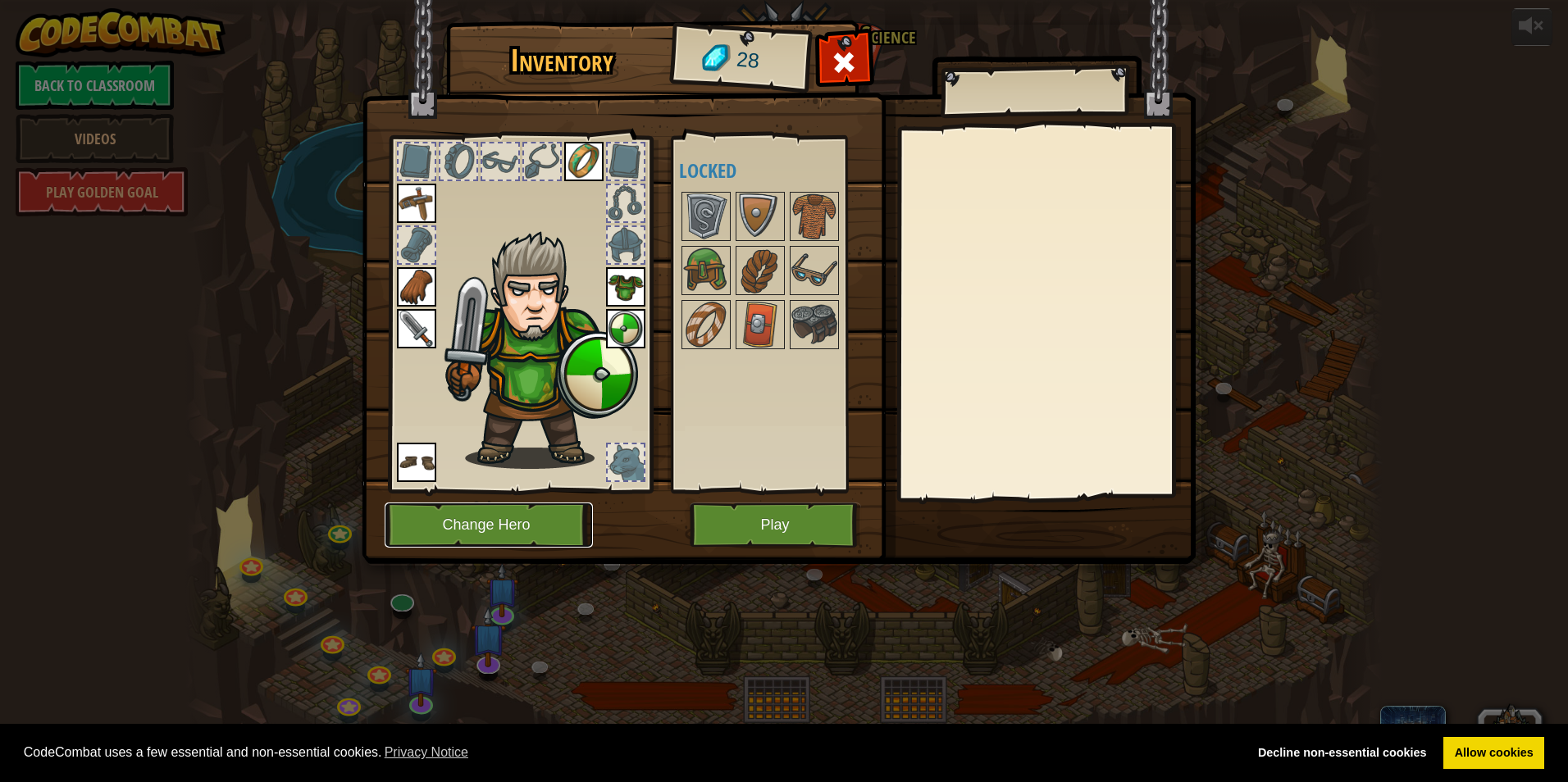
click at [515, 521] on button "Change Hero" at bounding box center [489, 525] width 208 height 45
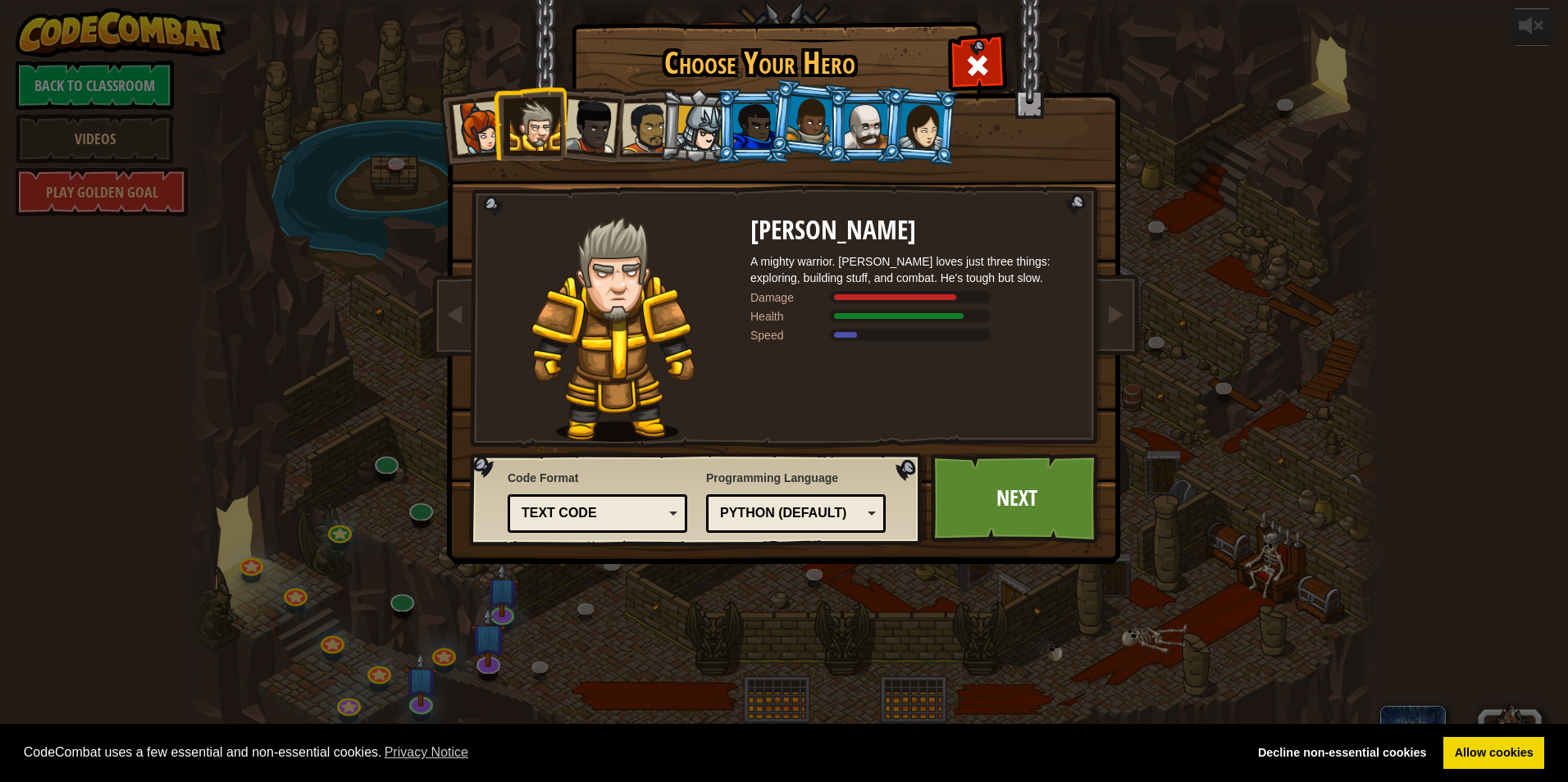
click at [840, 127] on li at bounding box center [864, 125] width 74 height 74
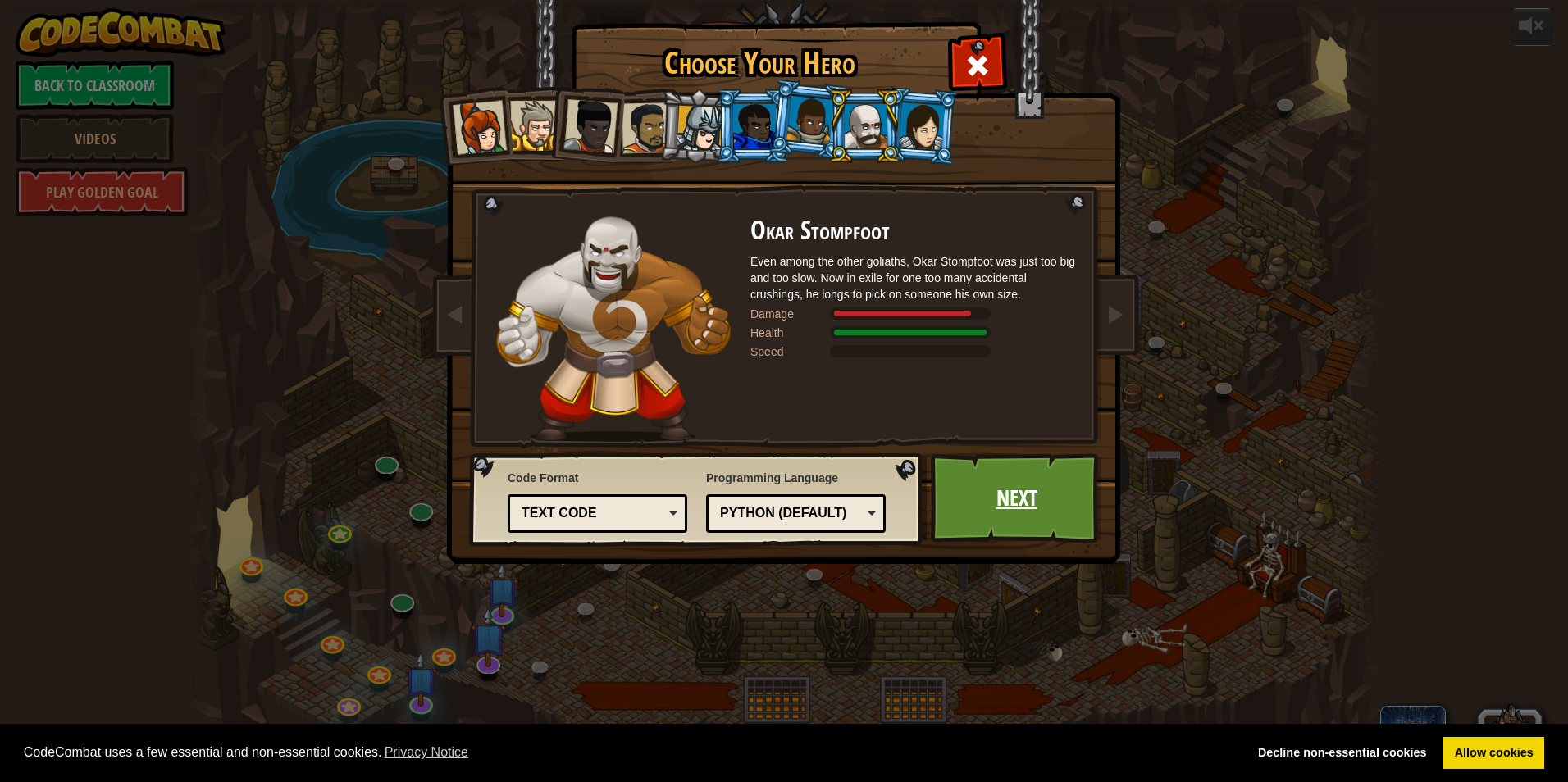
click at [1052, 506] on link "Next" at bounding box center [1016, 498] width 172 height 90
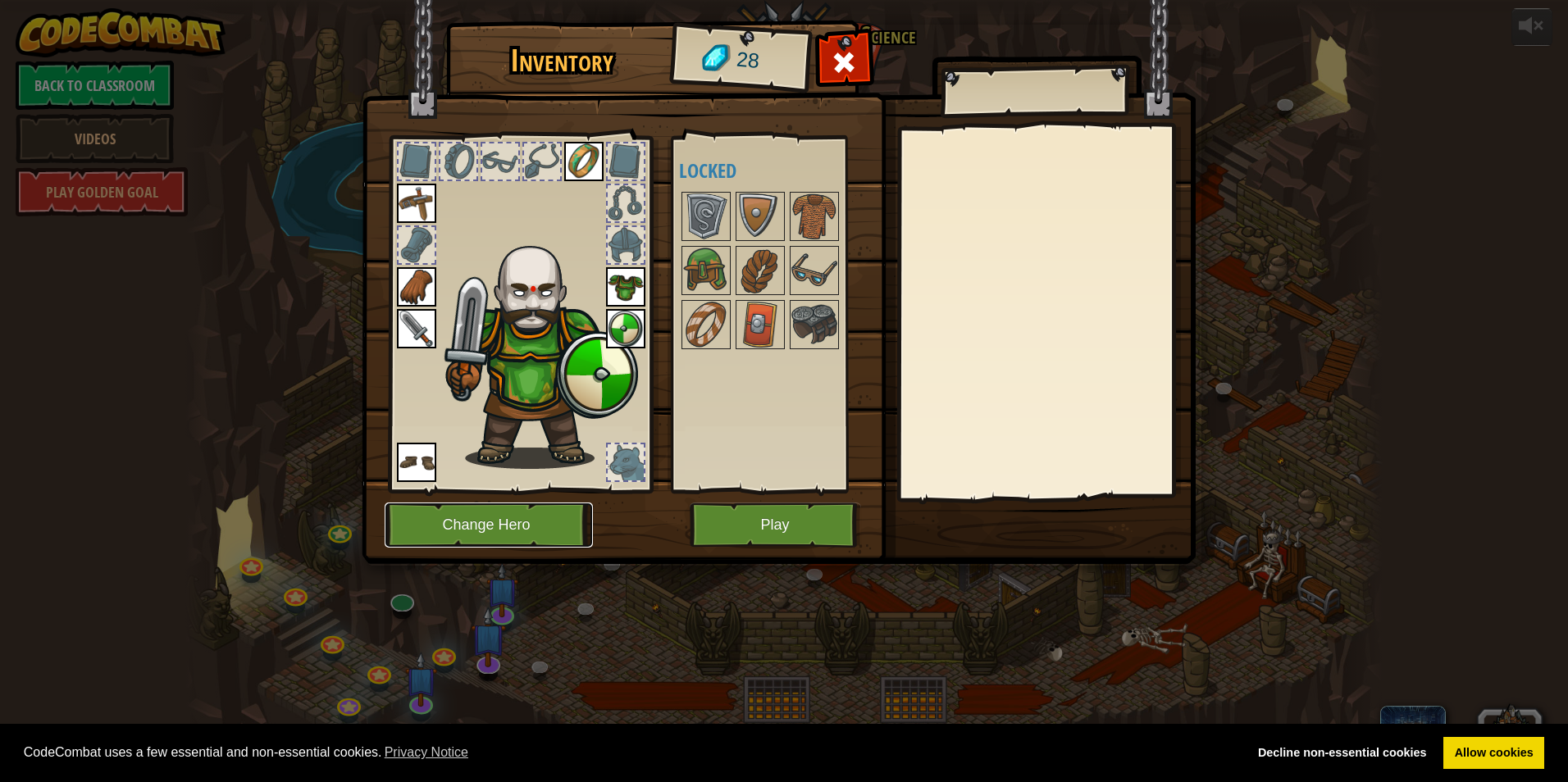
click at [548, 519] on button "Change Hero" at bounding box center [489, 525] width 208 height 45
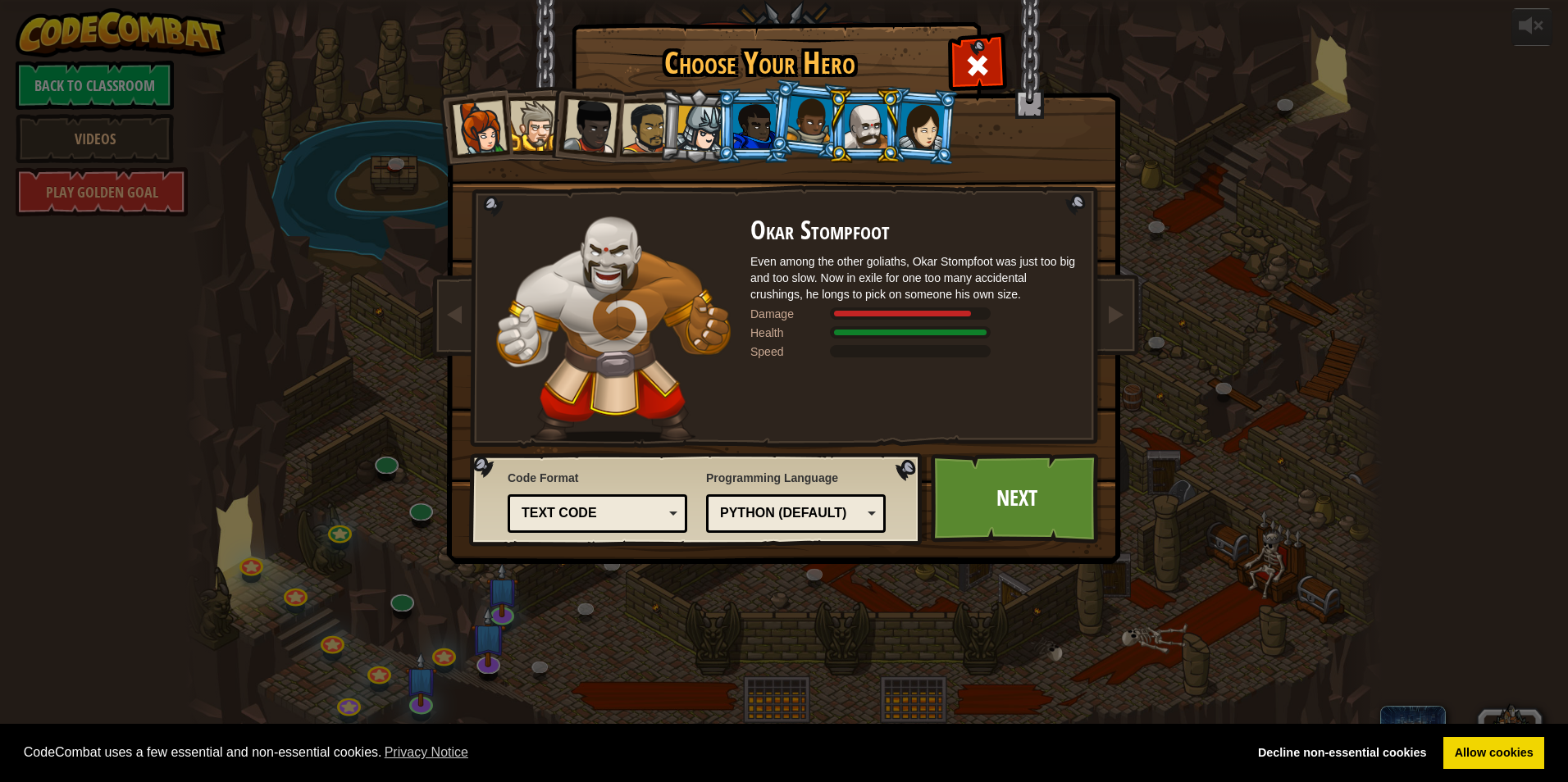
click at [593, 511] on div "Text code" at bounding box center [592, 514] width 142 height 19
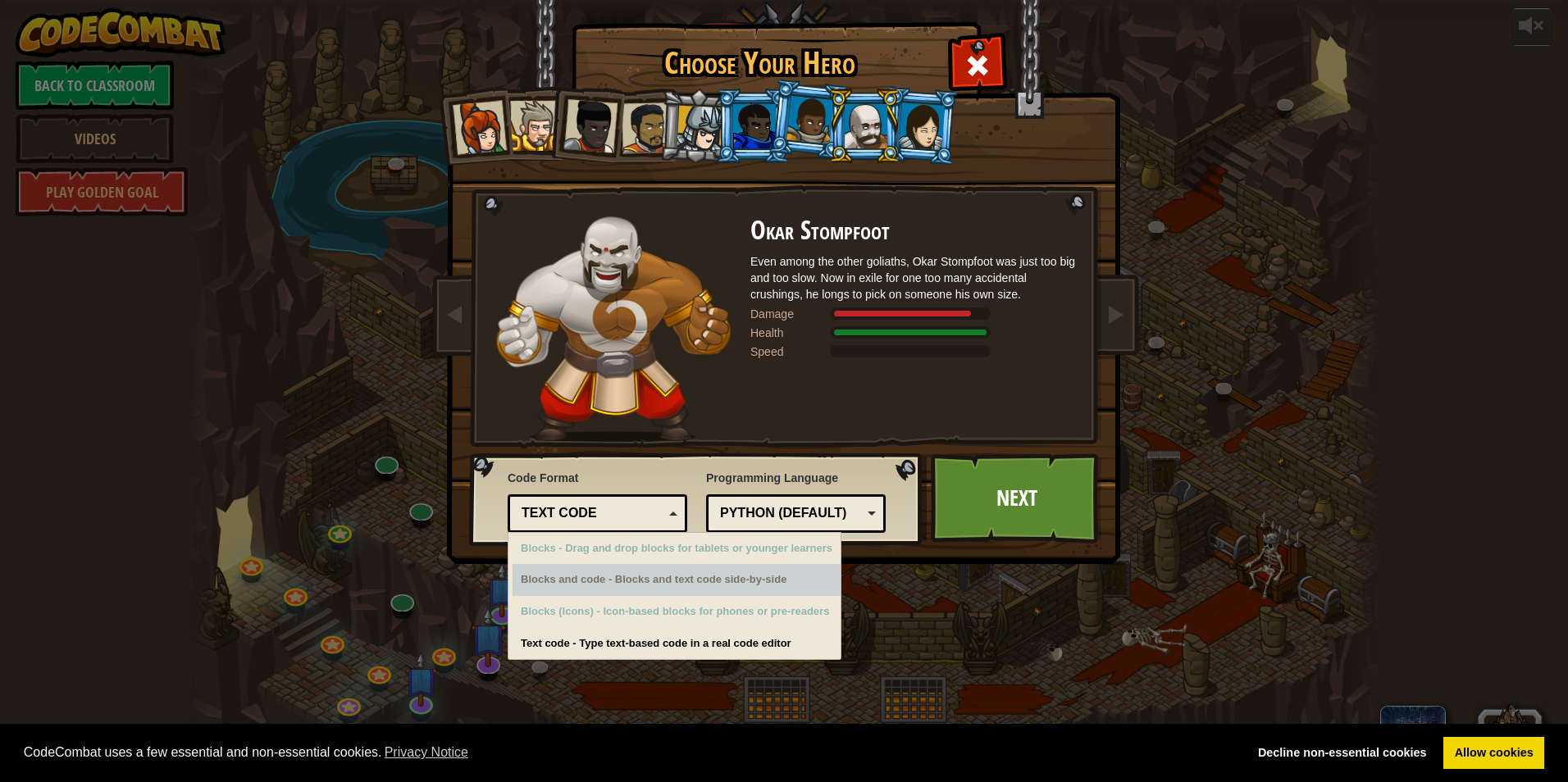
click at [711, 570] on div "Blocks and code - Blocks and text code side-by-side" at bounding box center [676, 580] width 328 height 32
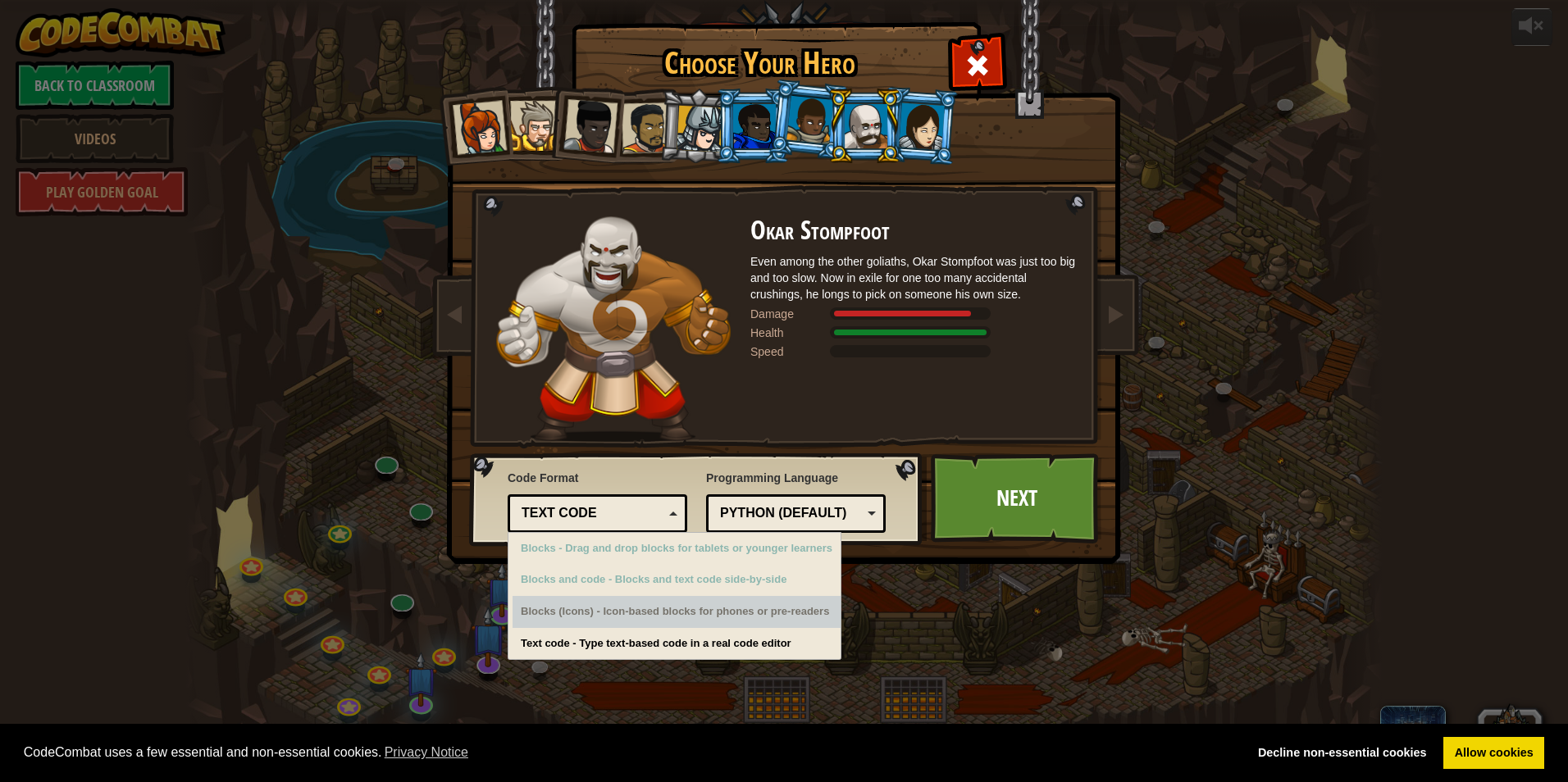
click at [721, 599] on div "Blocks (Icons) - Icon-based blocks for phones or pre-readers" at bounding box center [676, 611] width 328 height 32
drag, startPoint x: 721, startPoint y: 599, endPoint x: 715, endPoint y: 616, distance: 18.0
click at [716, 616] on div "Blocks (Icons) - Icon-based blocks for phones or pre-readers" at bounding box center [676, 611] width 328 height 32
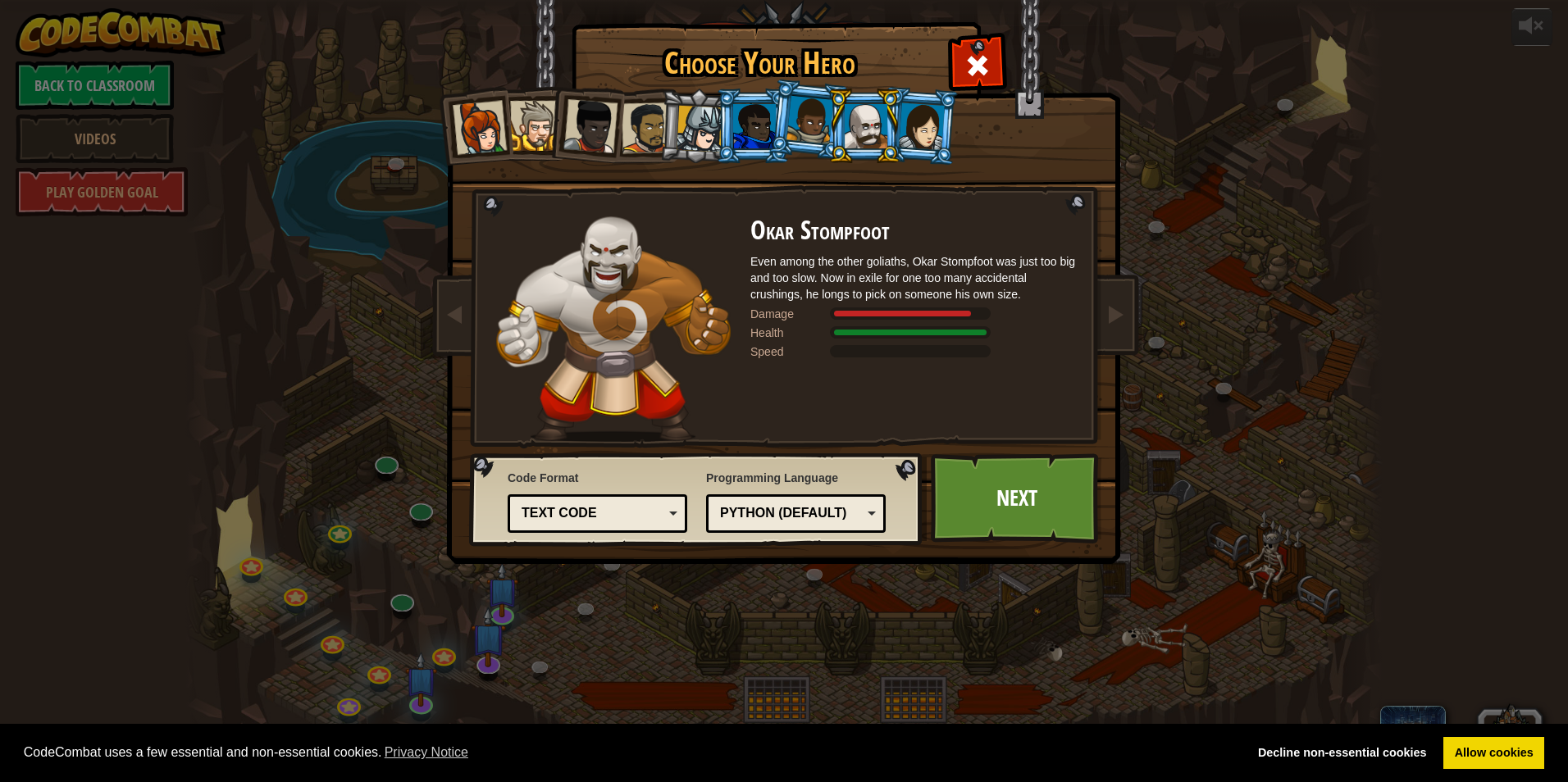
click at [710, 638] on div "Choose Your Hero 28 Captain [PERSON_NAME] is a no-nonsense leader who isn't afr…" at bounding box center [784, 391] width 1568 height 782
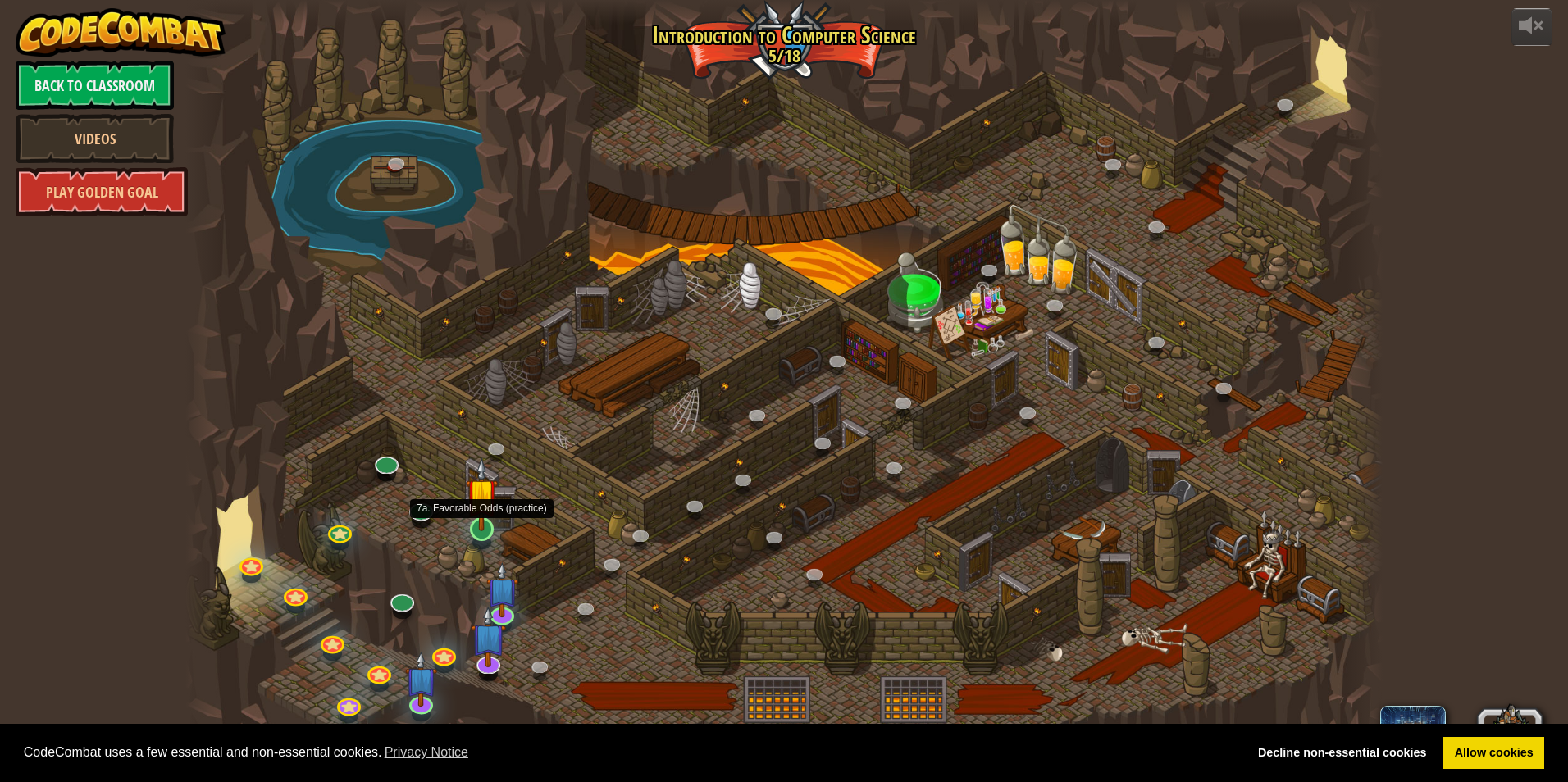
click at [484, 530] on img at bounding box center [482, 494] width 32 height 74
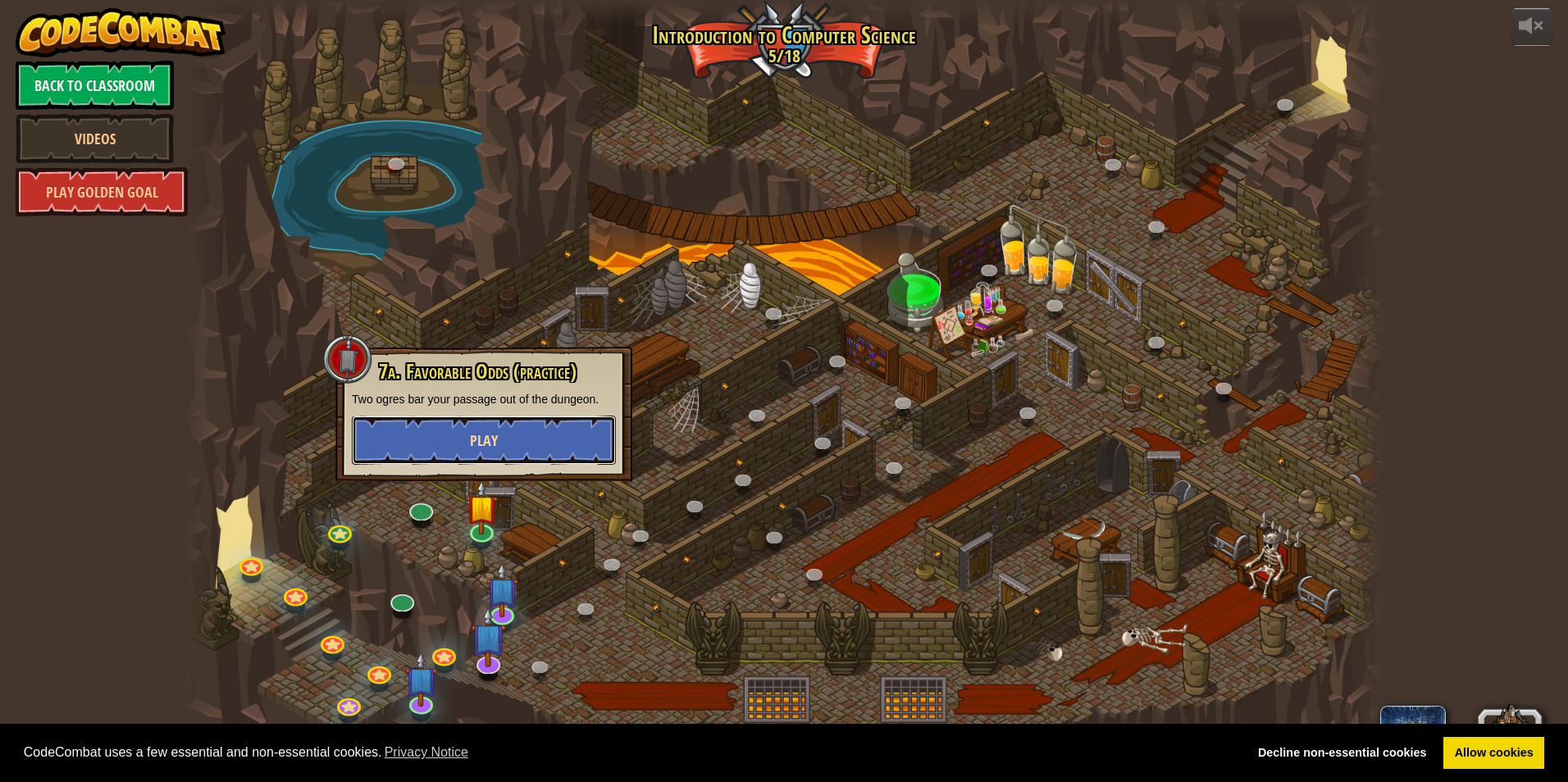
click at [535, 439] on button "Play" at bounding box center [484, 440] width 264 height 49
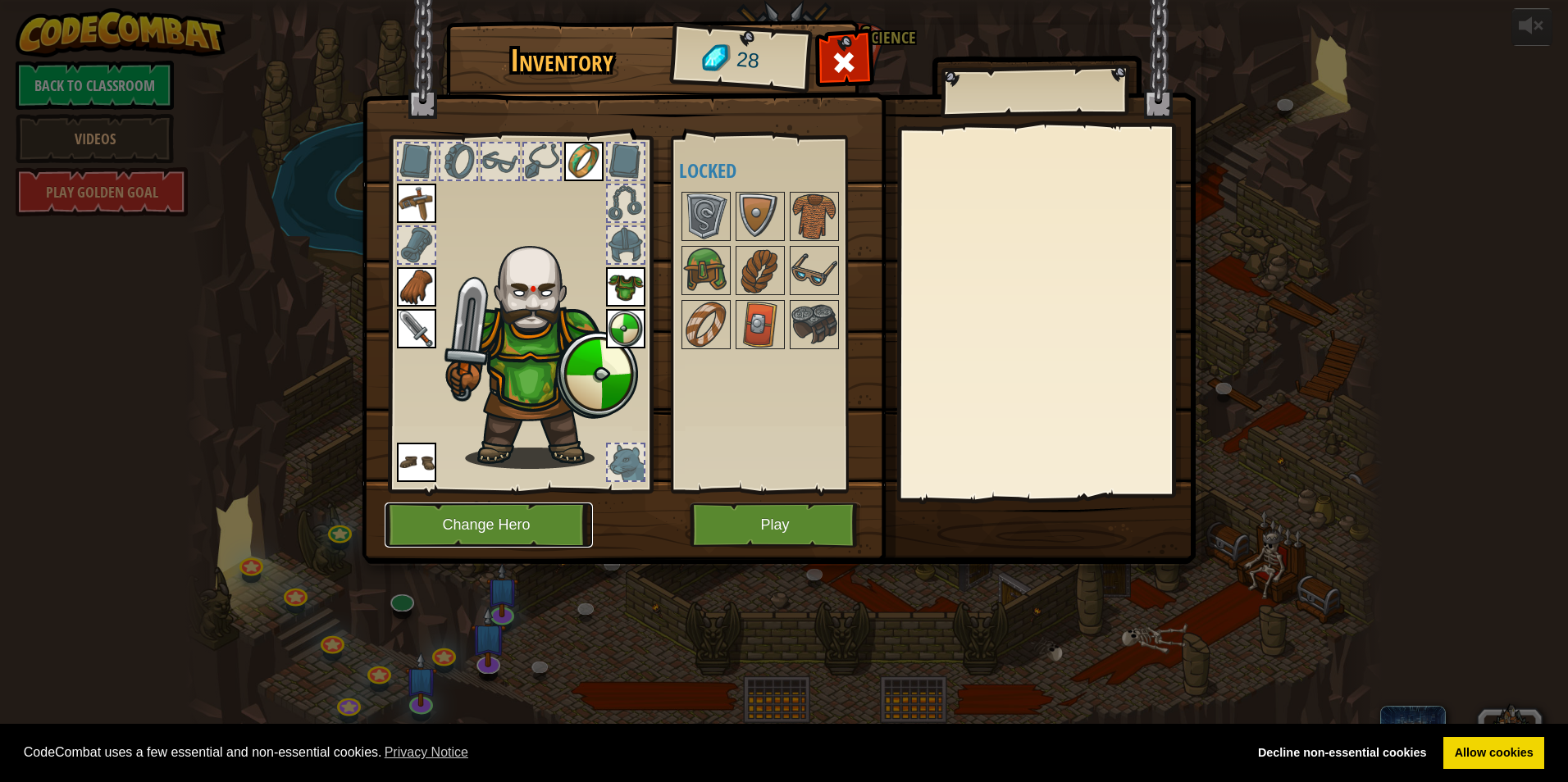
click at [533, 536] on button "Change Hero" at bounding box center [489, 525] width 208 height 45
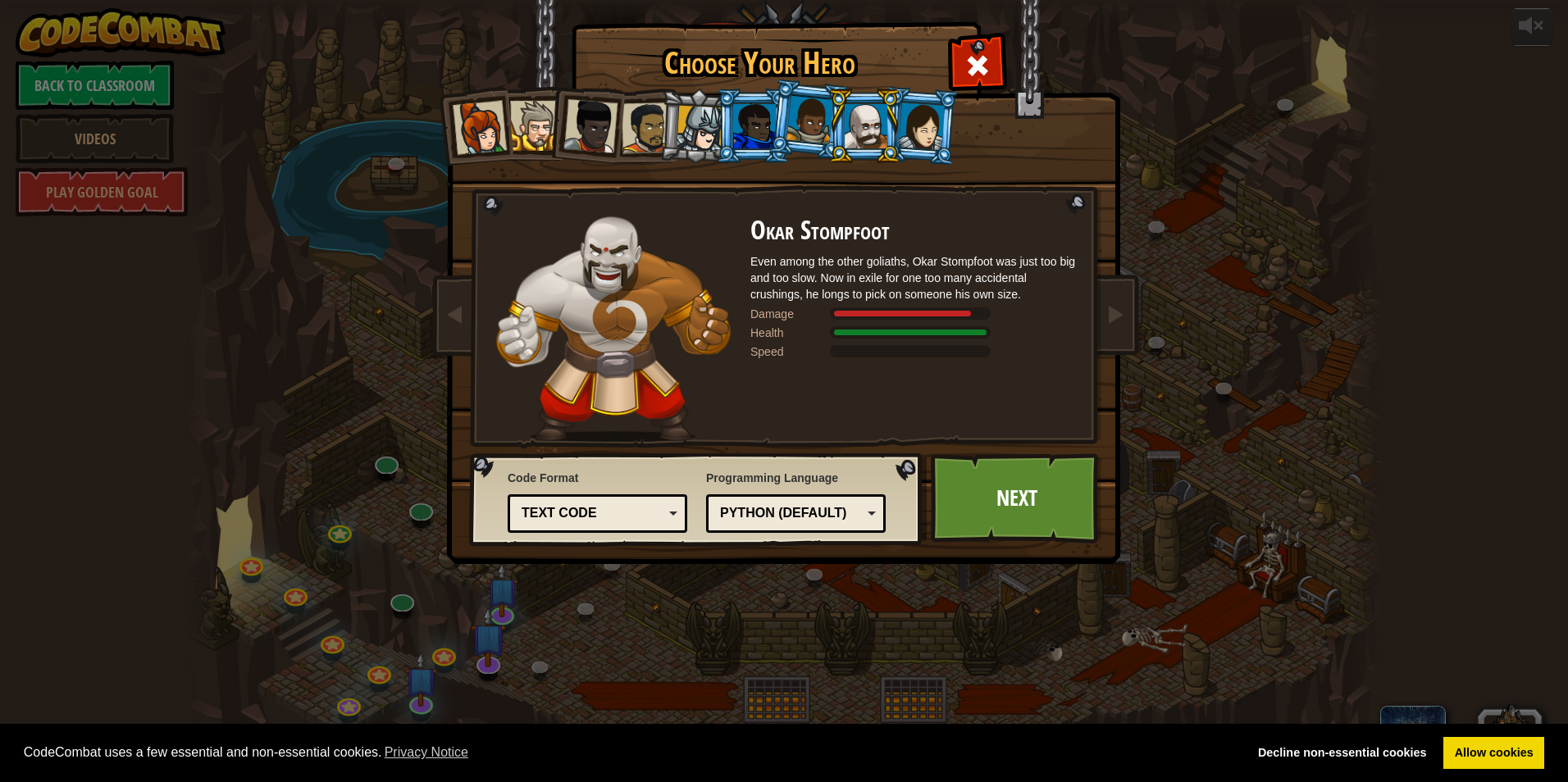
click at [778, 508] on div "Python (Default)" at bounding box center [791, 514] width 142 height 19
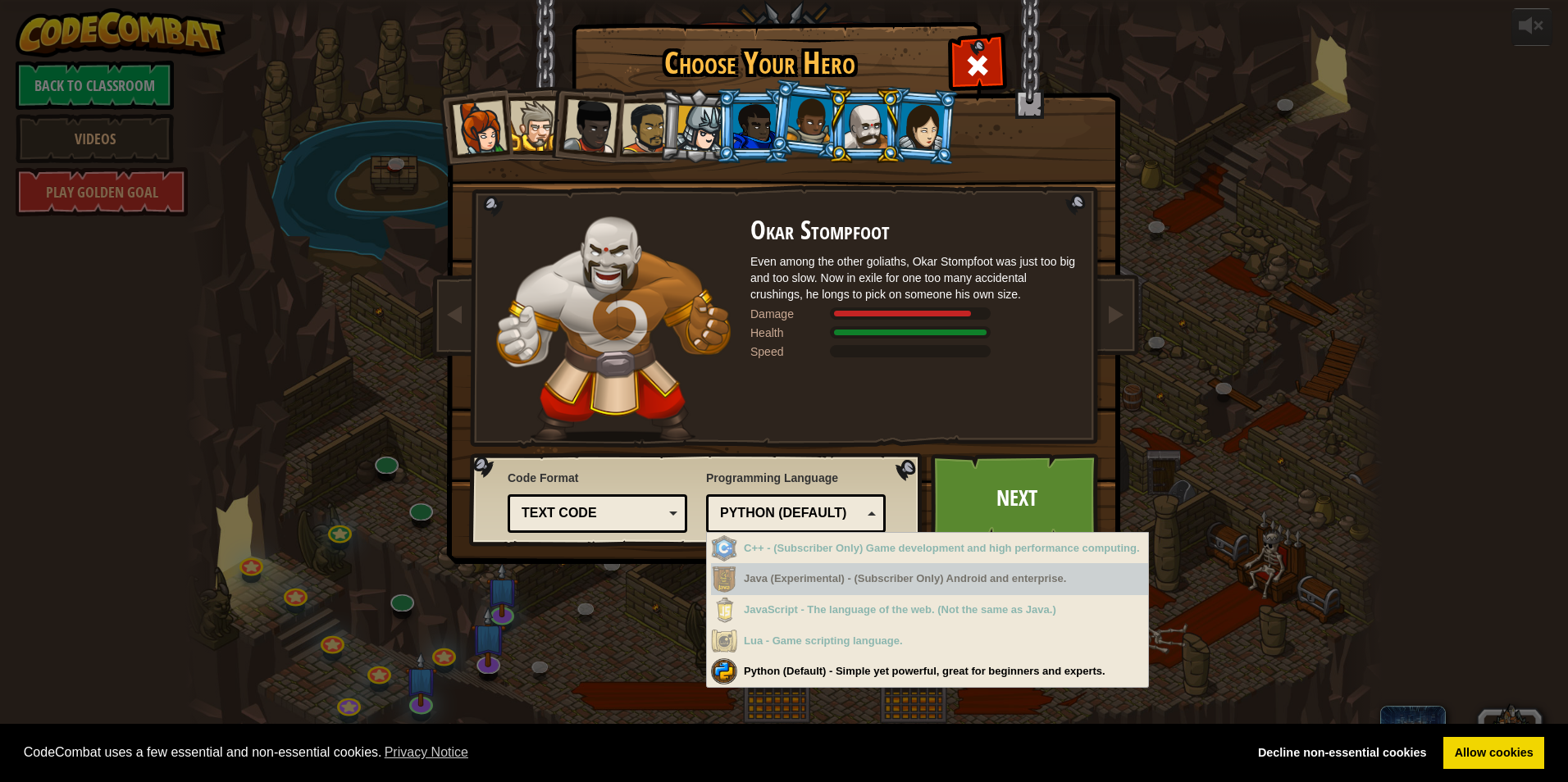
click at [826, 589] on div "Java (Experimental) - (Subscriber Only) Android and enterprise." at bounding box center [930, 579] width 437 height 32
drag, startPoint x: 826, startPoint y: 589, endPoint x: 825, endPoint y: 636, distance: 47.0
click at [825, 636] on div "Lua - Game scripting language." at bounding box center [930, 641] width 437 height 32
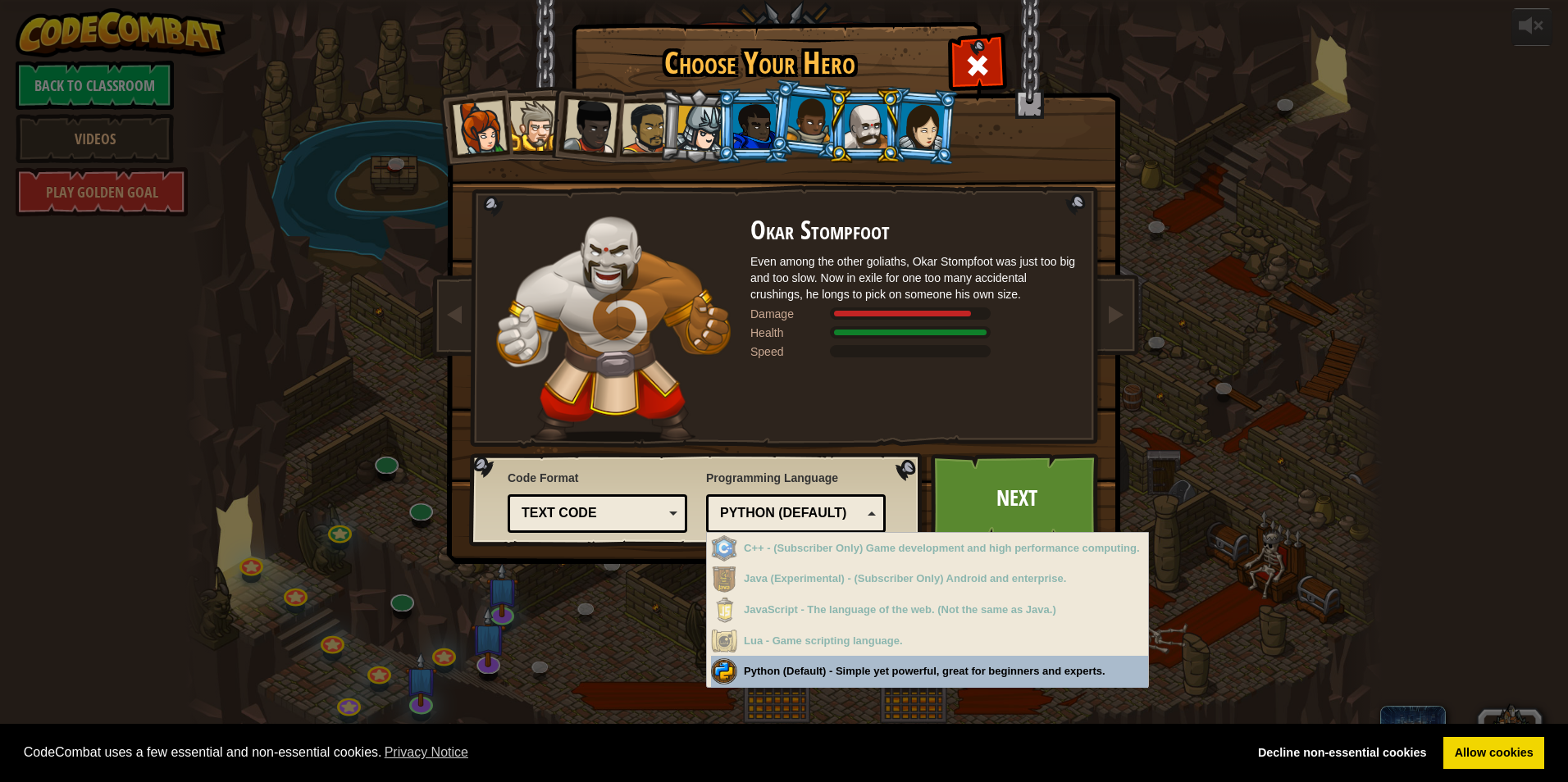
drag, startPoint x: 819, startPoint y: 655, endPoint x: 810, endPoint y: 672, distance: 19.2
click at [810, 672] on div "C++ - (Subscriber Only) Game development and high performance computing. Java (…" at bounding box center [930, 610] width 437 height 155
click at [810, 672] on div "Choose Your Hero 28 Captain [PERSON_NAME] is a no-nonsense leader who isn't afr…" at bounding box center [784, 391] width 1568 height 782
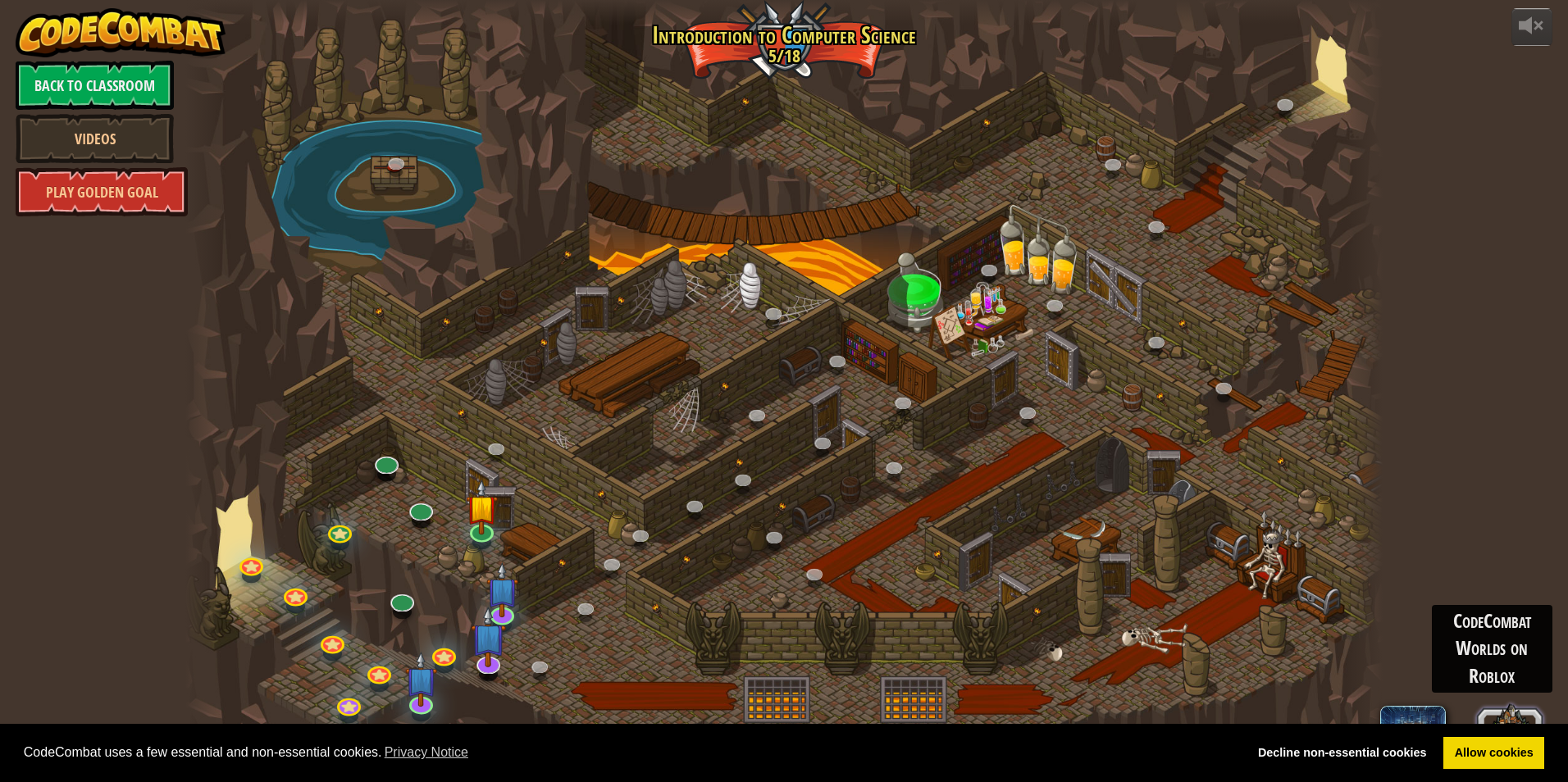
click at [1501, 705] on button at bounding box center [1509, 739] width 79 height 79
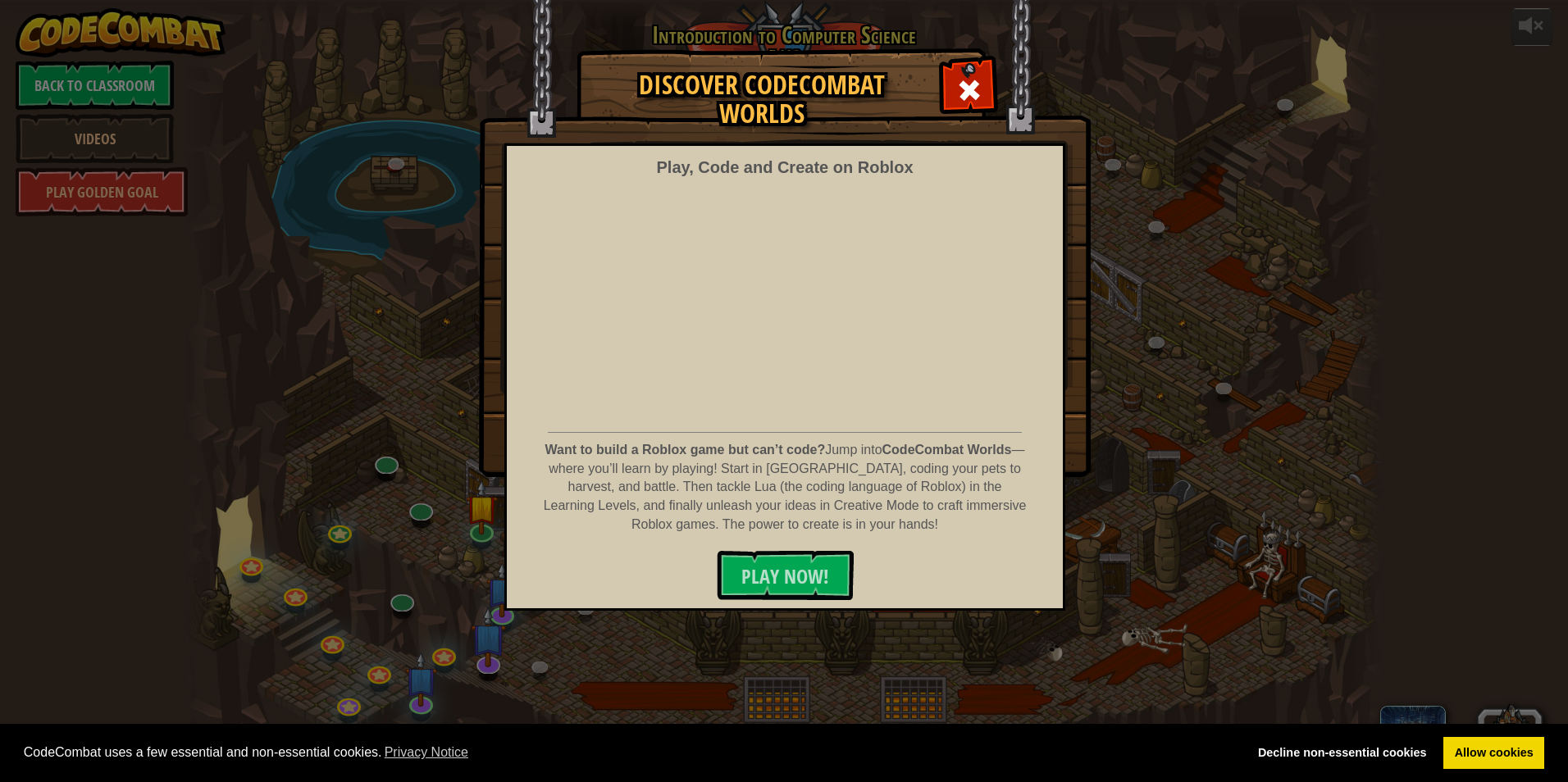
click at [971, 60] on img at bounding box center [784, 238] width 612 height 477
click at [971, 89] on span at bounding box center [969, 89] width 26 height 26
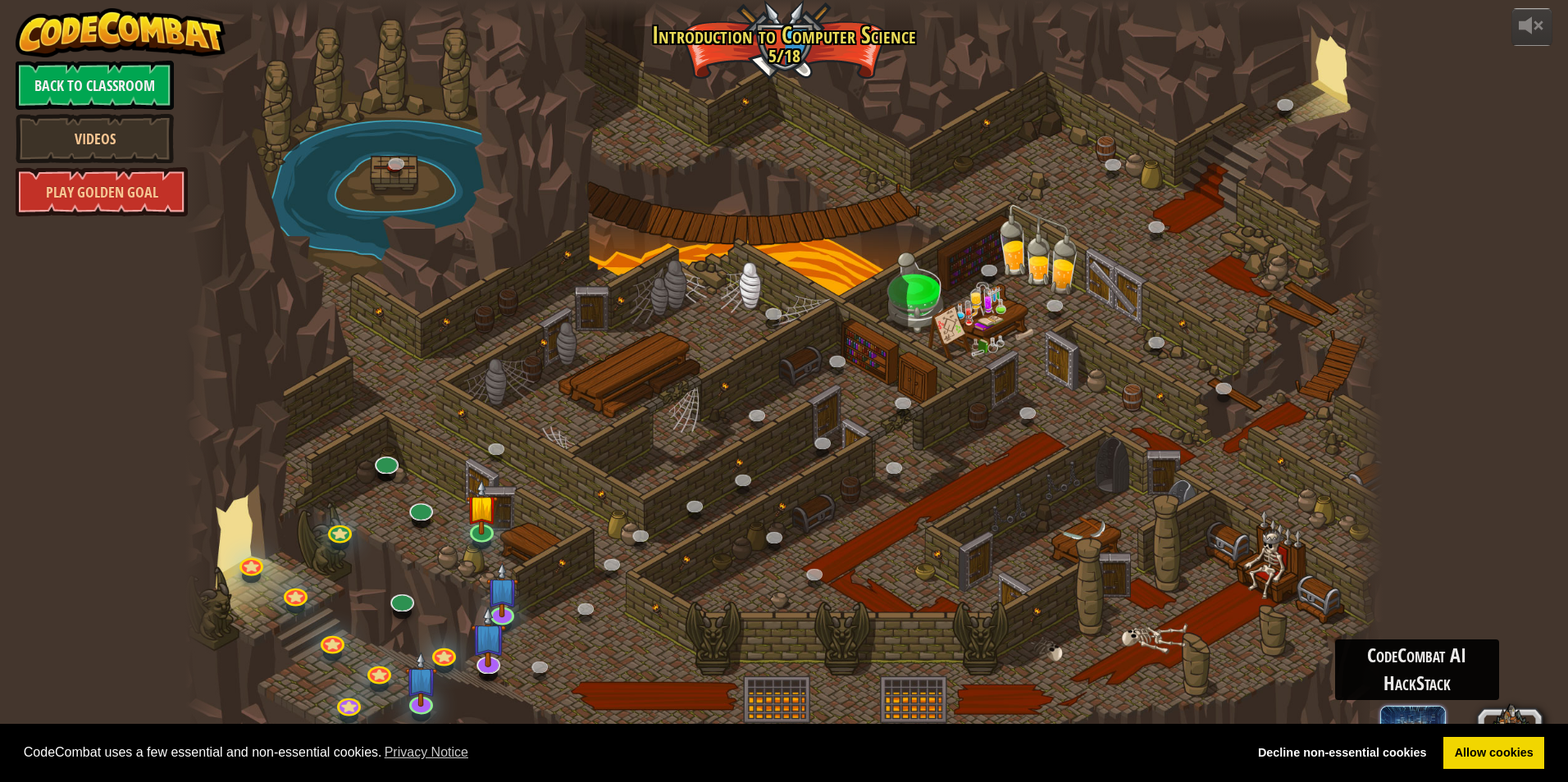
click at [1401, 713] on span at bounding box center [1412, 739] width 65 height 65
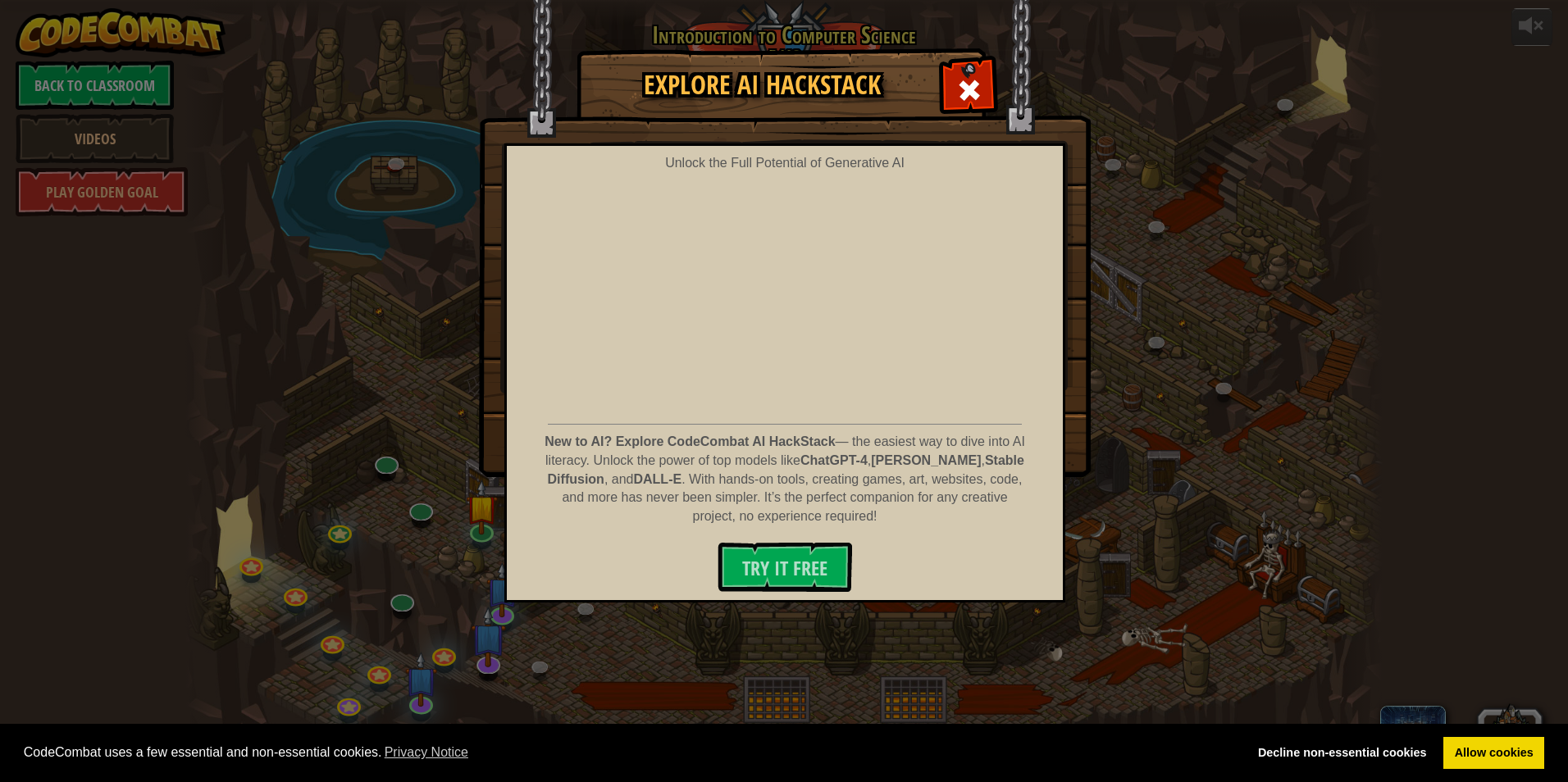
click at [1000, 71] on img at bounding box center [784, 238] width 612 height 477
click at [983, 80] on div at bounding box center [969, 88] width 52 height 52
